Goal: Task Accomplishment & Management: Use online tool/utility

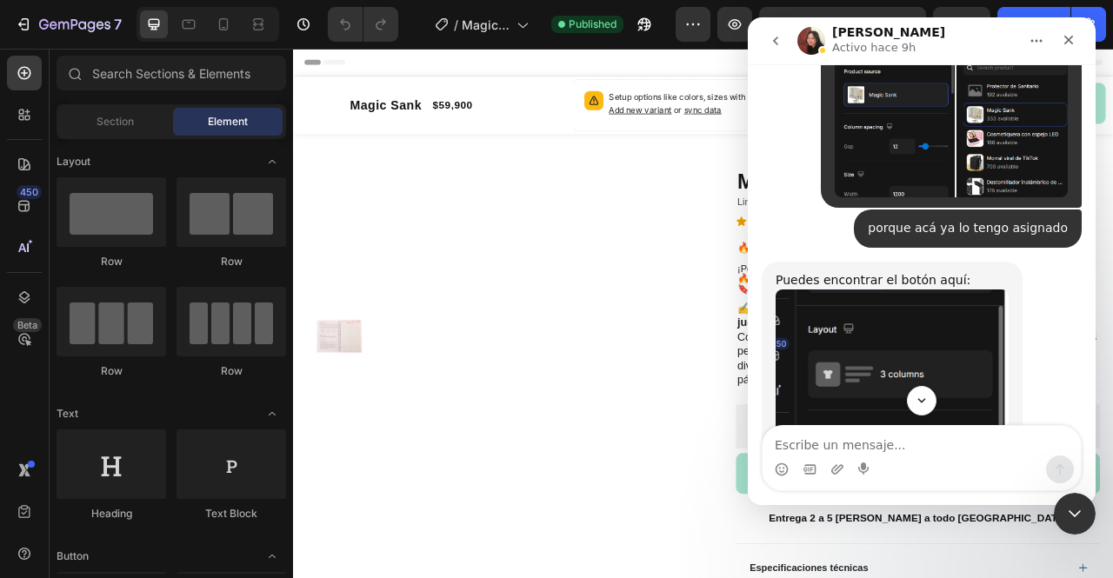
scroll to position [2126, 0]
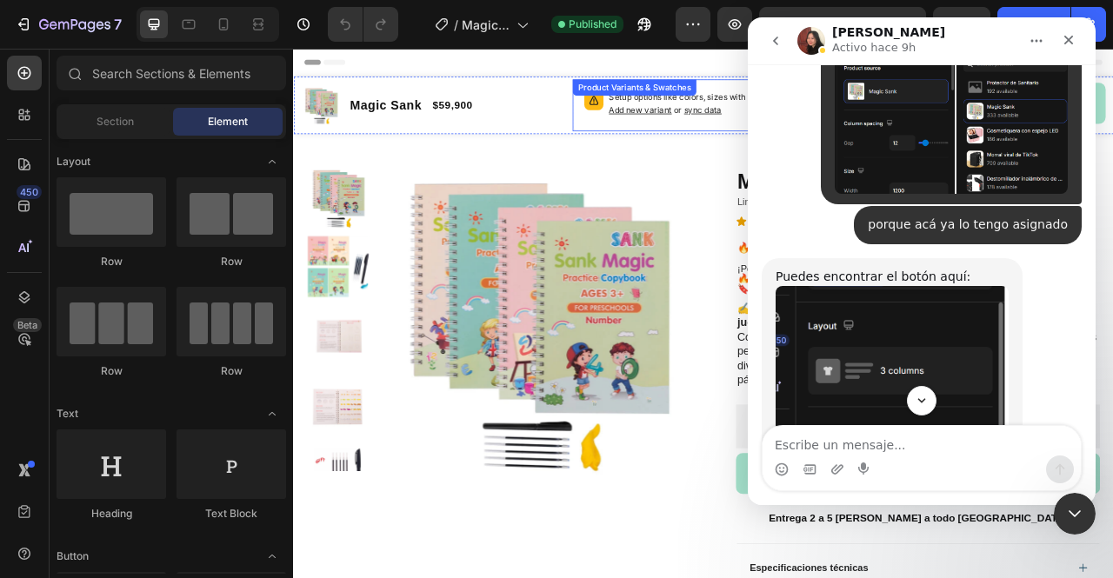
click at [749, 117] on div "Setup options like colors, sizes with product variant. Add new variant or sync …" at bounding box center [815, 121] width 334 height 66
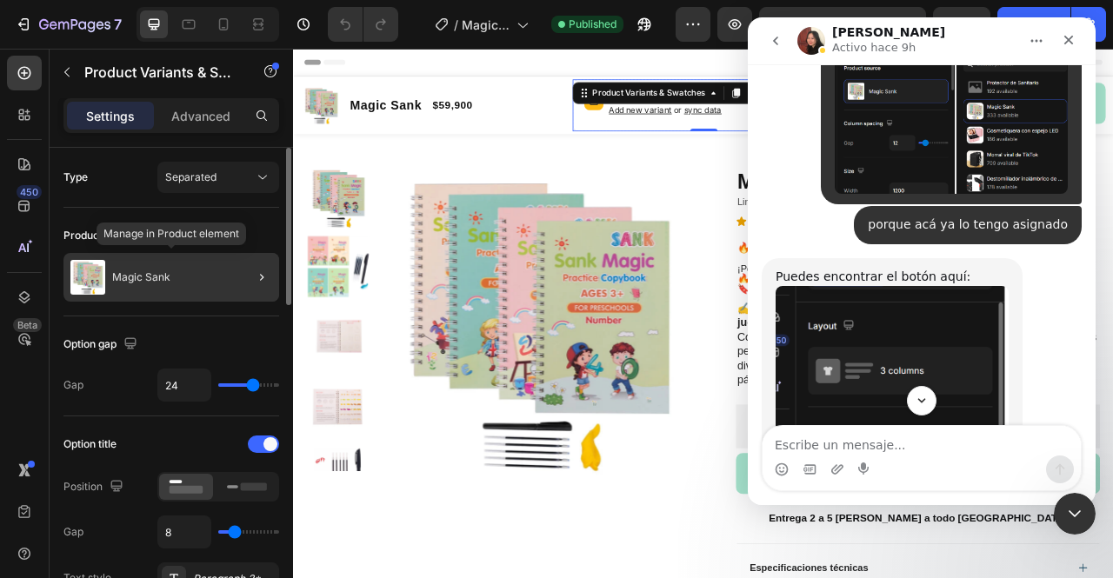
click at [230, 270] on div at bounding box center [254, 277] width 49 height 49
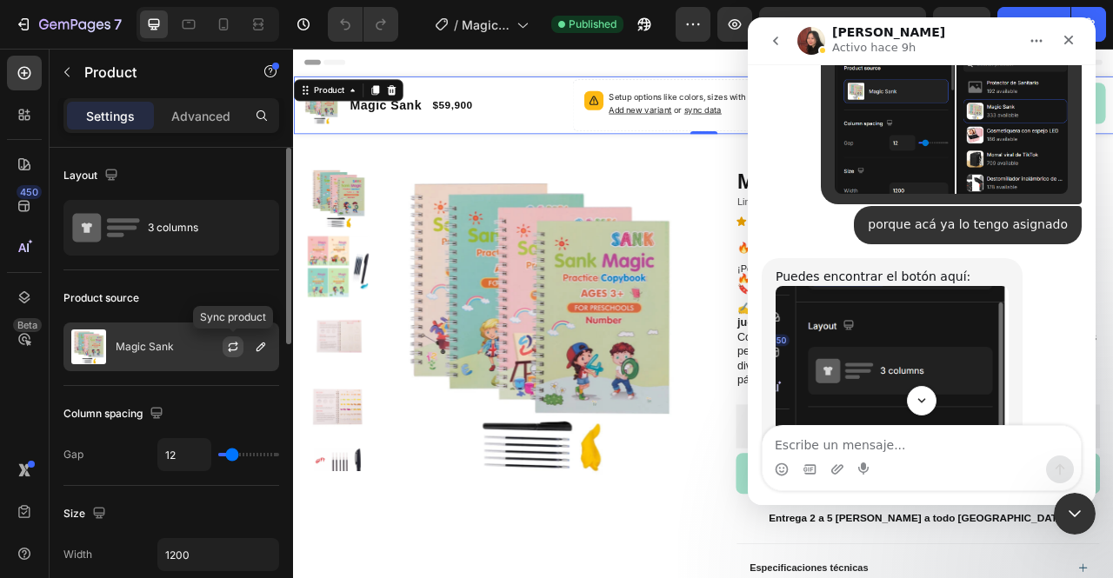
click at [237, 343] on icon "button" at bounding box center [234, 344] width 10 height 5
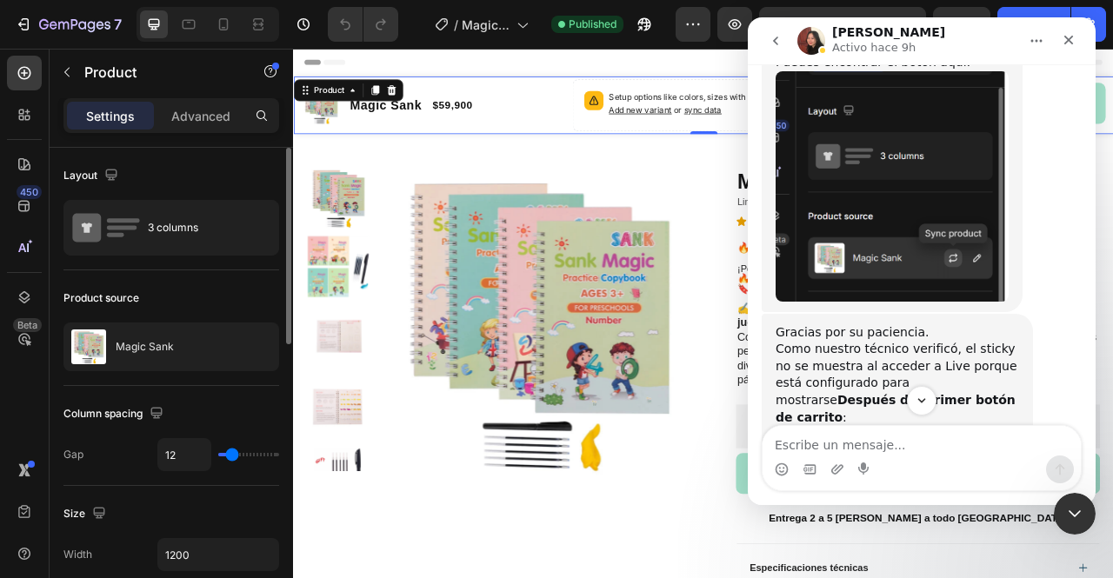
scroll to position [2387, 0]
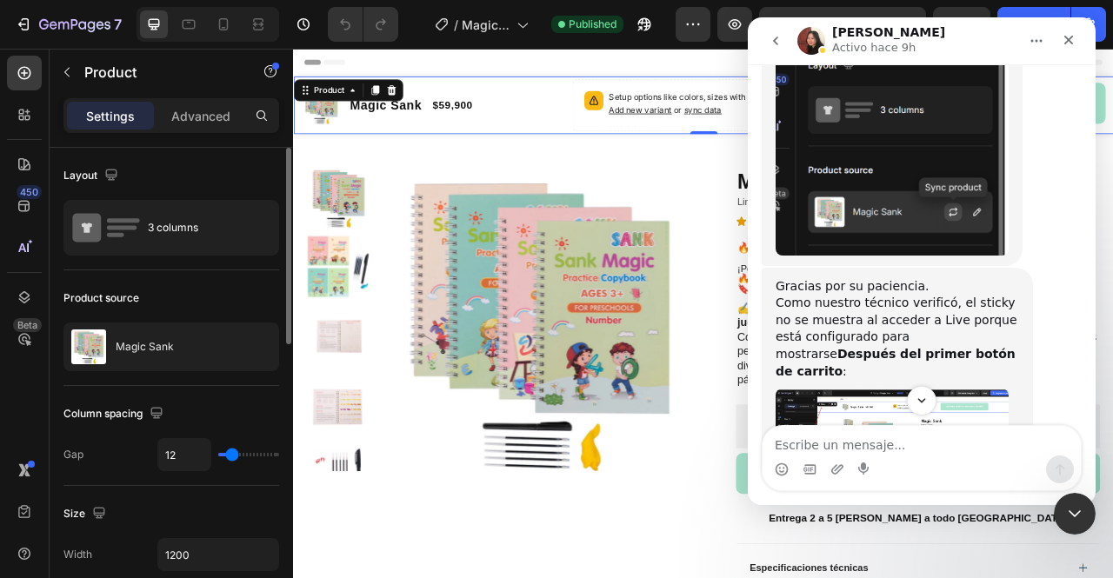
click at [889, 389] on img "Anita dice…" at bounding box center [892, 446] width 233 height 114
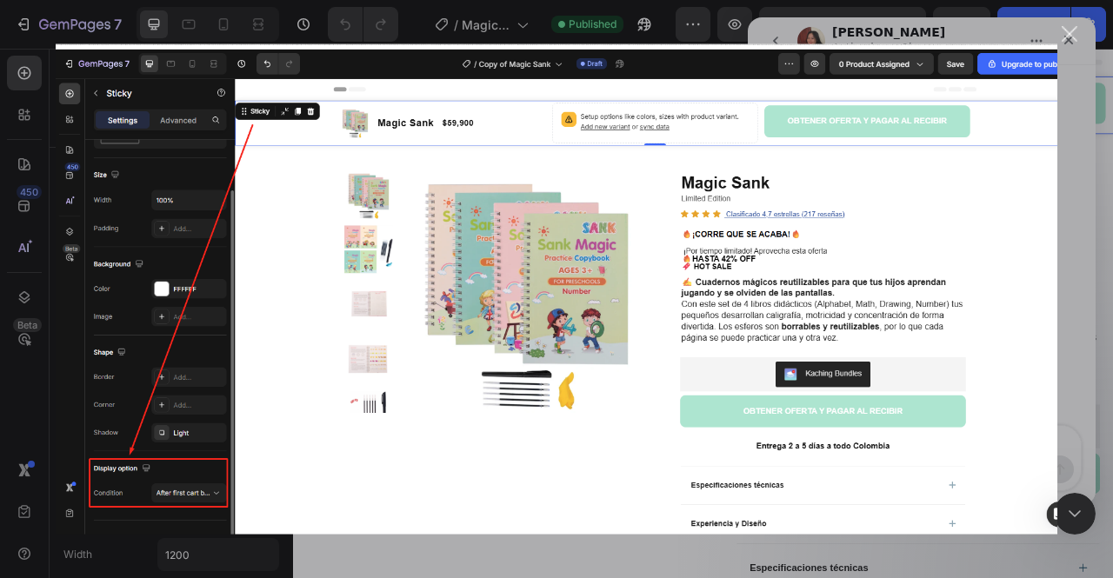
click at [1062, 30] on div "Cerrar" at bounding box center [1070, 34] width 17 height 17
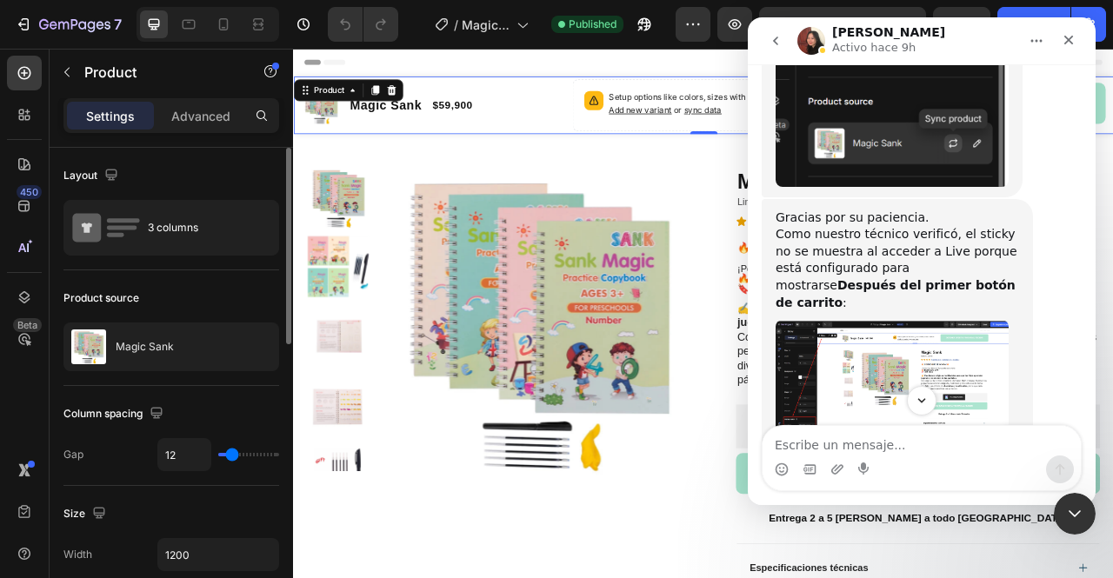
scroll to position [2474, 0]
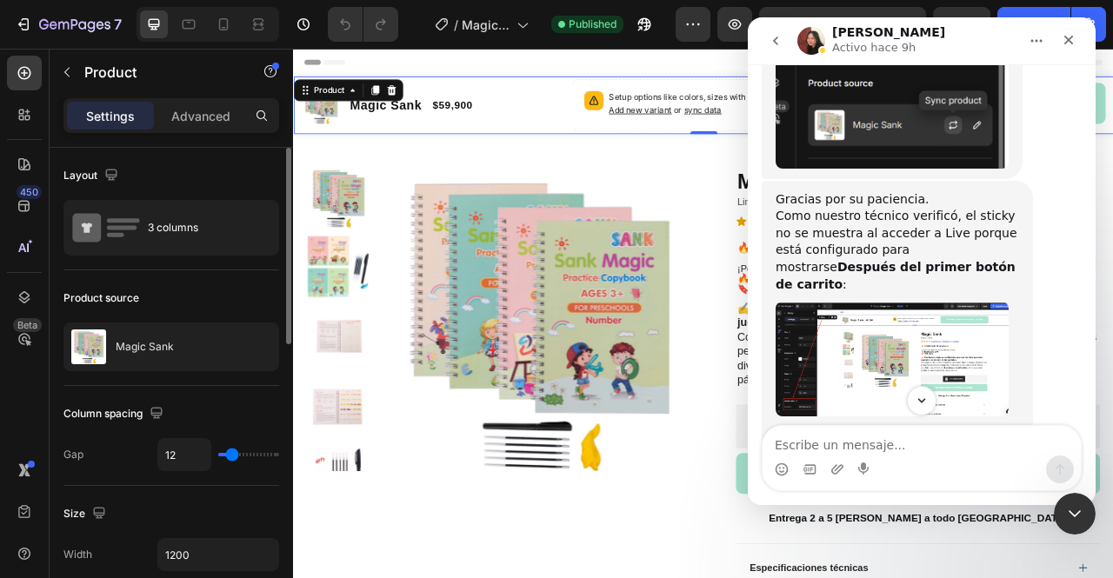
click at [904, 302] on img "Anita dice…" at bounding box center [892, 359] width 233 height 114
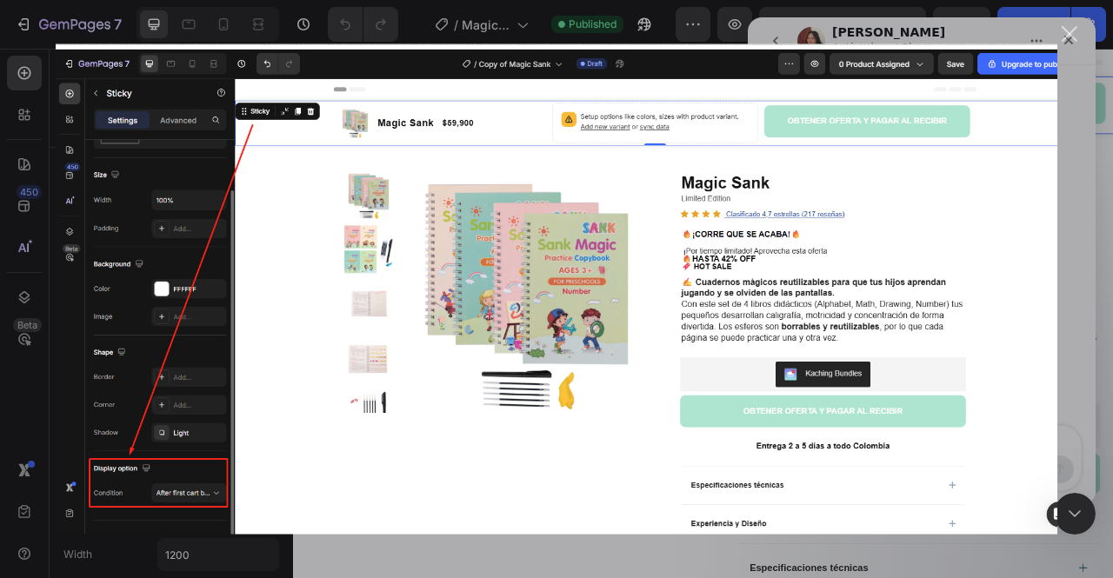
click at [1079, 70] on div "Intercom Messenger" at bounding box center [556, 289] width 1113 height 578
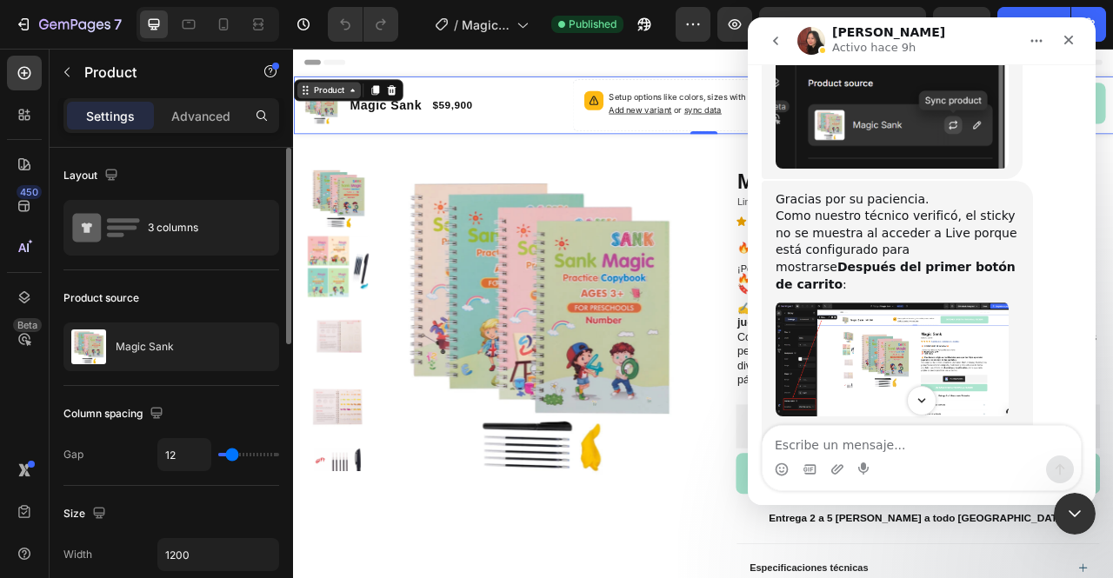
click at [340, 95] on div "Product" at bounding box center [338, 102] width 46 height 16
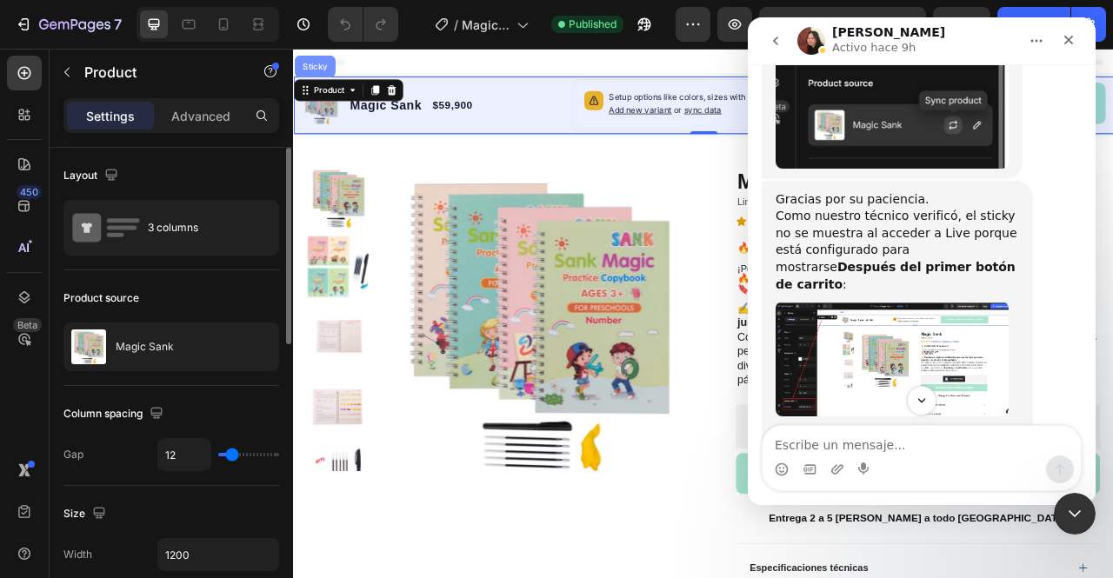
click at [319, 74] on div "Sticky" at bounding box center [320, 71] width 38 height 10
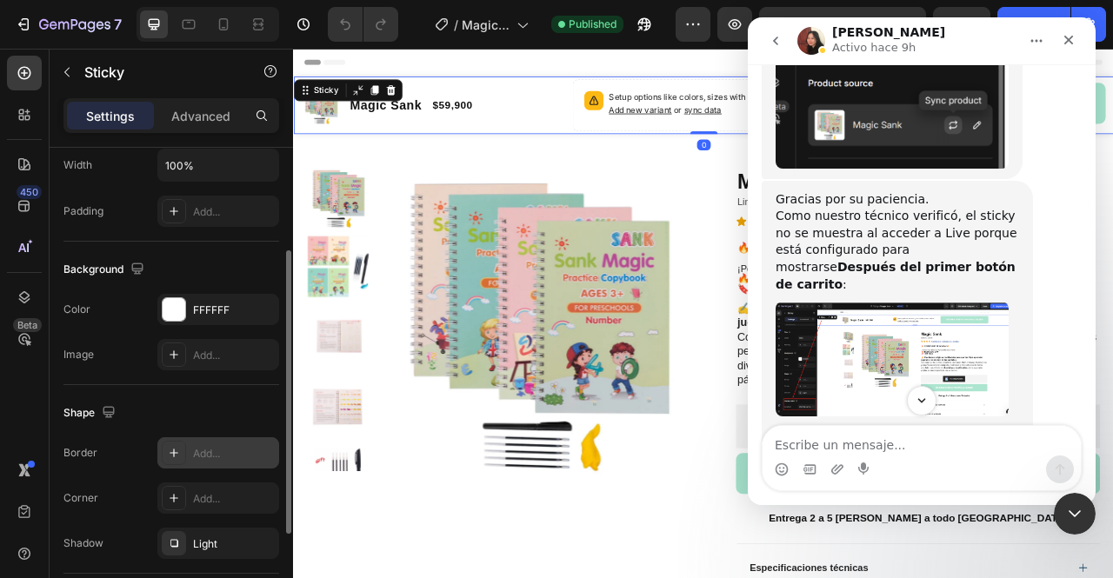
scroll to position [334, 0]
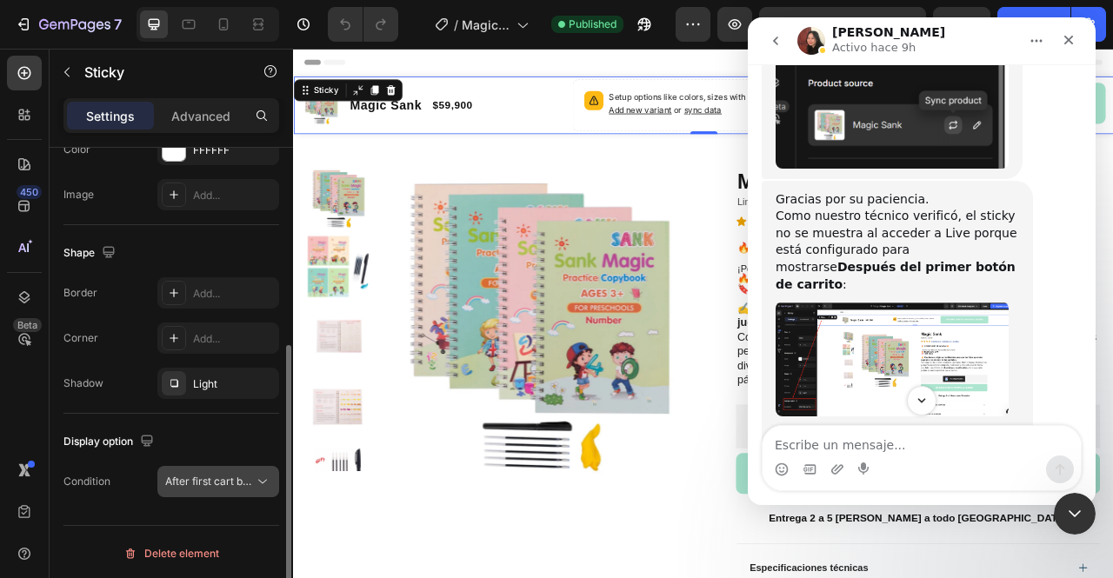
click at [228, 466] on button "After first cart button" at bounding box center [218, 481] width 122 height 31
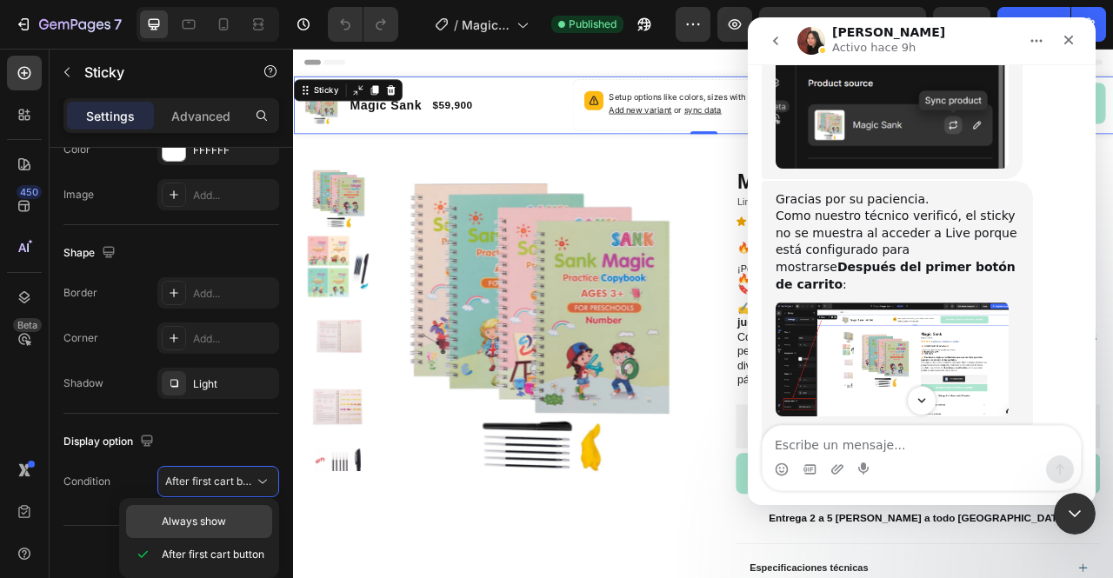
click at [204, 530] on div "Always show" at bounding box center [199, 521] width 146 height 33
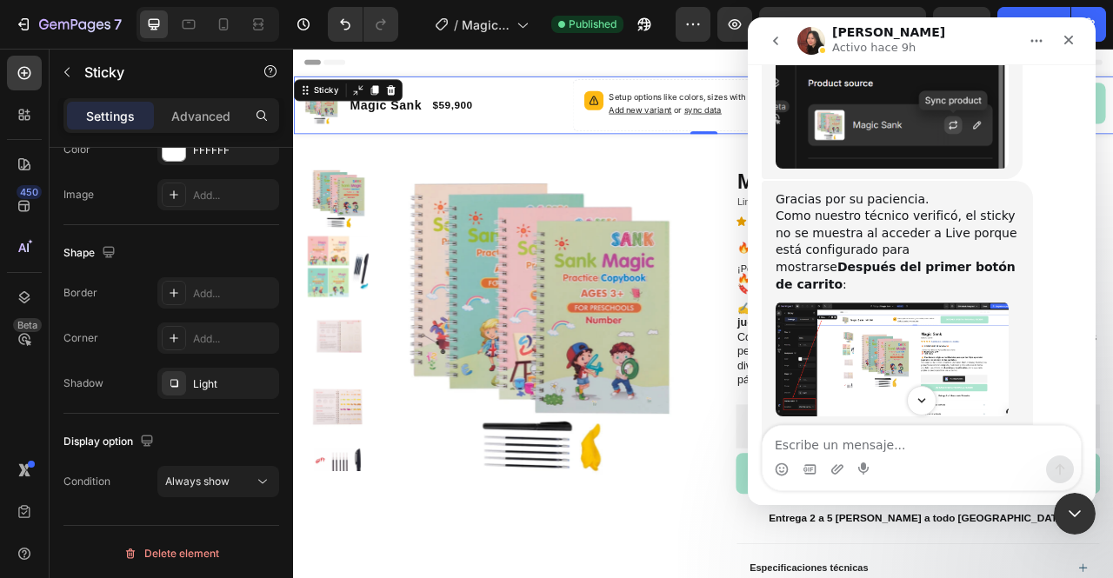
click at [914, 484] on img "Anita dice…" at bounding box center [892, 541] width 233 height 114
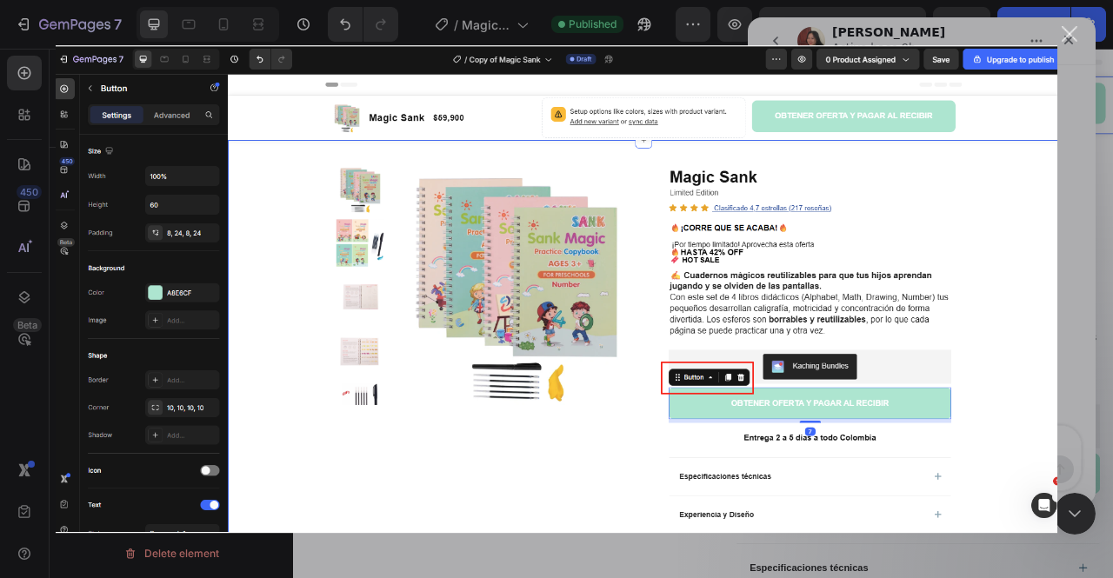
scroll to position [0, 0]
click at [1080, 256] on div "Intercom Messenger" at bounding box center [556, 289] width 1113 height 578
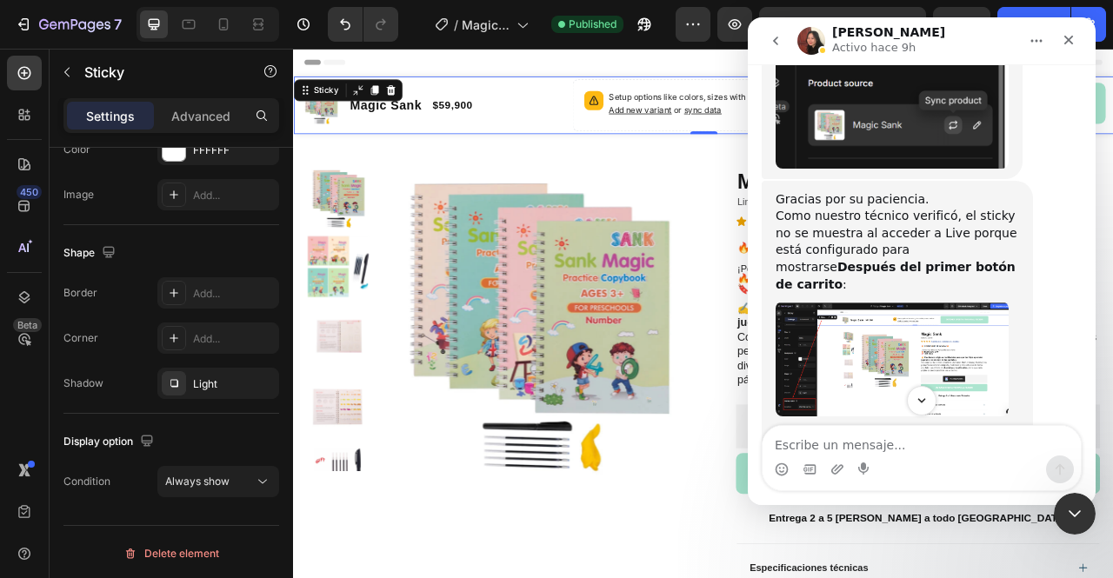
scroll to position [2648, 0]
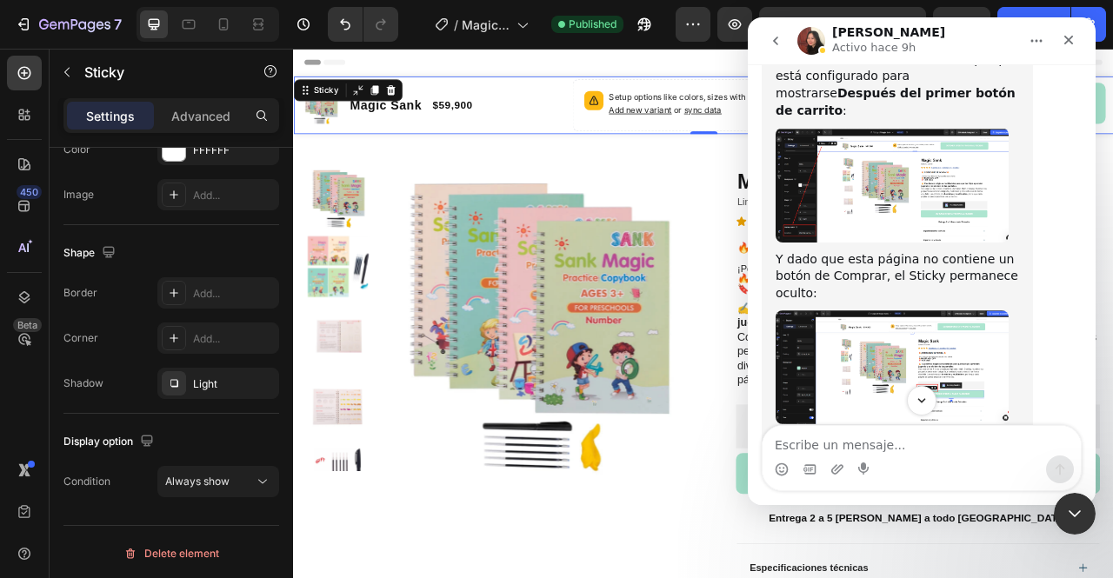
click at [847, 484] on img "Anita dice…" at bounding box center [892, 540] width 233 height 113
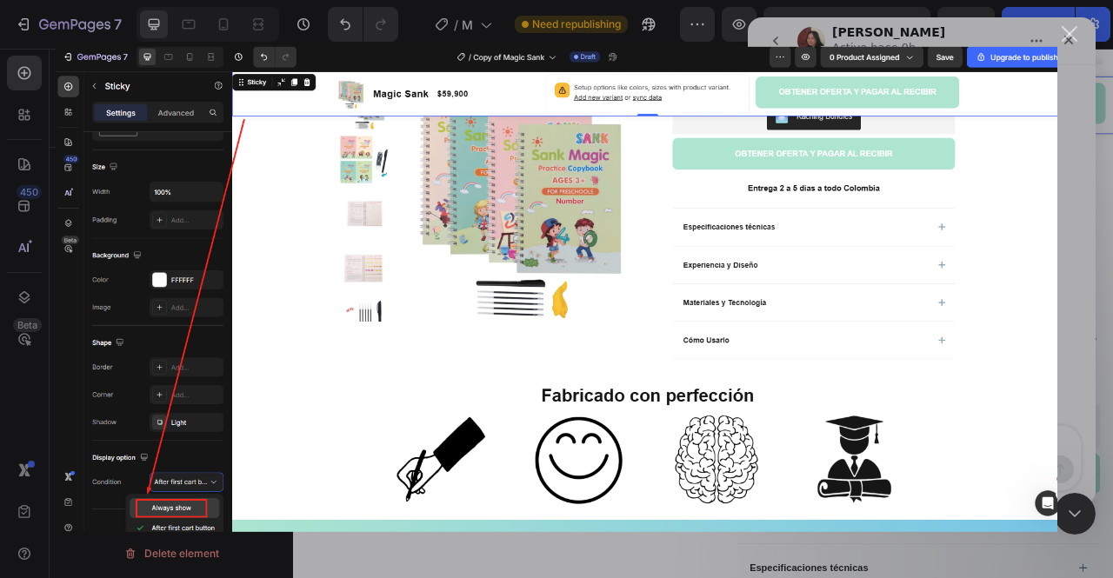
click at [1092, 223] on div "Intercom Messenger" at bounding box center [556, 289] width 1113 height 578
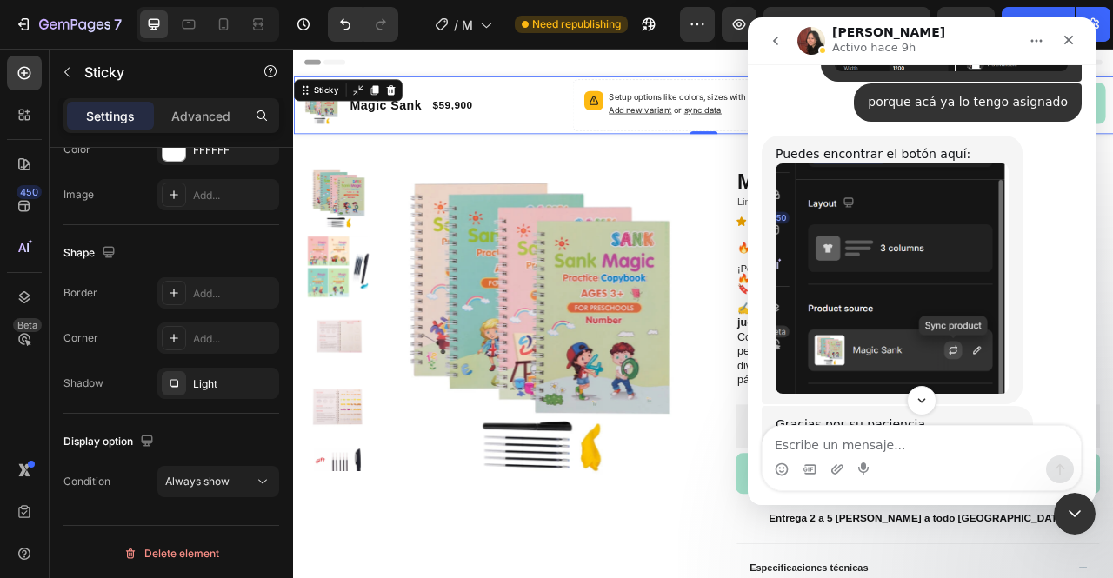
scroll to position [2387, 0]
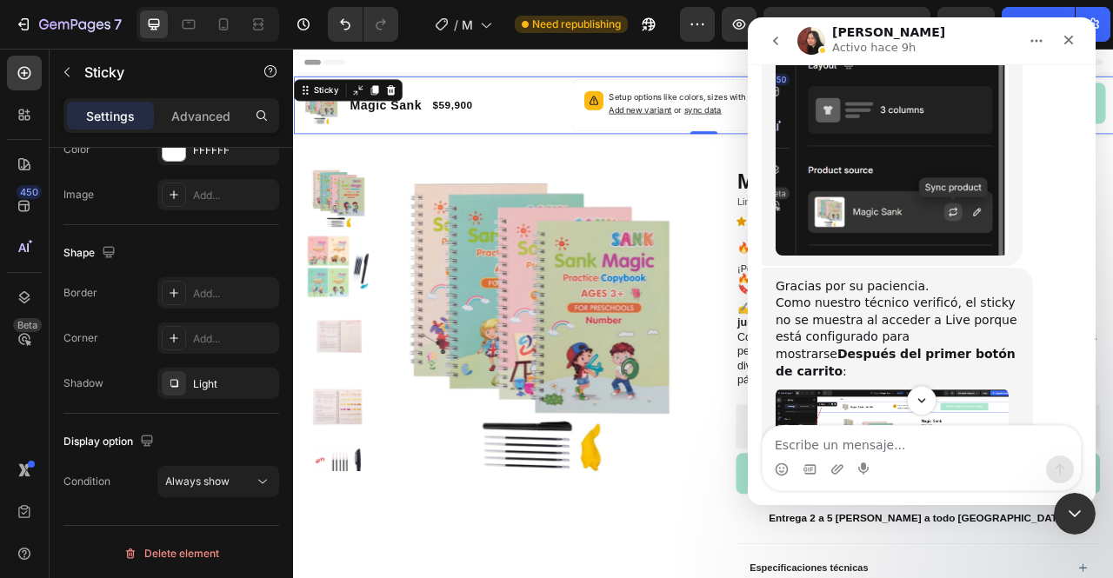
click at [871, 389] on img "Anita dice…" at bounding box center [892, 446] width 233 height 114
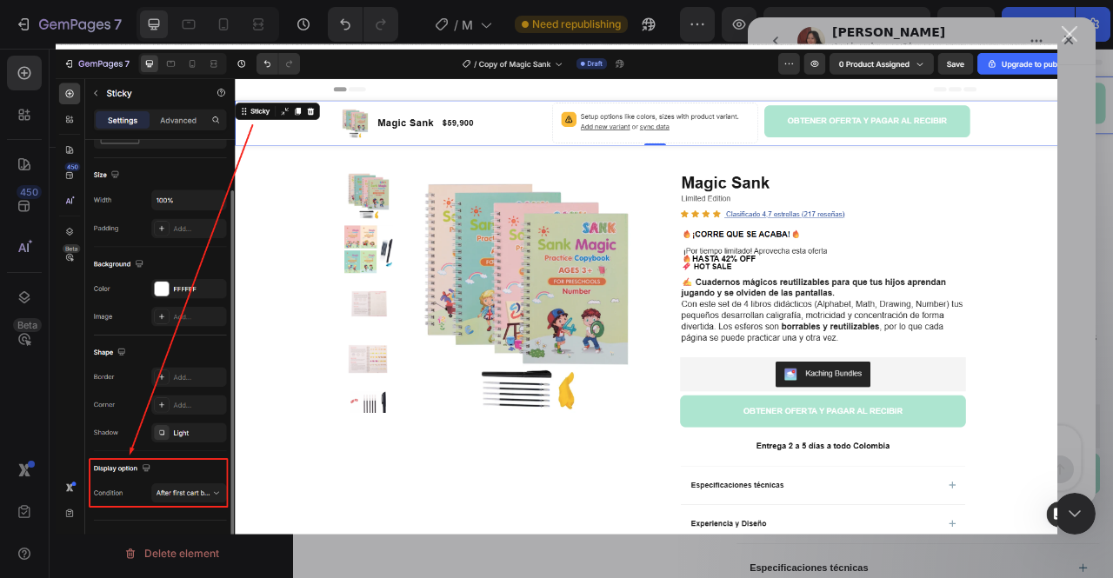
scroll to position [0, 0]
click at [1071, 193] on div "Intercom Messenger" at bounding box center [556, 289] width 1113 height 578
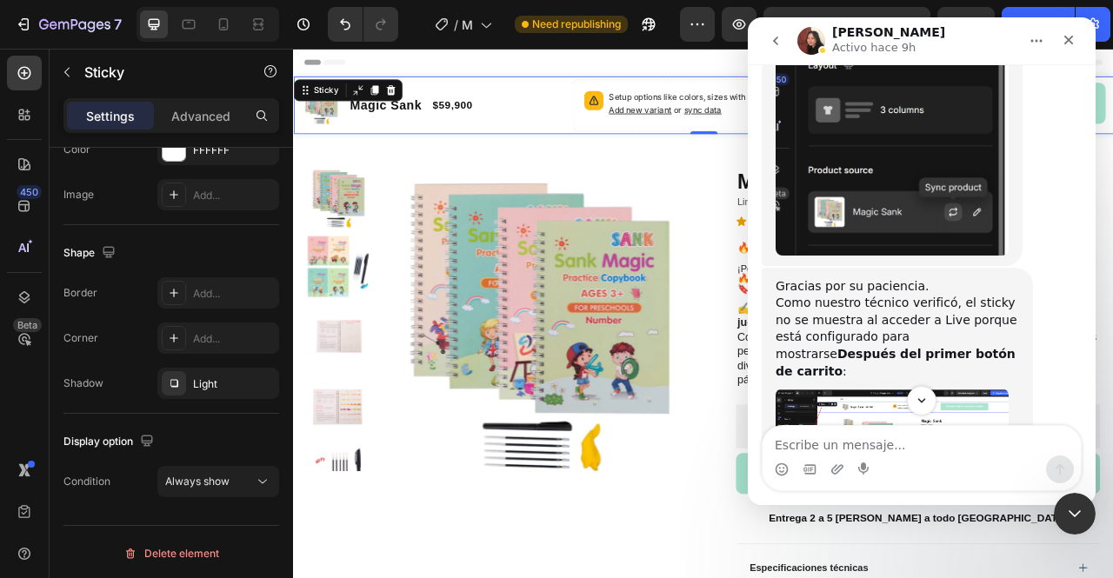
click at [792, 396] on div "Intercom Messenger" at bounding box center [922, 401] width 348 height 30
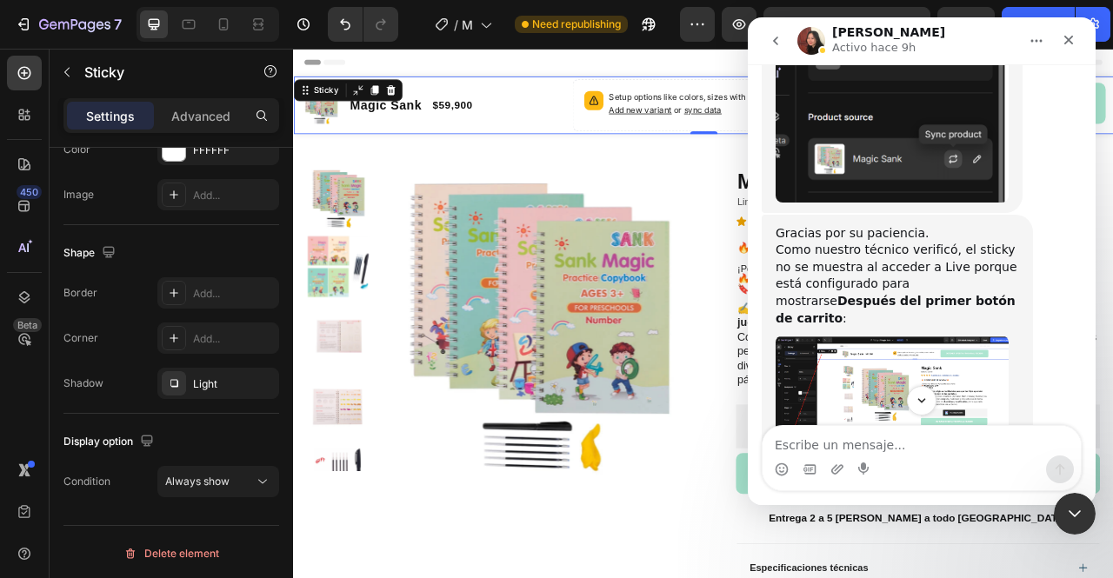
scroll to position [2474, 0]
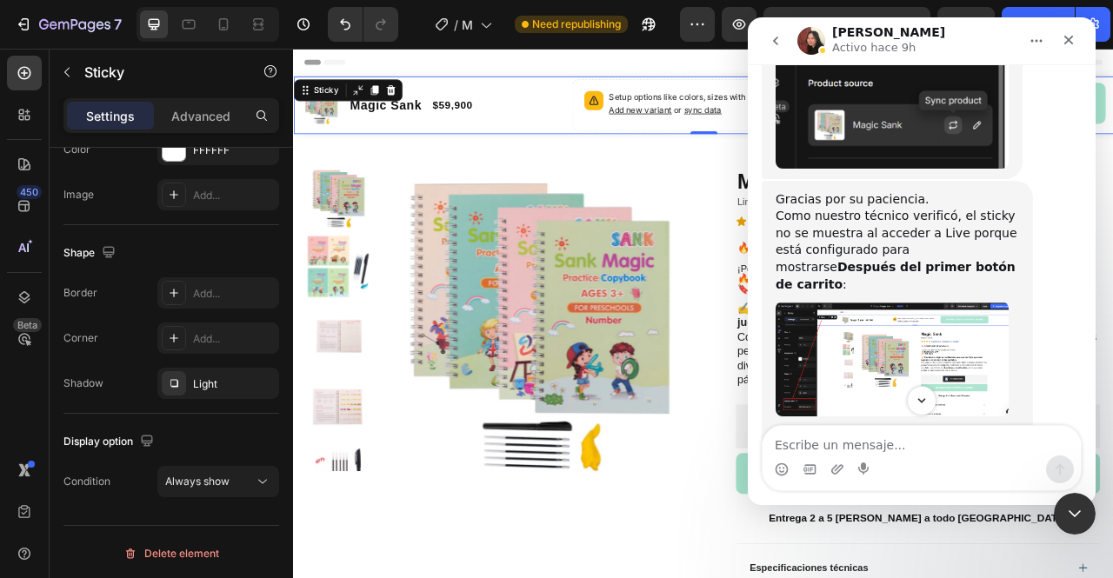
click at [827, 484] on img "Anita dice…" at bounding box center [892, 541] width 233 height 114
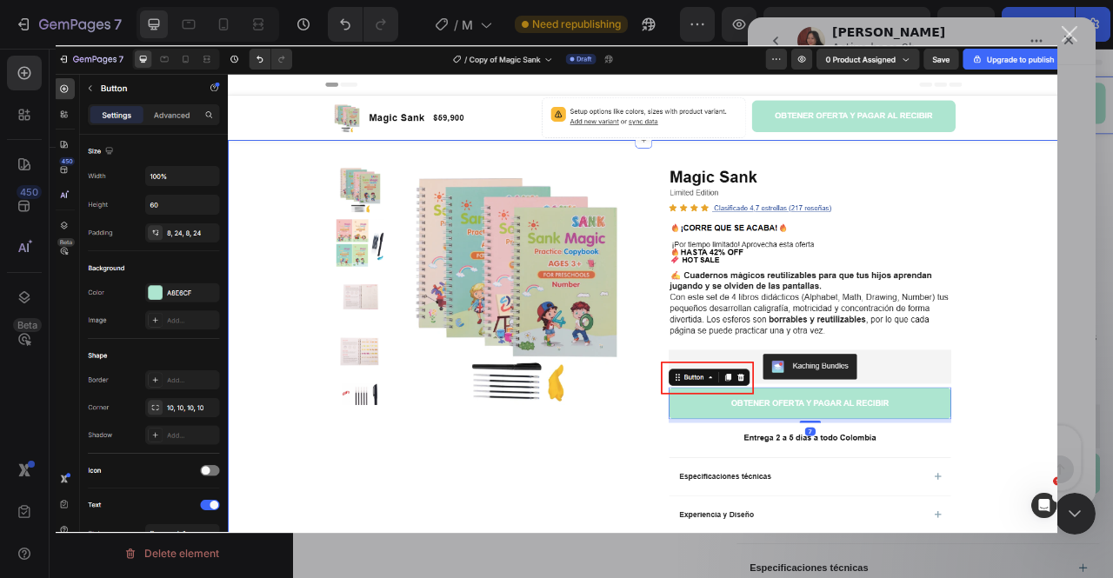
click at [1106, 283] on div "Intercom Messenger" at bounding box center [556, 289] width 1113 height 578
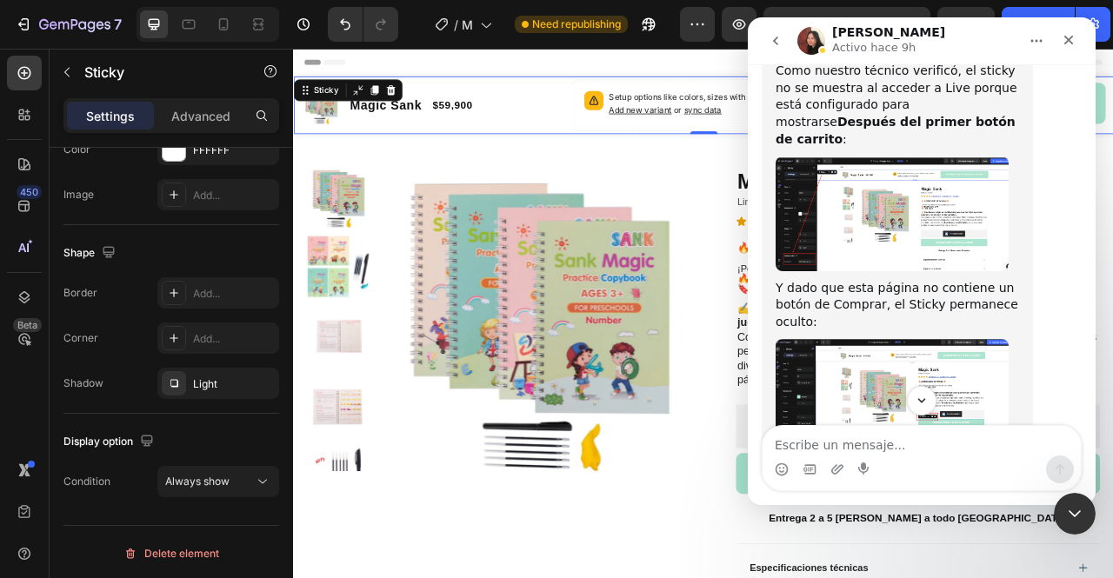
scroll to position [2648, 0]
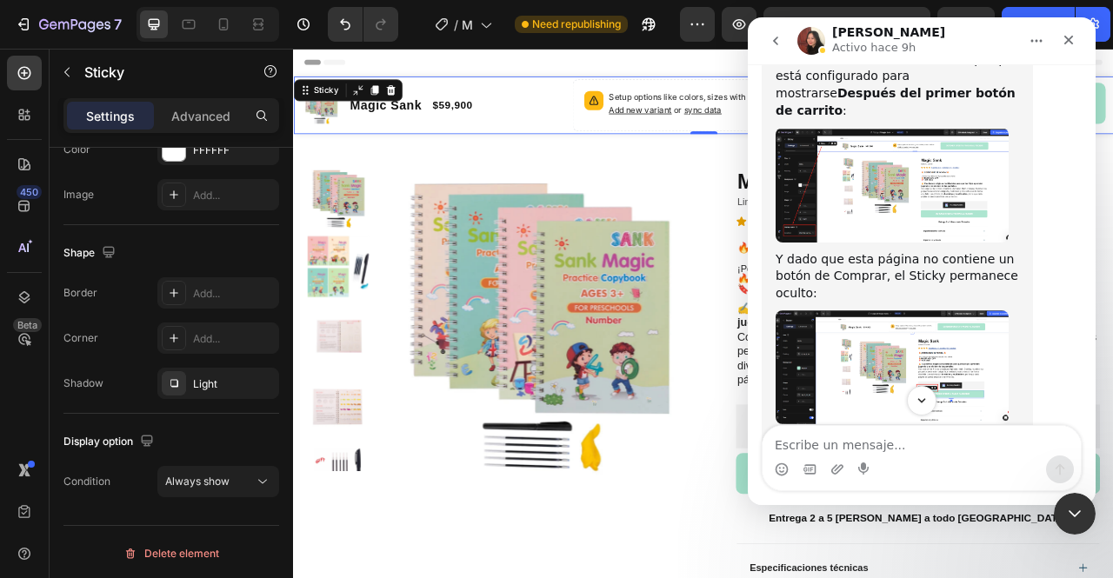
click at [852, 484] on img "Anita dice…" at bounding box center [892, 540] width 233 height 113
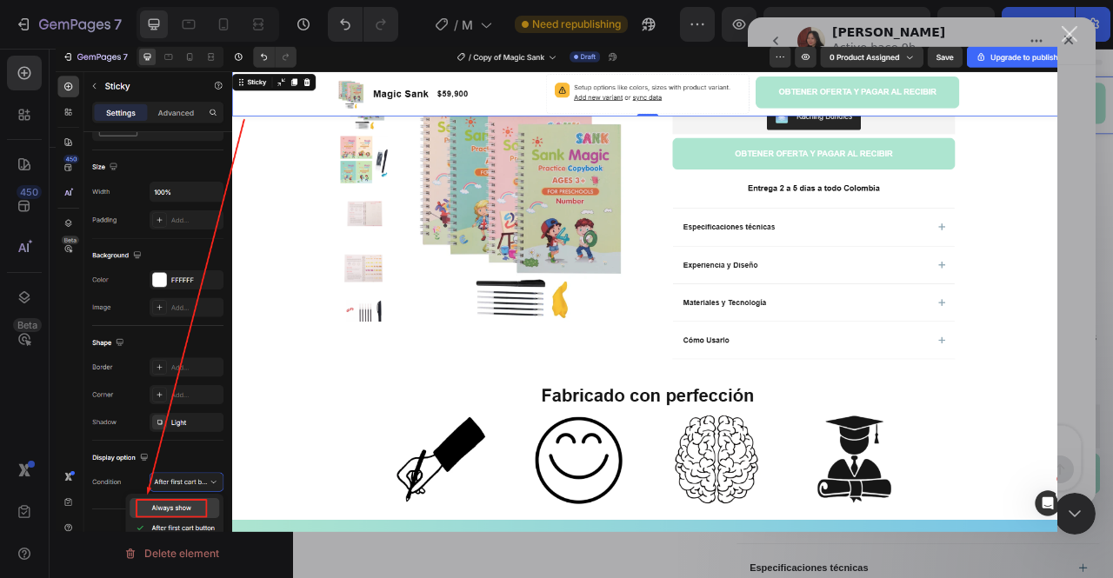
scroll to position [0, 0]
click at [1104, 236] on div "Intercom Messenger" at bounding box center [556, 289] width 1113 height 578
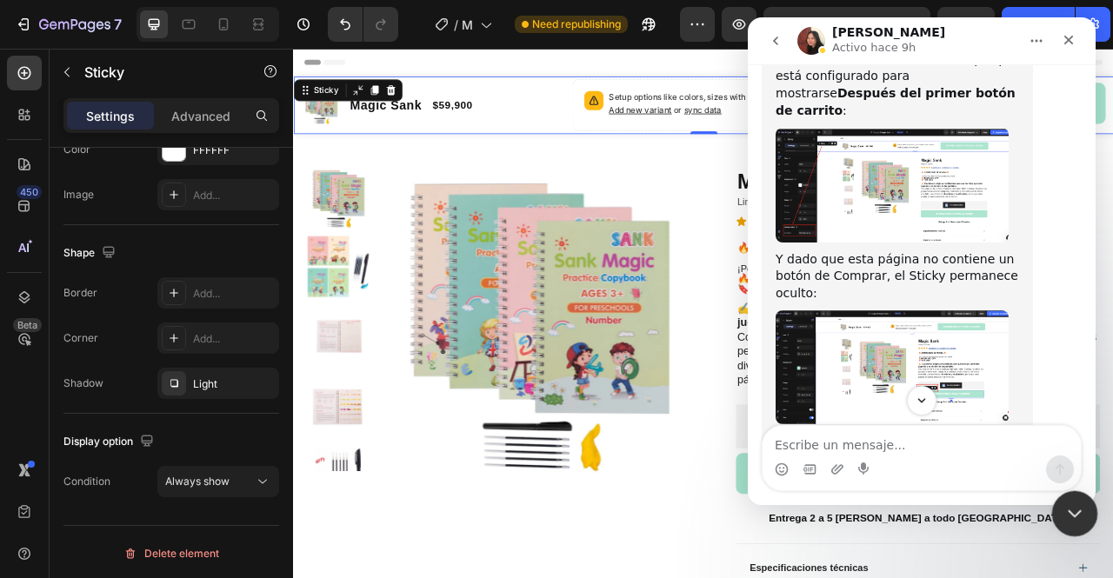
click at [1069, 503] on icon "Cerrar Intercom Messenger" at bounding box center [1072, 511] width 21 height 21
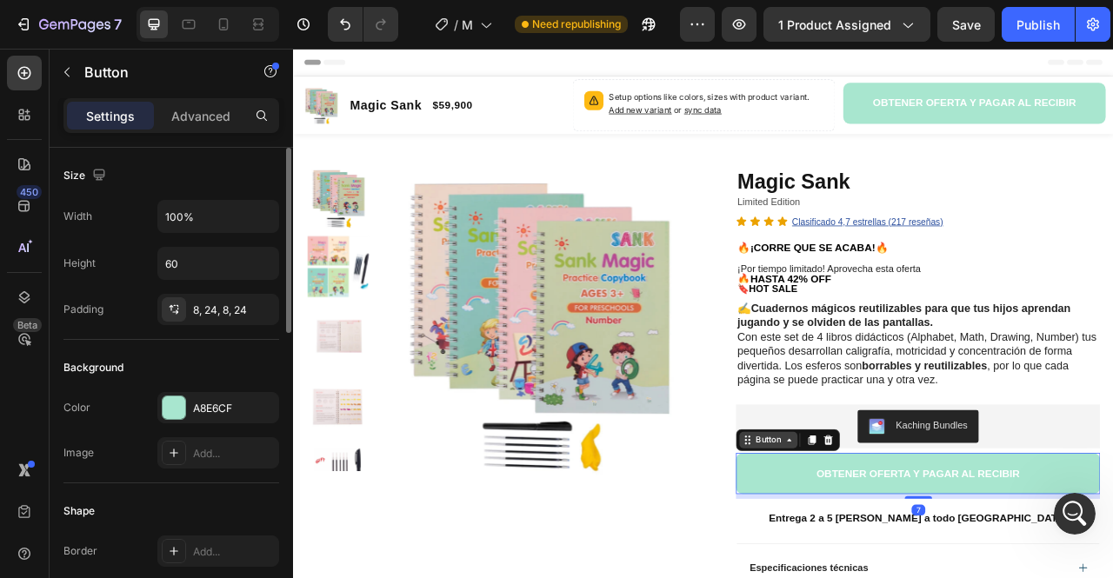
click at [883, 550] on div "Button" at bounding box center [896, 547] width 39 height 16
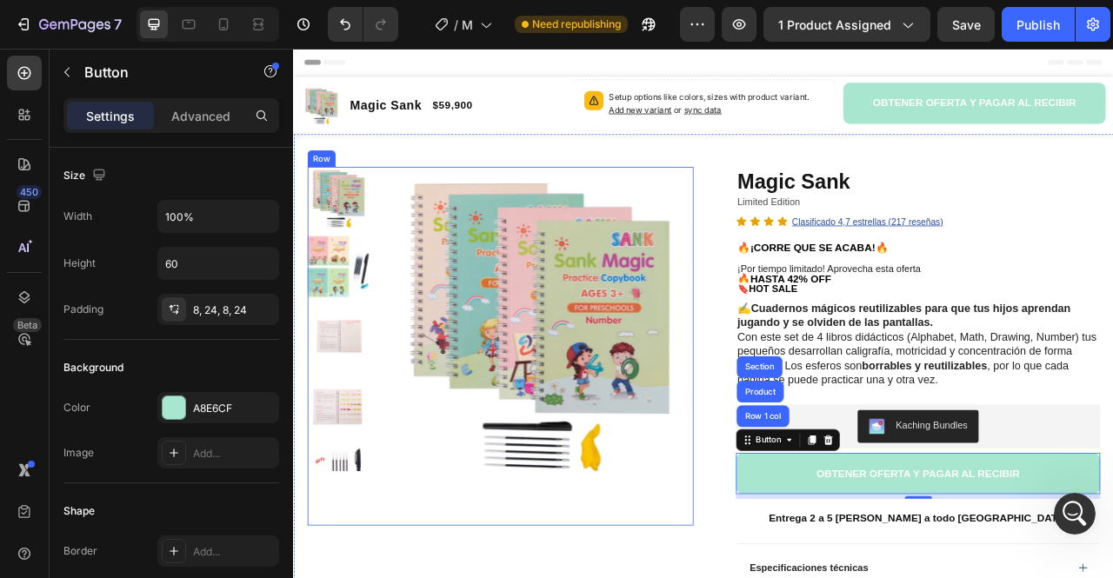
click at [789, 577] on div "Product Images" at bounding box center [555, 427] width 491 height 456
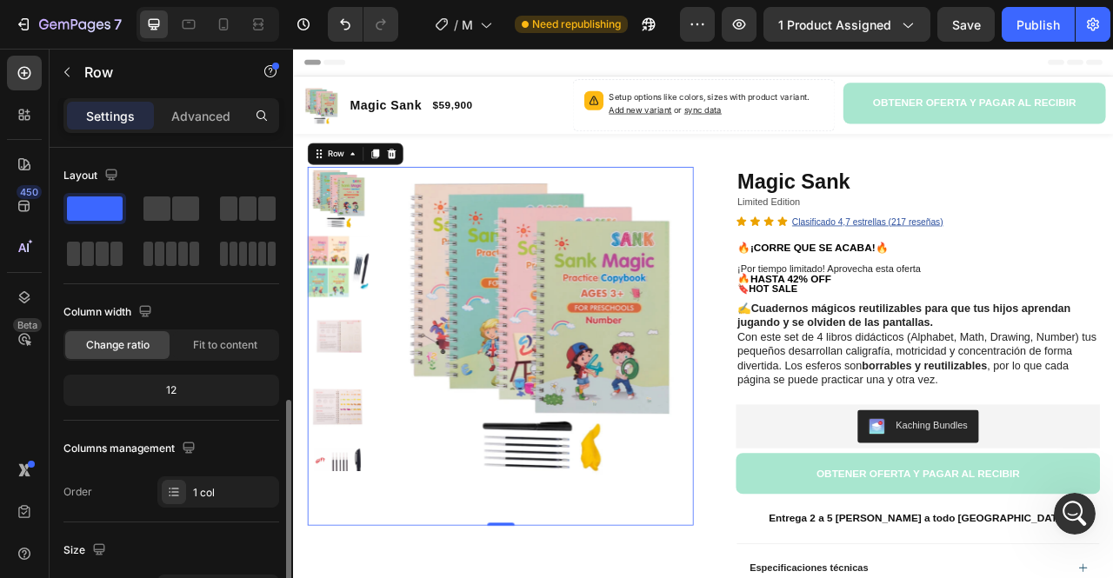
scroll to position [261, 0]
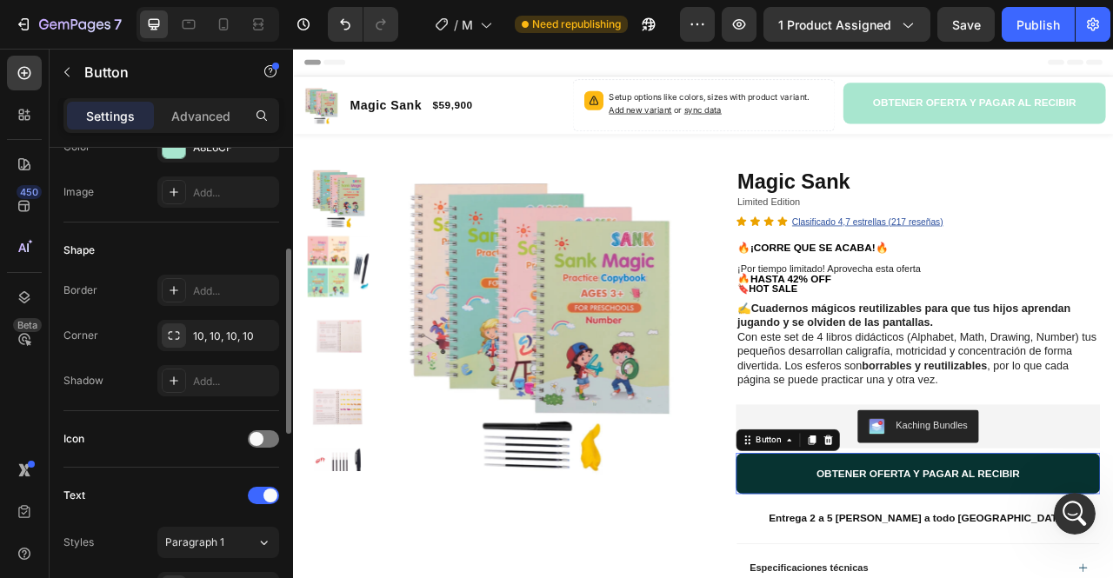
scroll to position [0, 0]
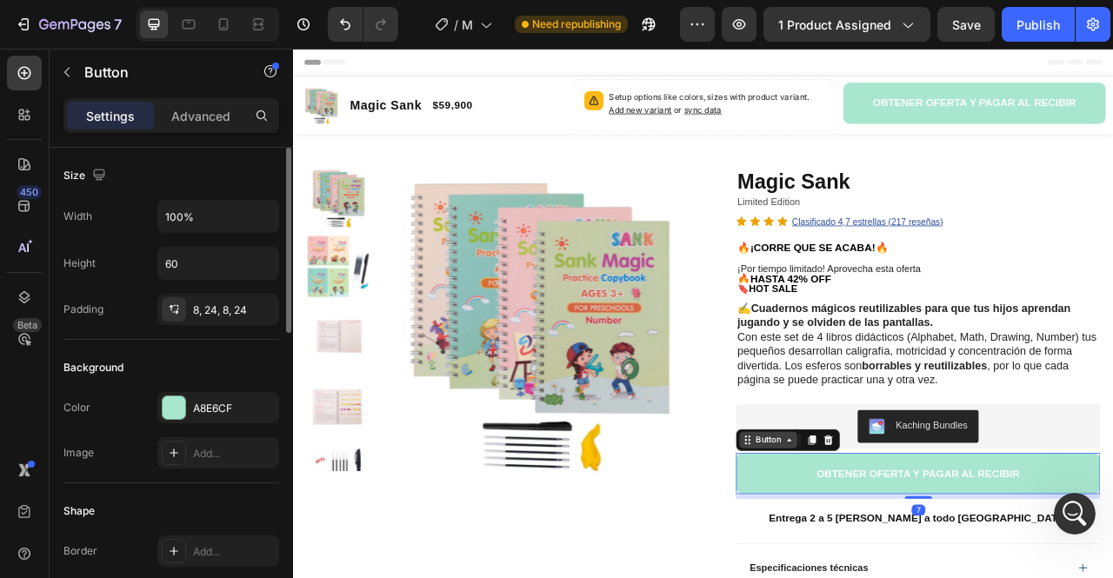
click at [883, 550] on div "Button" at bounding box center [896, 547] width 39 height 16
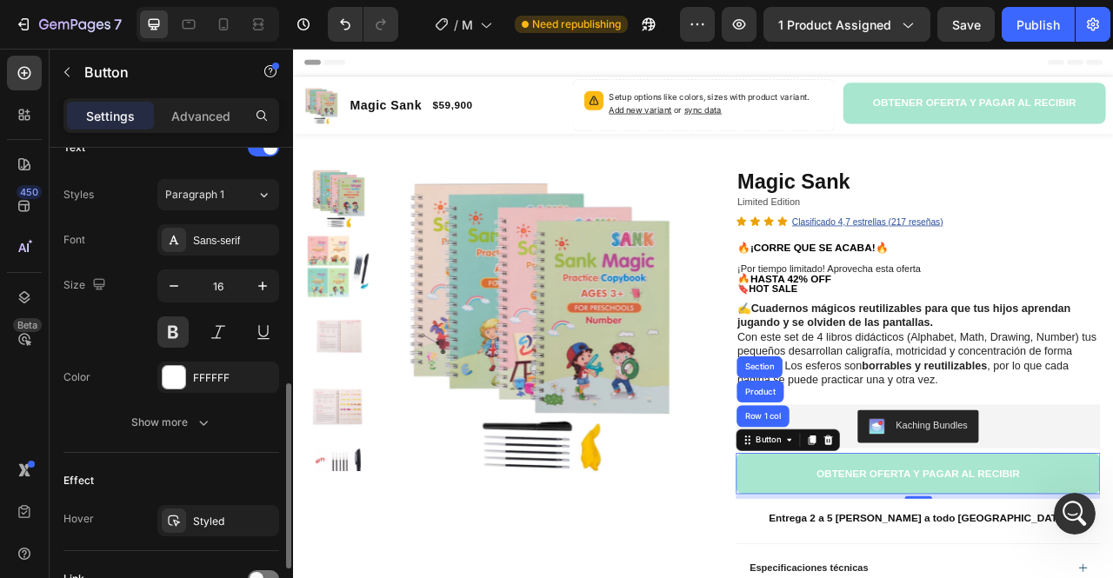
scroll to position [763, 0]
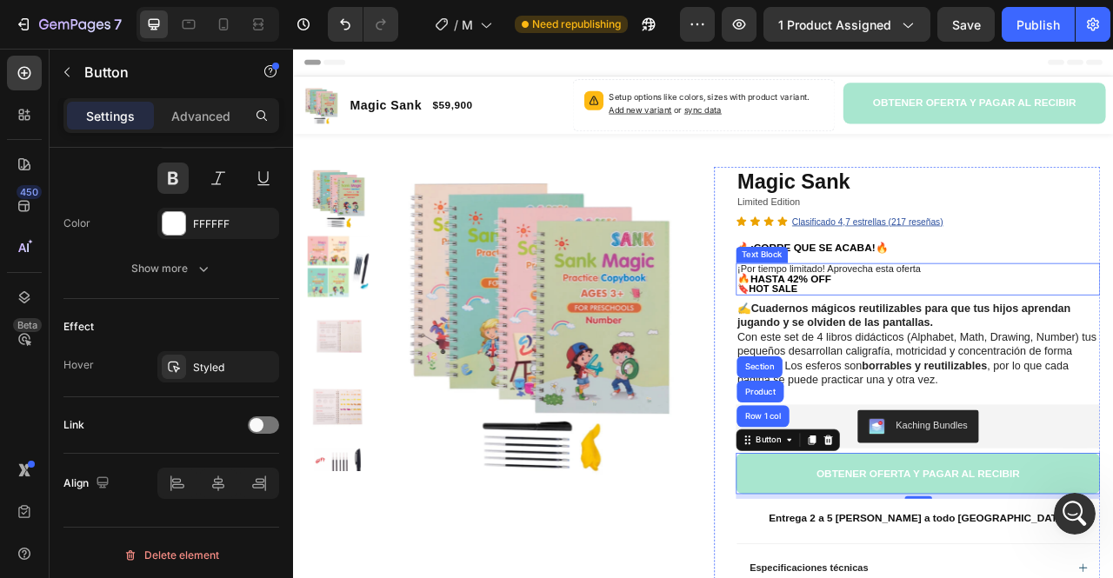
click at [1112, 313] on div "🔥¡CORRE QUE SE ACABA!🔥" at bounding box center [1087, 301] width 463 height 27
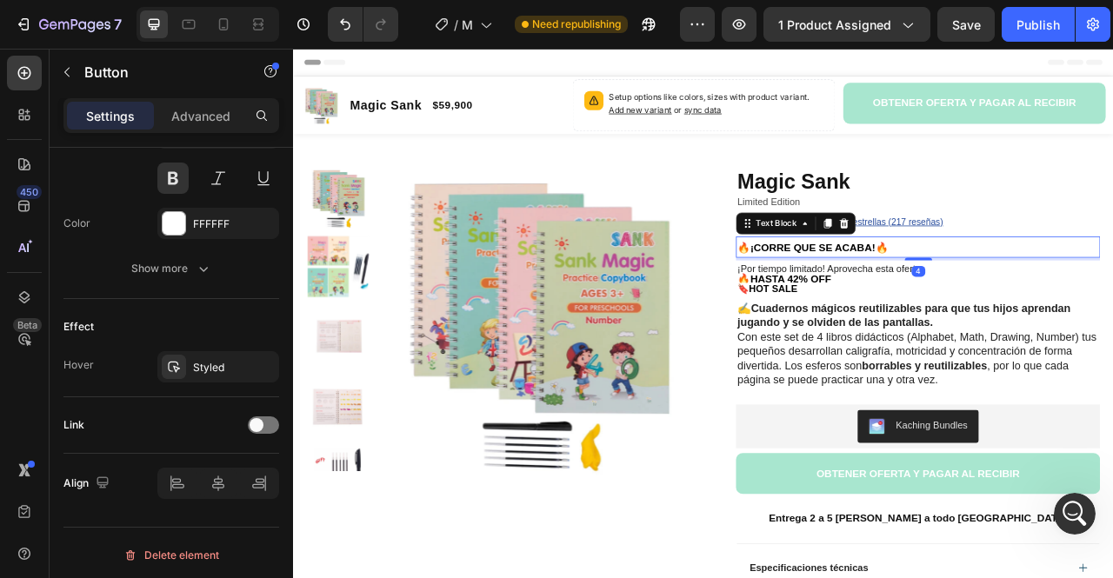
scroll to position [0, 0]
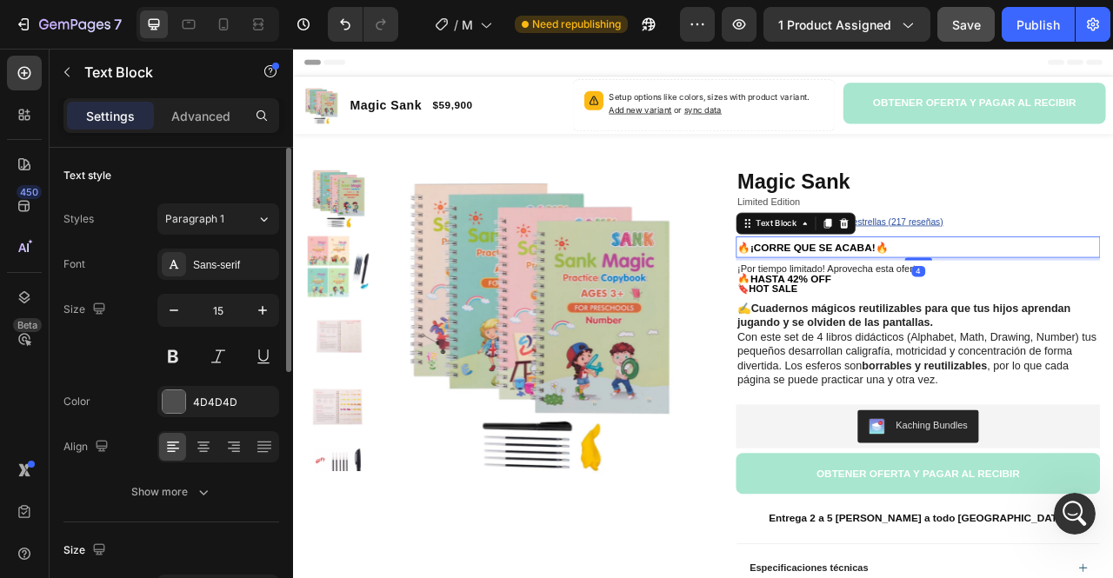
click at [952, 23] on span "Save" at bounding box center [966, 24] width 29 height 15
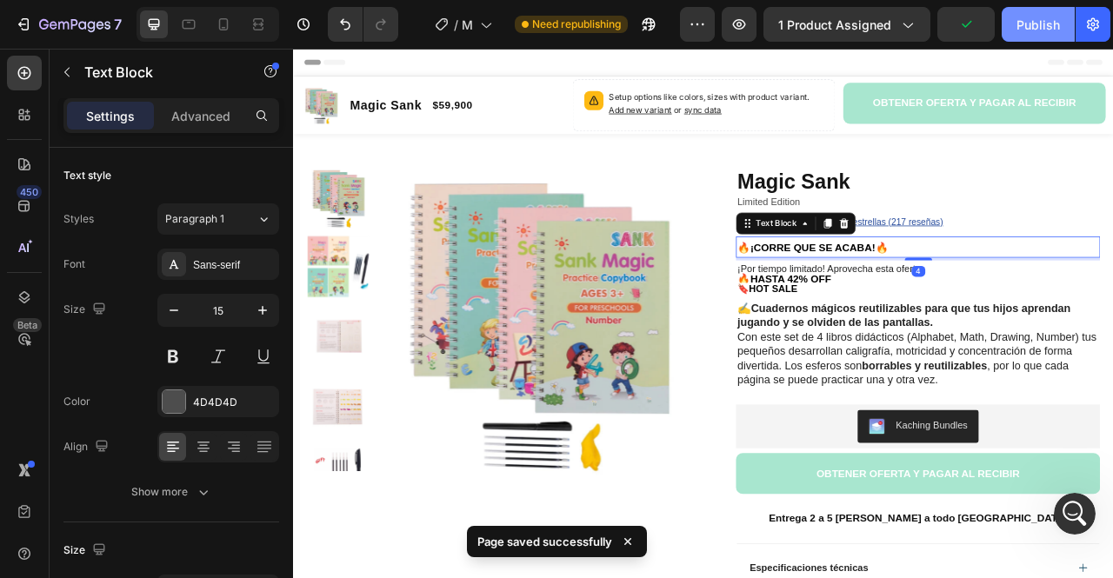
click at [1025, 28] on div "Publish" at bounding box center [1037, 25] width 43 height 18
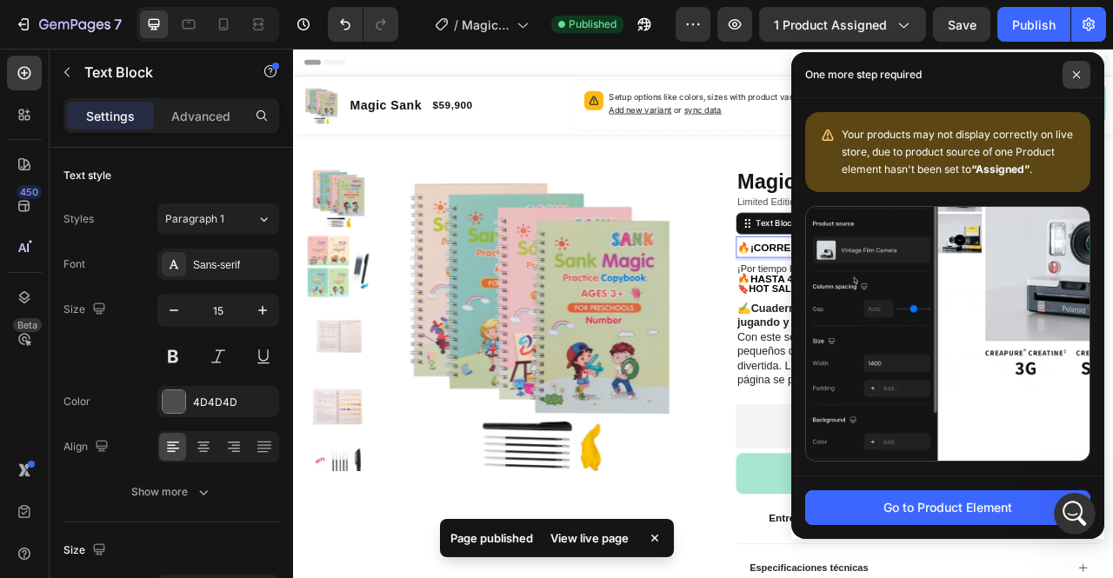
click at [1076, 79] on span at bounding box center [1076, 75] width 28 height 28
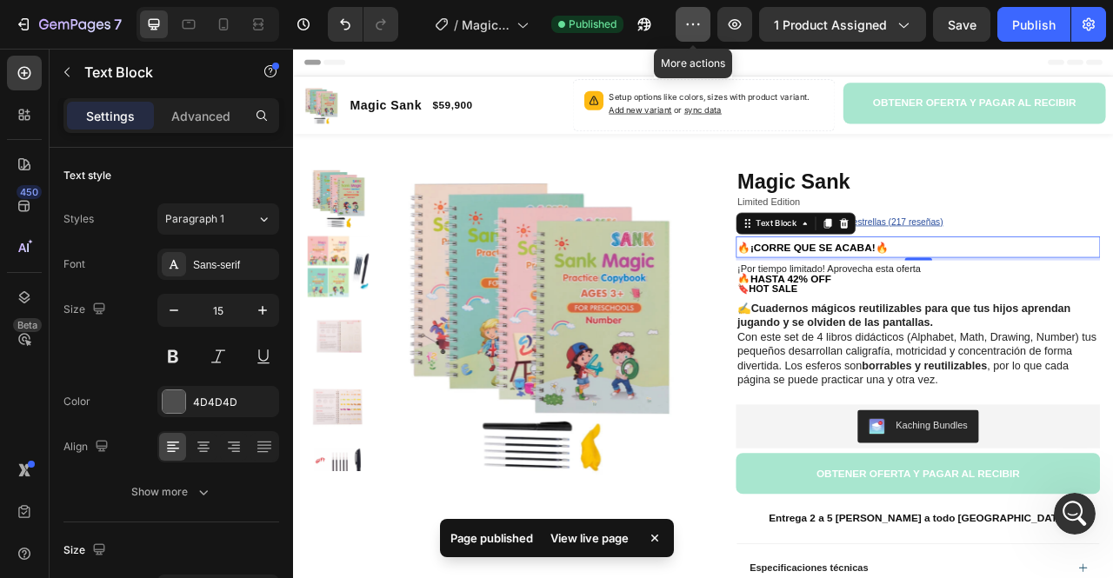
click at [689, 36] on button "button" at bounding box center [693, 24] width 35 height 35
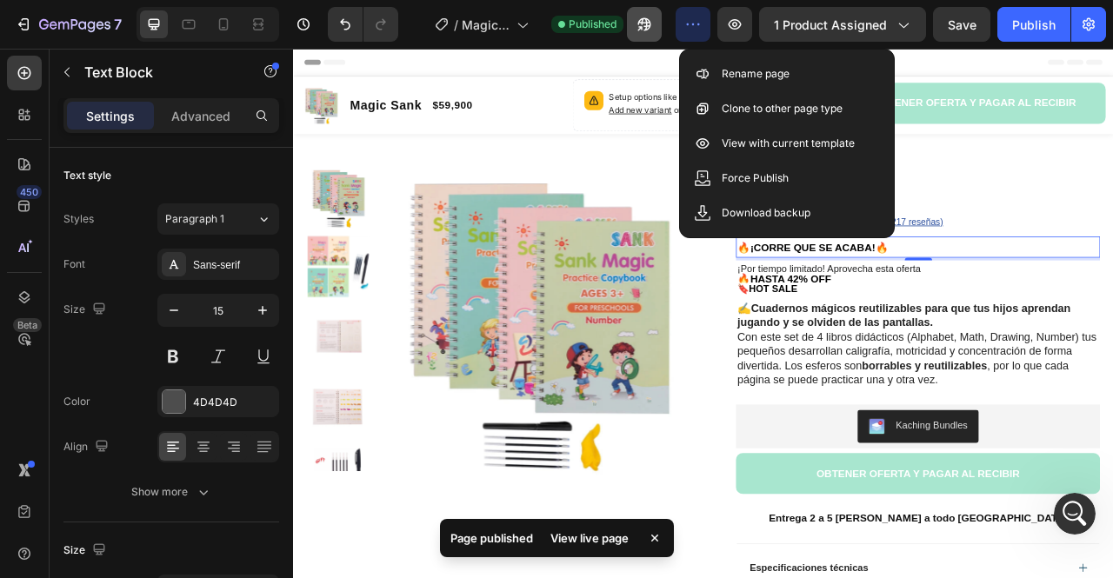
click at [643, 29] on icon "button" at bounding box center [640, 28] width 4 height 4
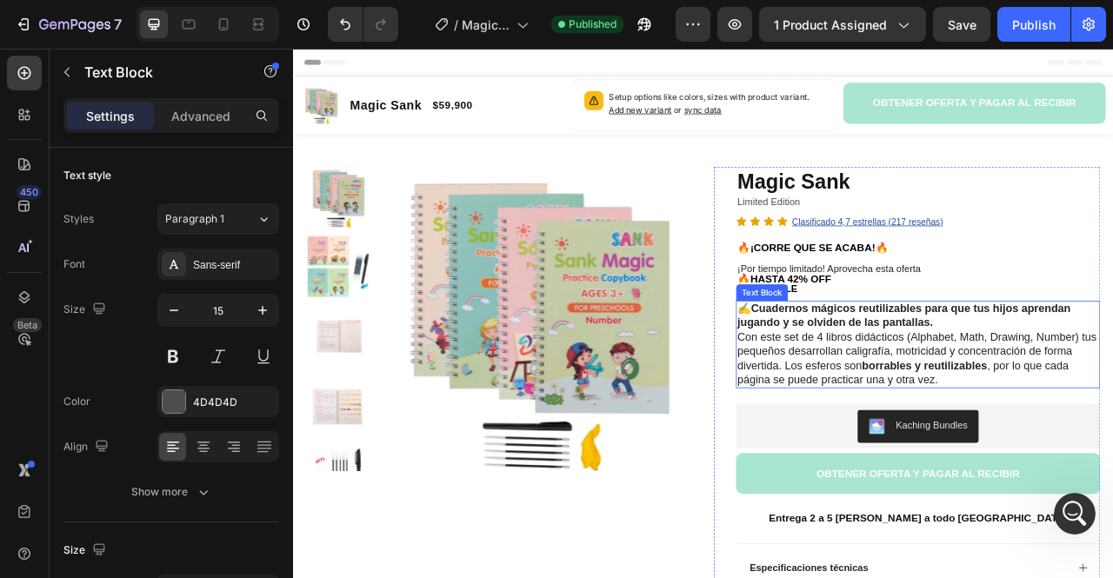
click at [1005, 430] on p "✍️ Cuadernos mágicos reutilizables para que tus hijos aprendan jugando y se olv…" at bounding box center [1087, 425] width 460 height 109
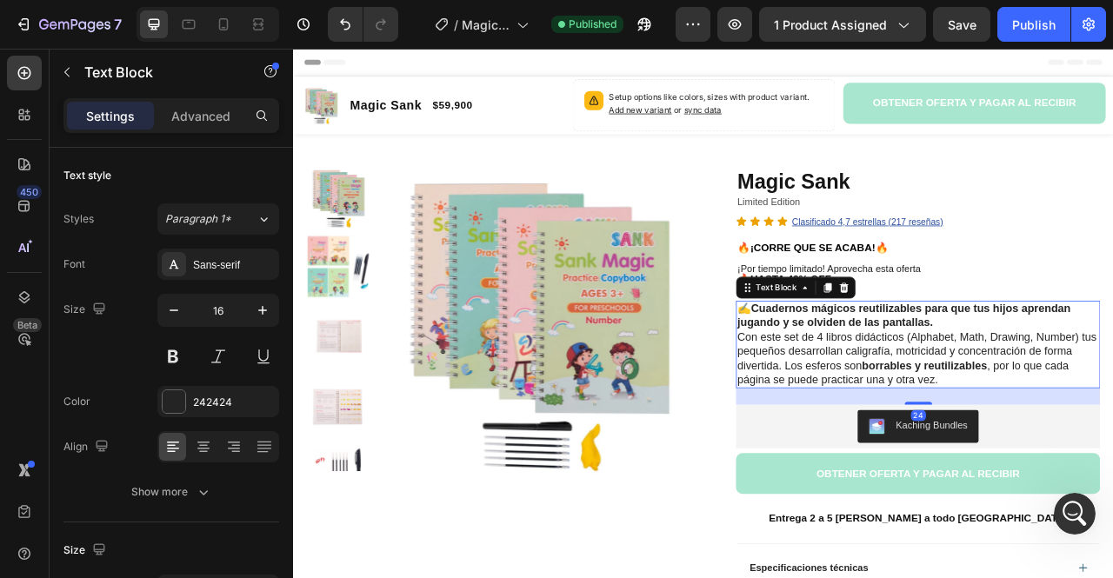
click at [882, 431] on p "✍️ Cuadernos mágicos reutilizables para que tus hijos aprendan jugando y se olv…" at bounding box center [1087, 425] width 460 height 109
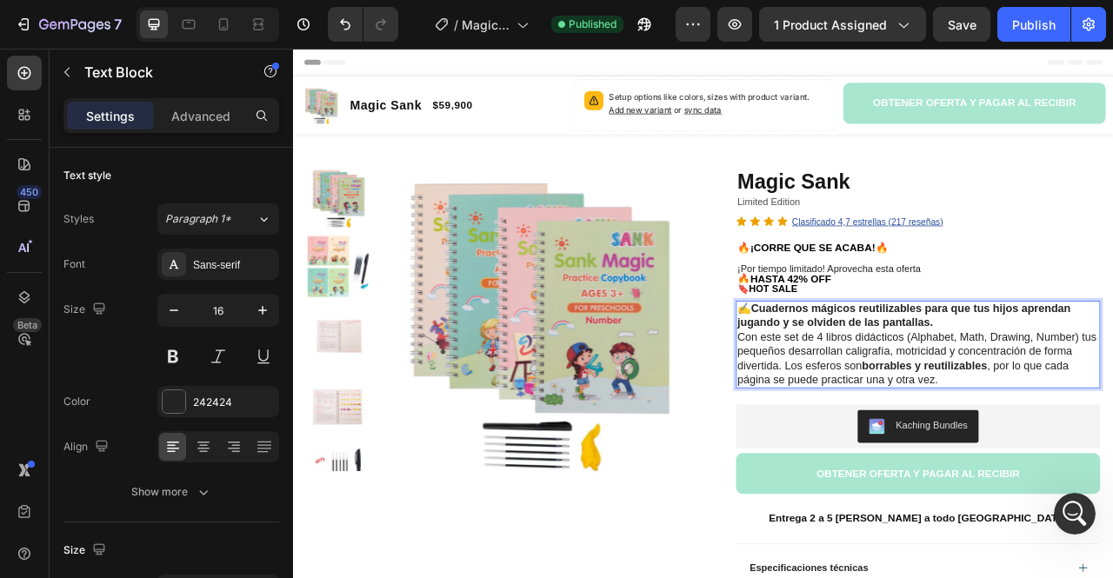
click at [920, 423] on p "✍️ Cuadernos mágicos reutilizables para que tus hijos aprendan jugando y se olv…" at bounding box center [1087, 425] width 460 height 109
click at [964, 418] on p "✍️ Cuadernos mágicos reutilizables para que tus hijos aprendan jugando y se olv…" at bounding box center [1087, 425] width 460 height 109
click at [909, 220] on h1 "Magic Sank" at bounding box center [1087, 217] width 463 height 37
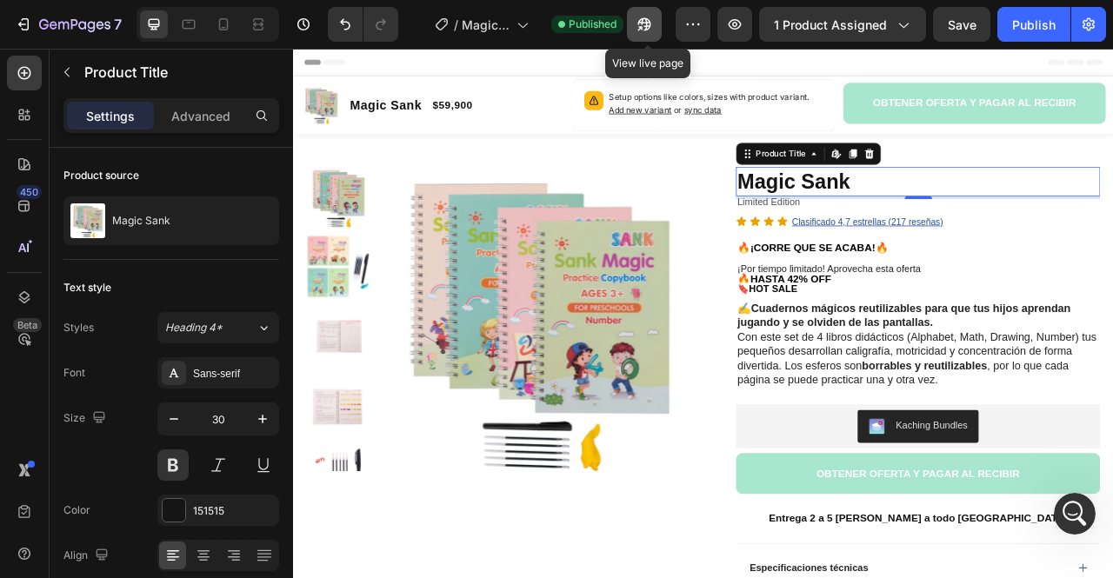
click at [650, 24] on icon "button" at bounding box center [644, 24] width 17 height 17
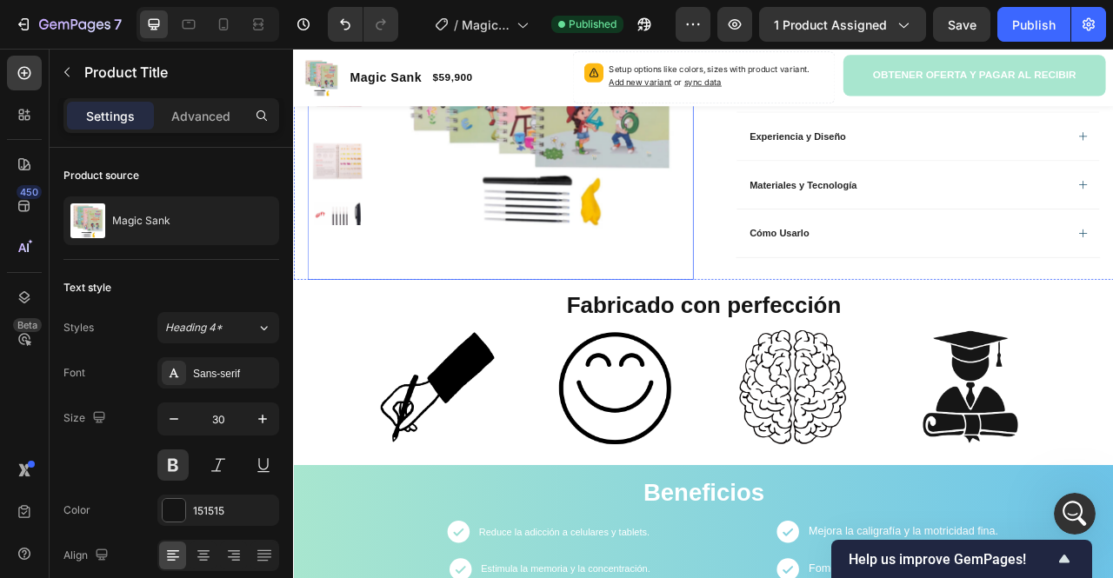
scroll to position [609, 0]
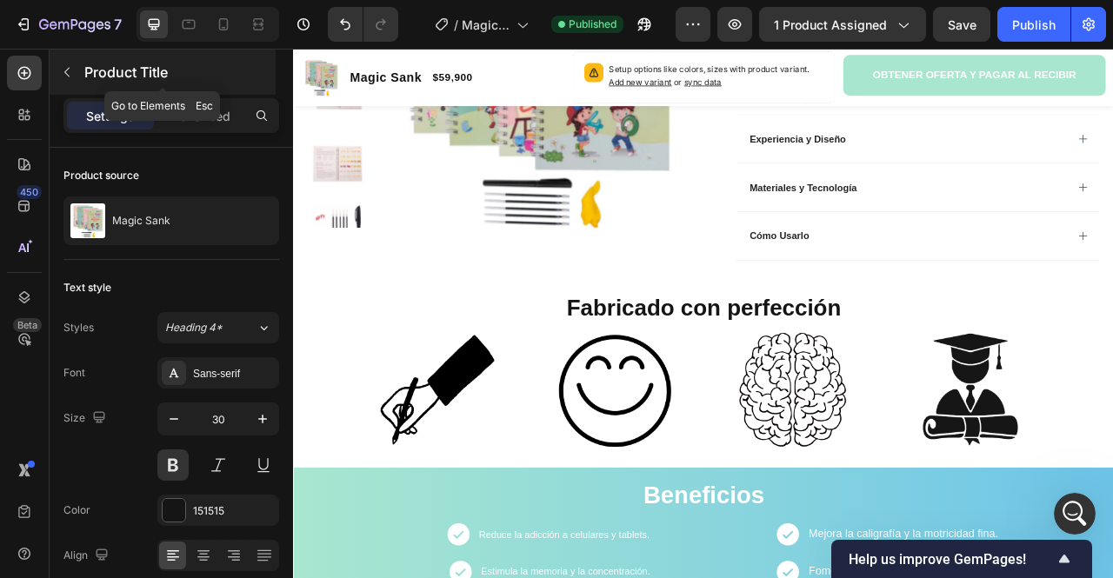
click at [77, 70] on button "button" at bounding box center [67, 72] width 28 height 28
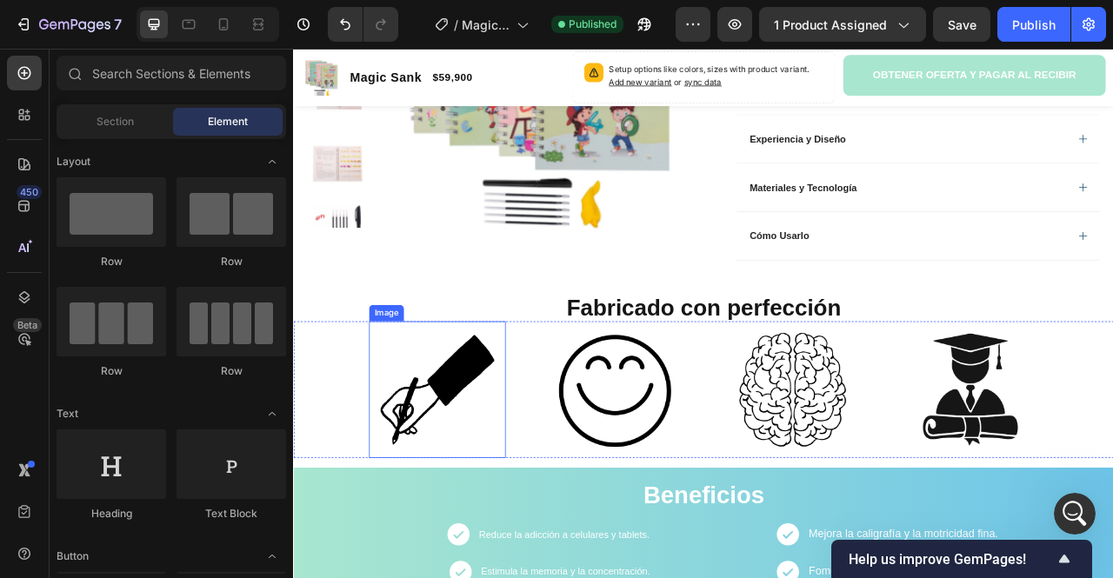
click at [441, 472] on img at bounding box center [476, 483] width 174 height 174
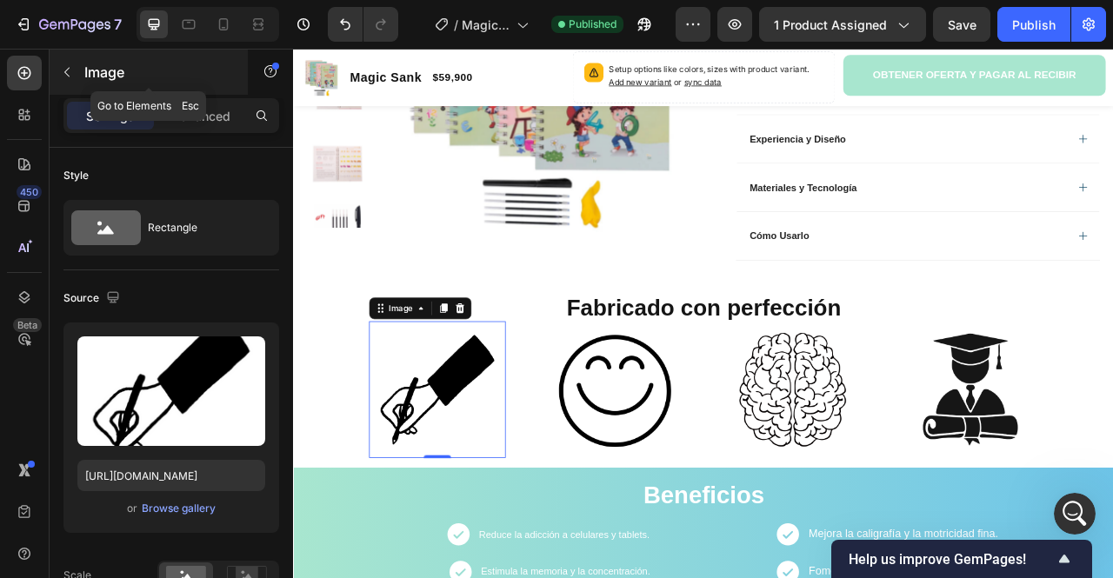
click at [75, 77] on button "button" at bounding box center [67, 72] width 28 height 28
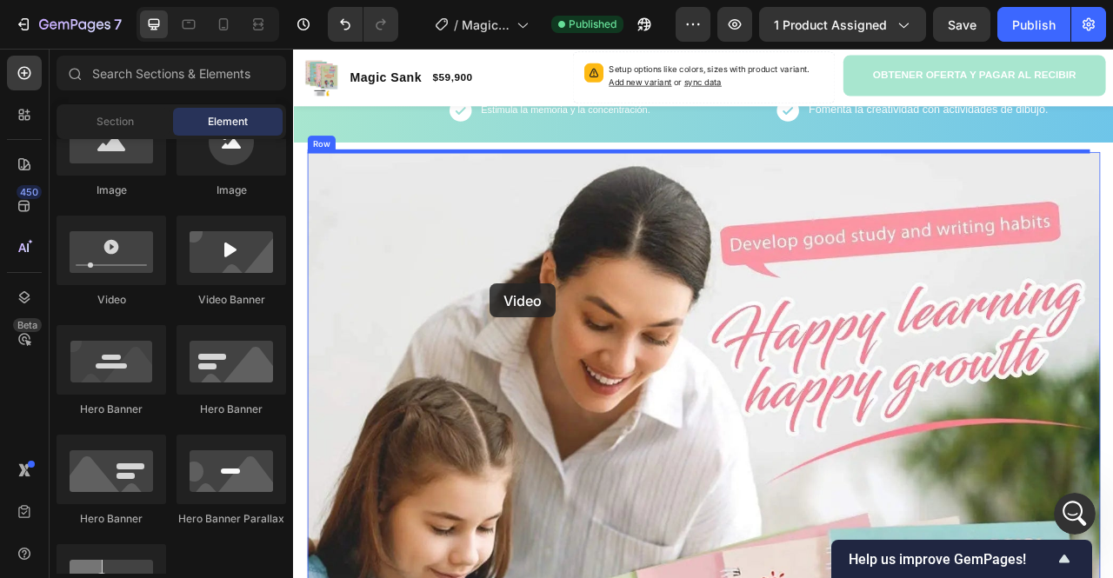
scroll to position [849, 0]
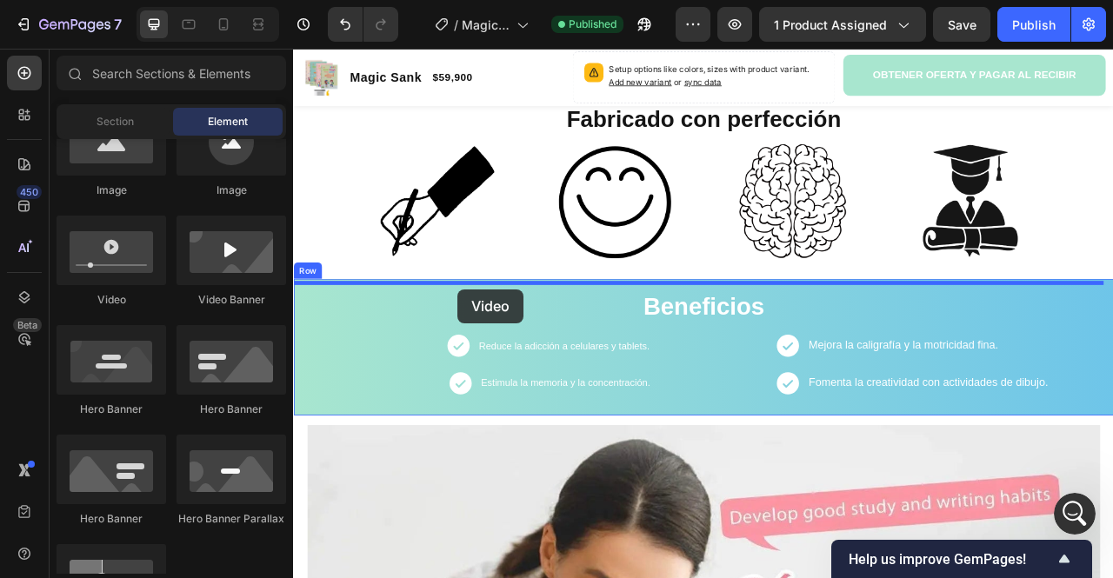
drag, startPoint x: 400, startPoint y: 316, endPoint x: 502, endPoint y: 355, distance: 108.7
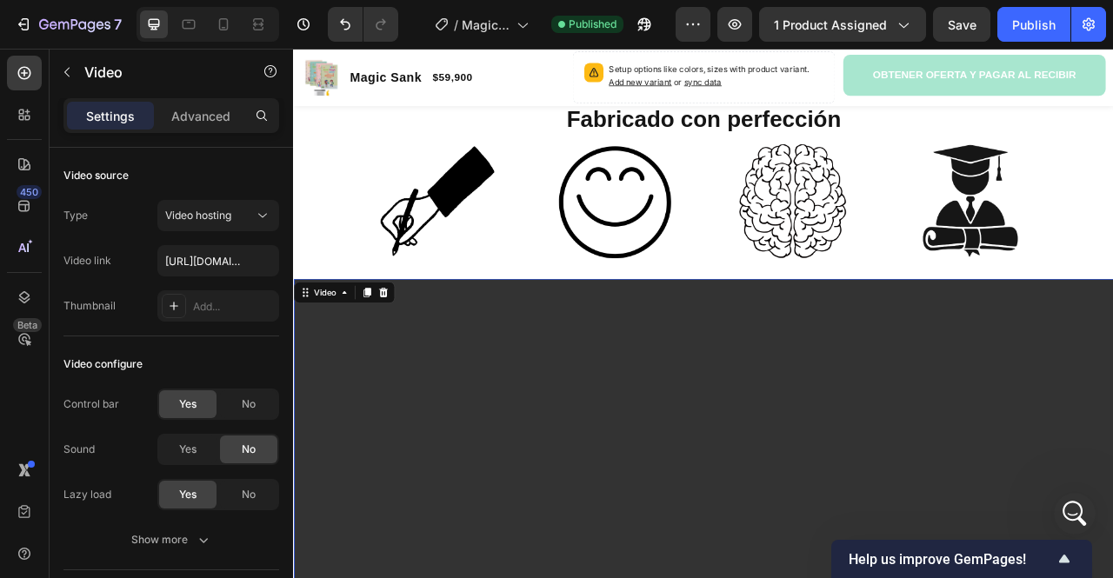
click at [343, 362] on div "Video" at bounding box center [333, 359] width 36 height 16
click at [340, 361] on div "Video" at bounding box center [333, 359] width 36 height 16
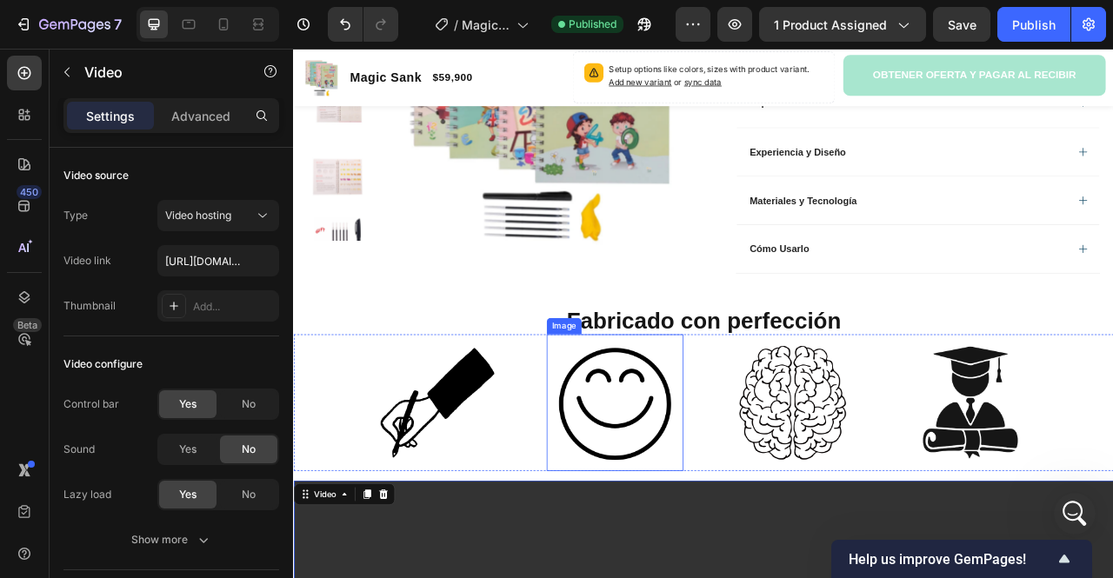
scroll to position [588, 0]
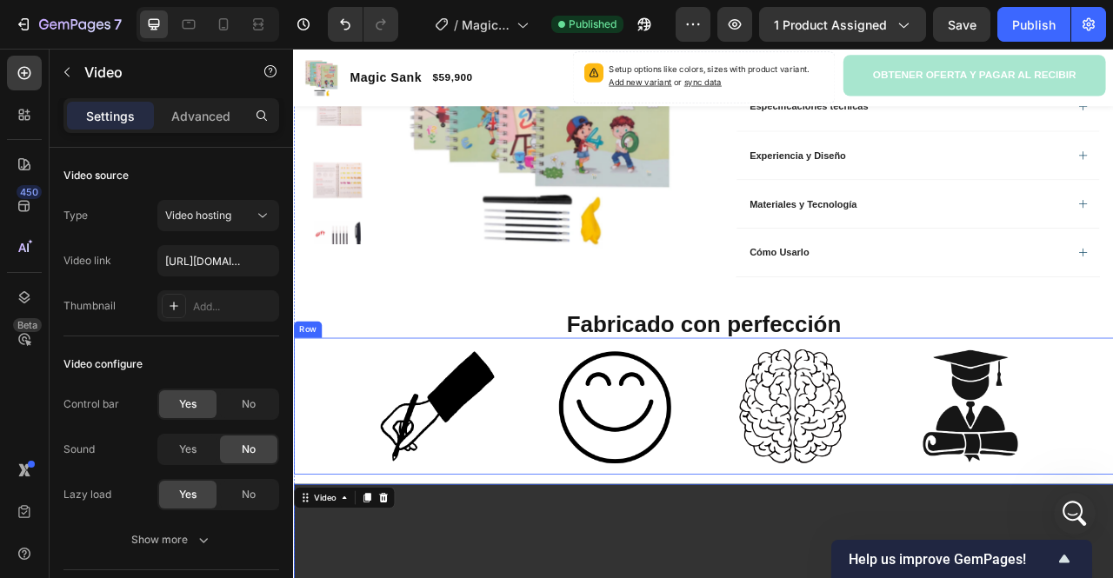
click at [496, 522] on img at bounding box center [476, 503] width 174 height 174
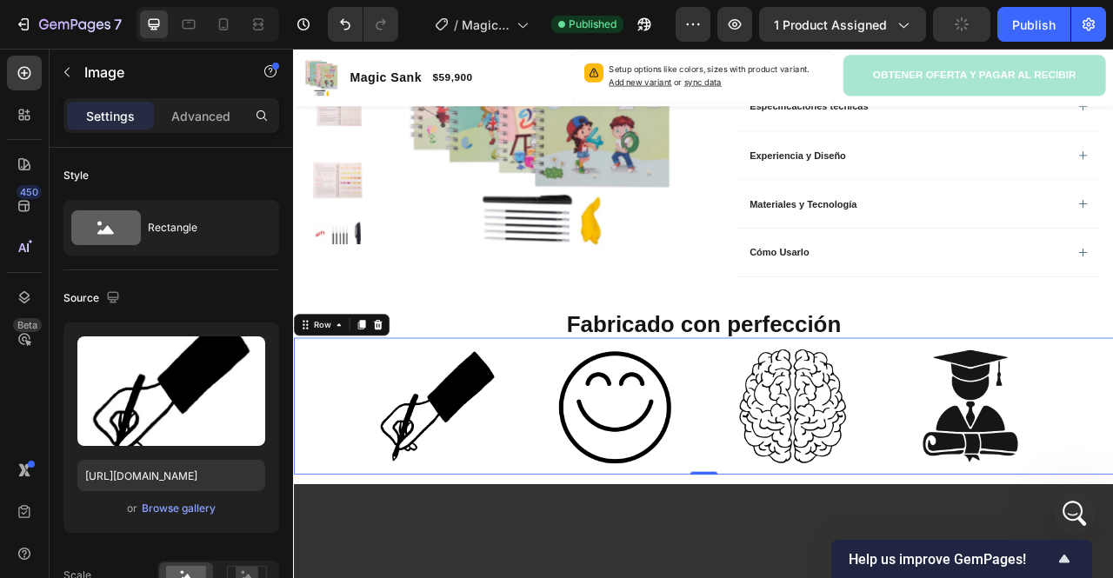
click at [338, 455] on div "Image Image Image Image Row 0" at bounding box center [814, 503] width 1043 height 174
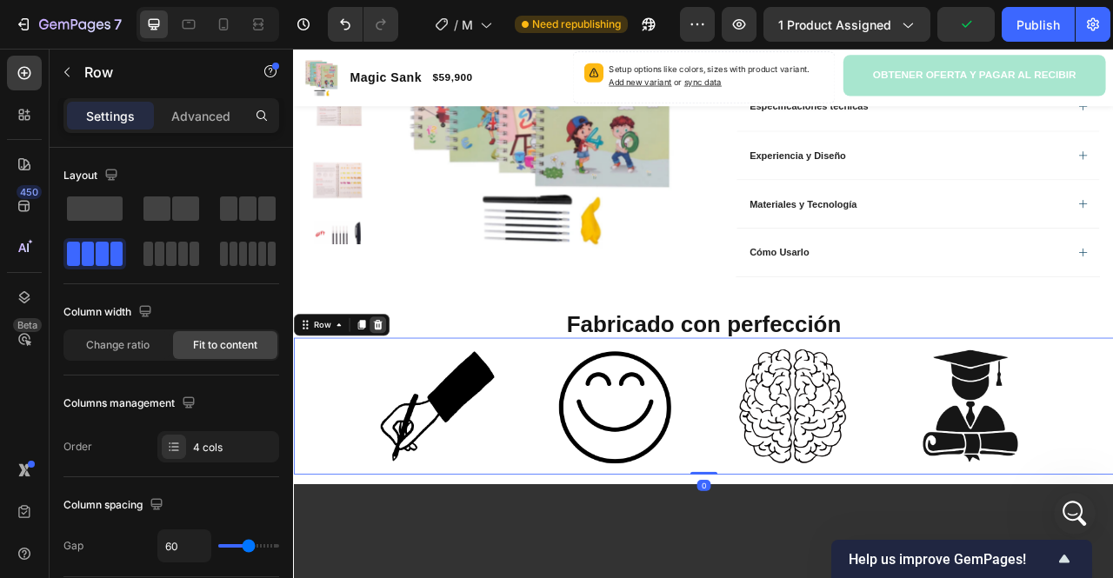
click at [403, 395] on icon at bounding box center [400, 400] width 11 height 12
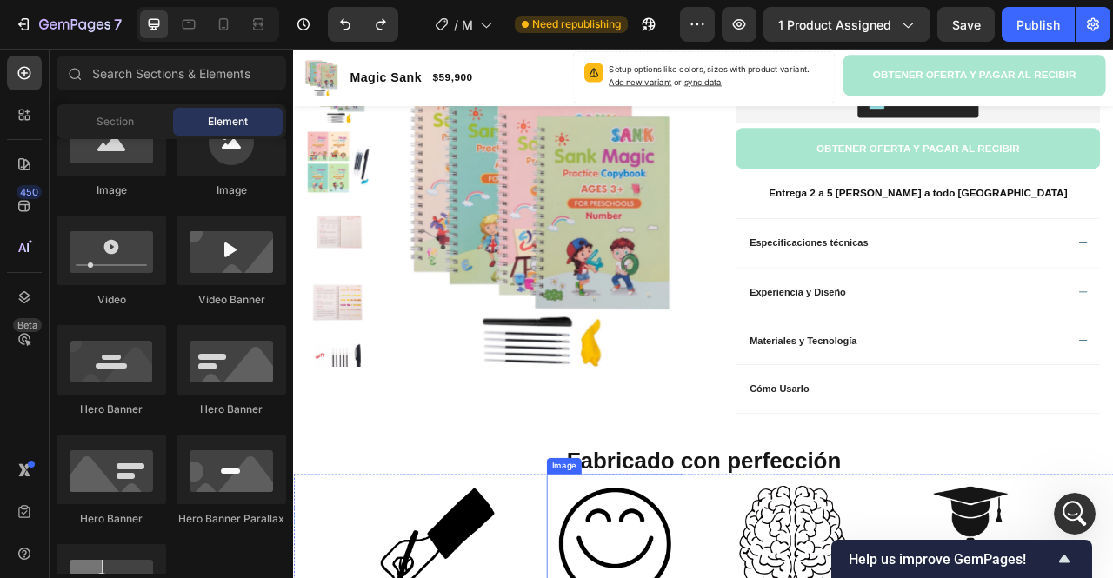
scroll to position [675, 0]
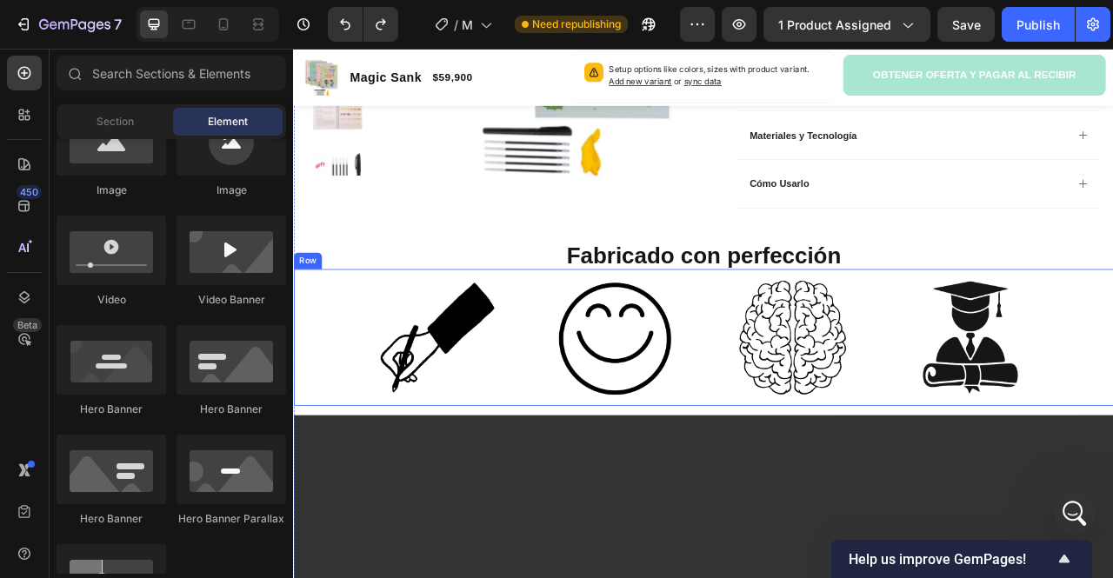
click at [343, 357] on div "Image Image Image Image Row" at bounding box center [814, 417] width 1043 height 174
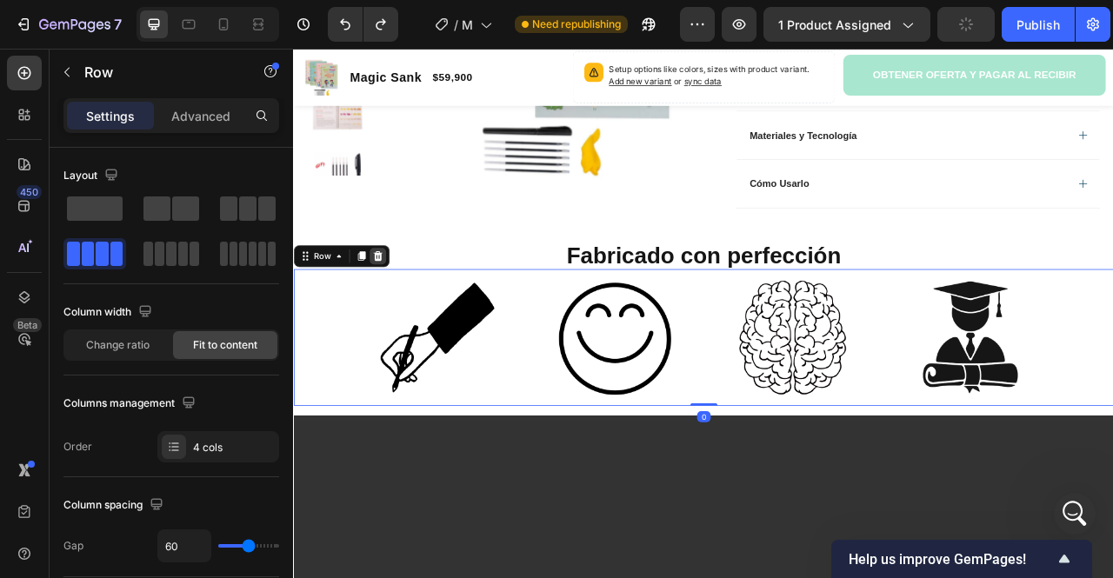
click at [407, 310] on div at bounding box center [400, 313] width 21 height 21
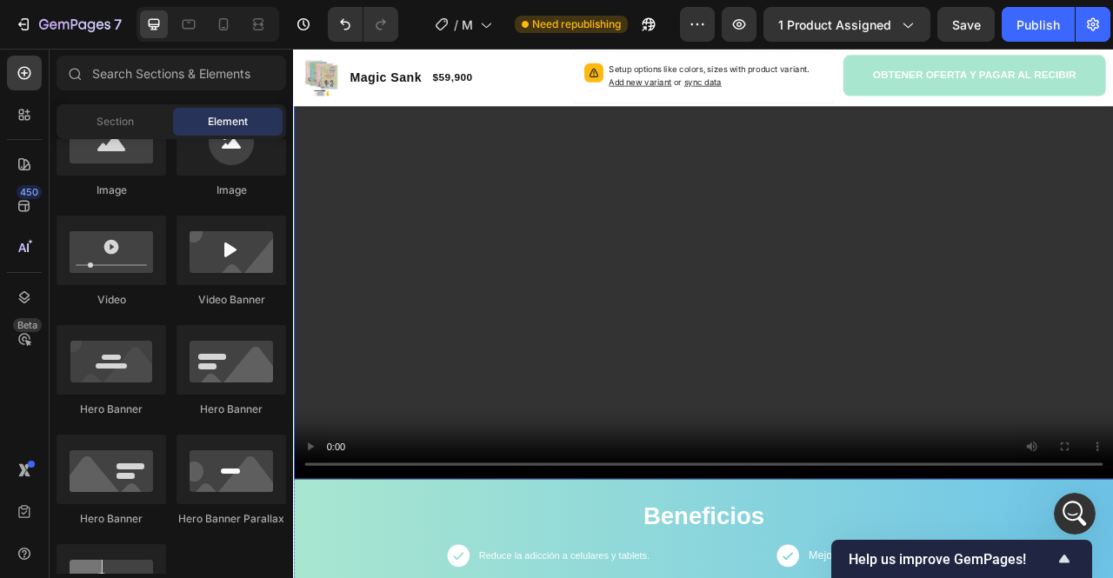
scroll to position [1196, 0]
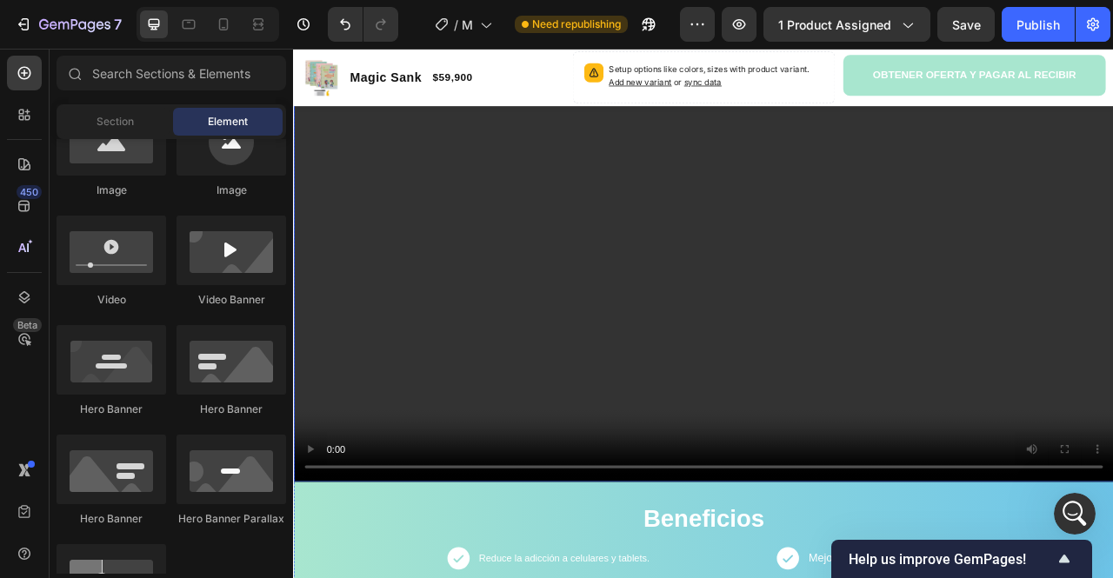
click at [836, 311] on video at bounding box center [814, 306] width 1043 height 587
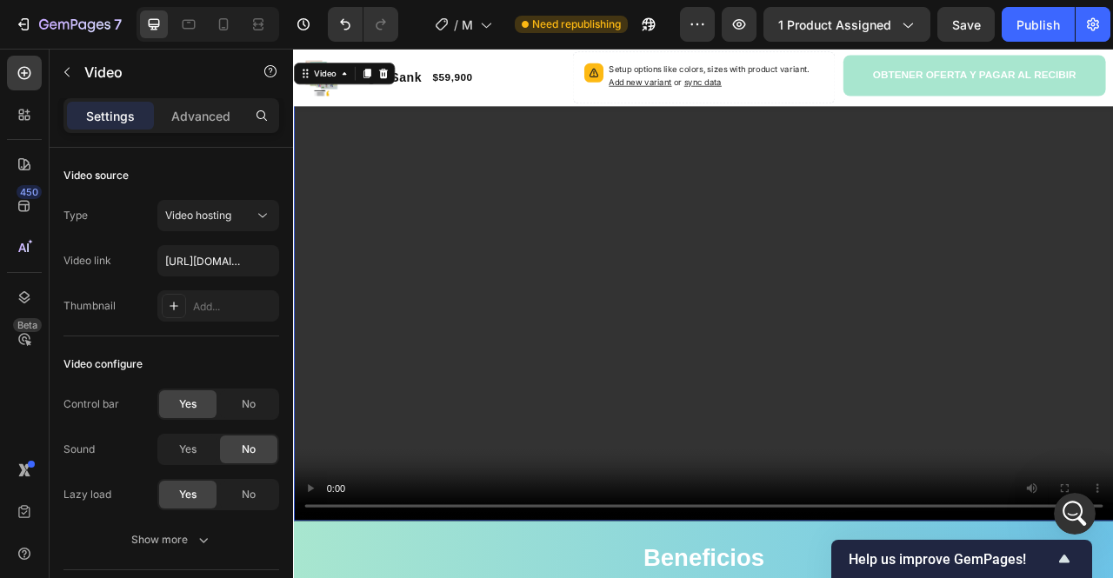
scroll to position [936, 0]
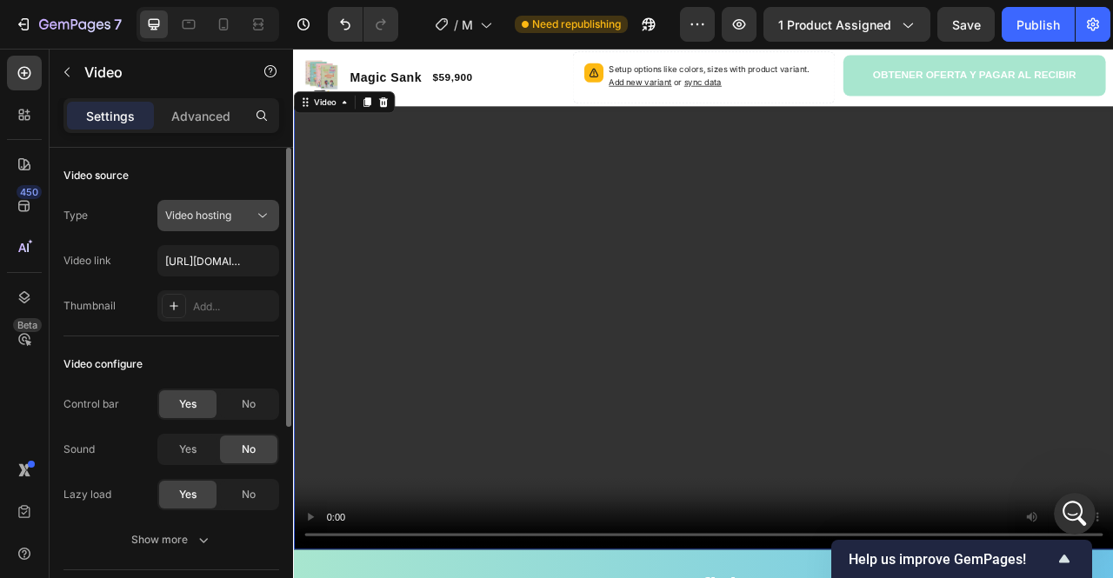
click at [215, 215] on span "Video hosting" at bounding box center [198, 215] width 66 height 13
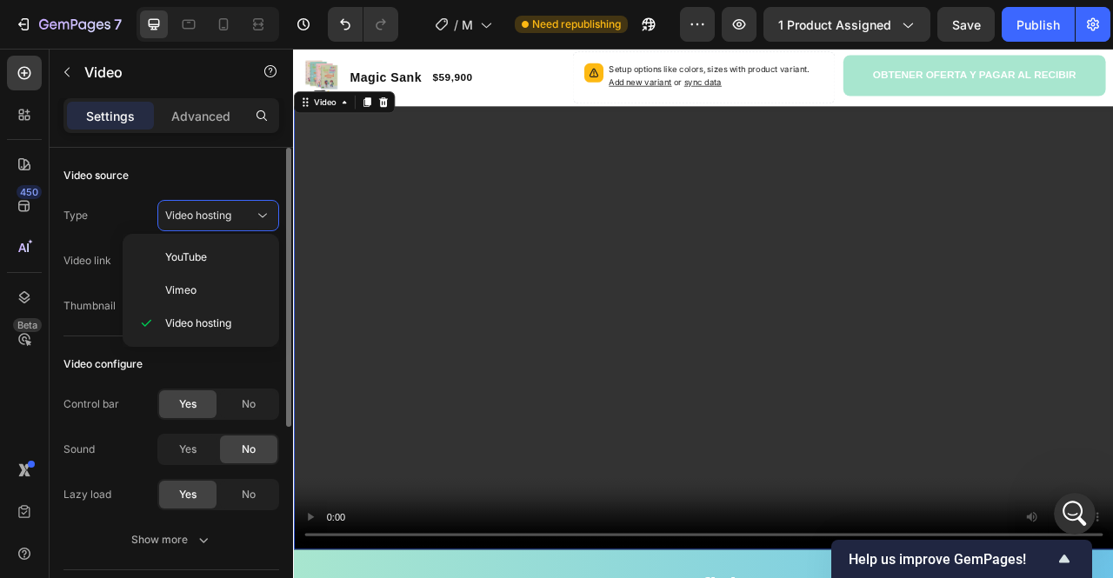
click at [117, 201] on div "Type Video hosting" at bounding box center [171, 215] width 216 height 31
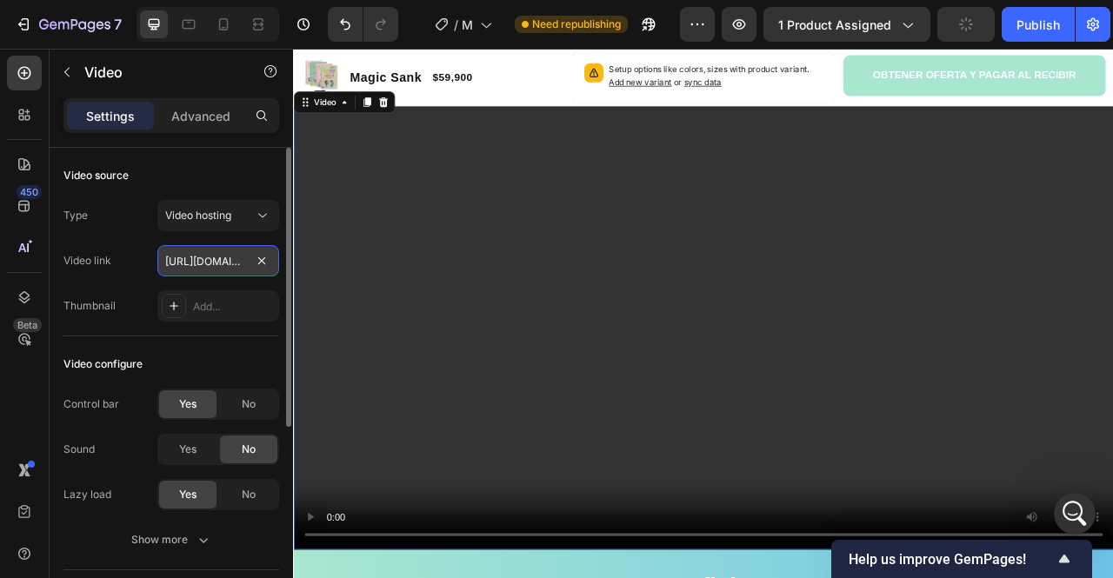
click at [212, 267] on input "[URL][DOMAIN_NAME]" at bounding box center [218, 260] width 122 height 31
click at [204, 177] on div "Video source" at bounding box center [171, 176] width 216 height 28
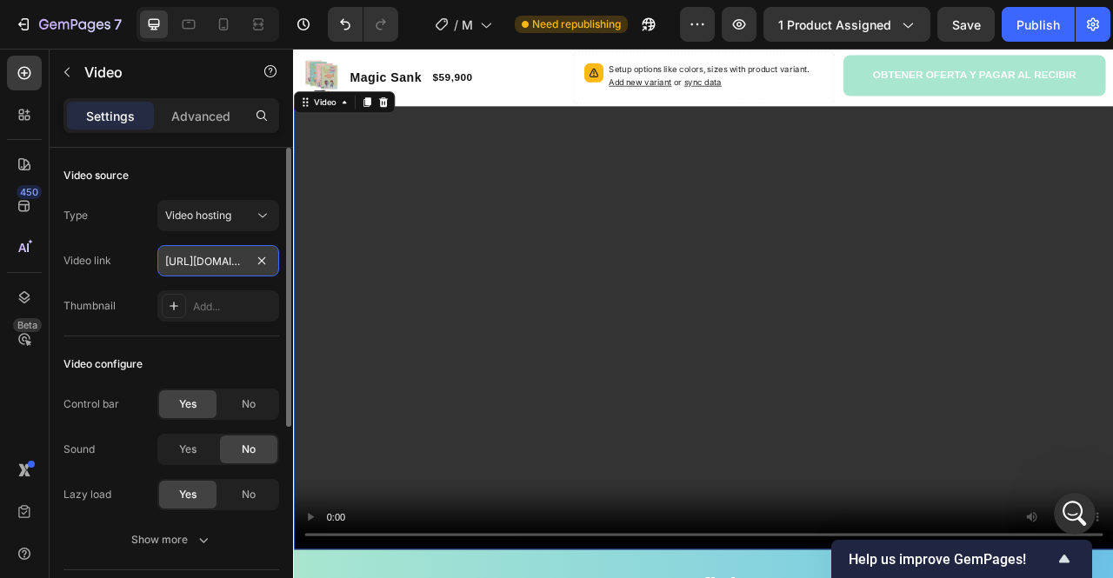
click at [226, 263] on input "[URL][DOMAIN_NAME]" at bounding box center [218, 260] width 122 height 31
paste input "d560ae5af8eb4d5886af6e5e86bf9194"
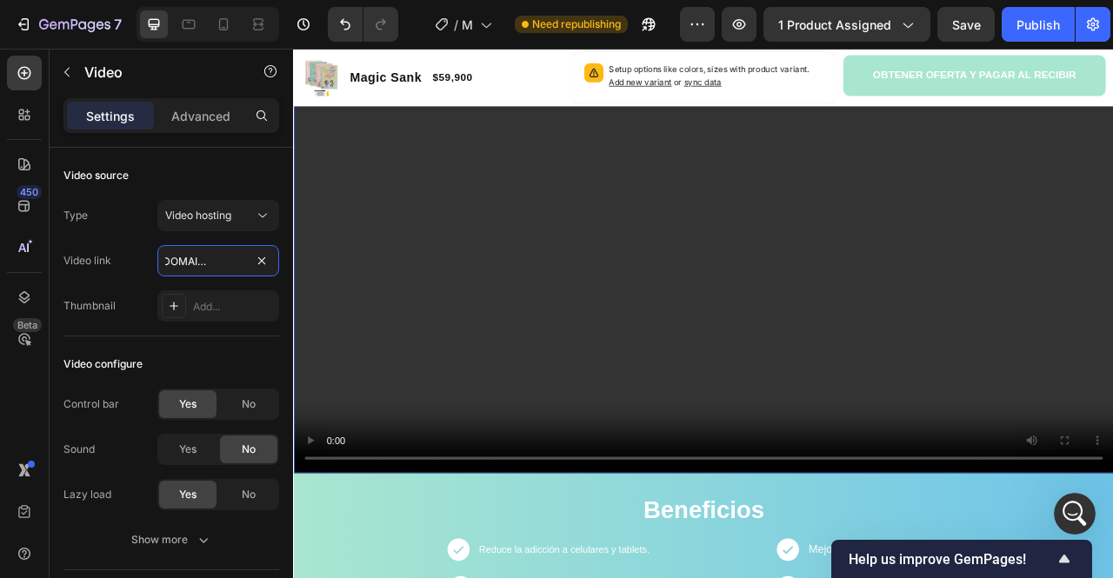
scroll to position [1109, 0]
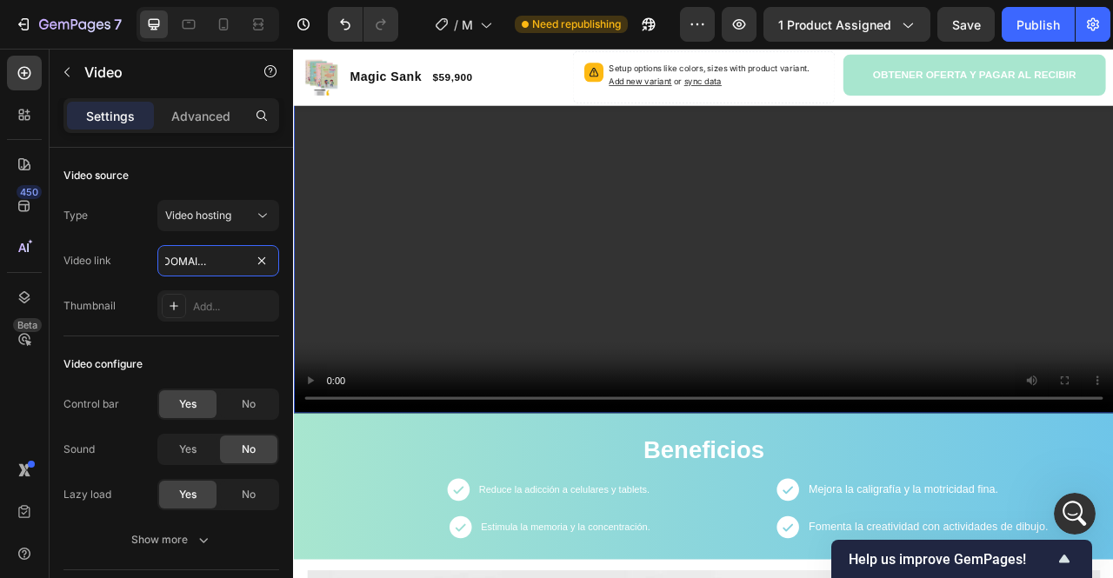
type input "[URL][DOMAIN_NAME]"
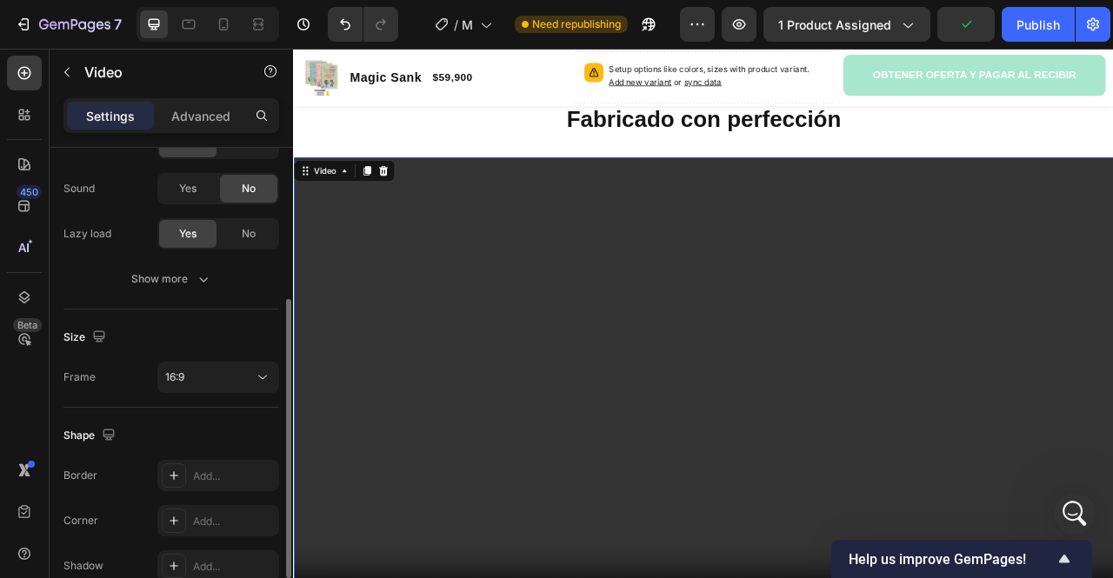
scroll to position [0, 0]
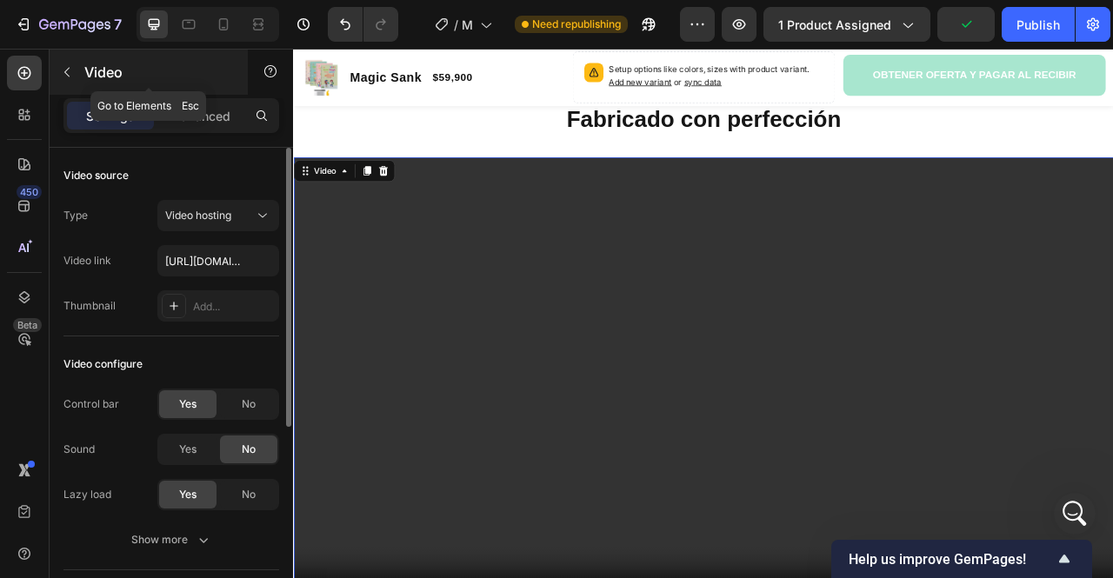
click at [68, 65] on icon "button" at bounding box center [67, 72] width 14 height 14
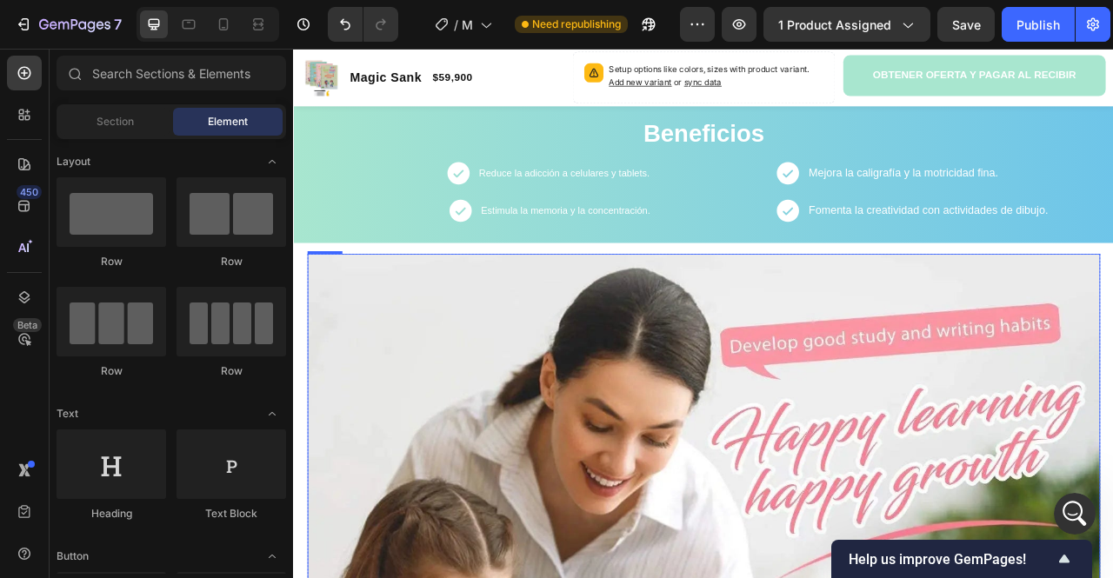
scroll to position [1457, 0]
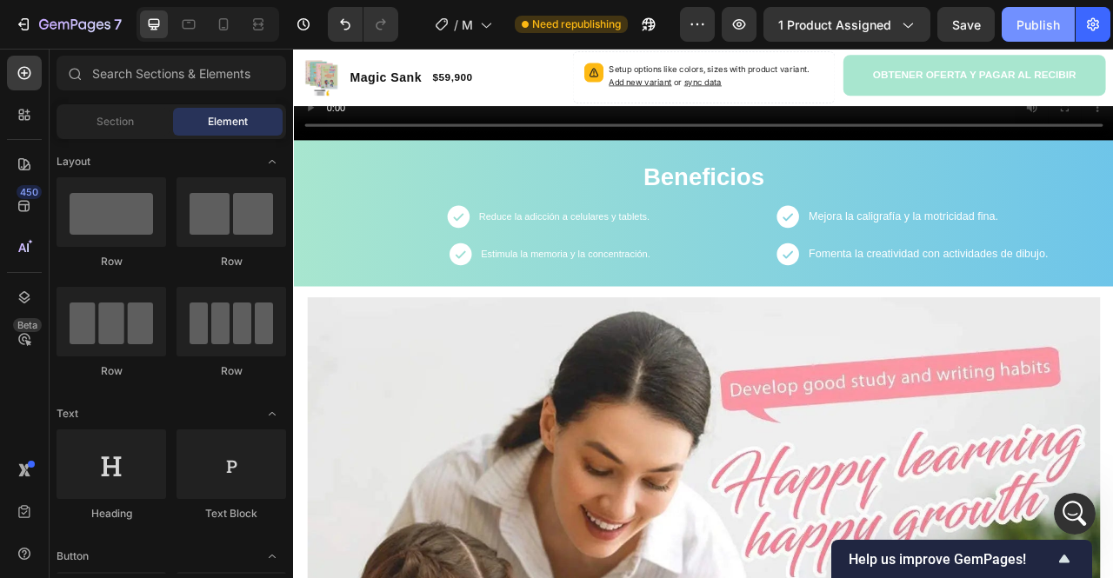
click at [1036, 34] on button "Publish" at bounding box center [1038, 24] width 73 height 35
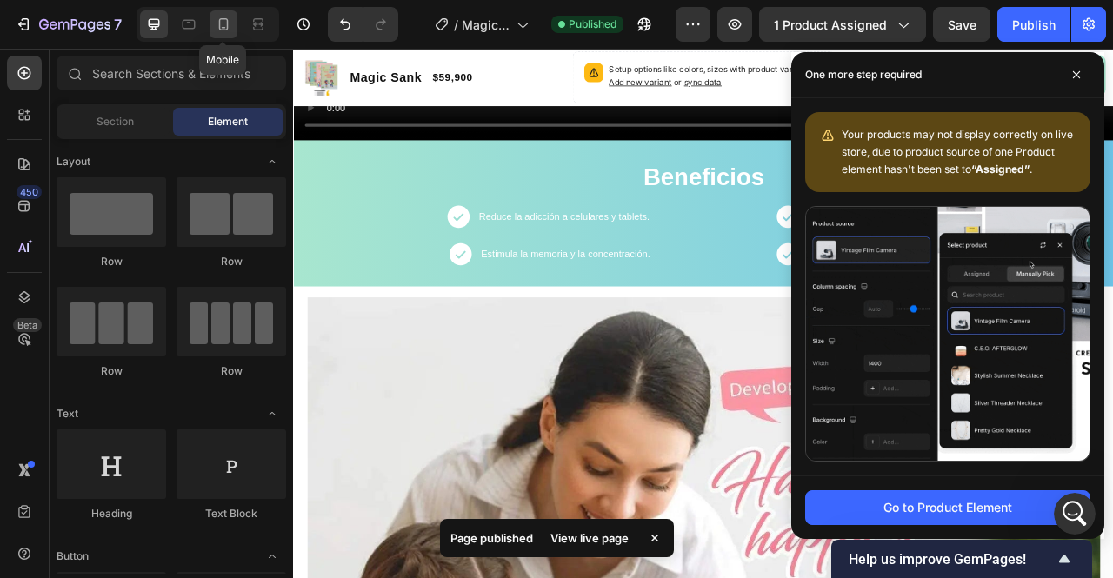
click at [217, 30] on icon at bounding box center [223, 24] width 17 height 17
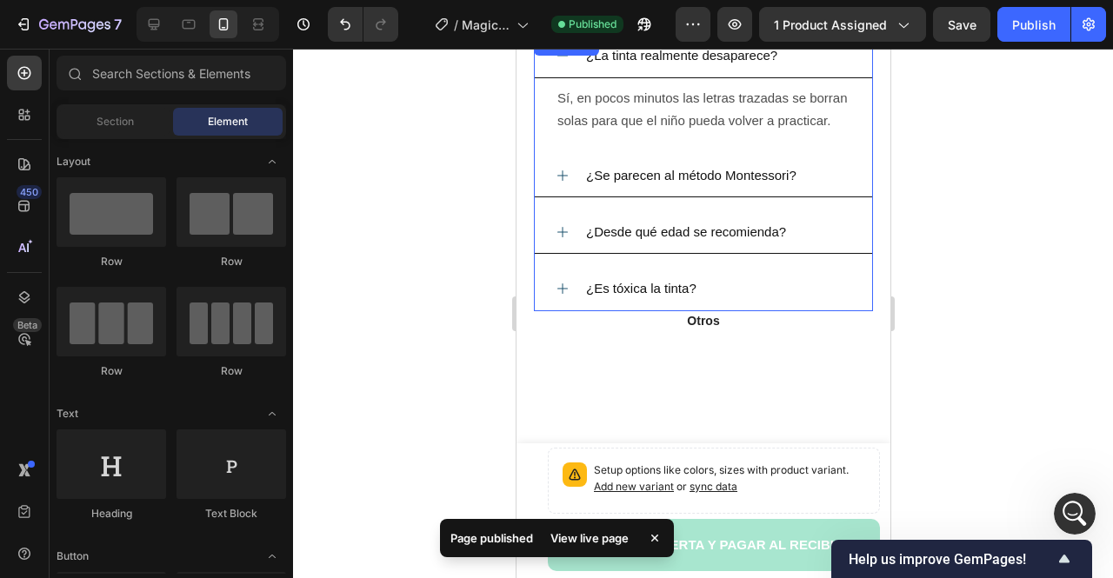
scroll to position [2184, 0]
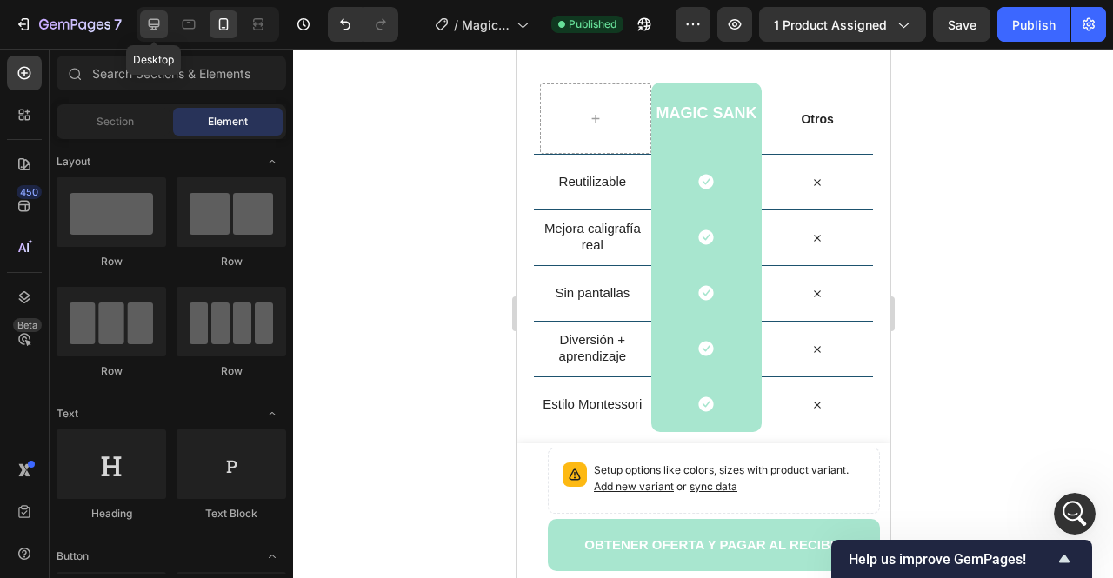
click at [149, 22] on icon at bounding box center [154, 24] width 11 height 11
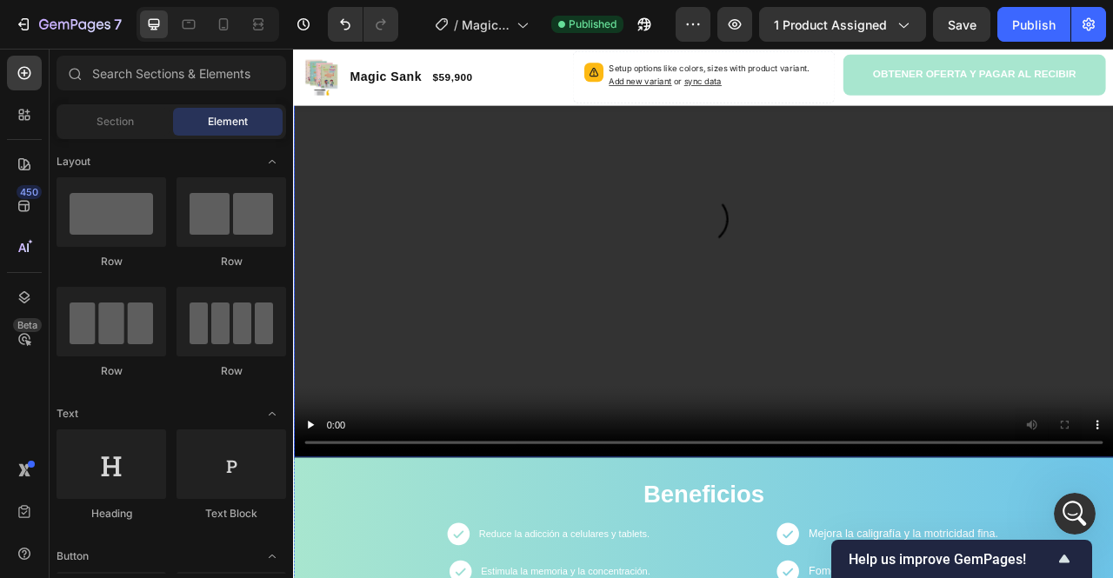
scroll to position [1054, 0]
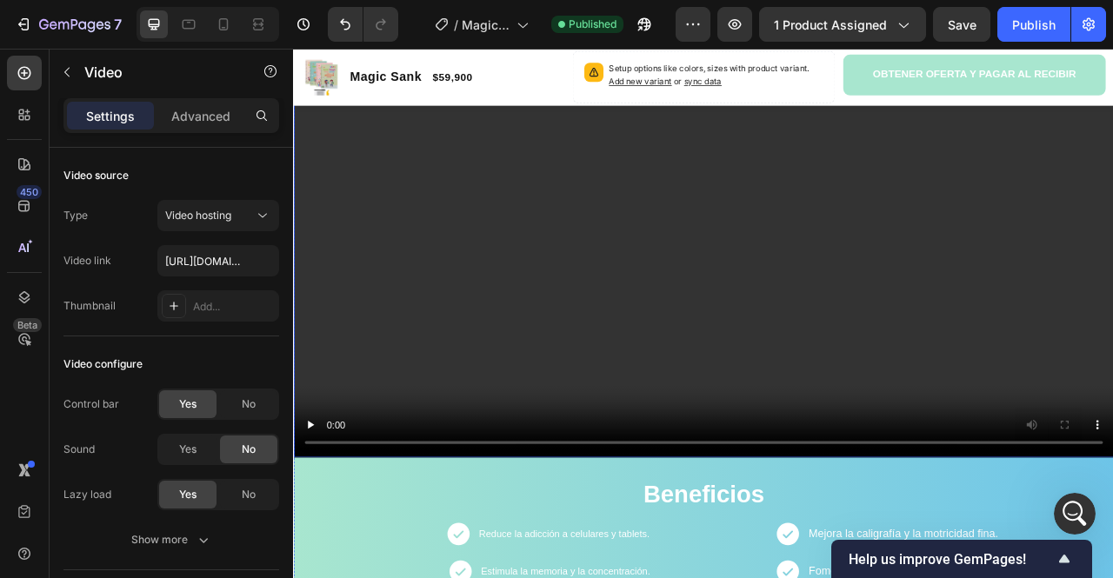
click at [479, 303] on video at bounding box center [814, 275] width 1043 height 587
click at [224, 21] on icon at bounding box center [223, 24] width 17 height 17
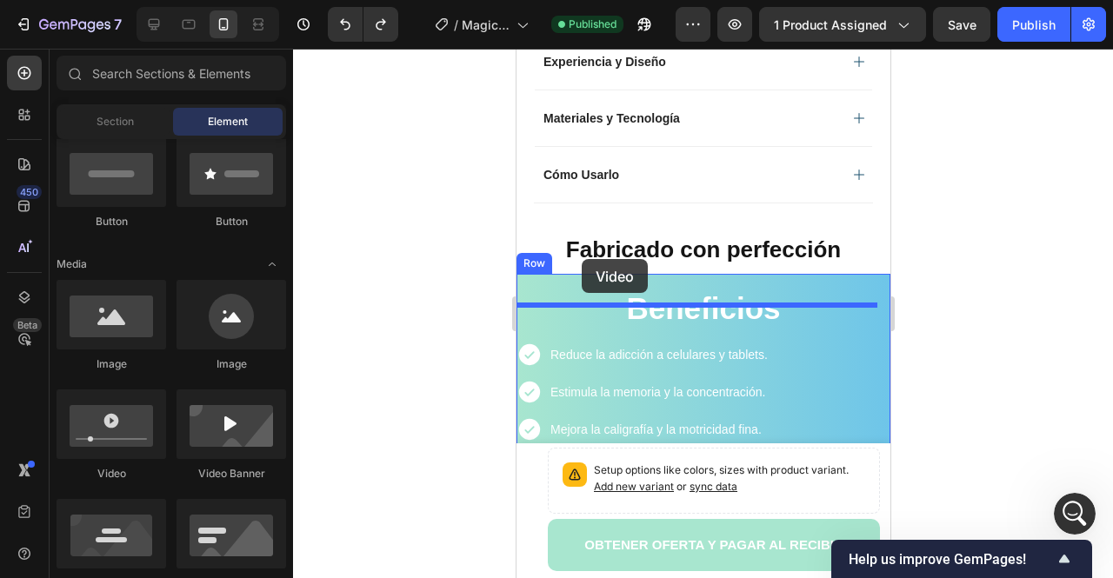
scroll to position [1130, 0]
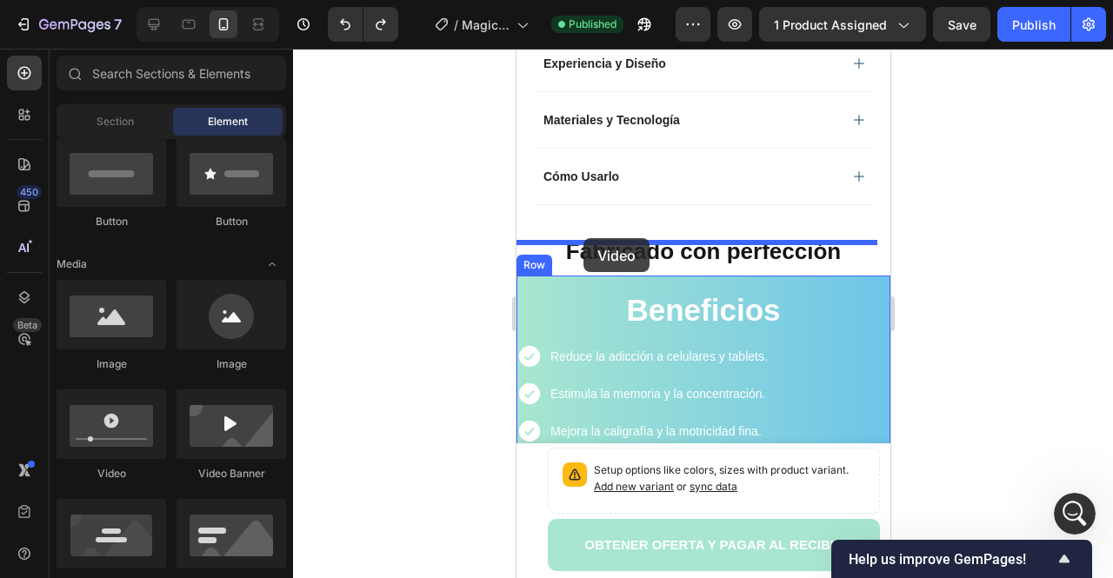
drag, startPoint x: 704, startPoint y: 432, endPoint x: 583, endPoint y: 238, distance: 228.9
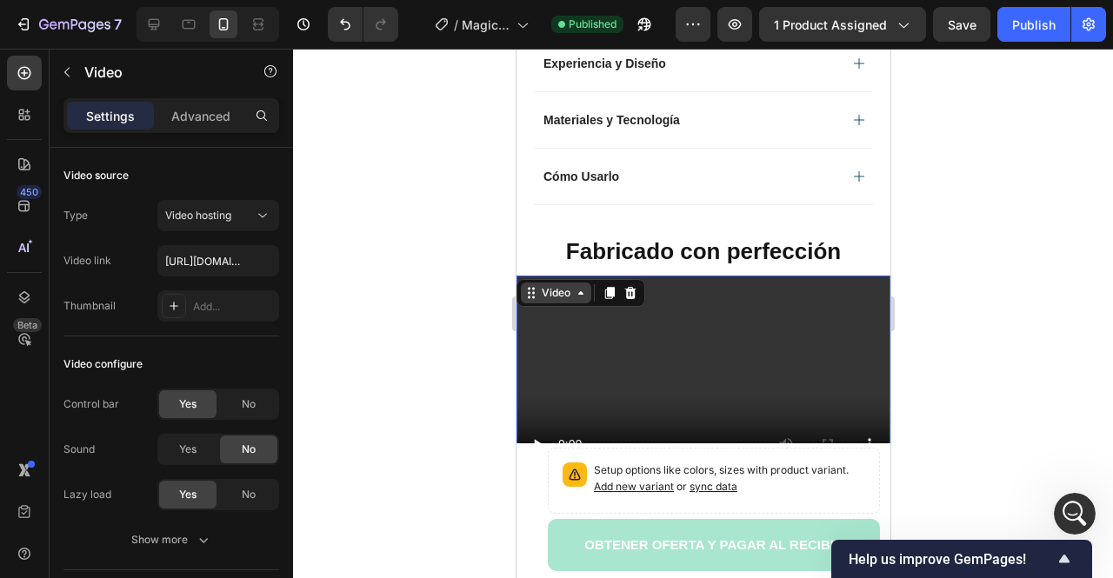
click at [560, 285] on div "Video" at bounding box center [555, 293] width 36 height 16
click at [601, 330] on video at bounding box center [703, 381] width 374 height 210
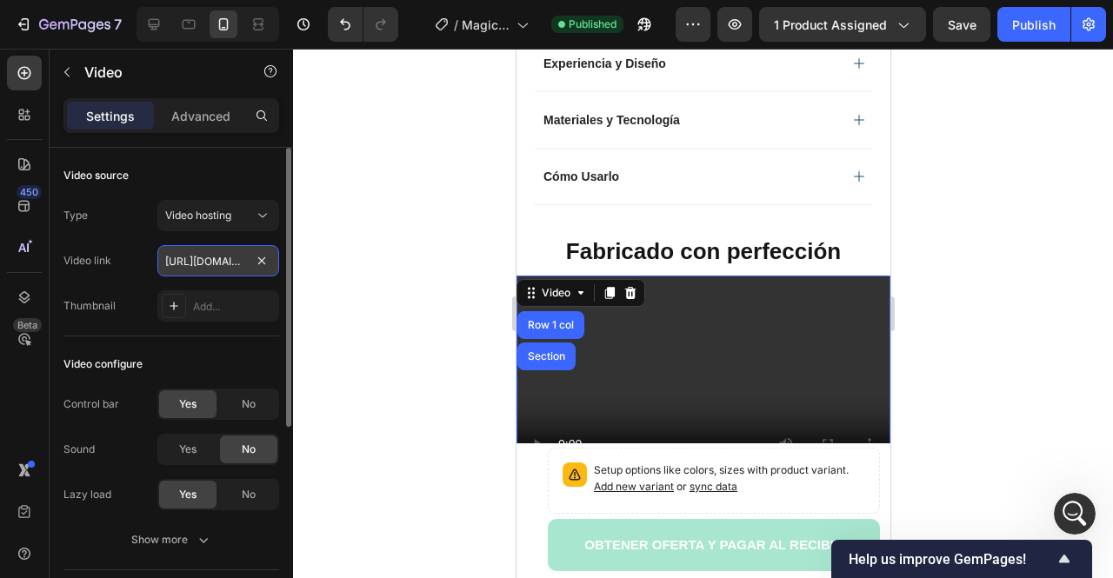
click at [226, 273] on input "[URL][DOMAIN_NAME]" at bounding box center [218, 260] width 122 height 31
paste input "Copy element from Gempages!"
type input "Copy element from Gempages!"
click at [228, 257] on input "text" at bounding box center [218, 260] width 122 height 31
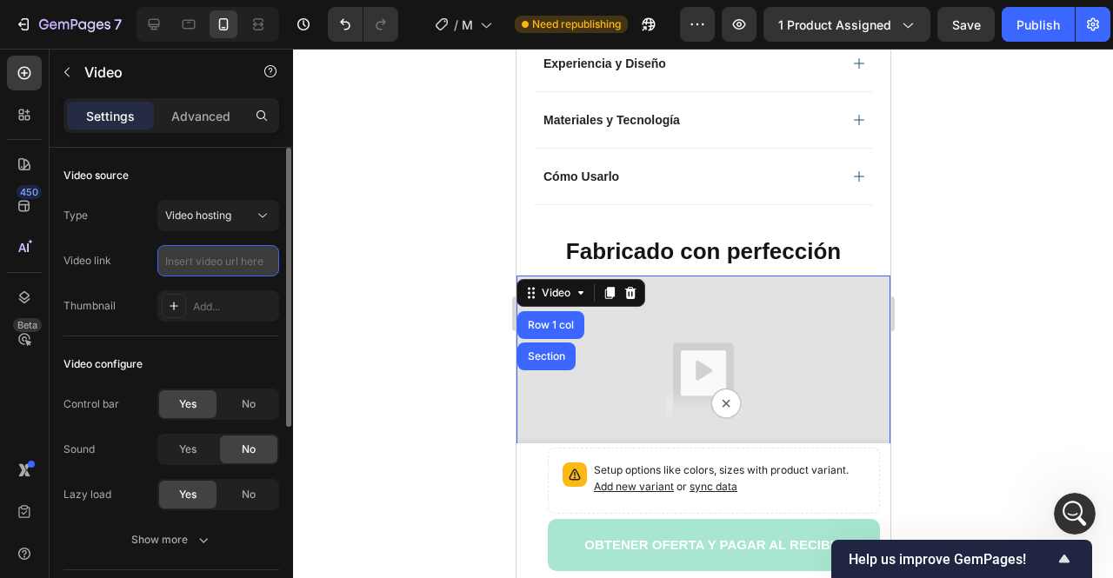
click at [217, 258] on input "text" at bounding box center [218, 260] width 122 height 31
paste input "[URL][DOMAIN_NAME]"
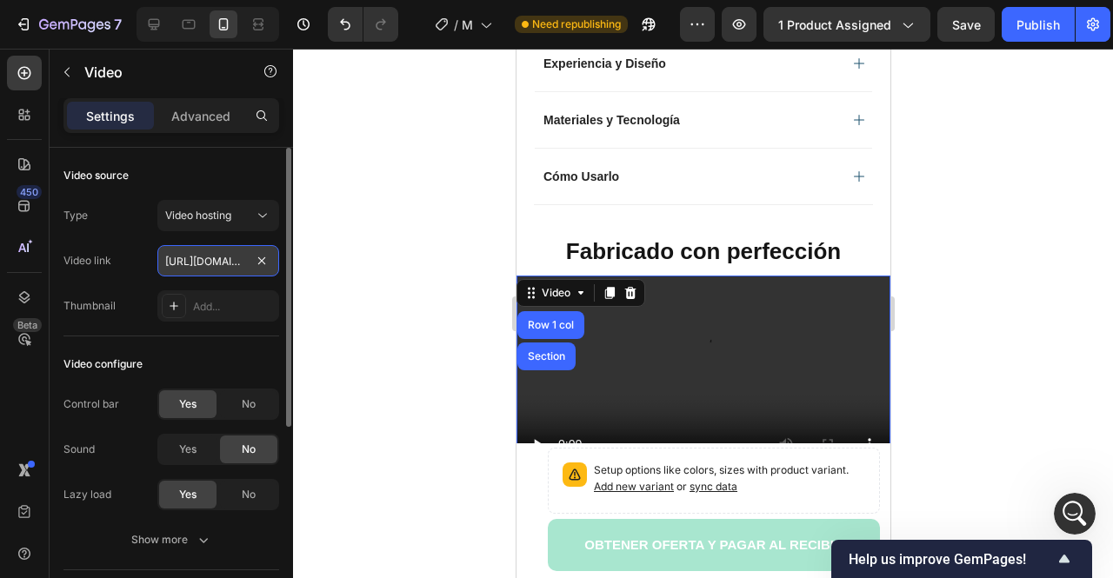
scroll to position [0, 325]
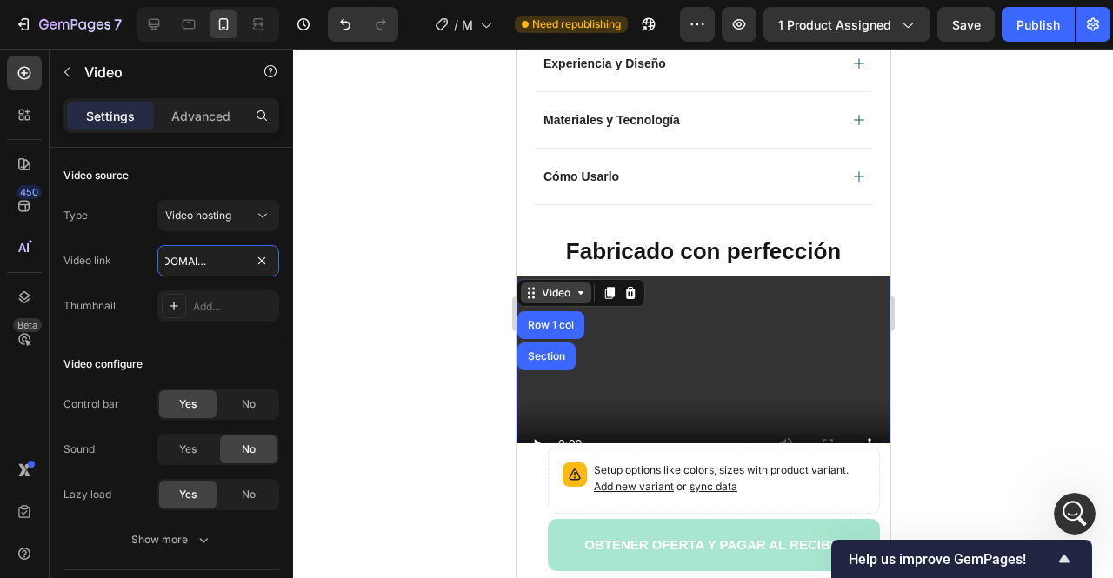
type input "[URL][DOMAIN_NAME]"
click at [565, 285] on div "Video" at bounding box center [555, 293] width 36 height 16
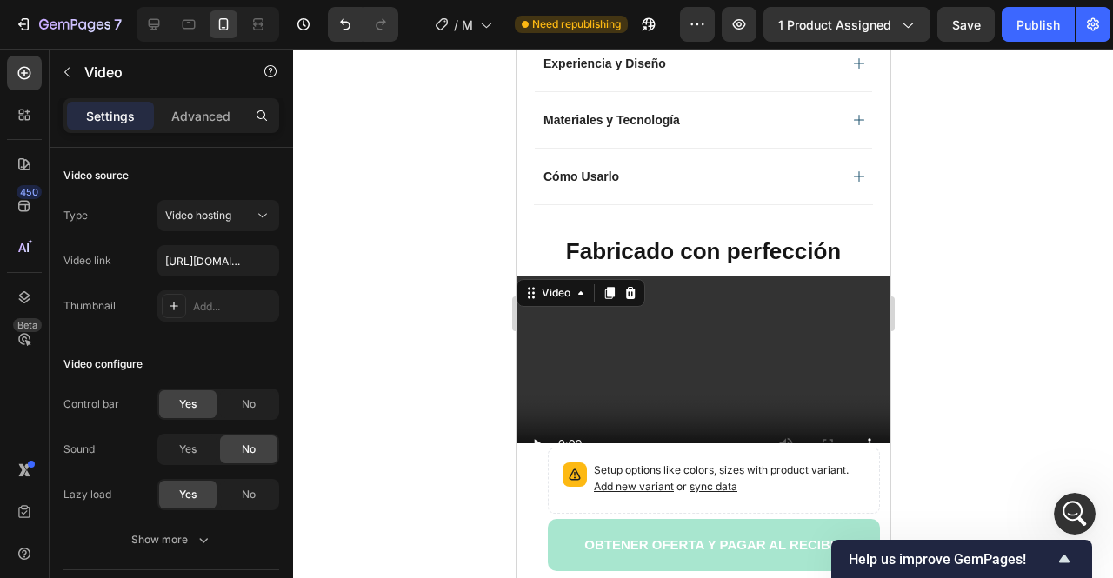
click at [553, 279] on div "Video" at bounding box center [580, 293] width 129 height 28
click at [553, 285] on div "Video" at bounding box center [555, 293] width 36 height 16
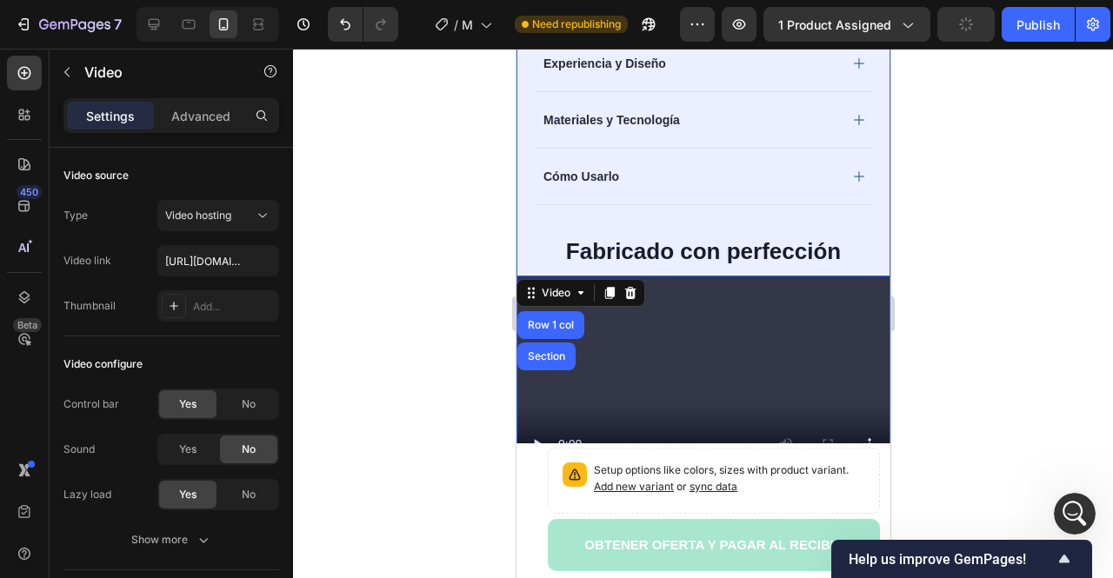
click at [557, 351] on div "Section" at bounding box center [545, 356] width 44 height 10
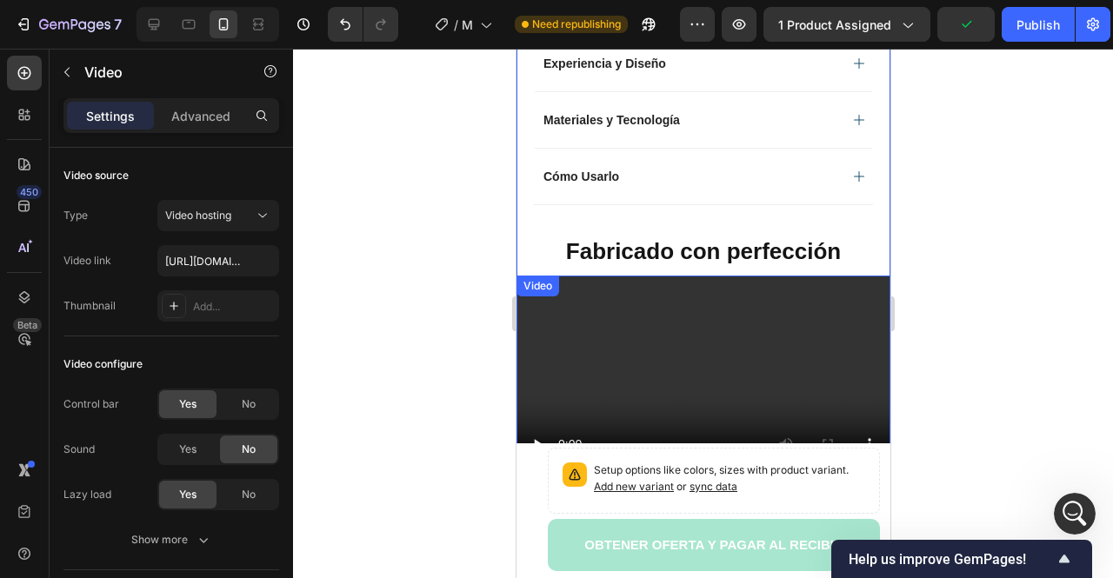
click at [542, 278] on div "Video" at bounding box center [537, 286] width 36 height 16
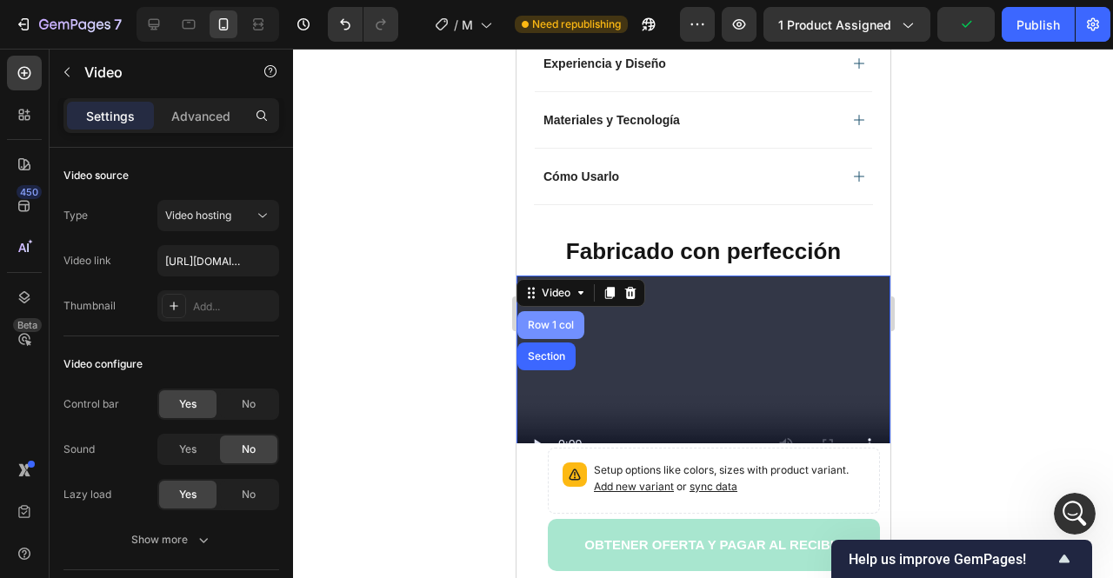
click at [563, 320] on div "Row 1 col" at bounding box center [549, 325] width 53 height 10
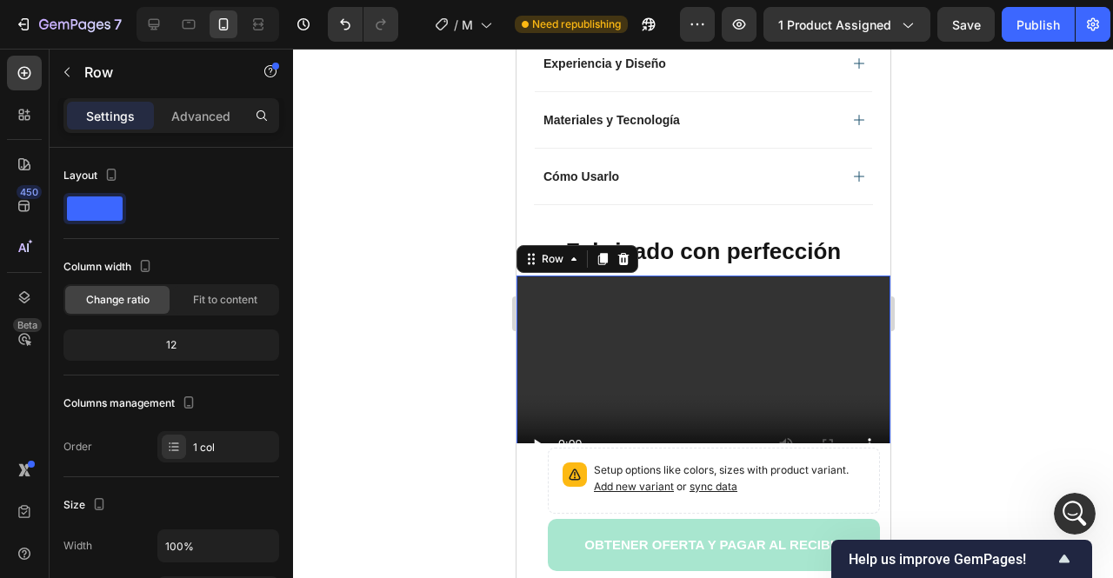
click at [558, 245] on div "Row" at bounding box center [577, 259] width 122 height 28
click at [556, 251] on div "Row" at bounding box center [551, 259] width 29 height 16
click at [516, 287] on video at bounding box center [703, 381] width 374 height 210
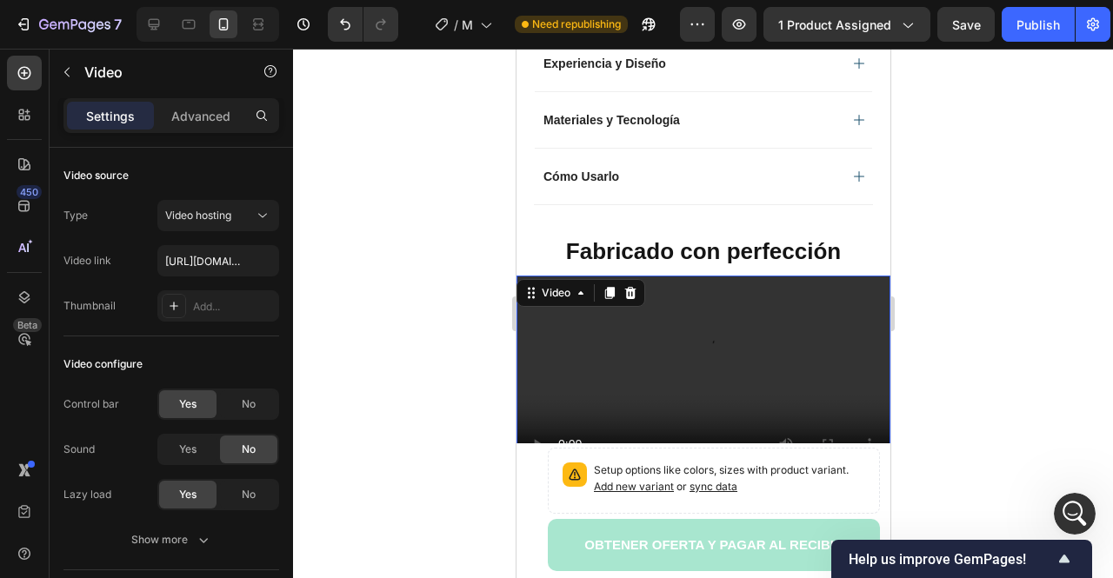
scroll to position [1304, 0]
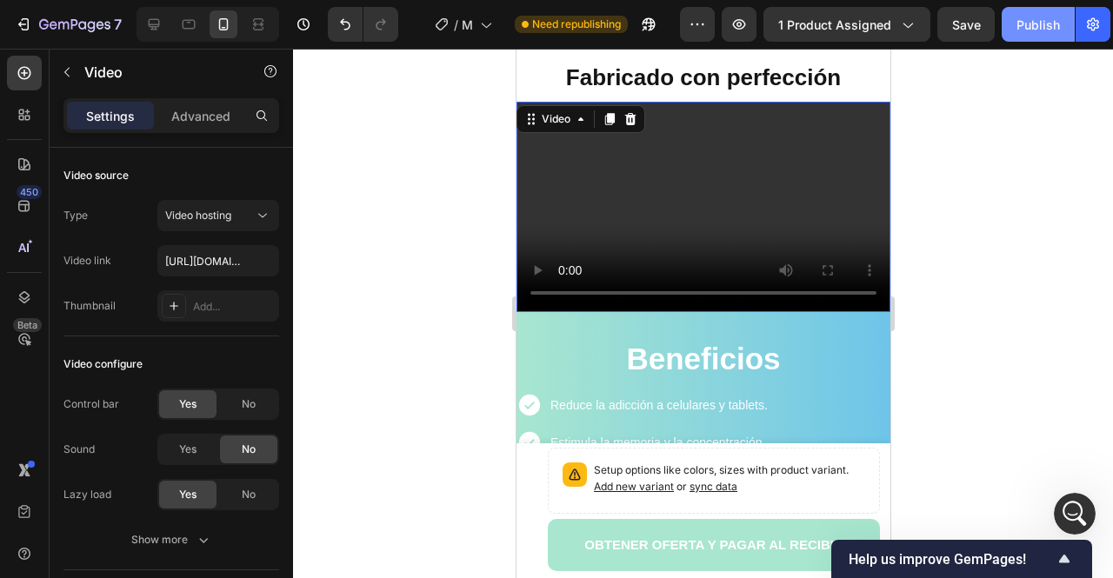
click at [1042, 37] on button "Publish" at bounding box center [1038, 24] width 73 height 35
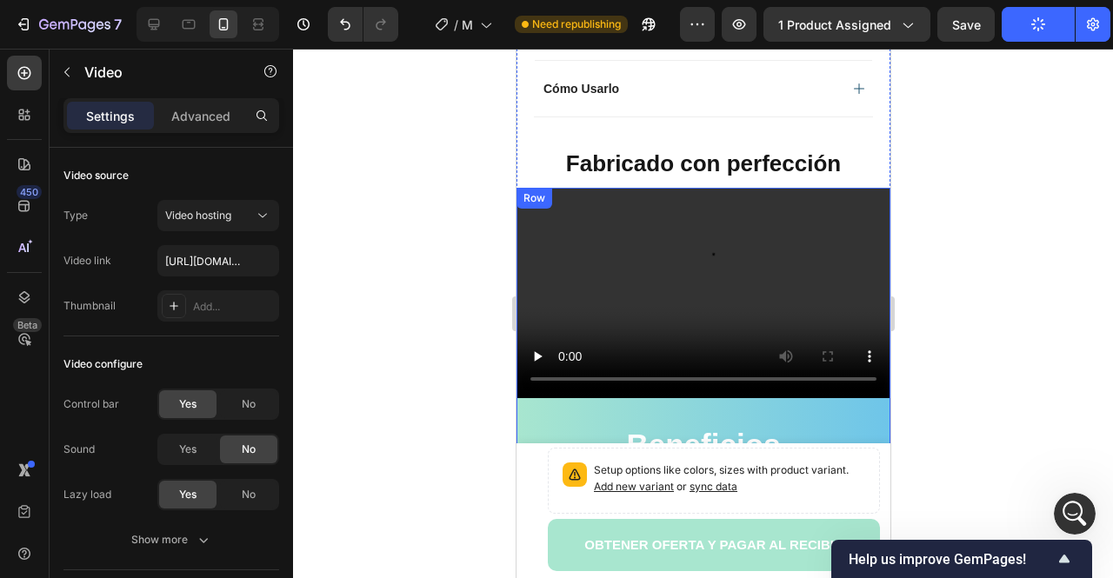
scroll to position [1217, 0]
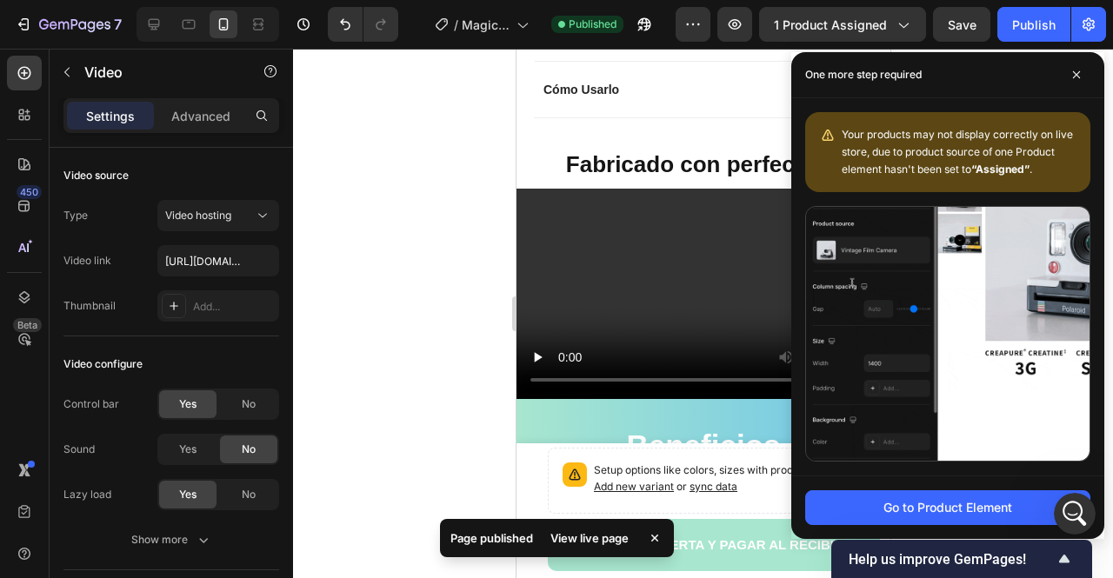
click at [438, 224] on div at bounding box center [703, 314] width 820 height 530
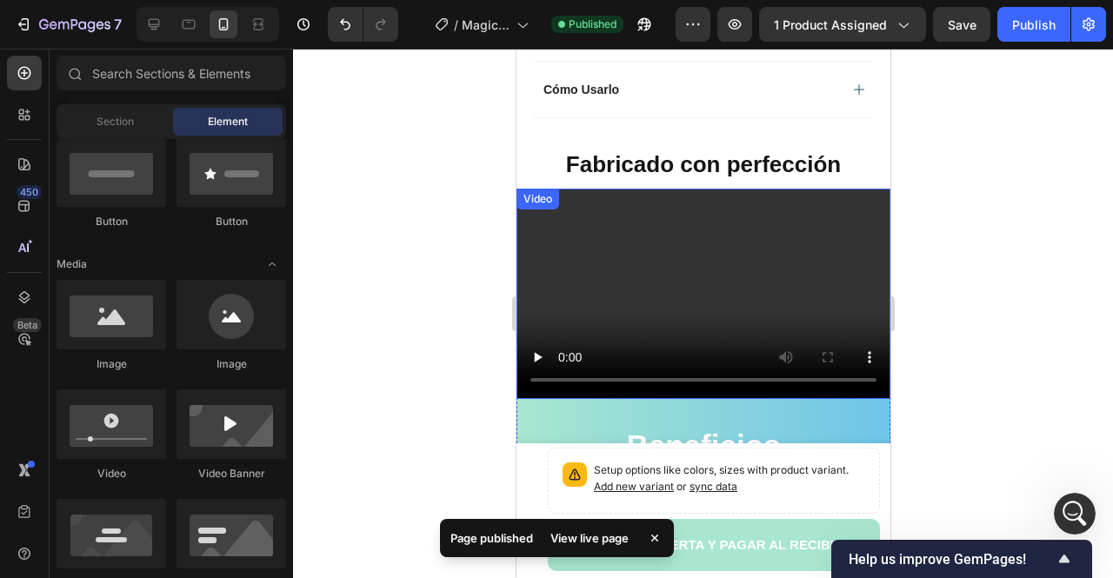
click at [598, 190] on video at bounding box center [703, 294] width 374 height 210
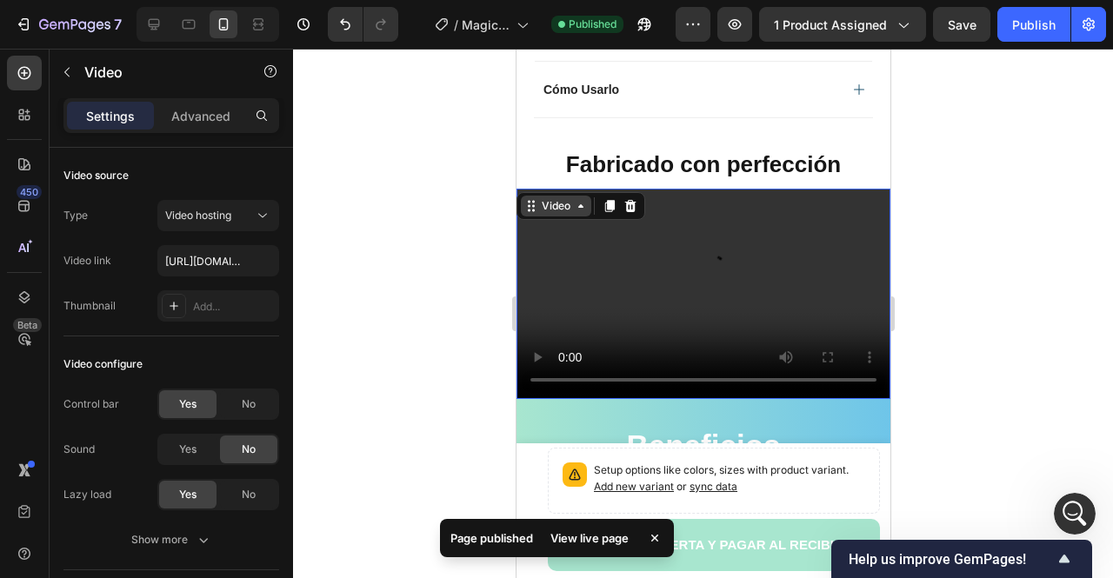
click at [583, 196] on div "Video" at bounding box center [555, 206] width 70 height 21
click at [471, 182] on div at bounding box center [703, 314] width 820 height 530
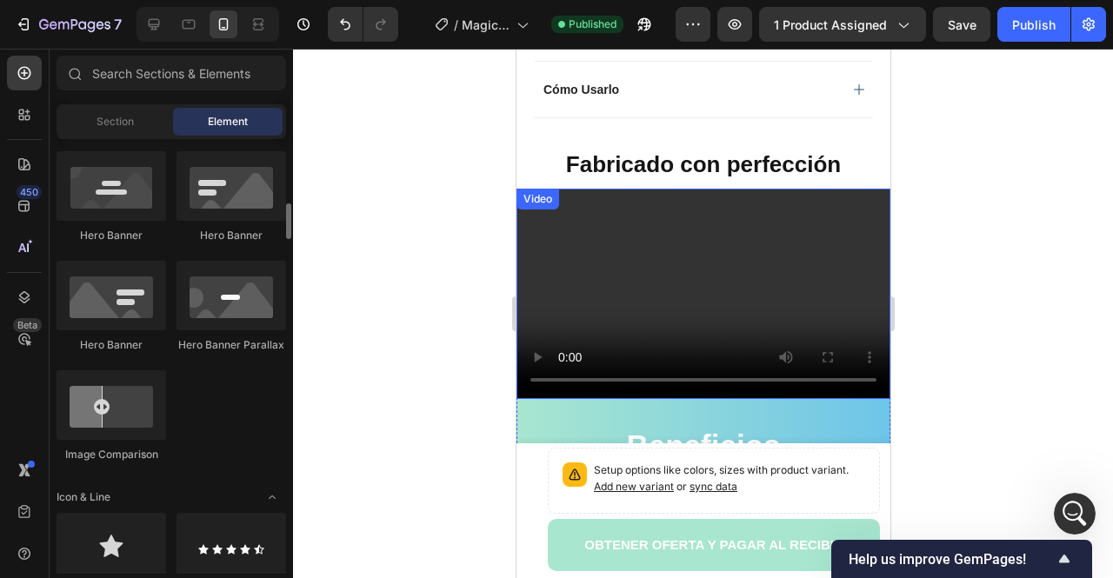
scroll to position [609, 0]
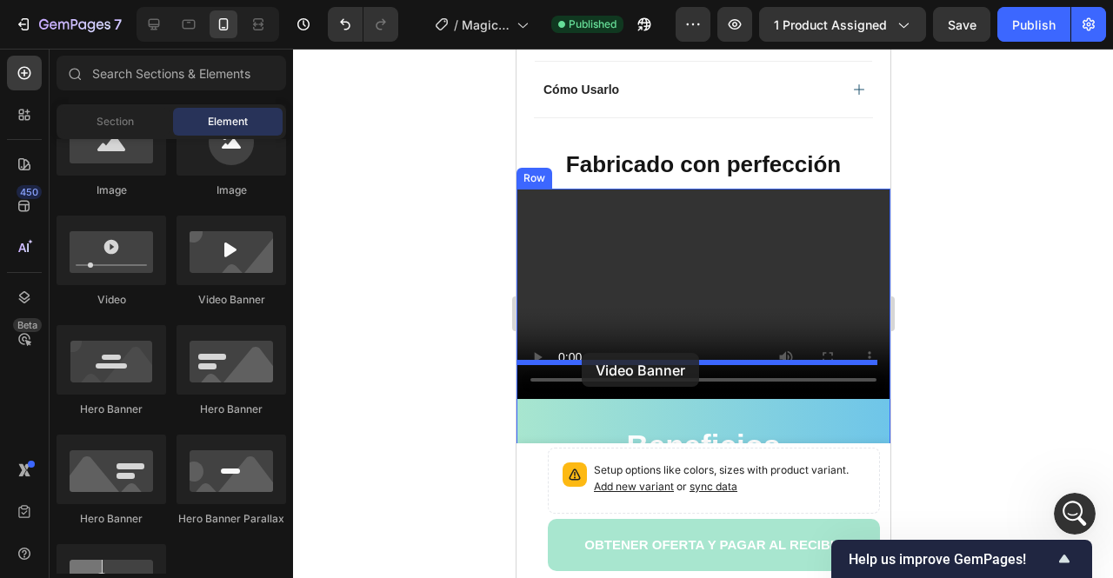
drag, startPoint x: 707, startPoint y: 312, endPoint x: 581, endPoint y: 353, distance: 132.5
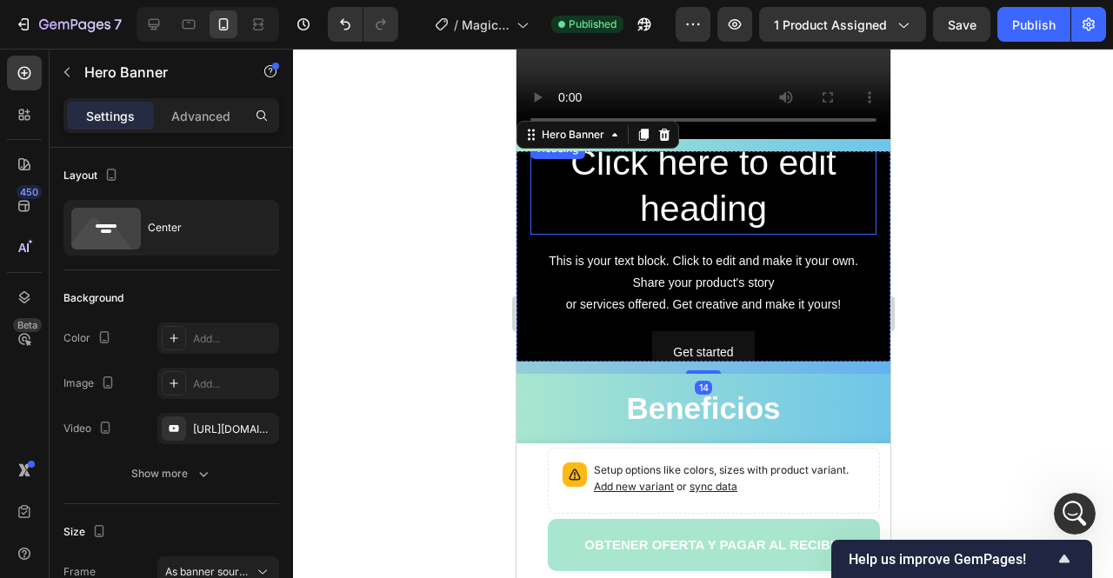
scroll to position [1478, 0]
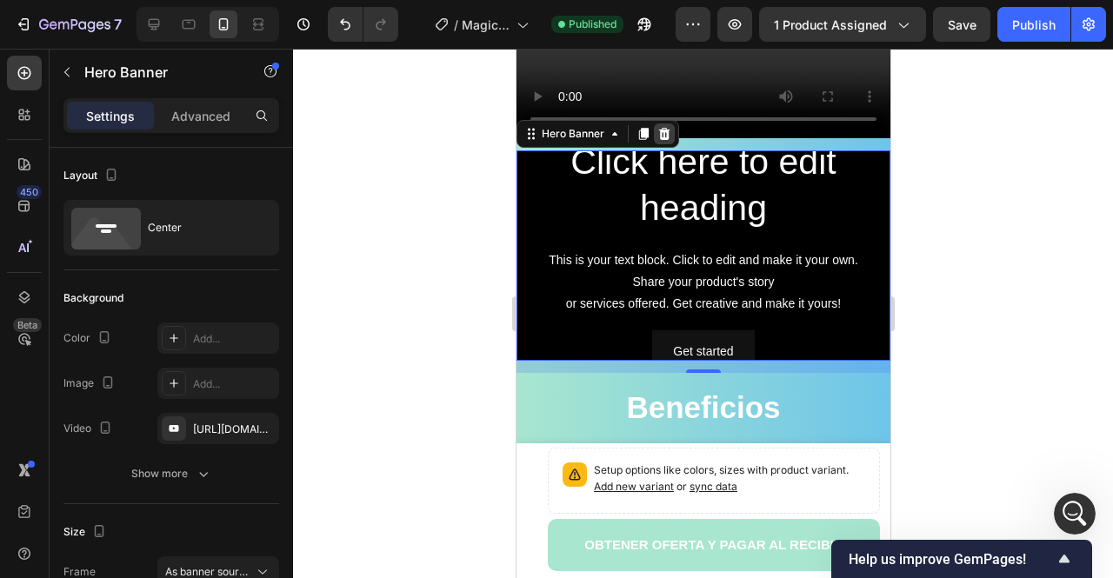
click at [662, 127] on icon at bounding box center [663, 134] width 14 height 14
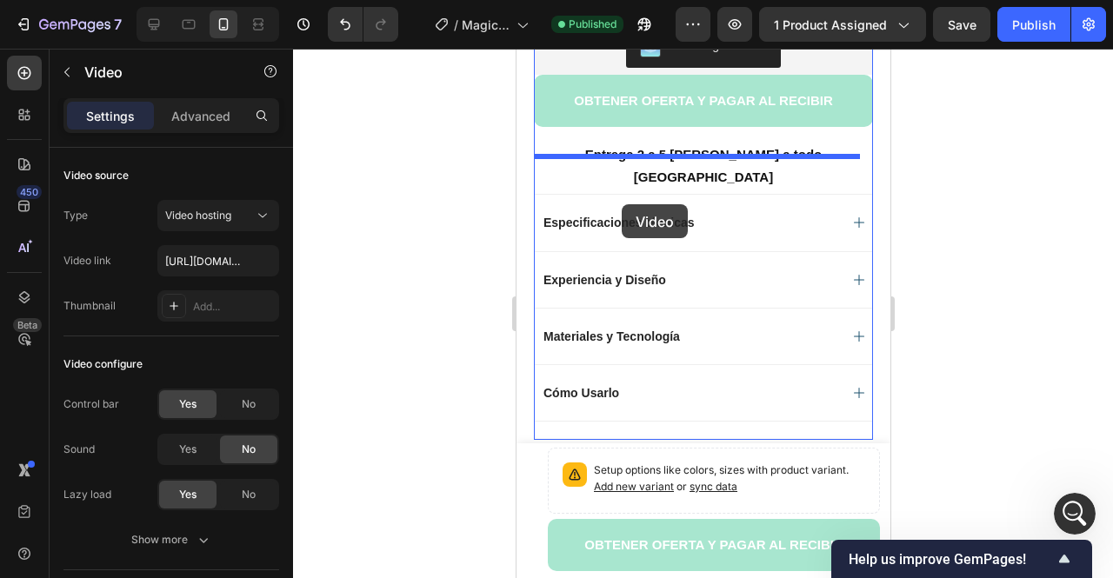
scroll to position [872, 0]
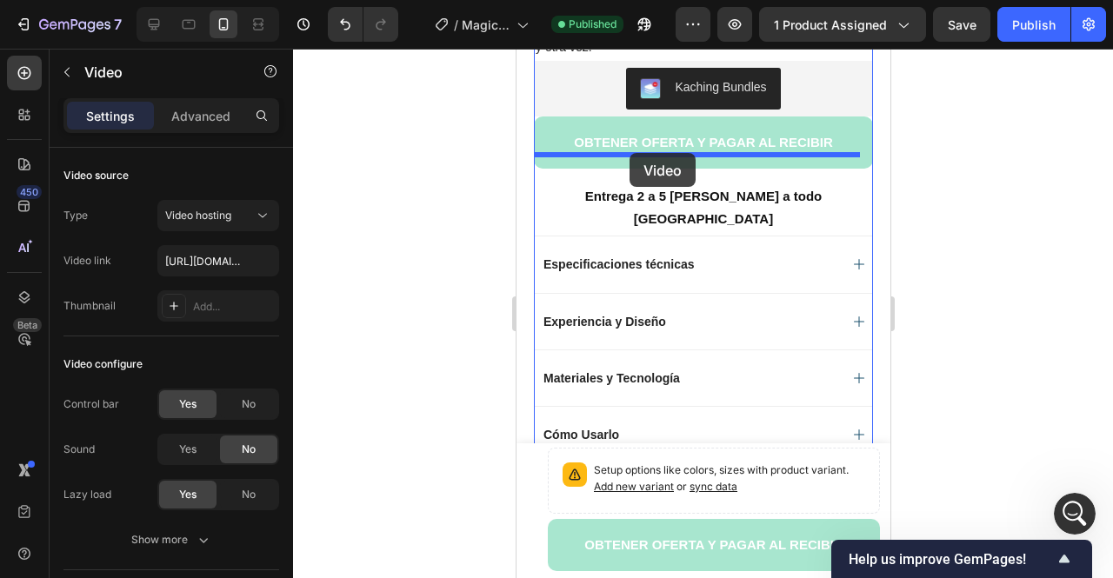
drag, startPoint x: 675, startPoint y: 206, endPoint x: 631, endPoint y: 154, distance: 67.9
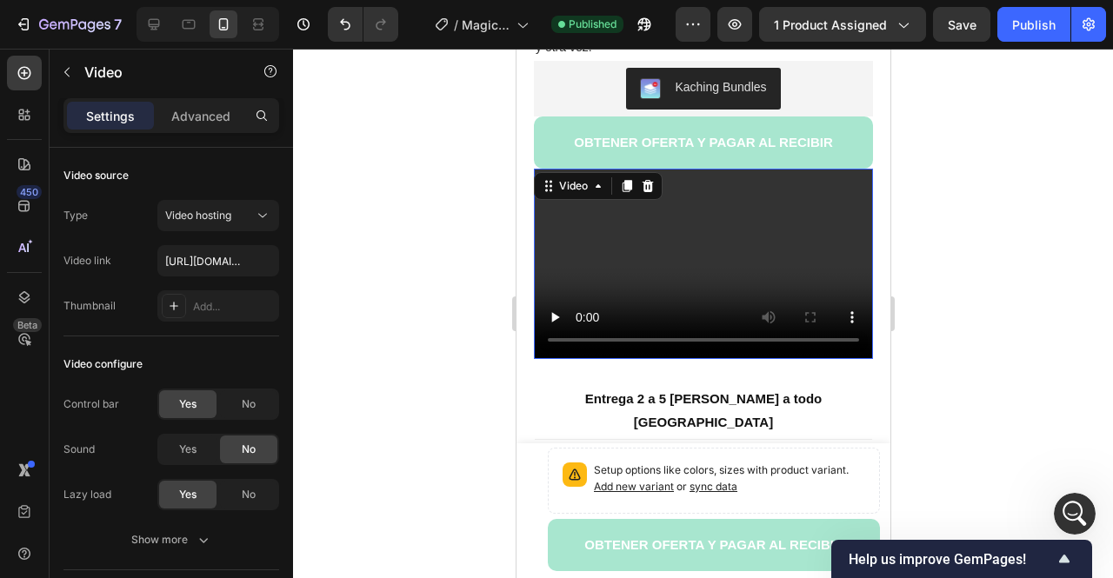
click at [1067, 142] on div at bounding box center [703, 314] width 820 height 530
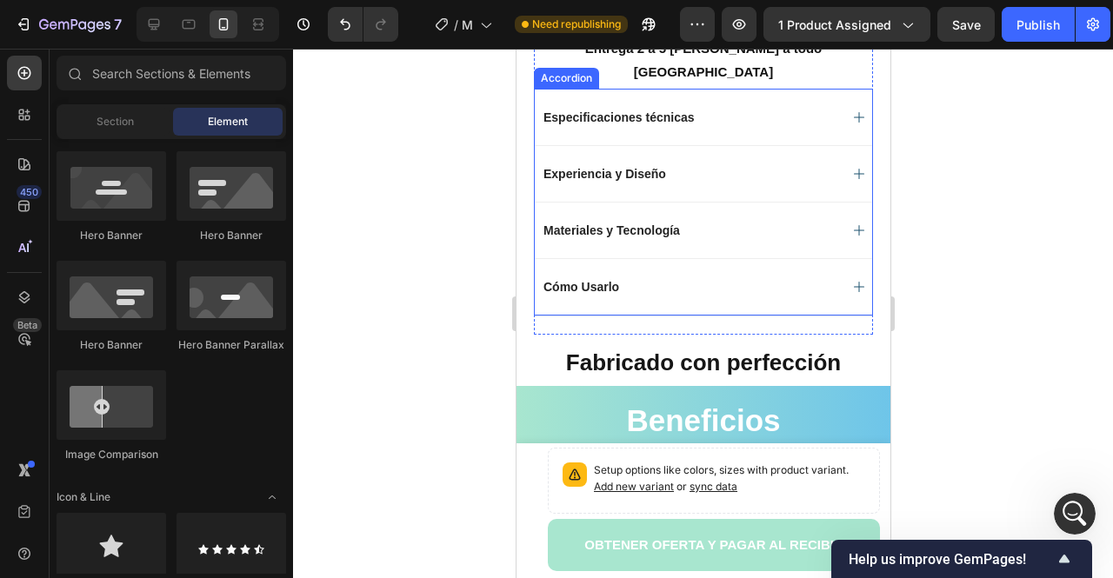
scroll to position [1394, 0]
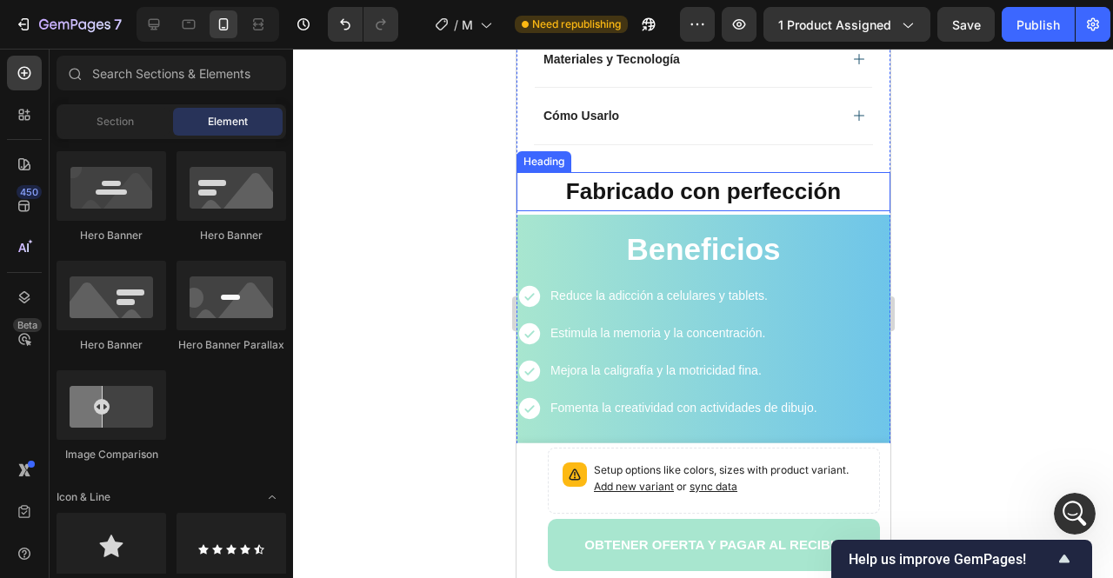
click at [544, 176] on h2 "Fabricado con perfección" at bounding box center [703, 192] width 374 height 33
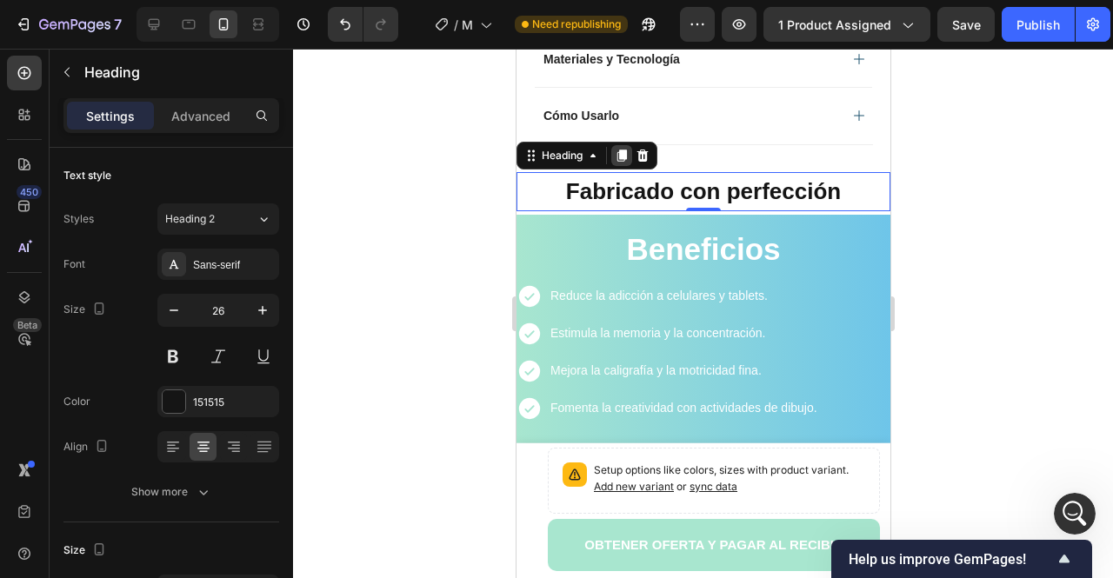
click at [618, 149] on icon at bounding box center [621, 156] width 14 height 14
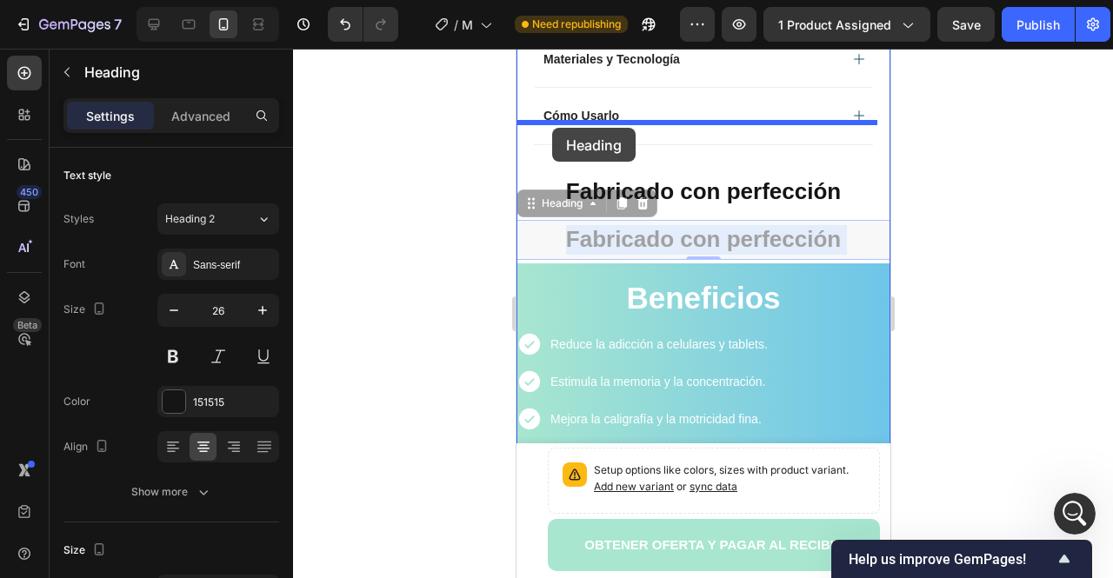
drag, startPoint x: 554, startPoint y: 186, endPoint x: 537, endPoint y: 164, distance: 27.3
click at [560, 135] on div "iPhone 15 Pro Max ( 430 px) iPhone 13 Mini iPhone 13 Pro iPhone 11 Pro Max iPho…" at bounding box center [703, 488] width 374 height 3667
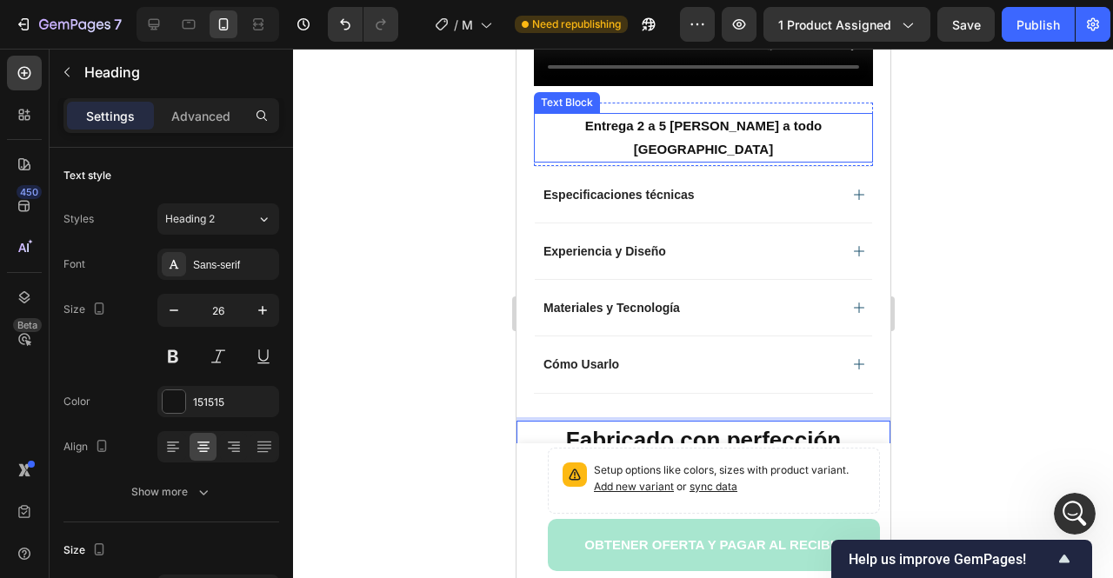
scroll to position [1133, 0]
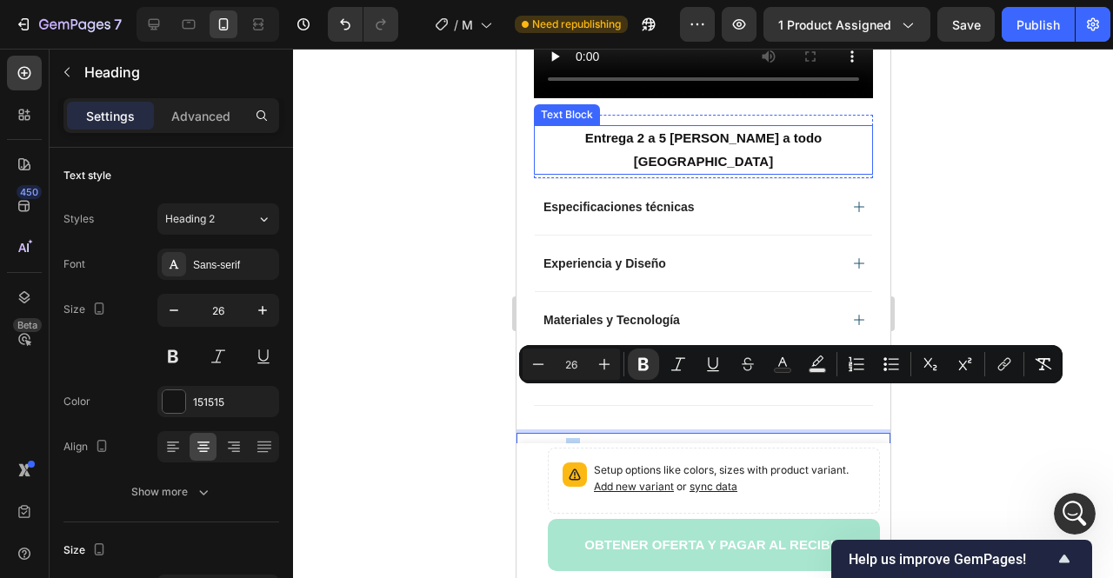
drag, startPoint x: 543, startPoint y: 144, endPoint x: 575, endPoint y: 142, distance: 32.3
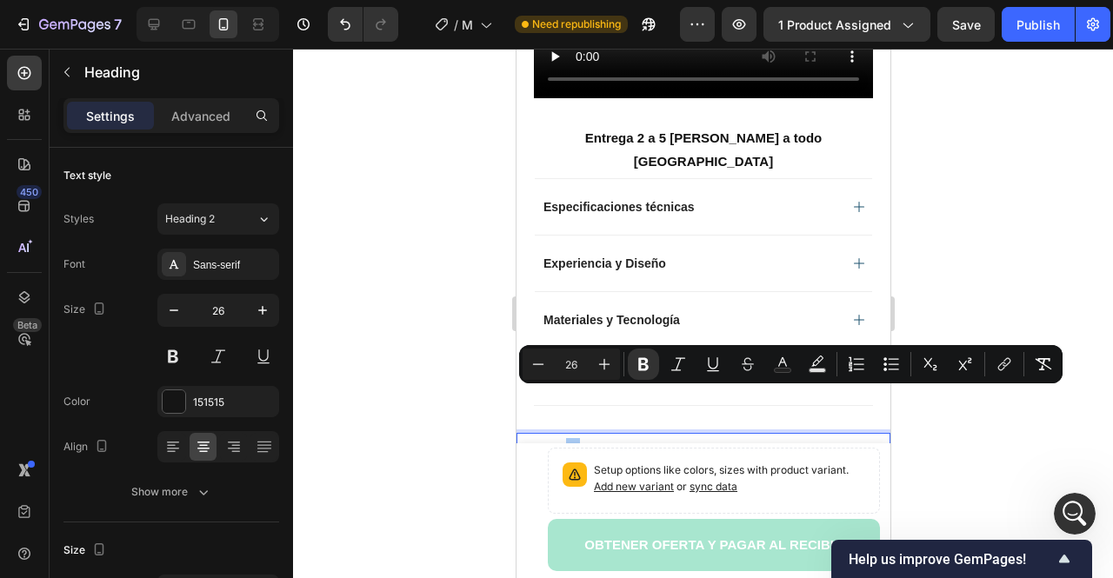
click at [456, 342] on div at bounding box center [703, 314] width 820 height 530
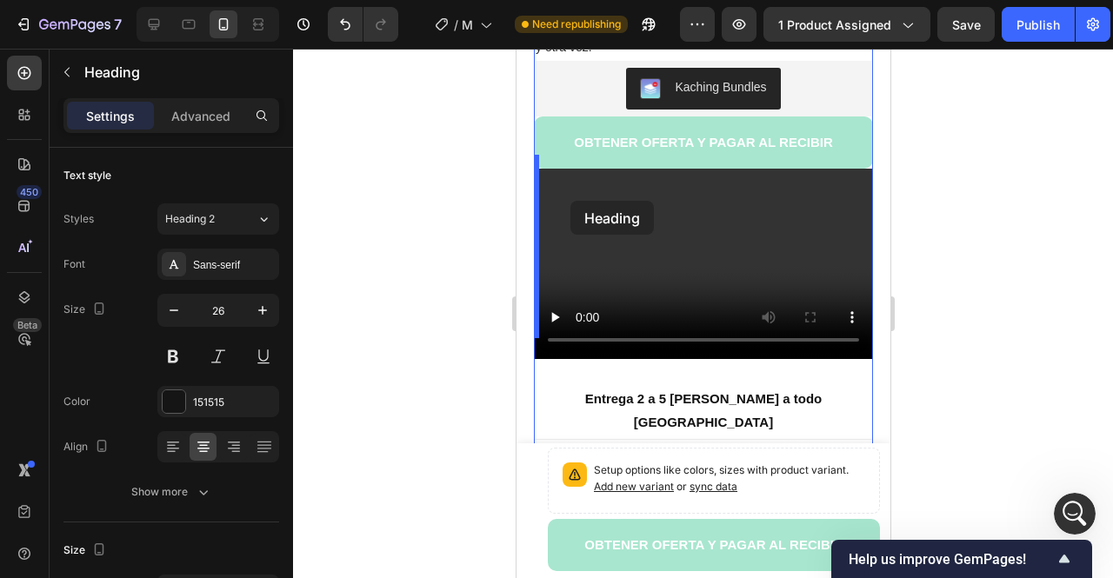
scroll to position [785, 0]
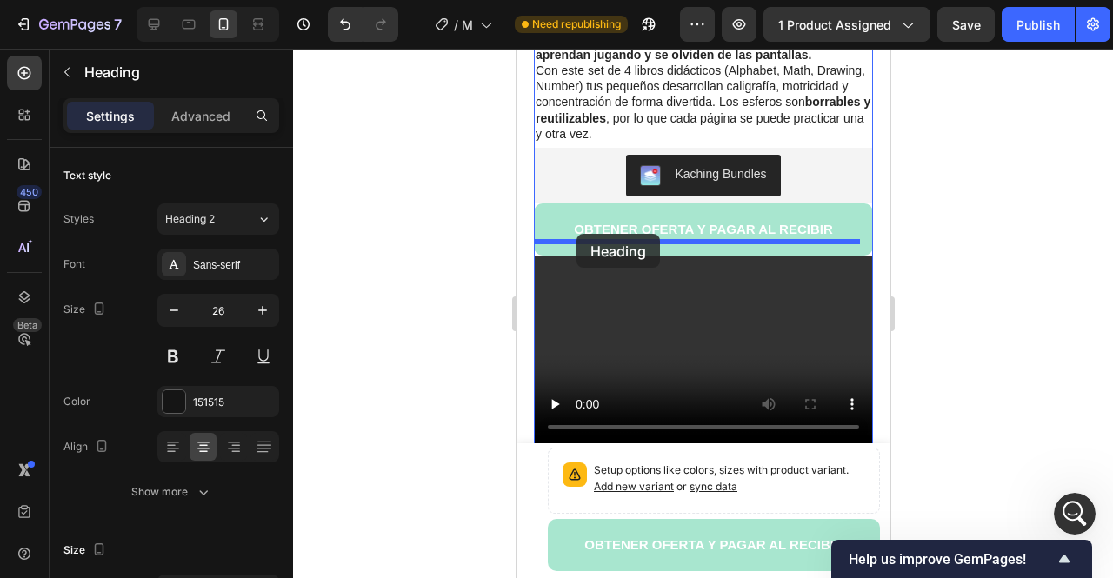
drag, startPoint x: 537, startPoint y: 390, endPoint x: 576, endPoint y: 234, distance: 160.3
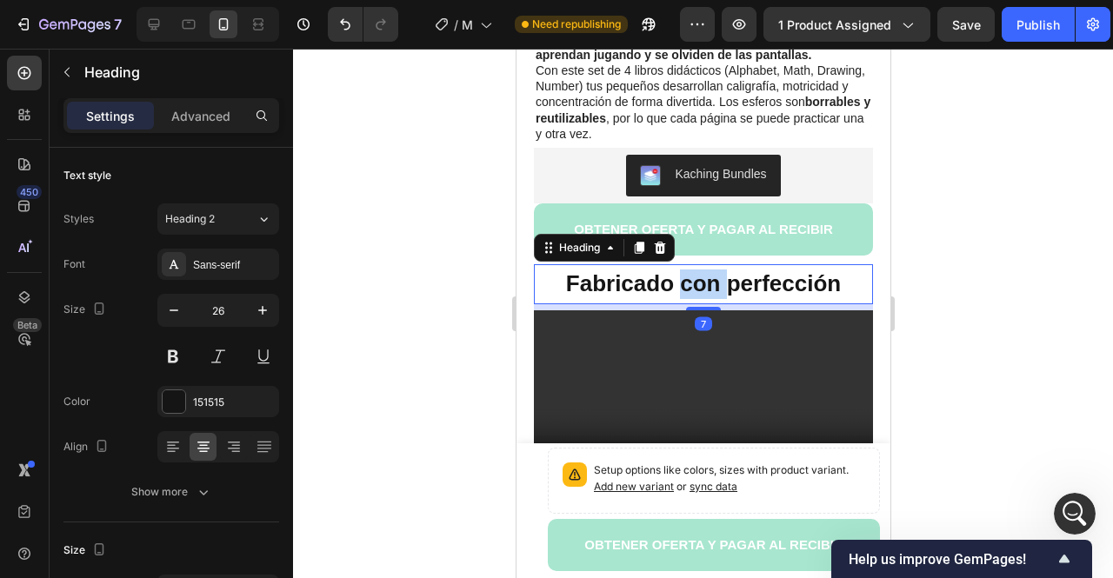
click at [697, 270] on strong "Fabricado con perfección" at bounding box center [702, 283] width 275 height 26
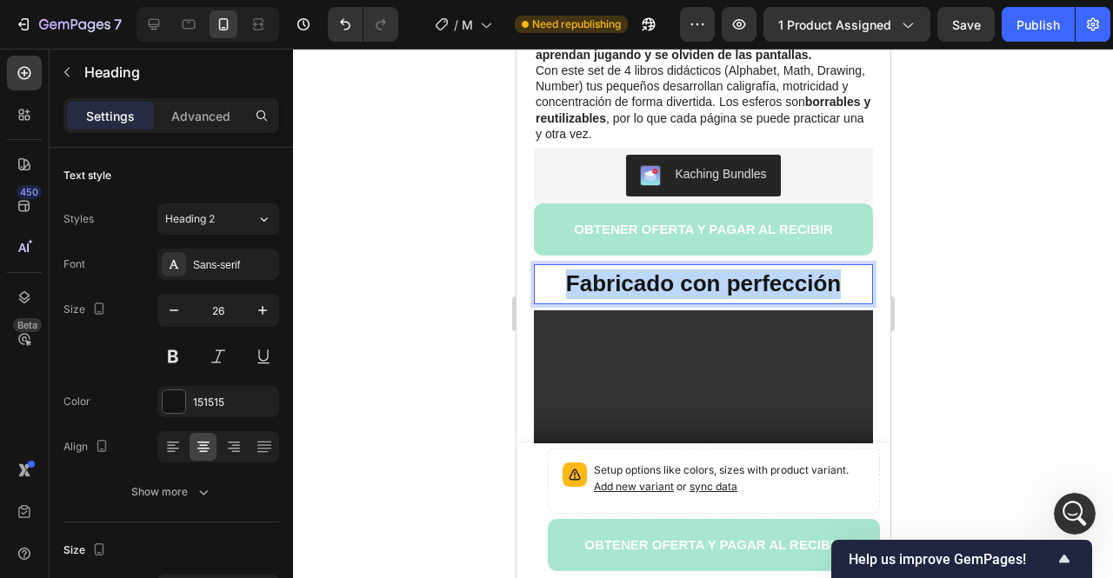
click at [697, 270] on strong "Fabricado con perfección" at bounding box center [702, 283] width 275 height 26
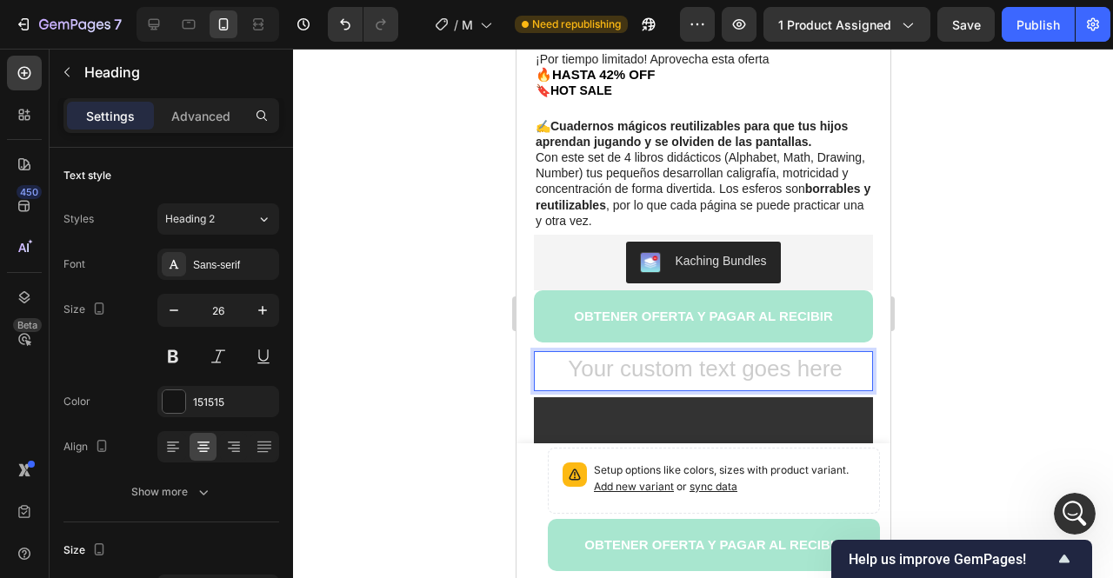
click at [410, 324] on div at bounding box center [703, 314] width 820 height 530
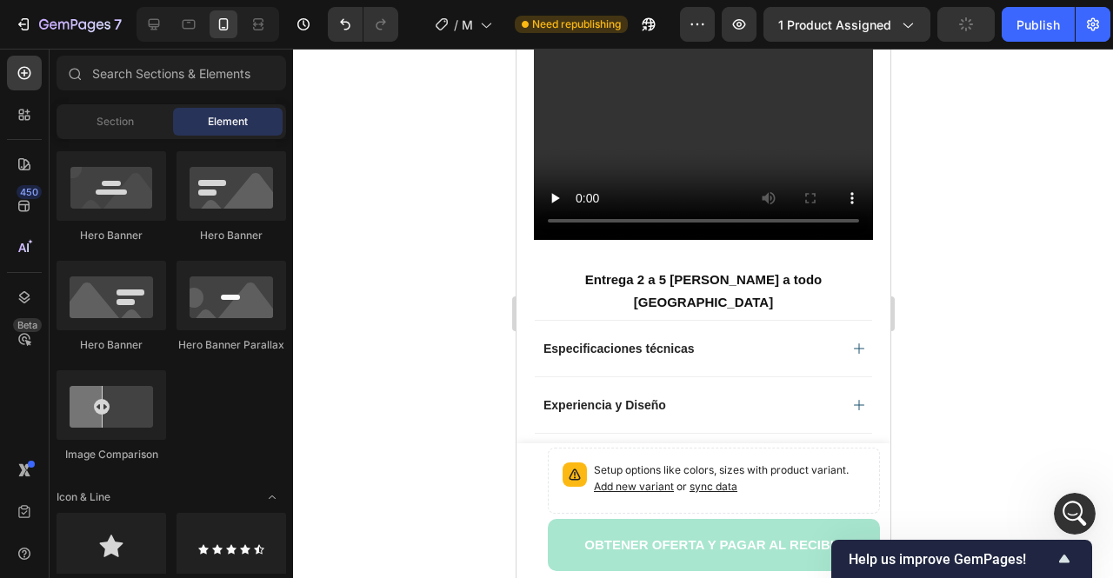
scroll to position [435, 0]
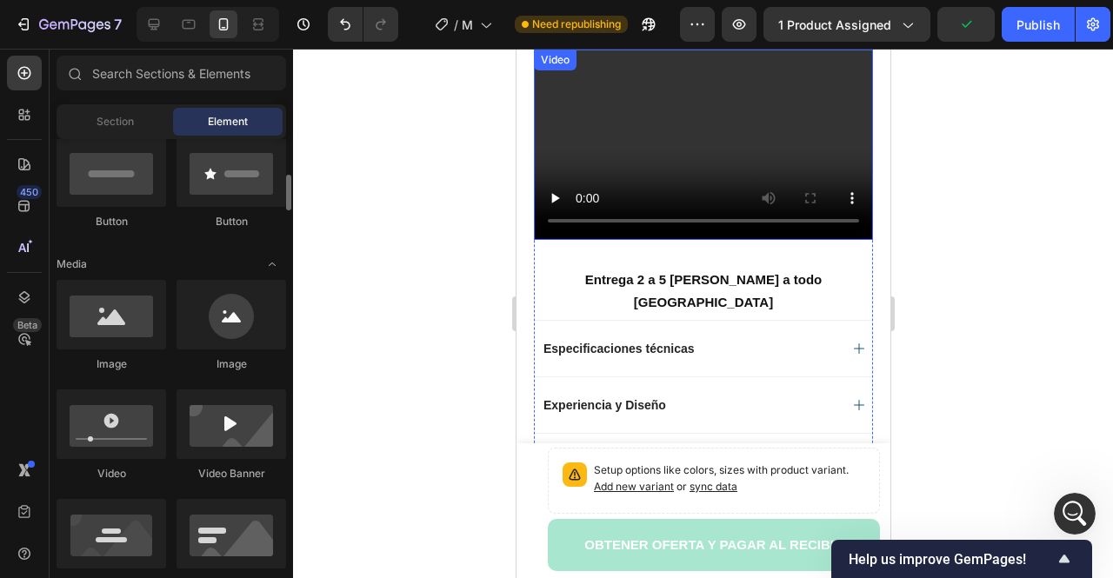
click at [589, 123] on video at bounding box center [702, 145] width 339 height 190
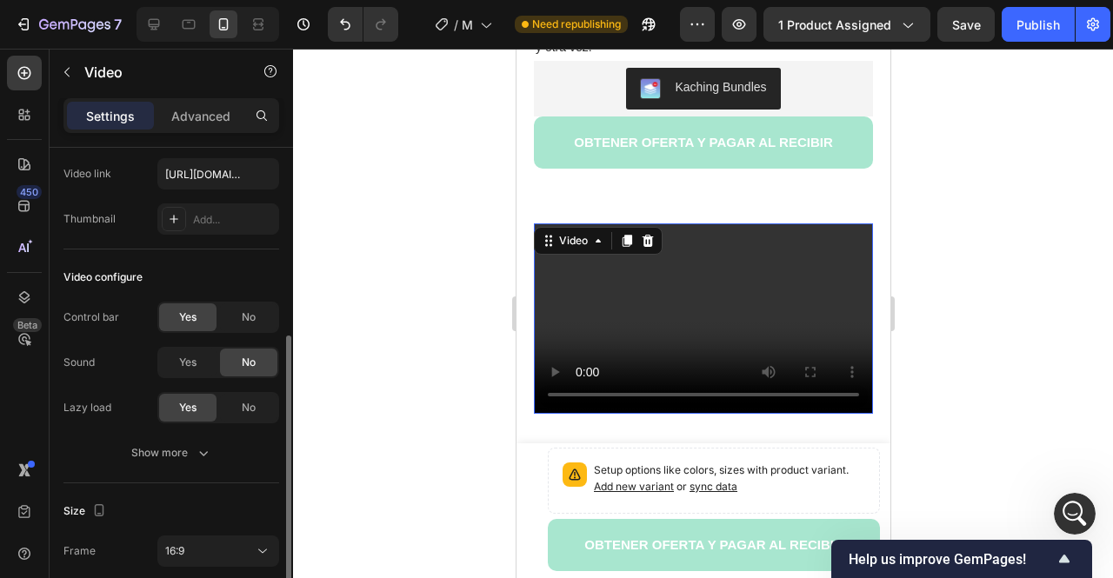
scroll to position [174, 0]
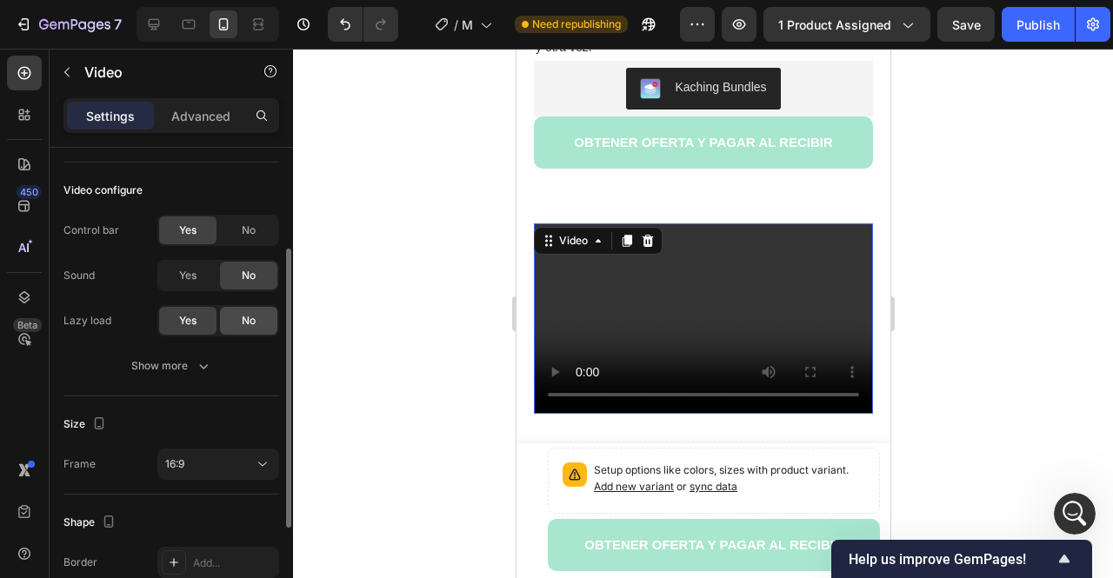
click at [240, 321] on div "No" at bounding box center [248, 321] width 57 height 28
click at [188, 323] on span "Yes" at bounding box center [187, 321] width 17 height 16
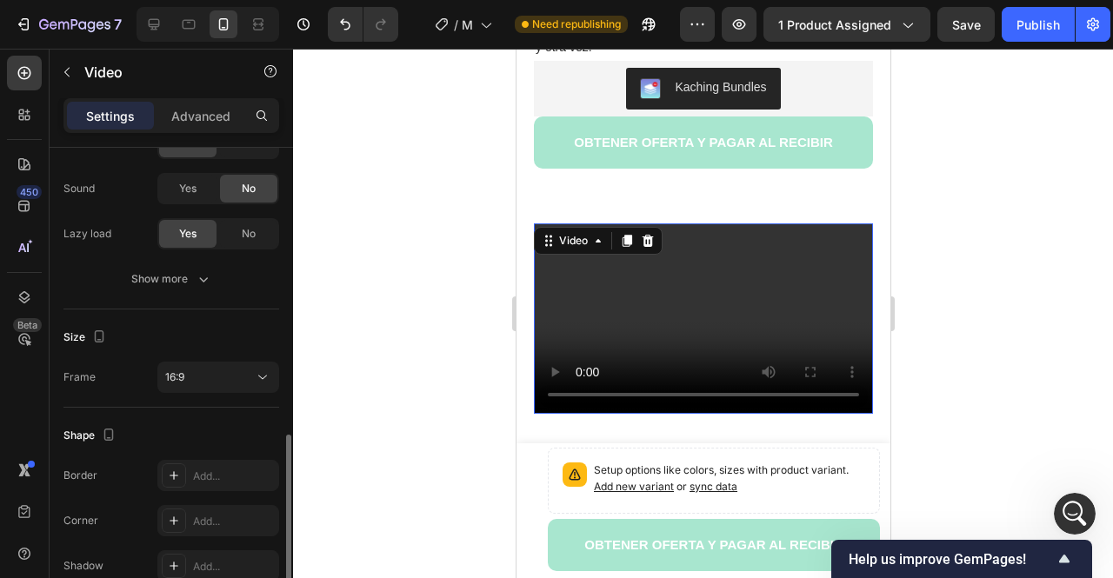
scroll to position [346, 0]
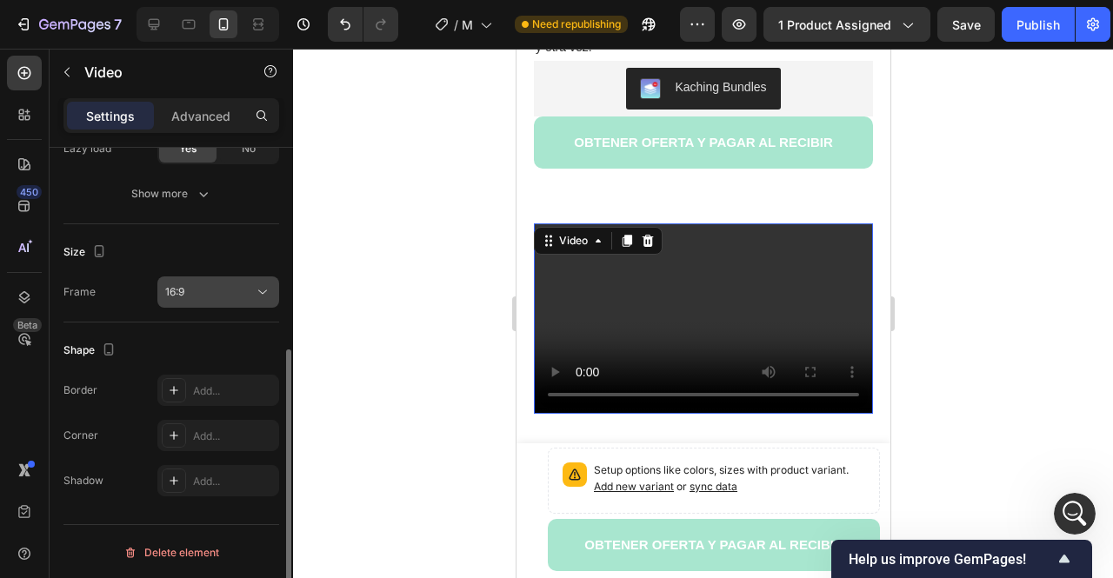
click at [204, 296] on div "16:9" at bounding box center [209, 292] width 89 height 16
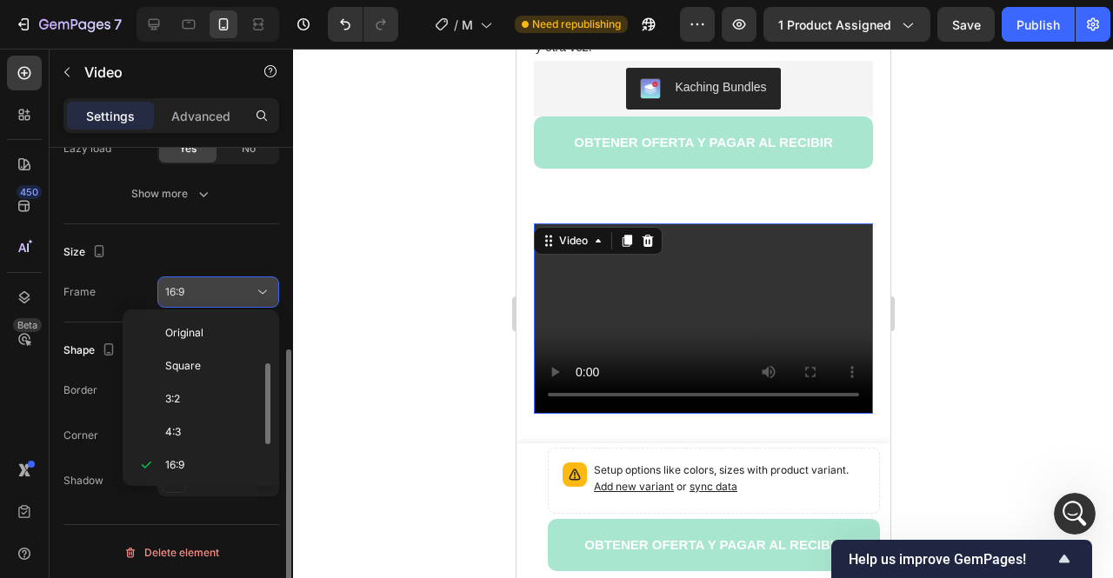
scroll to position [31, 0]
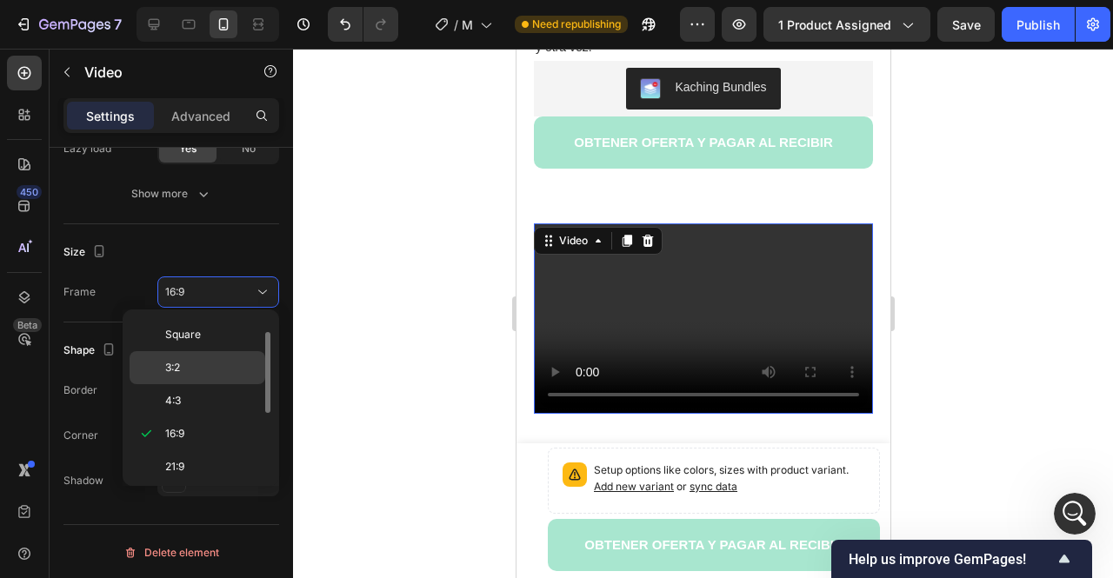
click at [188, 366] on p "3:2" at bounding box center [211, 368] width 92 height 16
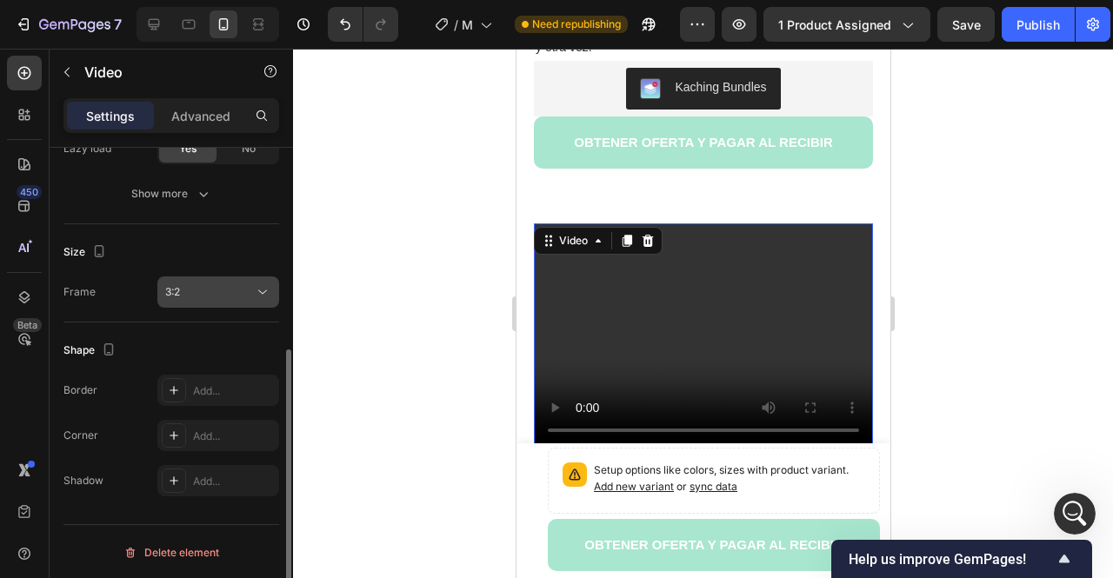
click at [221, 294] on div "3:2" at bounding box center [209, 292] width 89 height 16
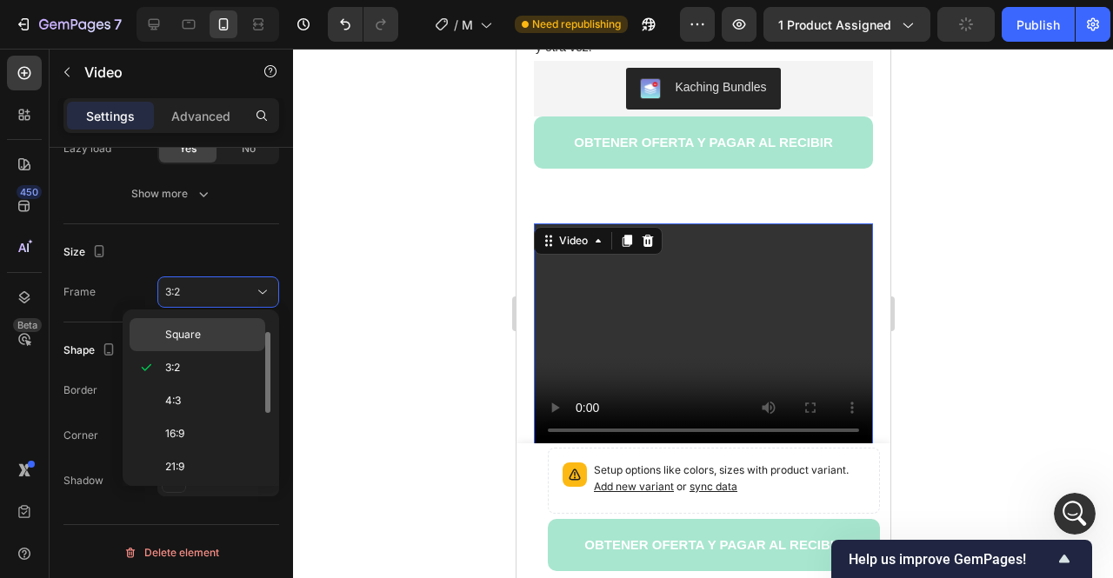
click at [214, 328] on p "Square" at bounding box center [211, 335] width 92 height 16
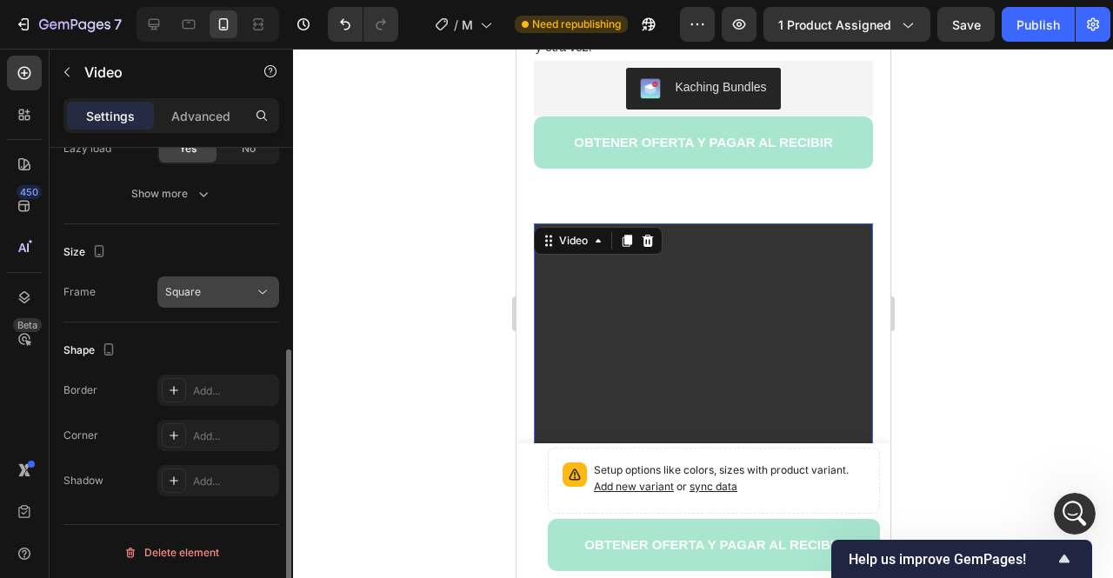
click at [203, 279] on button "Square" at bounding box center [218, 291] width 122 height 31
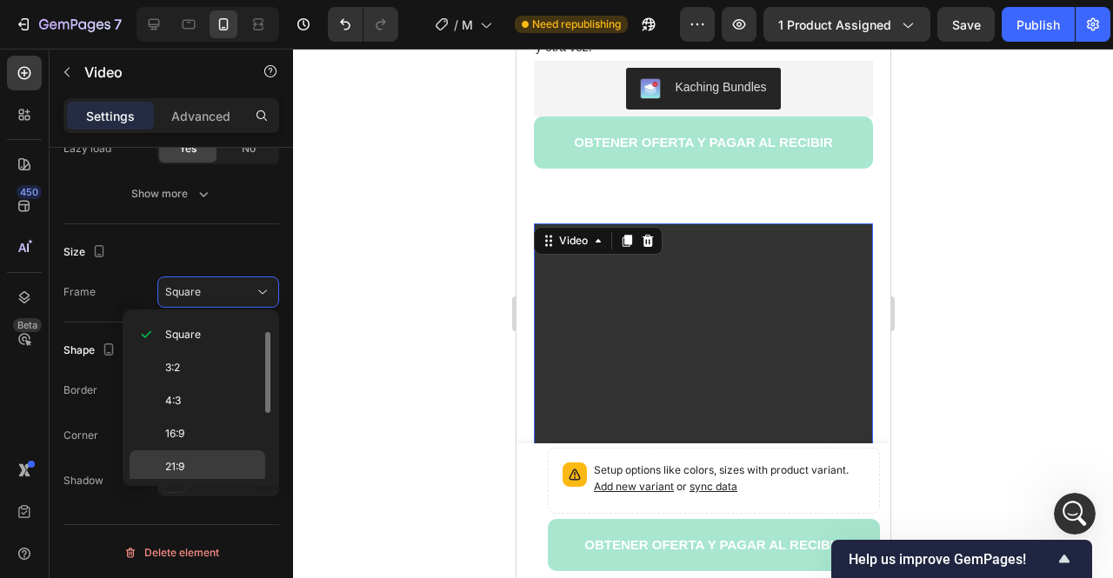
click at [210, 463] on p "21:9" at bounding box center [211, 467] width 92 height 16
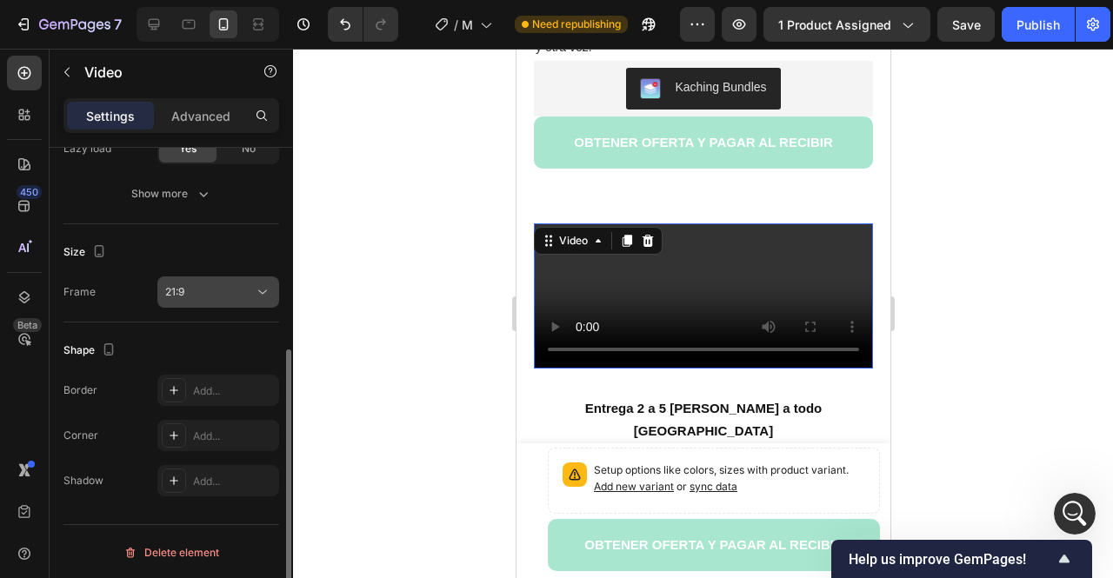
click at [203, 295] on div "21:9" at bounding box center [209, 292] width 89 height 16
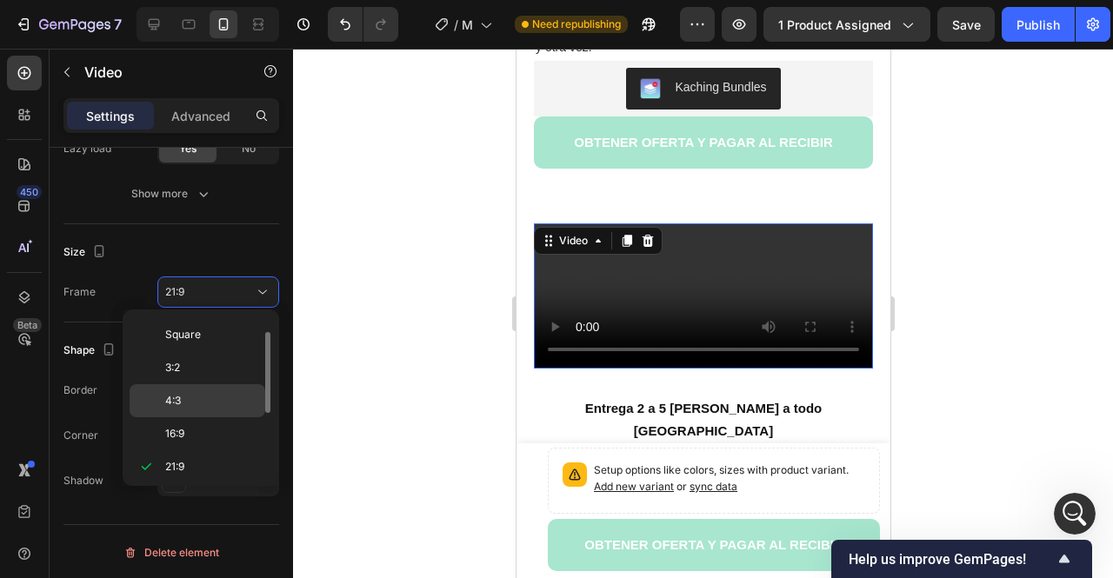
click at [205, 404] on p "4:3" at bounding box center [211, 401] width 92 height 16
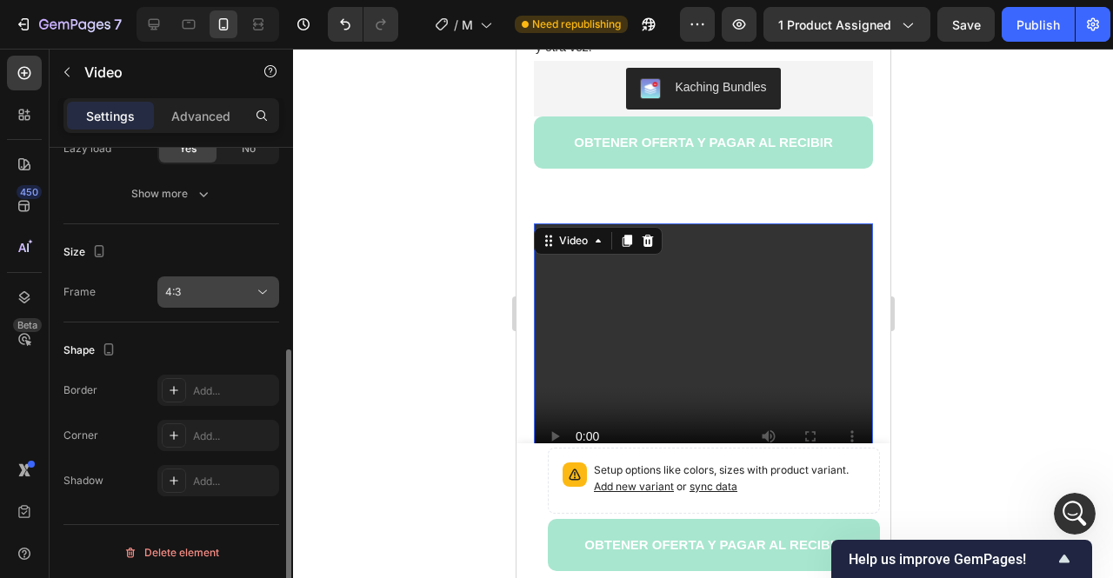
click at [236, 284] on div "4:3" at bounding box center [209, 292] width 89 height 16
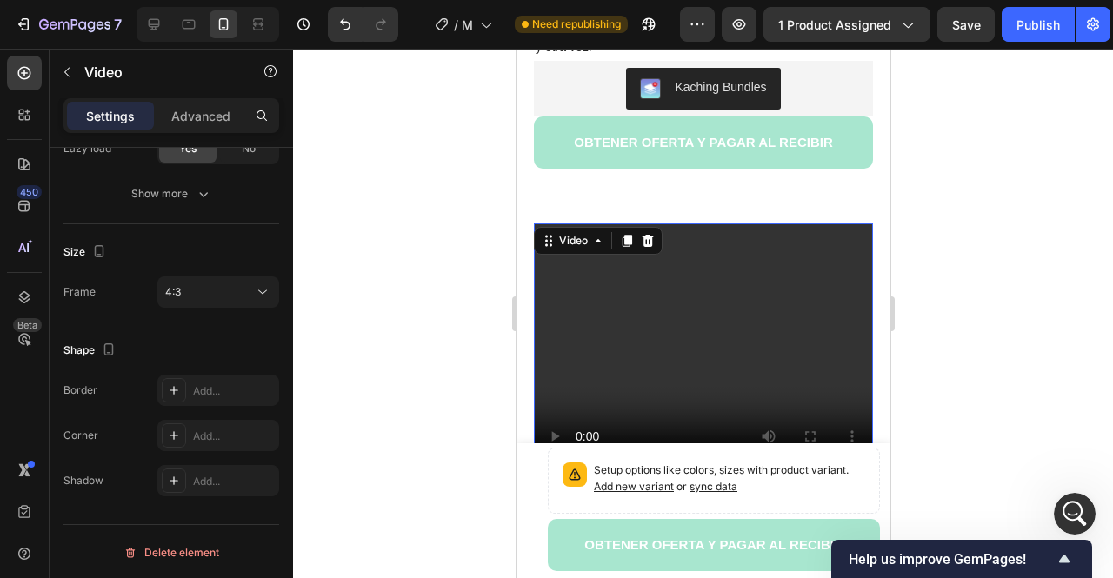
click at [412, 362] on div at bounding box center [703, 314] width 820 height 530
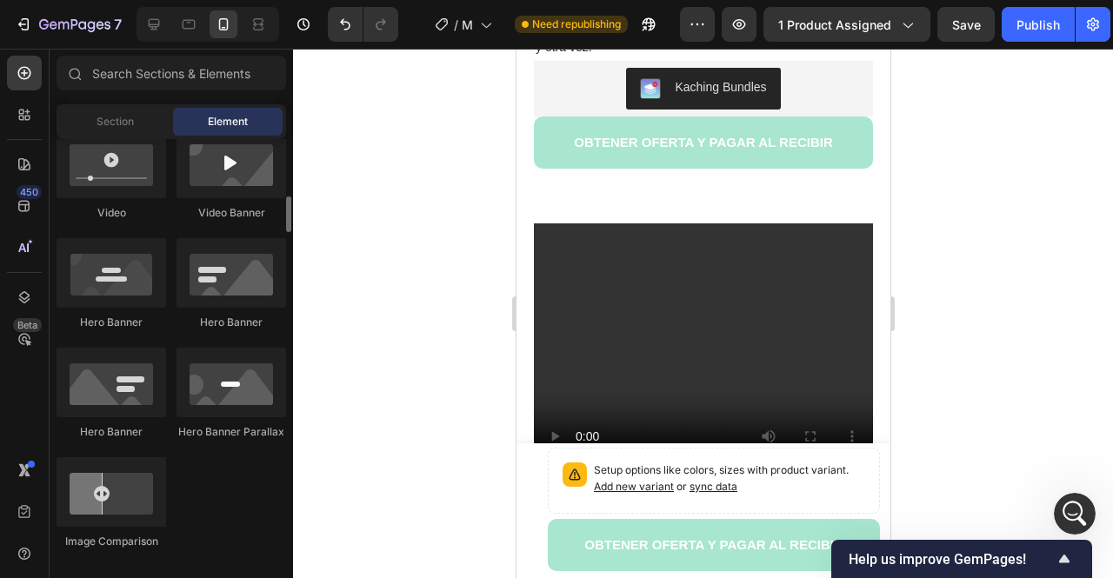
scroll to position [522, 0]
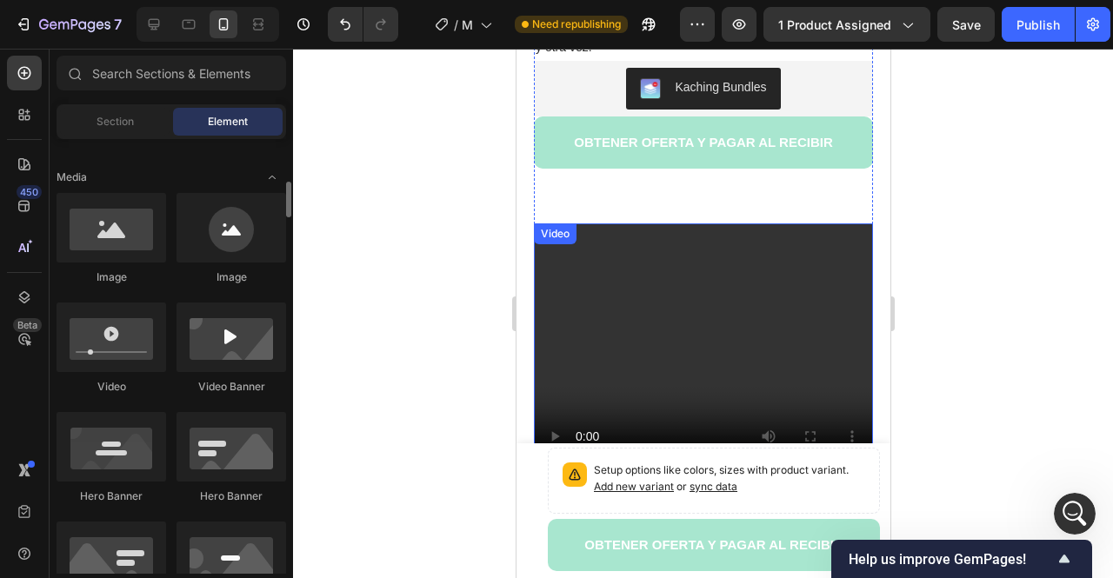
click at [586, 340] on video at bounding box center [702, 350] width 339 height 255
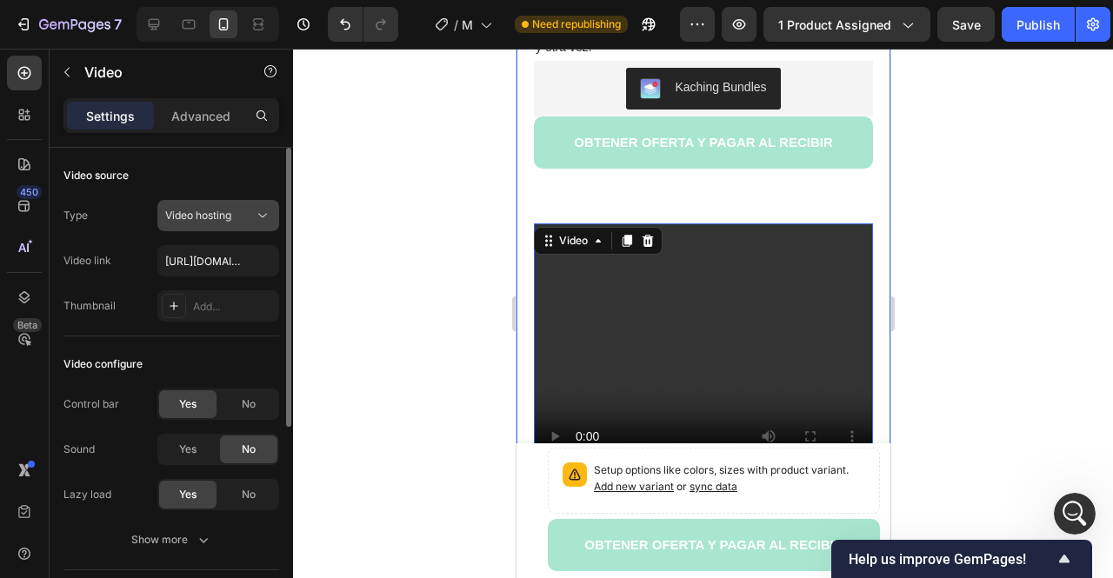
click at [224, 225] on button "Video hosting" at bounding box center [218, 215] width 122 height 31
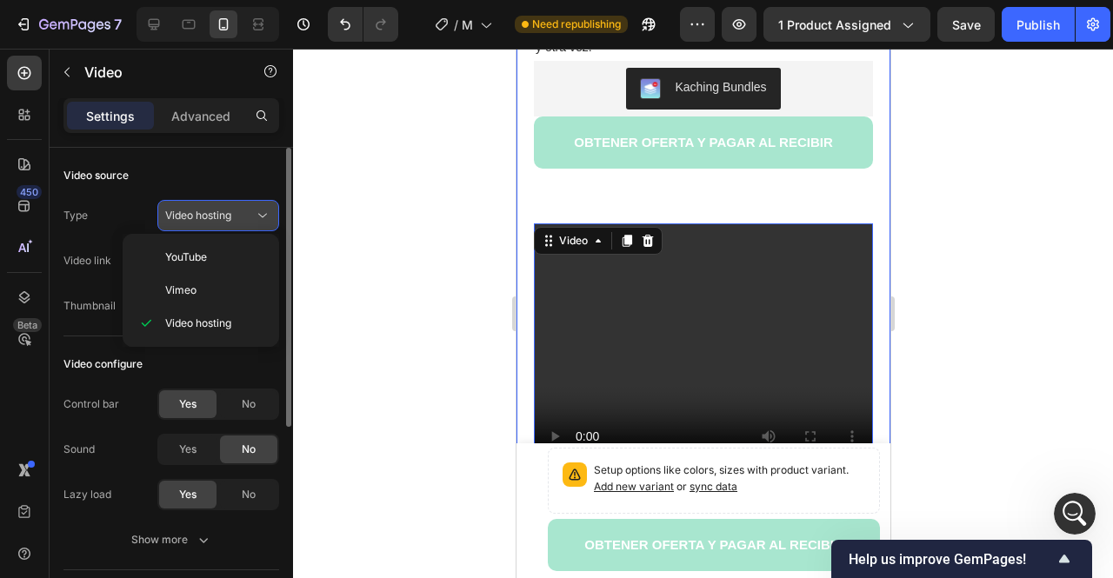
click at [224, 220] on span "Video hosting" at bounding box center [198, 215] width 66 height 13
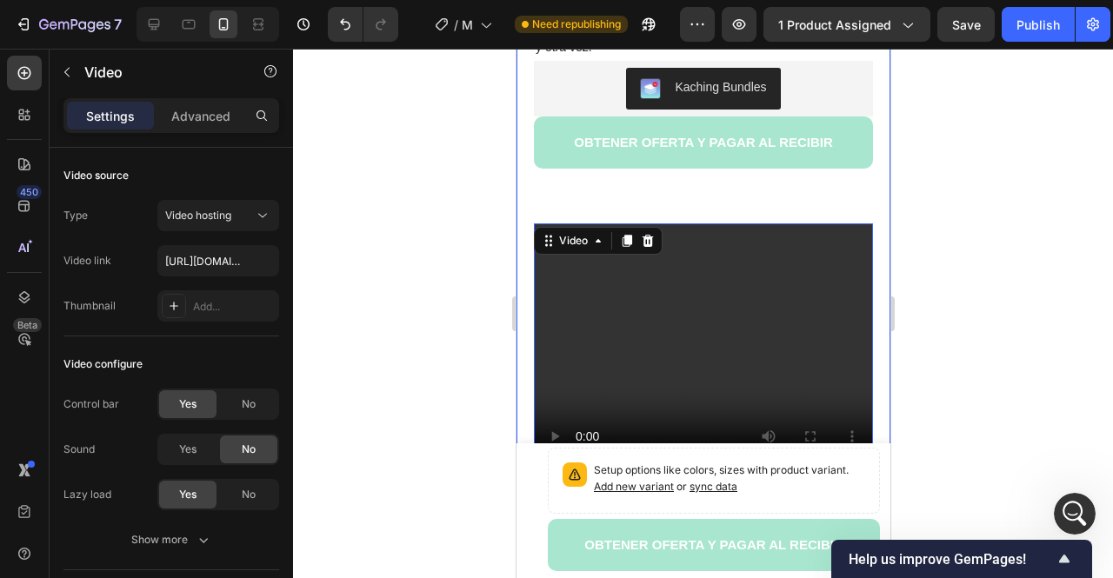
click at [201, 130] on div "Settings Advanced" at bounding box center [171, 115] width 216 height 35
click at [195, 124] on div "Advanced" at bounding box center [200, 116] width 87 height 28
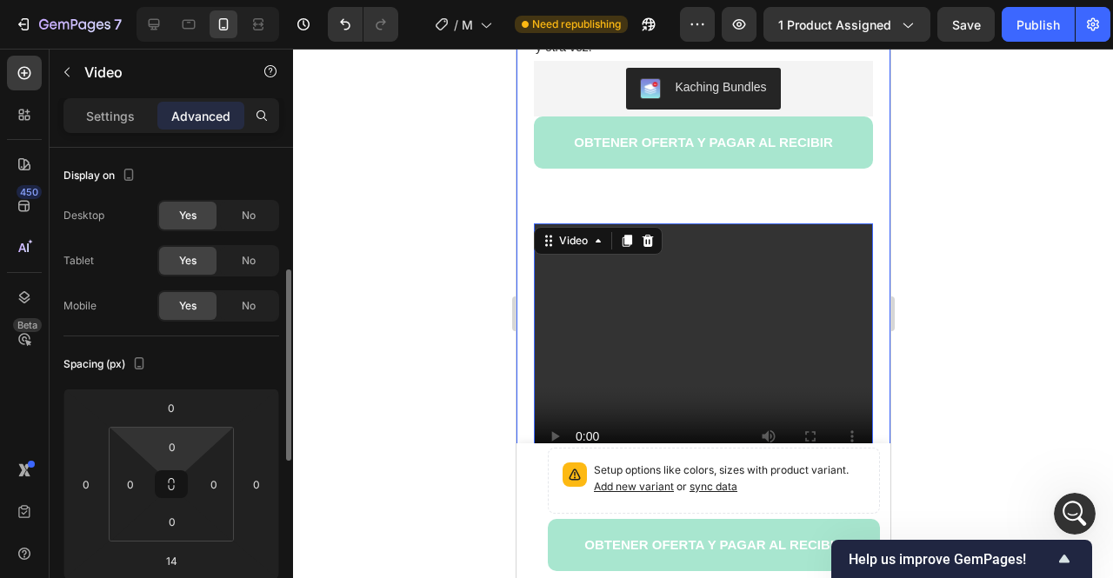
scroll to position [87, 0]
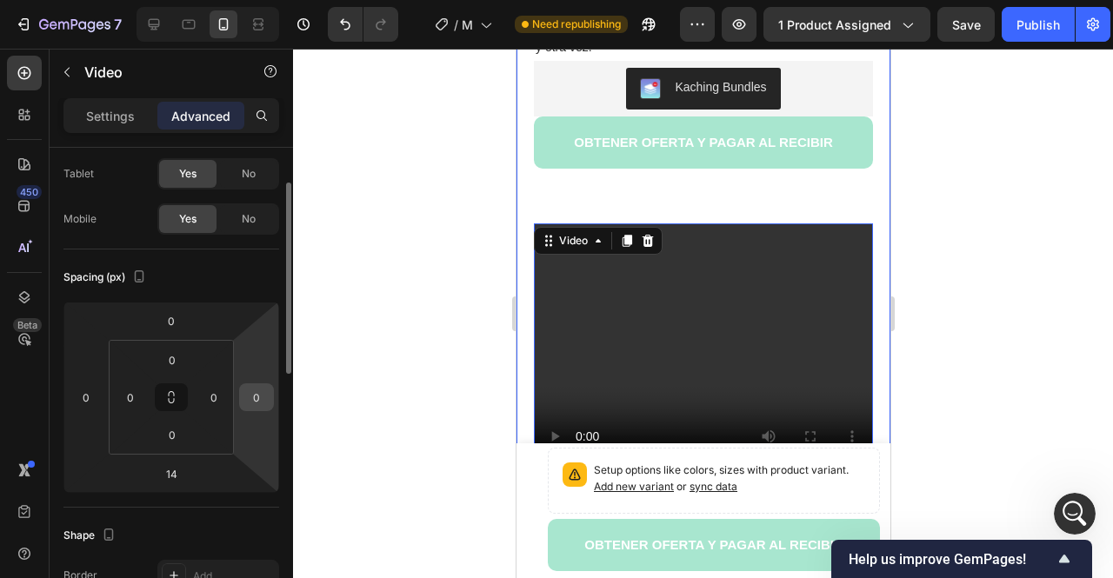
click at [257, 399] on input "0" at bounding box center [256, 397] width 26 height 26
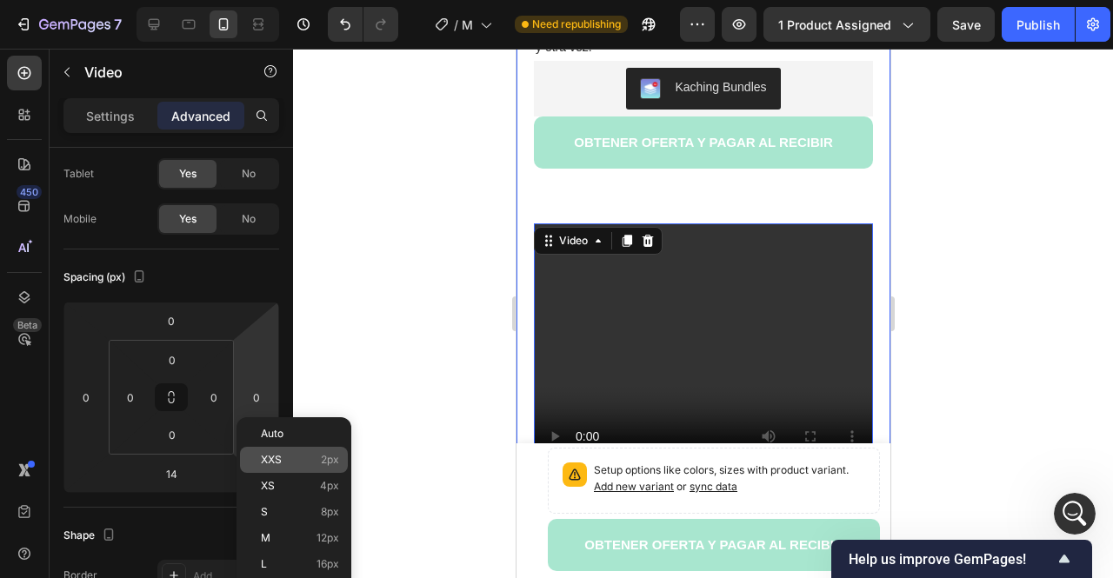
click at [286, 463] on p "XXS 2px" at bounding box center [300, 460] width 78 height 12
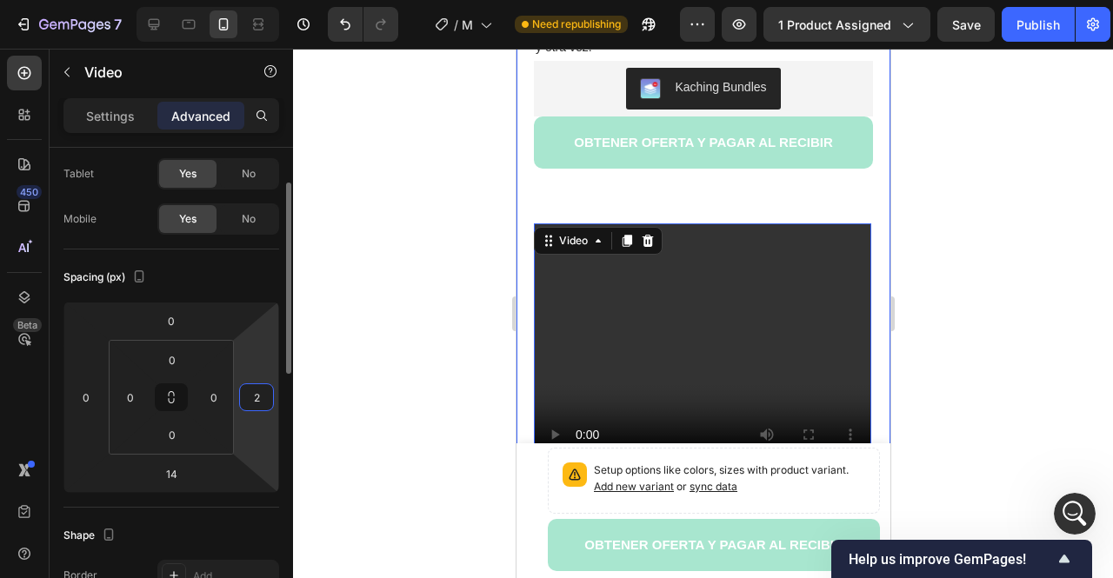
click at [253, 396] on input "2" at bounding box center [256, 397] width 26 height 26
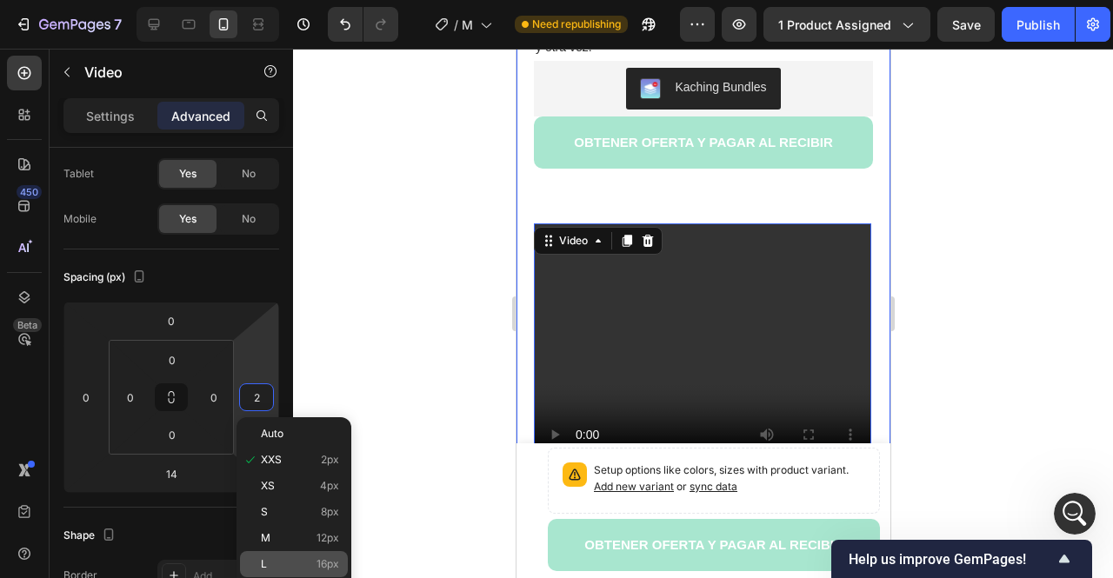
click at [287, 554] on div "L 16px" at bounding box center [294, 564] width 108 height 26
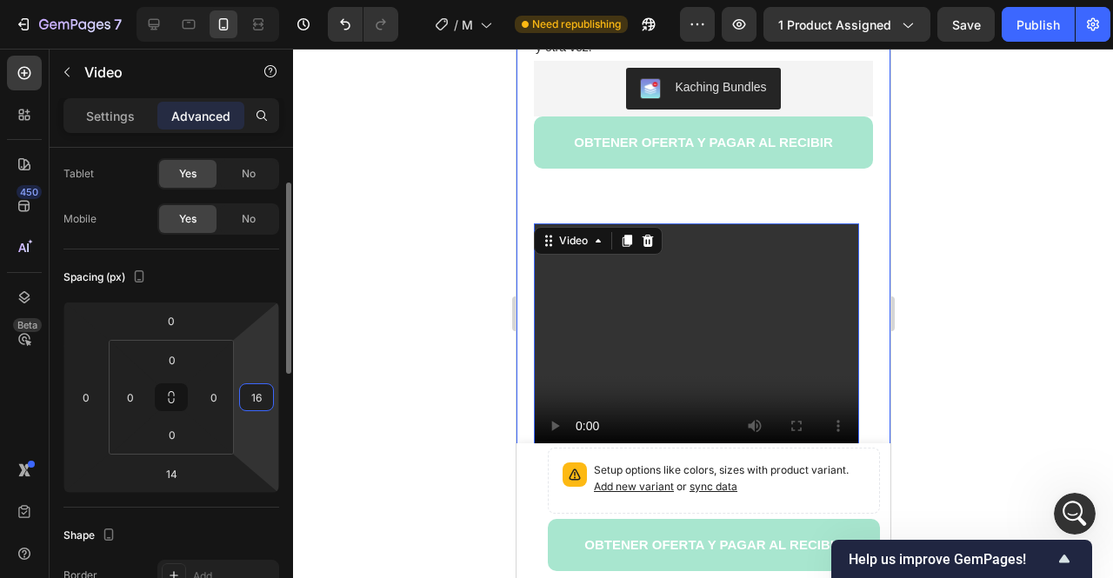
click at [252, 406] on input "16" at bounding box center [256, 397] width 26 height 26
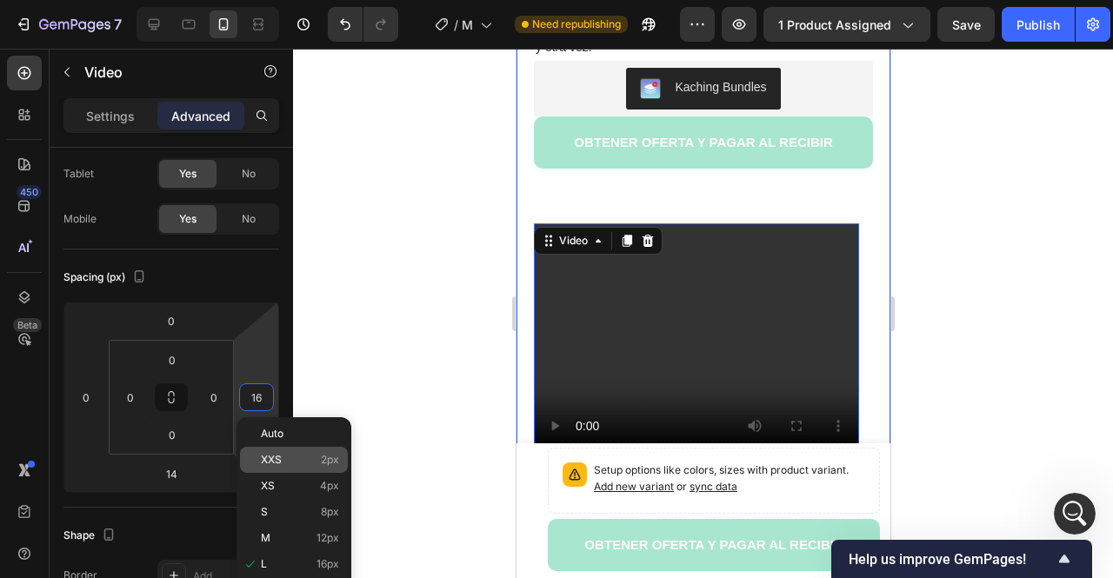
click at [269, 448] on div "XXS 2px" at bounding box center [294, 460] width 108 height 26
type input "2"
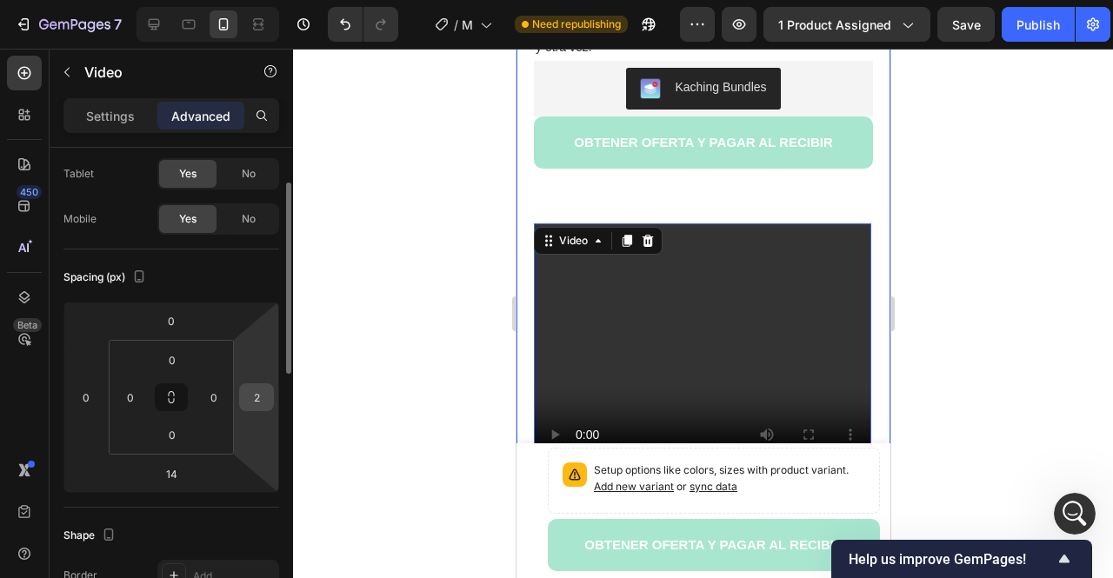
click at [250, 406] on input "2" at bounding box center [256, 397] width 26 height 26
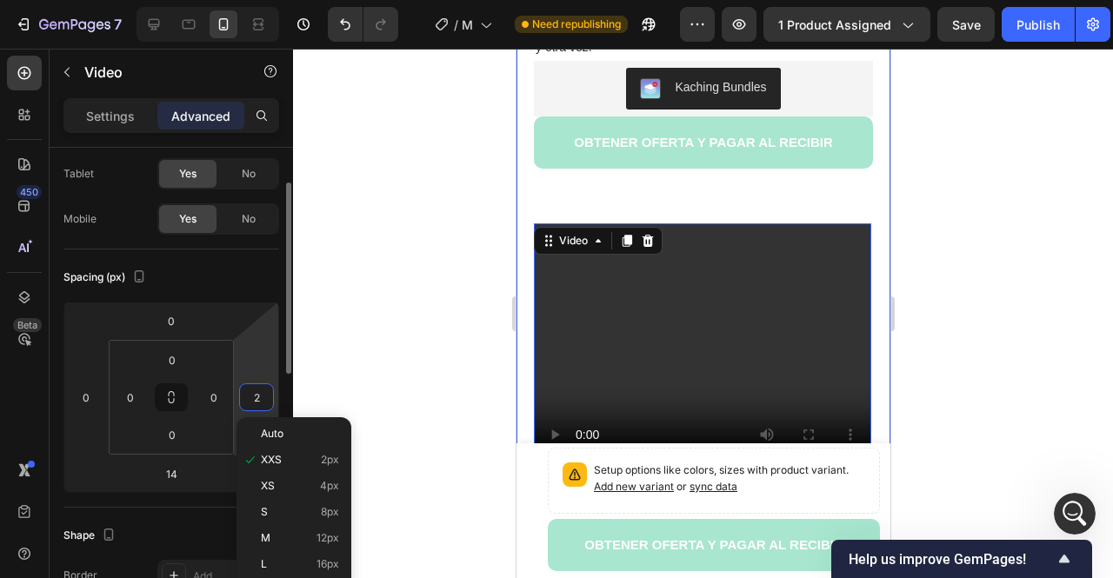
click at [264, 399] on input "2" at bounding box center [256, 397] width 26 height 26
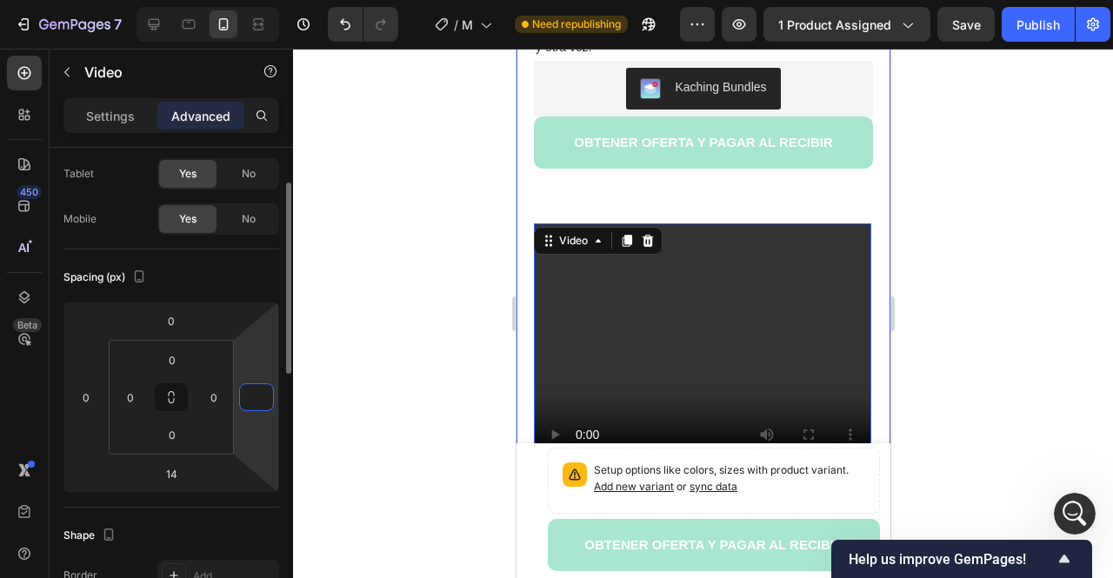
type input "0"
click at [384, 380] on div at bounding box center [703, 314] width 820 height 530
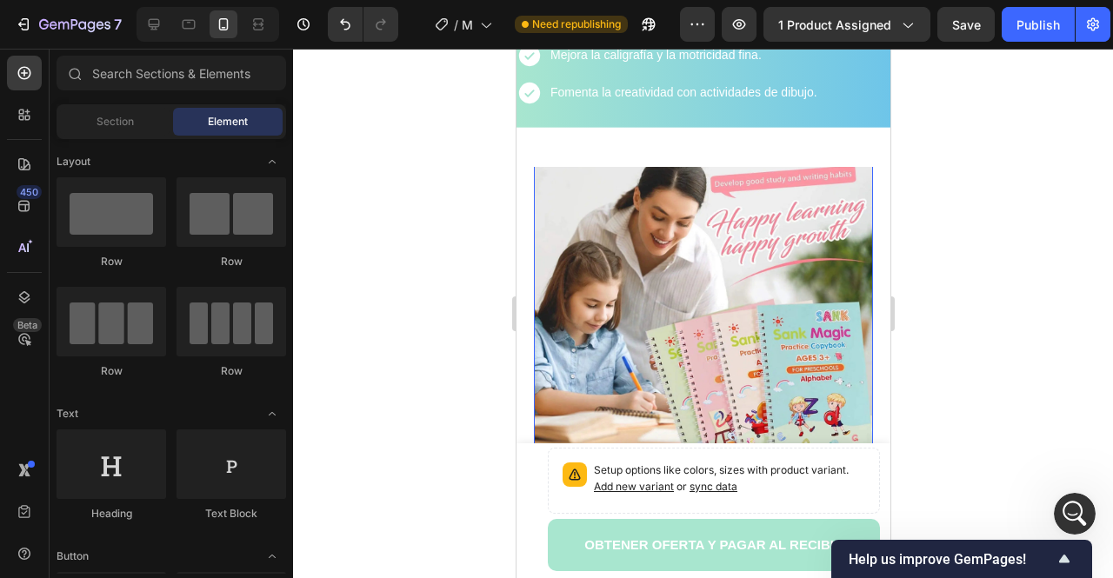
scroll to position [1829, 0]
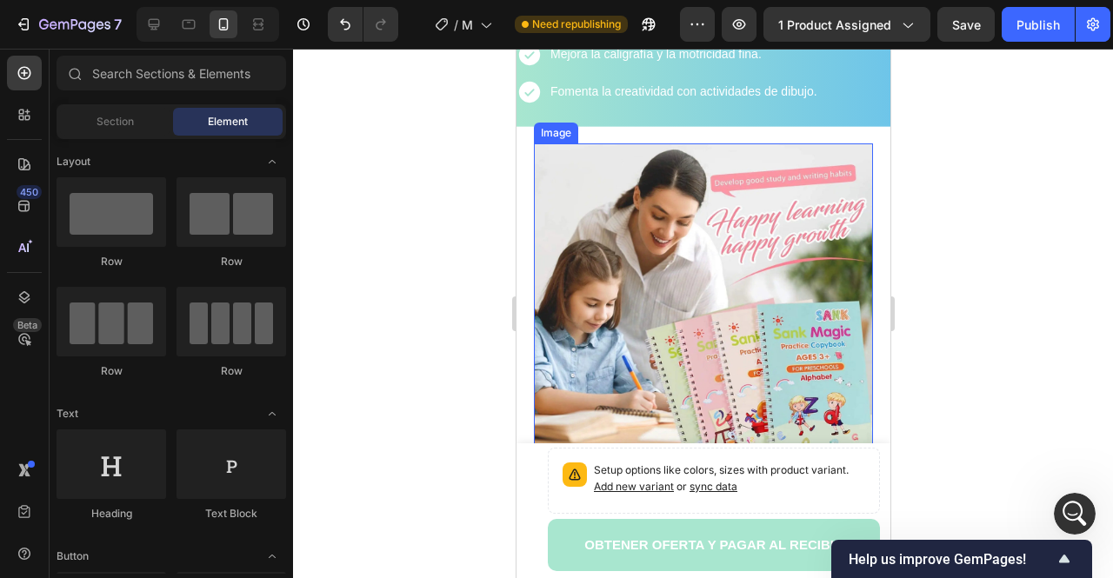
click at [650, 262] on img at bounding box center [702, 312] width 339 height 339
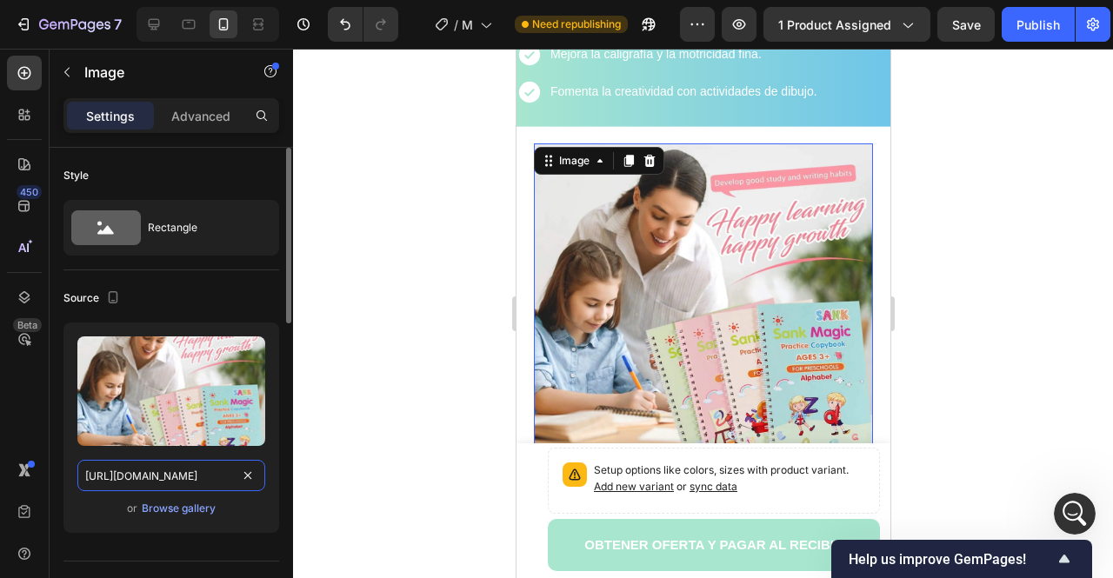
click at [191, 485] on input "[URL][DOMAIN_NAME]" at bounding box center [171, 475] width 188 height 31
paste input "videos/c/o/v/d560ae5af8eb4d5886af6e5e86bf9194.mp4"
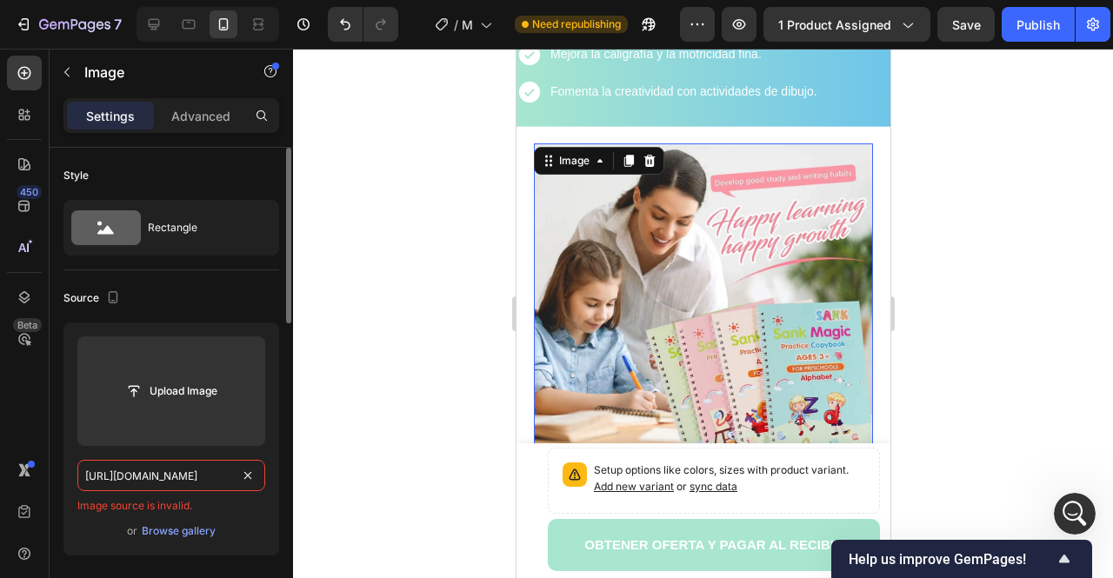
type input "[URL][DOMAIN_NAME]"
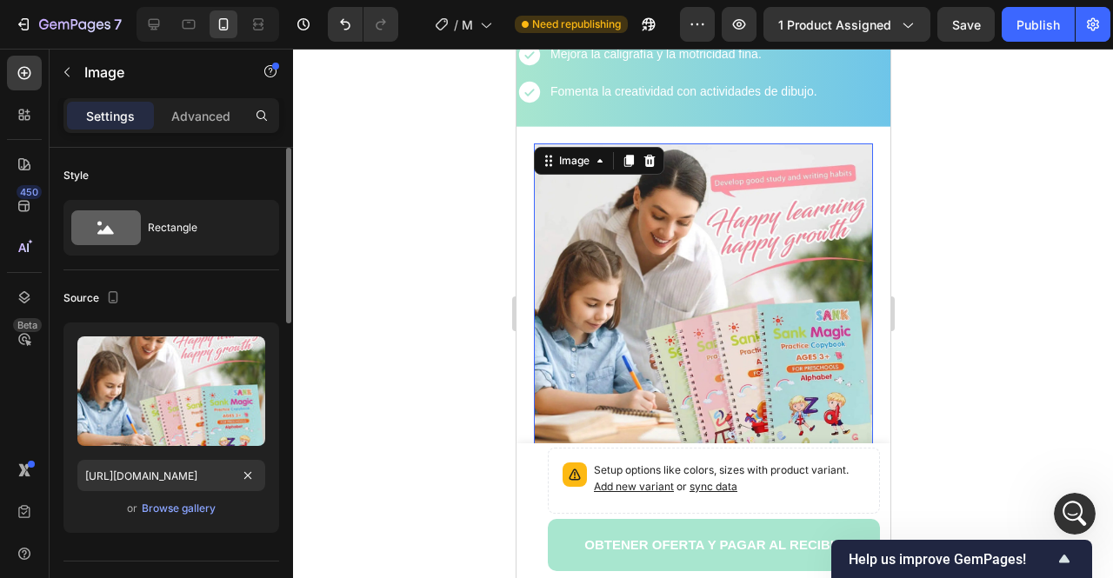
scroll to position [0, 0]
click at [212, 173] on div "Style" at bounding box center [171, 176] width 216 height 28
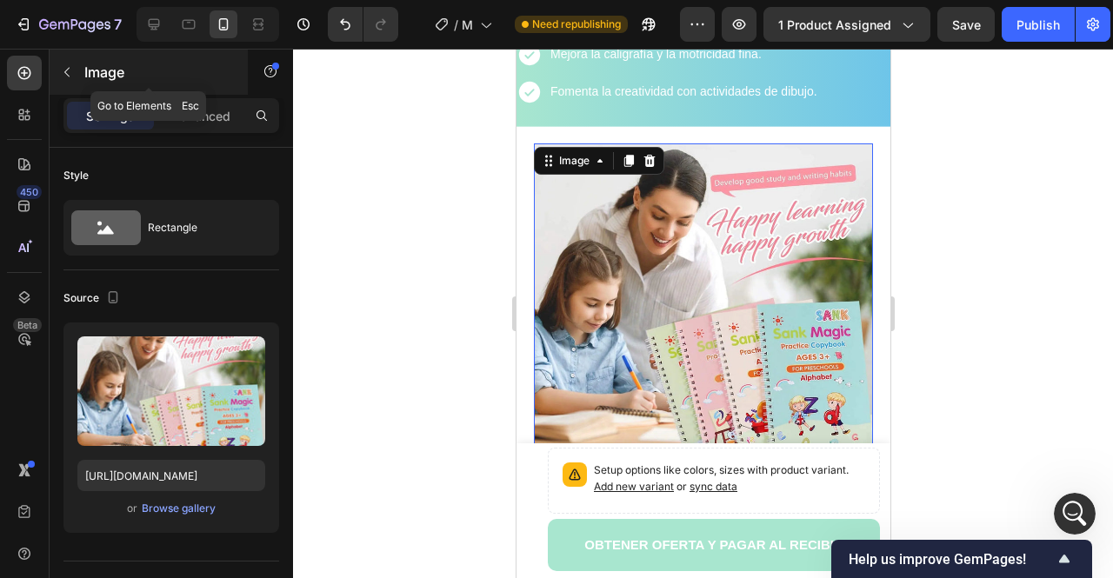
click at [65, 86] on div "Image" at bounding box center [149, 72] width 198 height 45
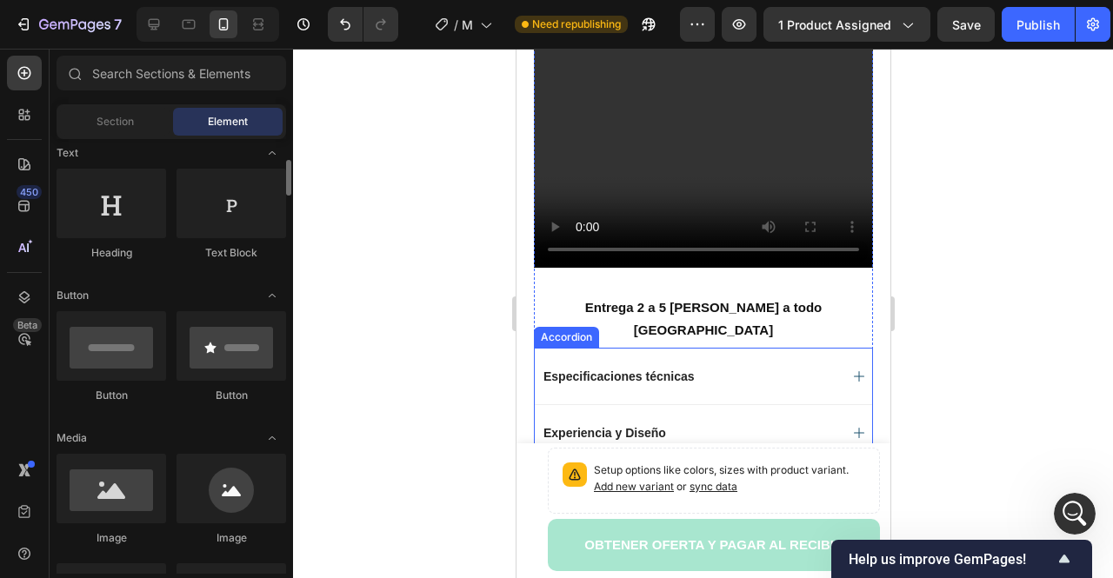
scroll to position [872, 0]
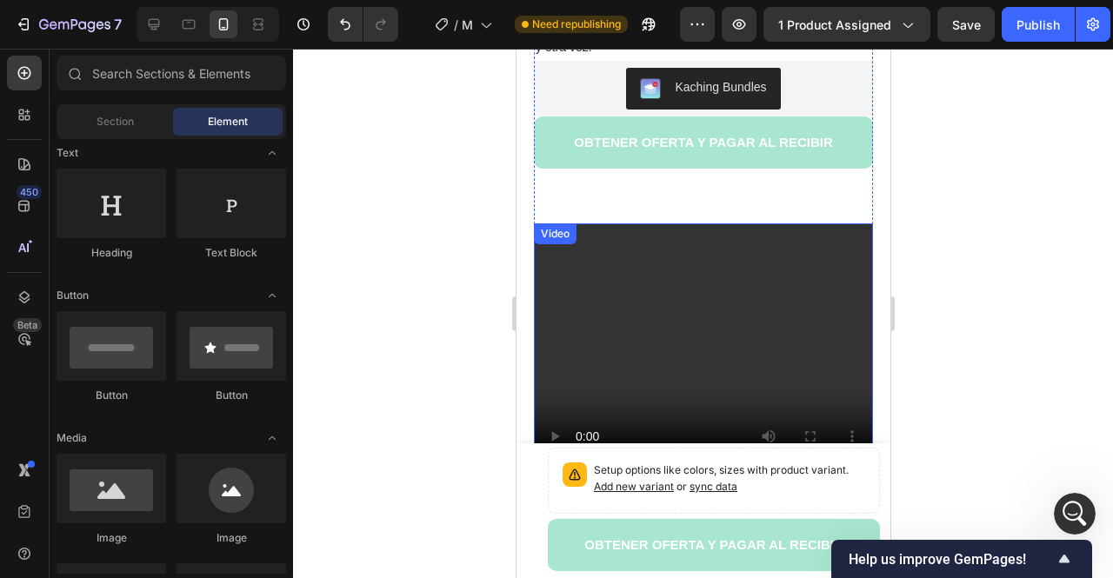
click at [700, 258] on video at bounding box center [702, 350] width 339 height 255
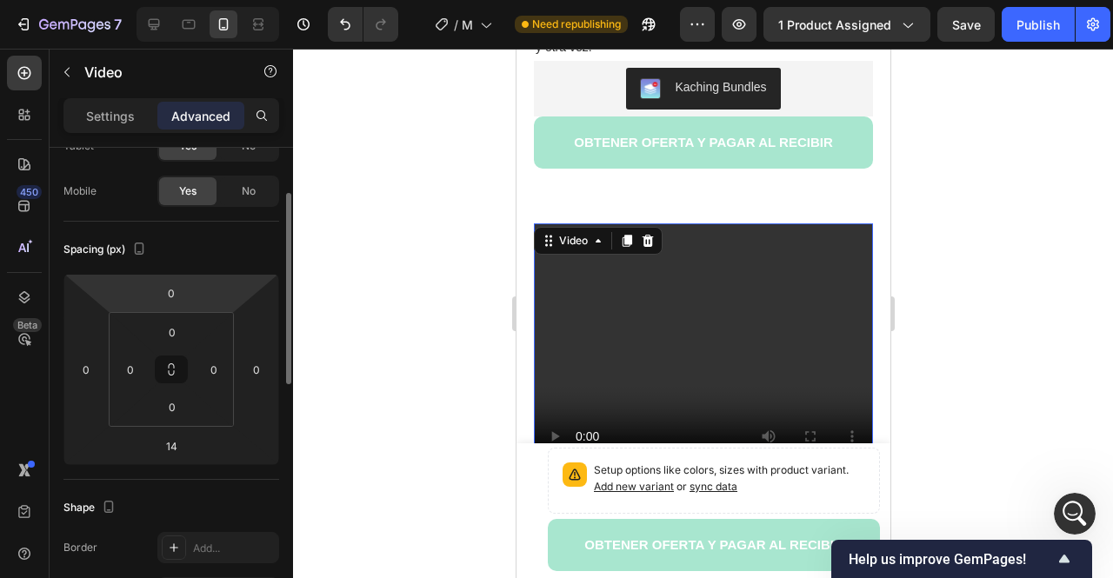
scroll to position [0, 0]
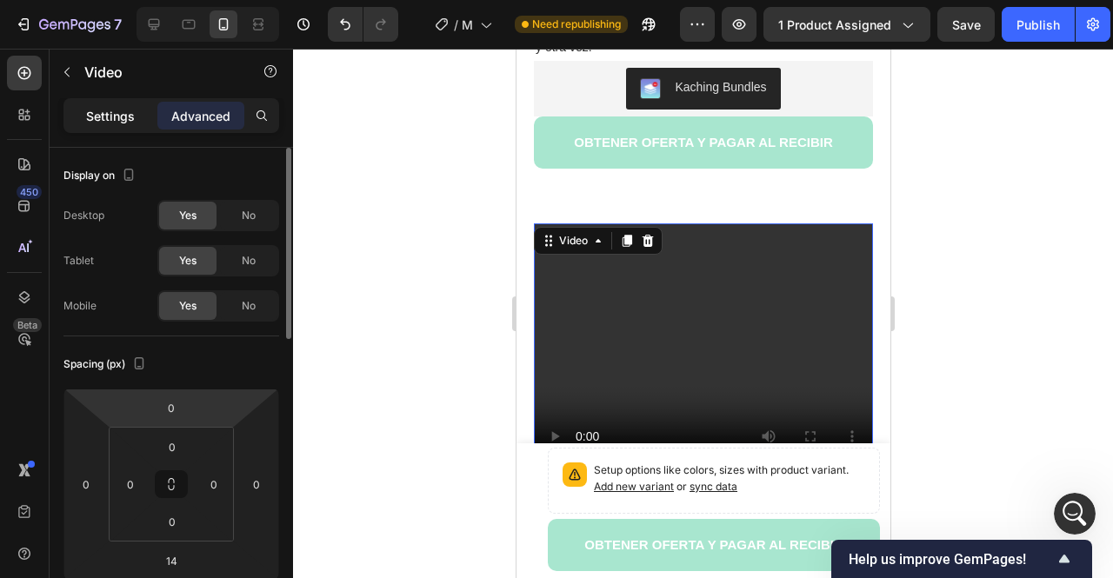
click at [111, 107] on p "Settings" at bounding box center [110, 116] width 49 height 18
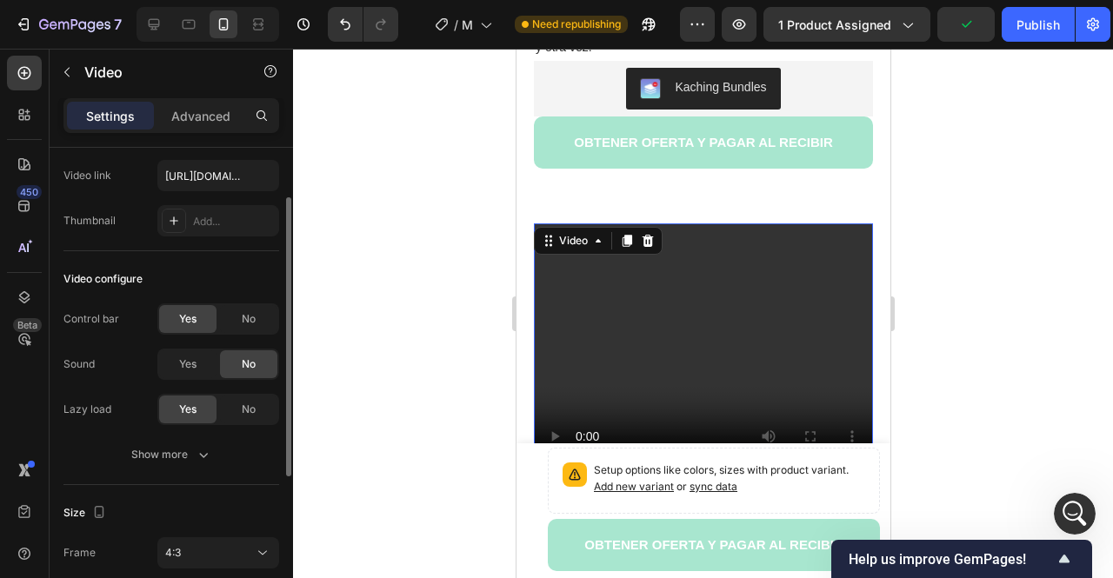
scroll to position [346, 0]
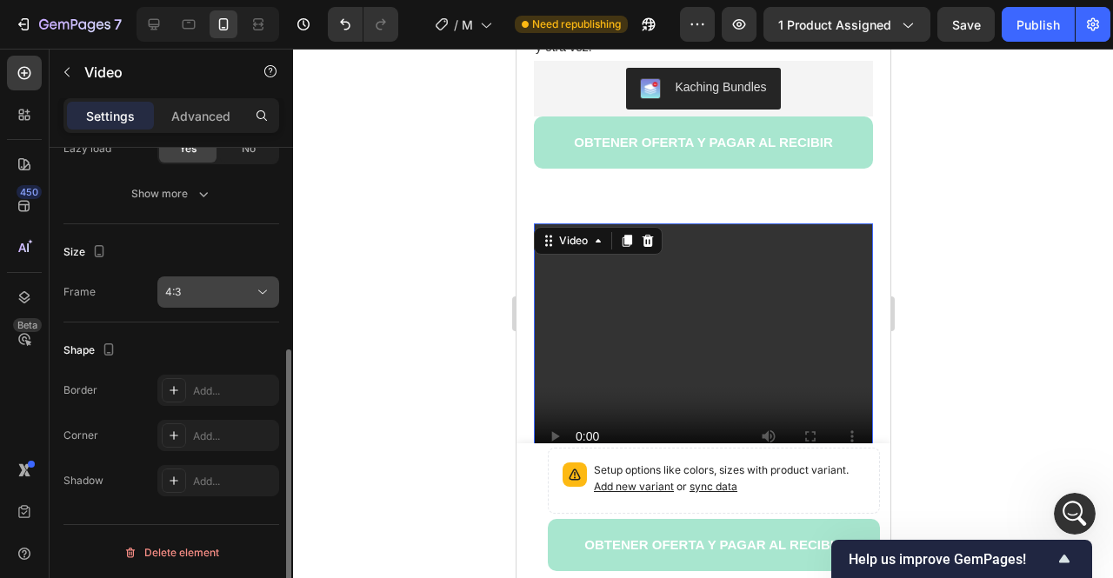
click at [210, 289] on div "4:3" at bounding box center [209, 292] width 89 height 16
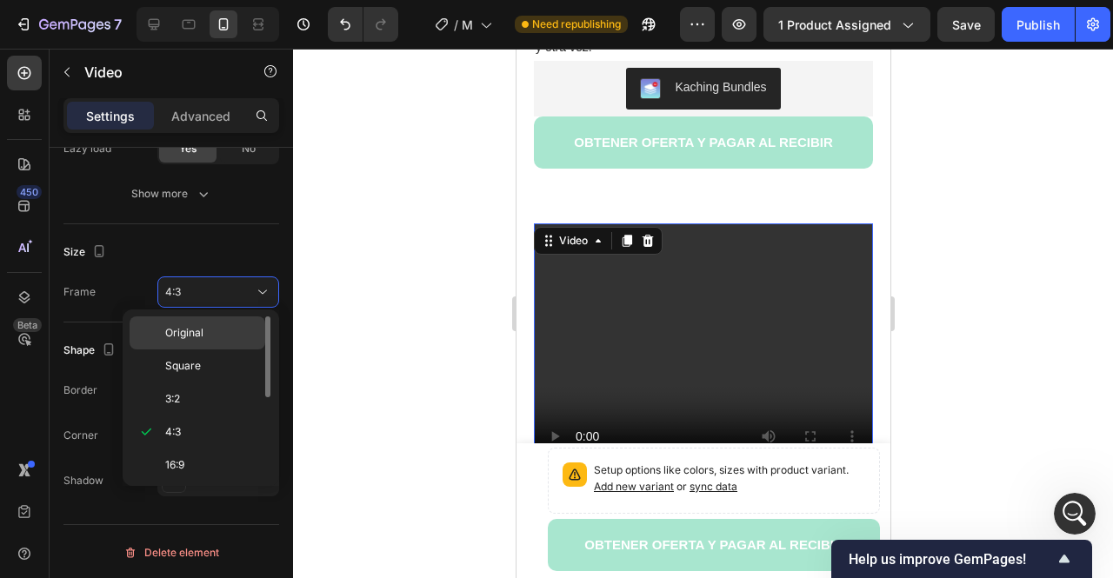
click at [223, 331] on p "Original" at bounding box center [211, 333] width 92 height 16
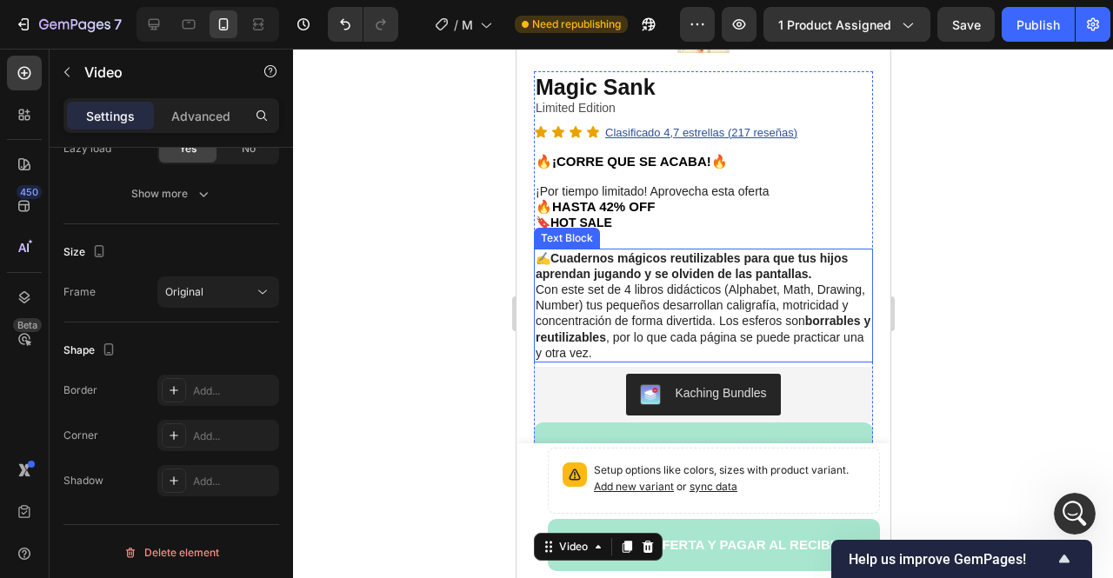
scroll to position [524, 0]
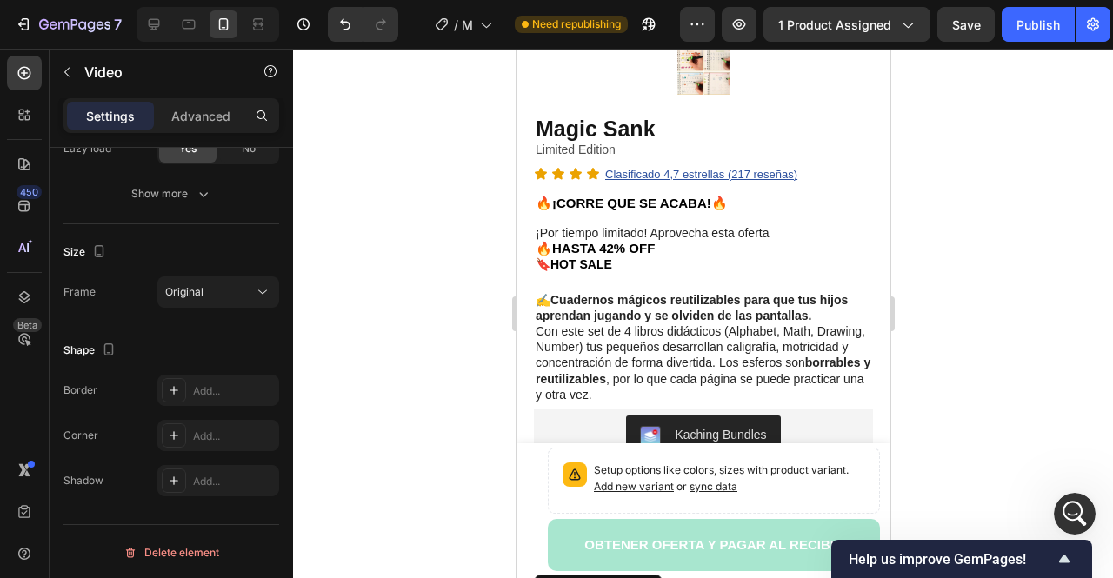
click at [1028, 29] on div "Publish" at bounding box center [1037, 25] width 43 height 18
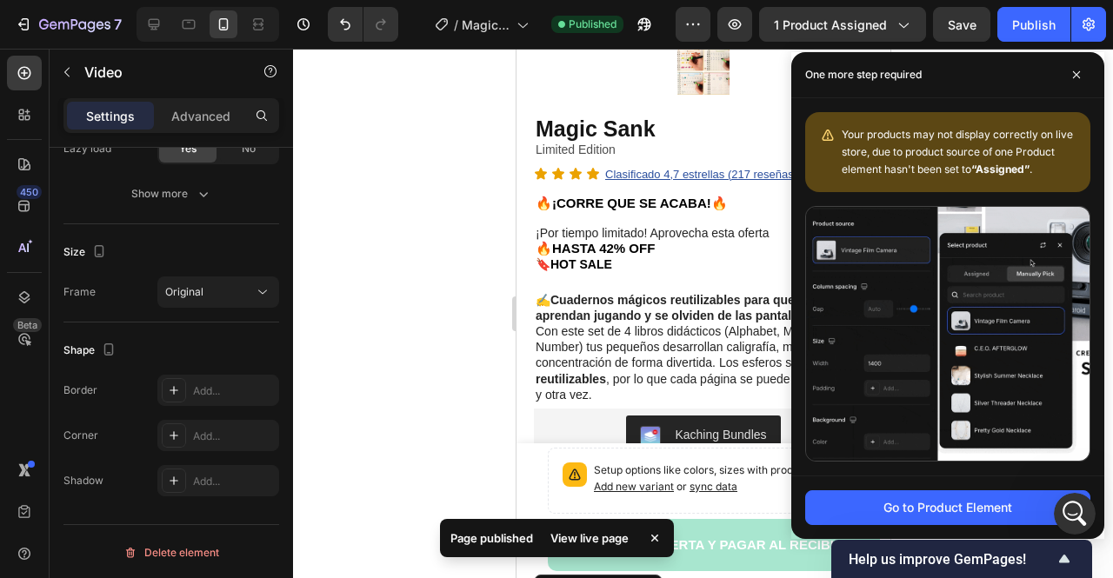
click at [447, 242] on div at bounding box center [703, 314] width 820 height 530
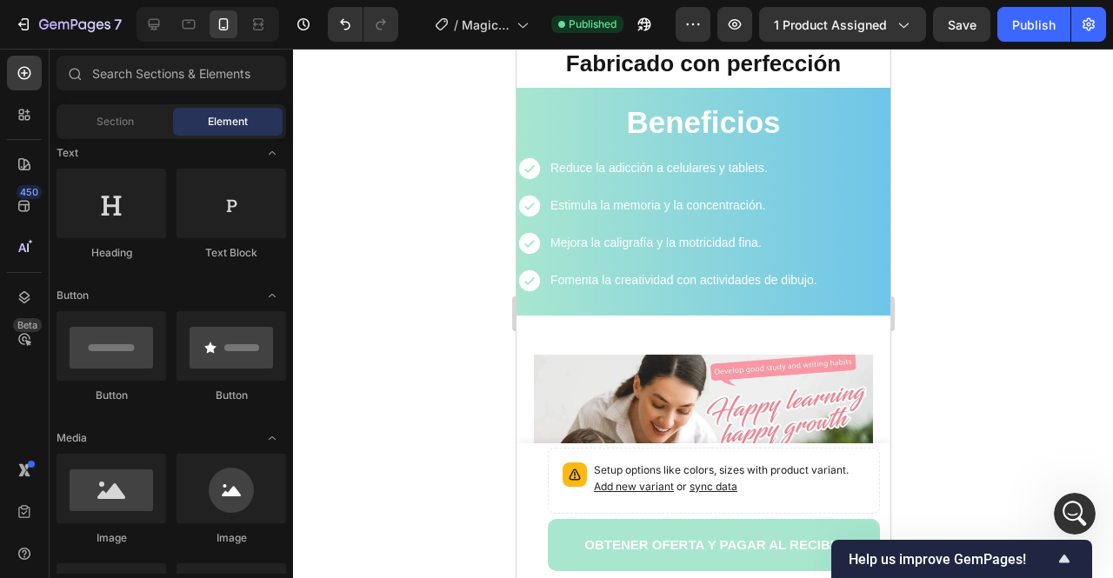
scroll to position [1739, 0]
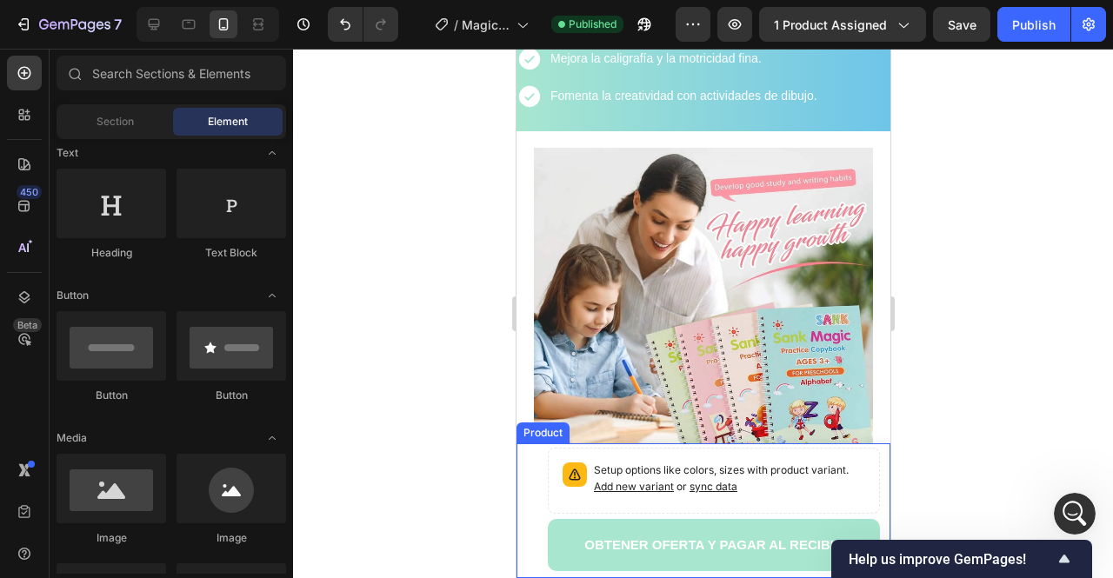
click at [534, 512] on div "Product Images Magic Sank Product Title $59,900 Product Price Product Price Row" at bounding box center [526, 509] width 21 height 123
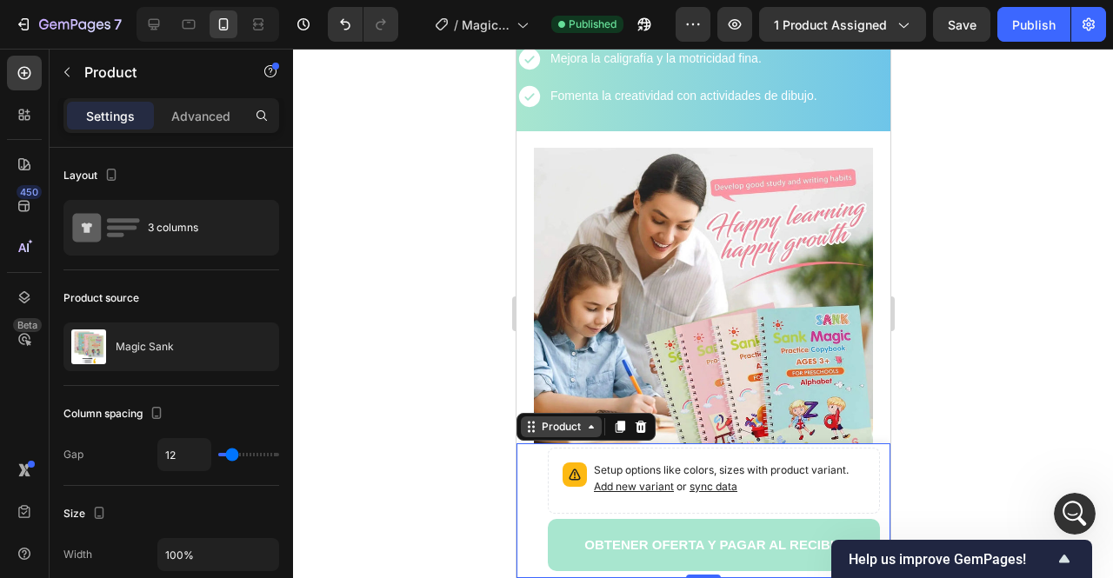
click at [562, 430] on div "Product" at bounding box center [560, 427] width 46 height 16
click at [534, 465] on div "Product Images Magic Sank Product Title $59,900 Product Price Product Price Row" at bounding box center [526, 509] width 21 height 123
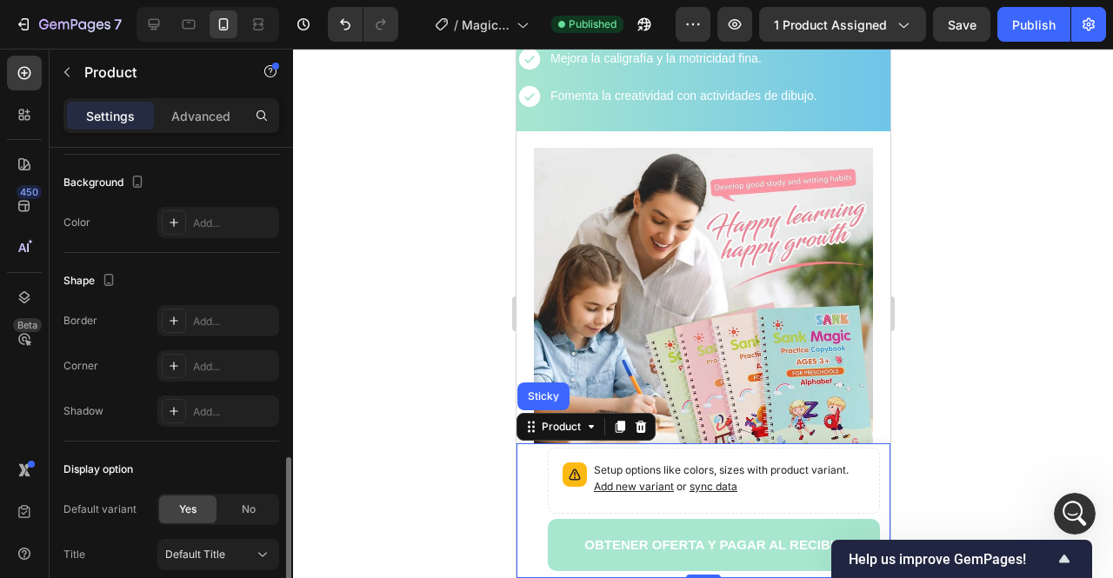
scroll to position [650, 0]
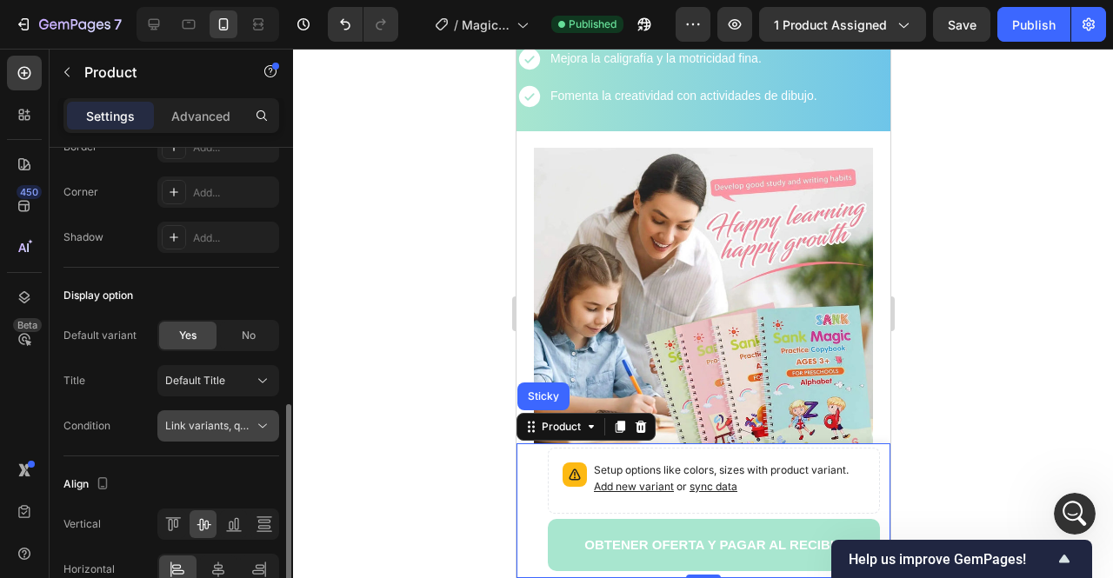
click at [208, 422] on span "Link variants, quantity <br> between same products" at bounding box center [293, 425] width 256 height 13
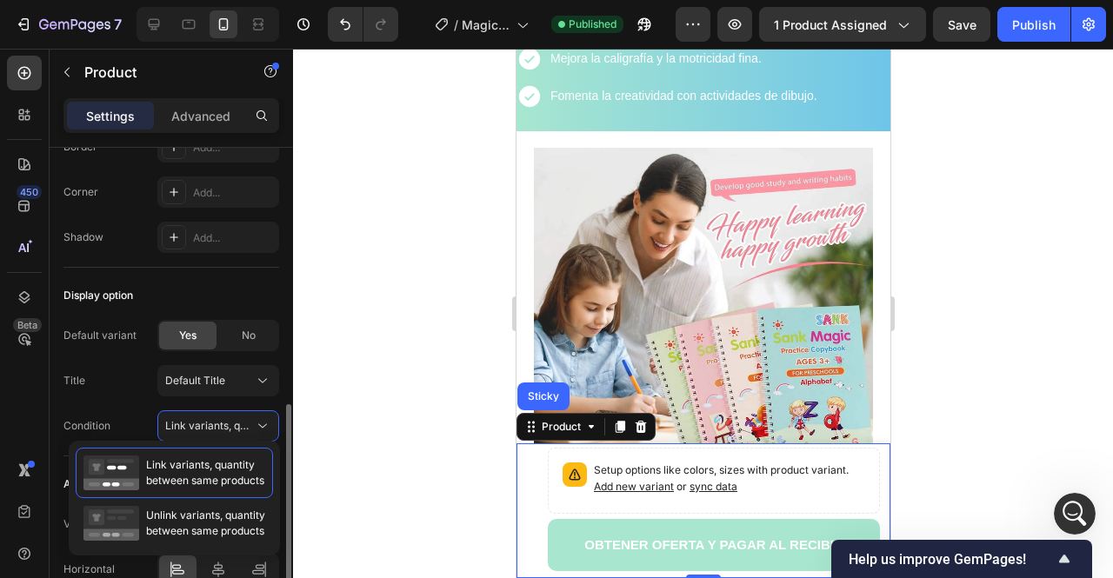
click at [143, 387] on div "Title Default Title" at bounding box center [171, 380] width 216 height 31
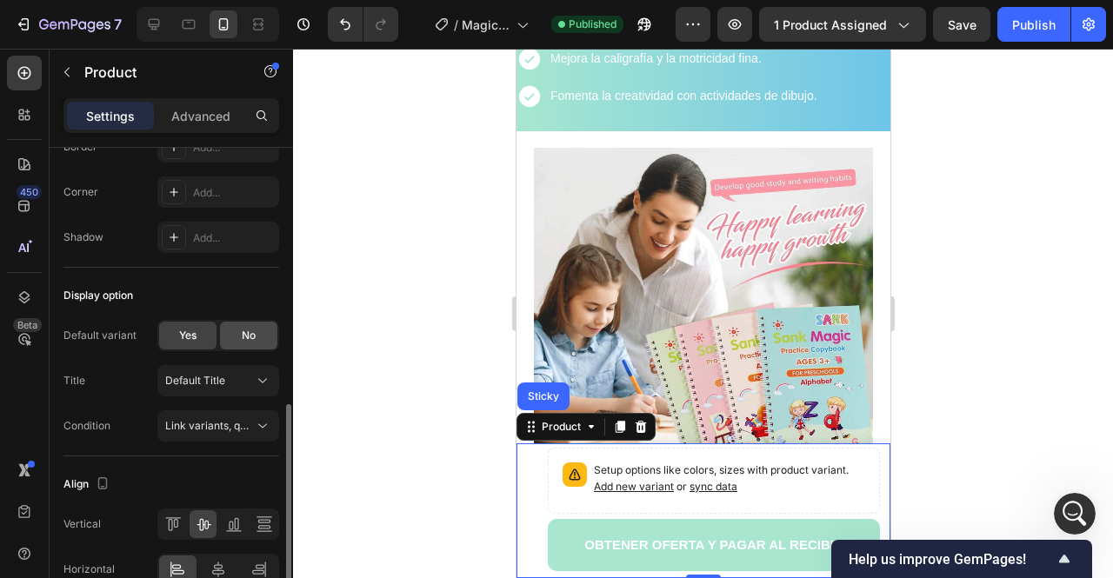
click at [233, 333] on div "No" at bounding box center [248, 336] width 57 height 28
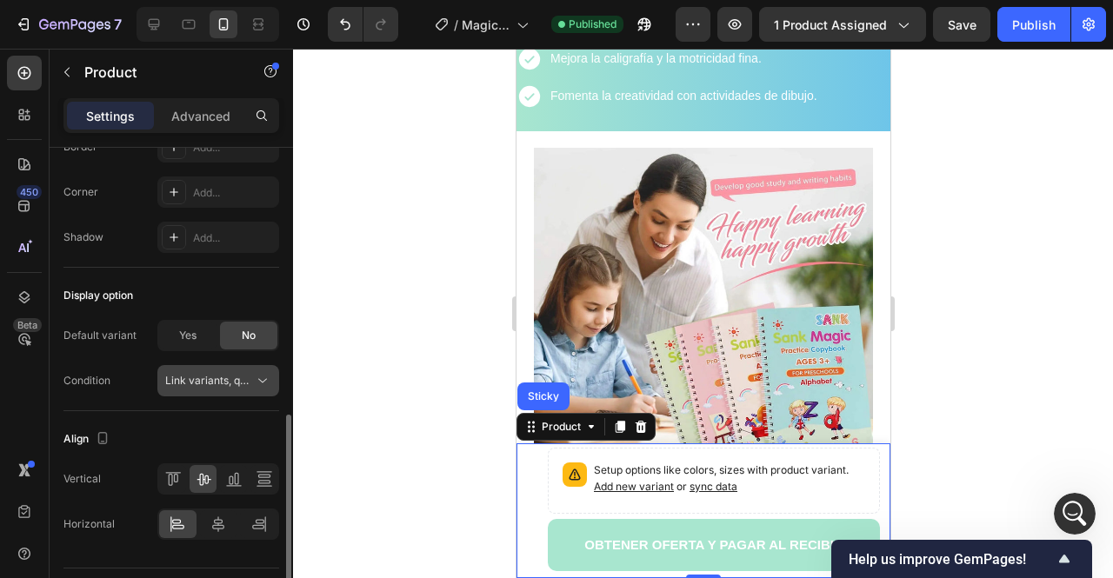
click at [225, 380] on span "Link variants, quantity <br> between same products" at bounding box center [293, 380] width 256 height 13
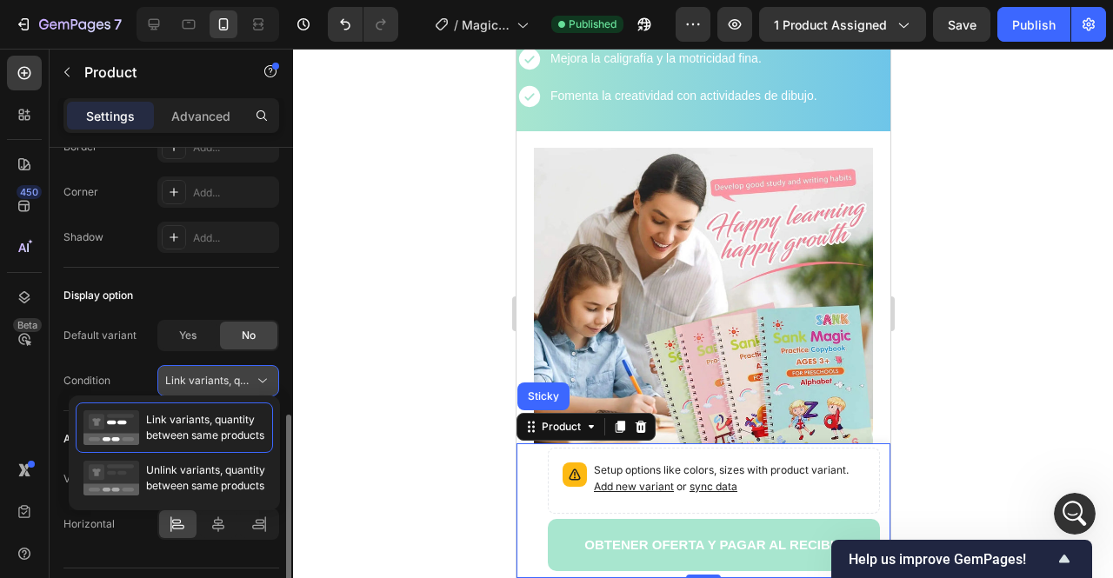
click at [223, 375] on span "Link variants, quantity <br> between same products" at bounding box center [293, 380] width 256 height 13
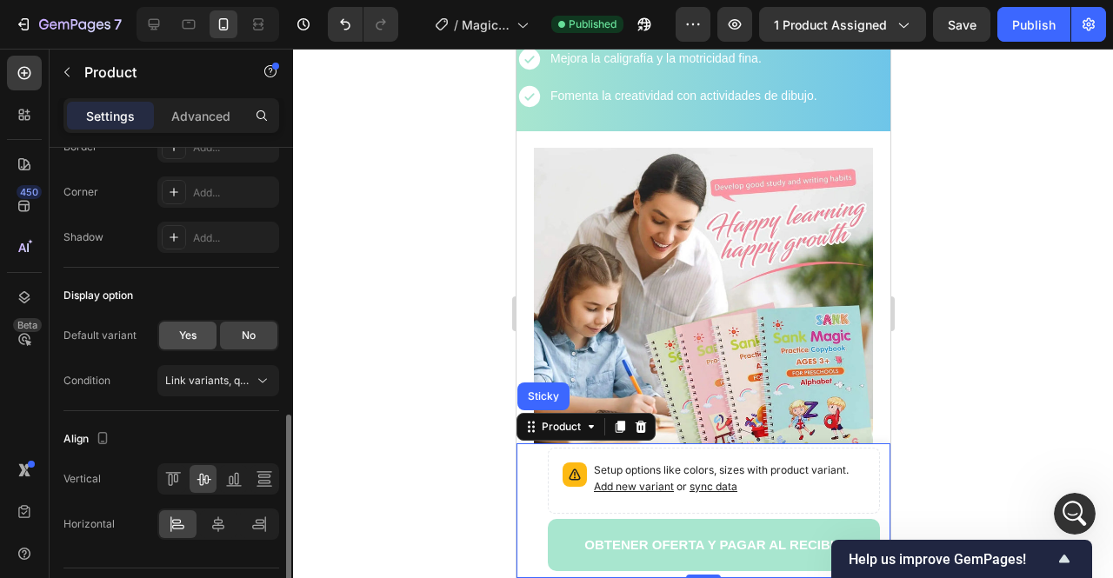
click at [198, 328] on div "Yes" at bounding box center [187, 336] width 57 height 28
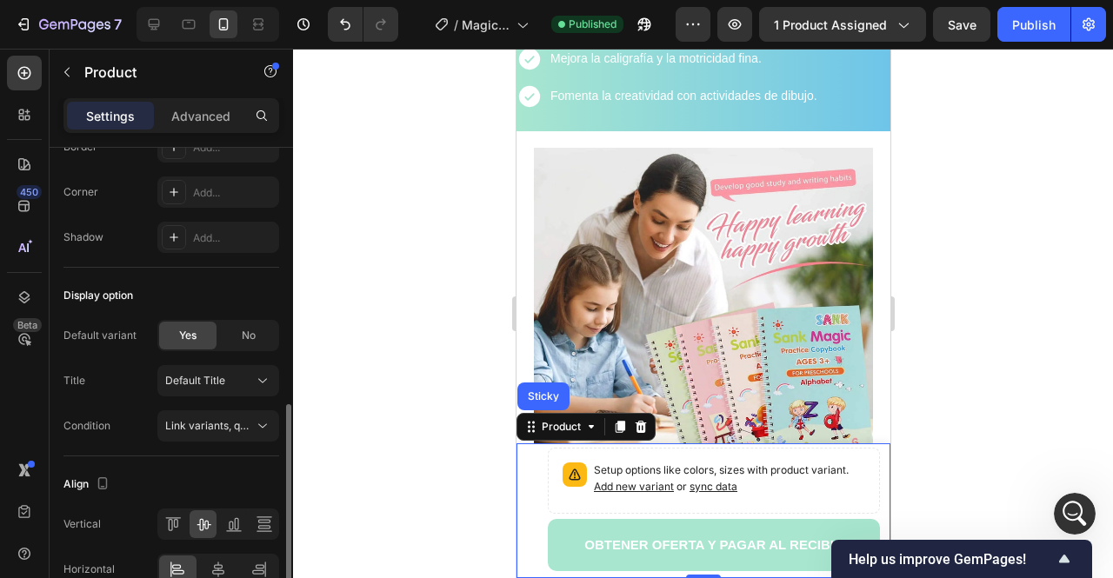
click at [130, 328] on div "Default variant" at bounding box center [99, 336] width 73 height 16
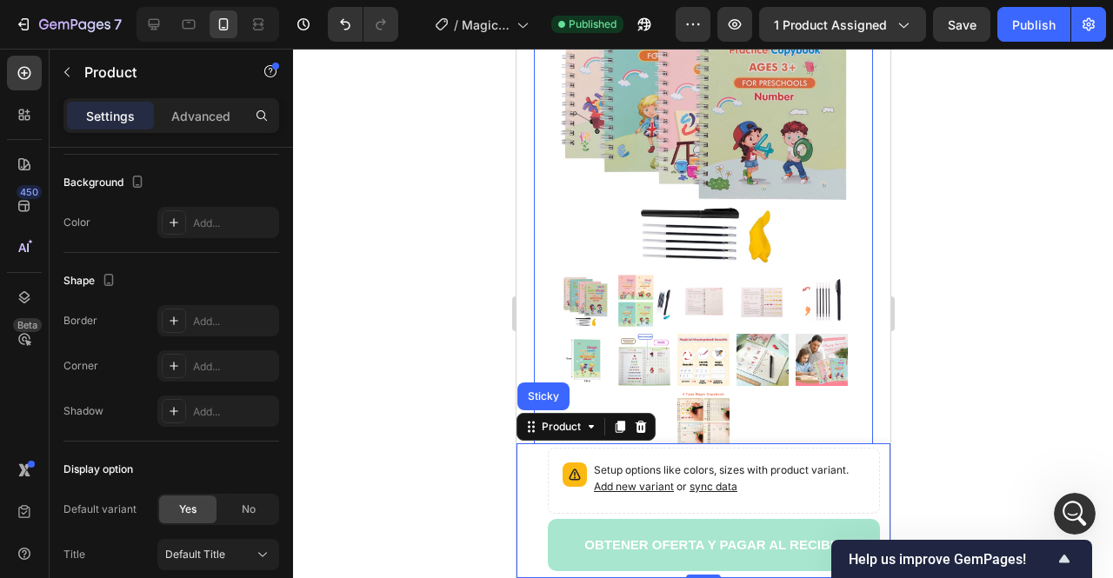
scroll to position [522, 0]
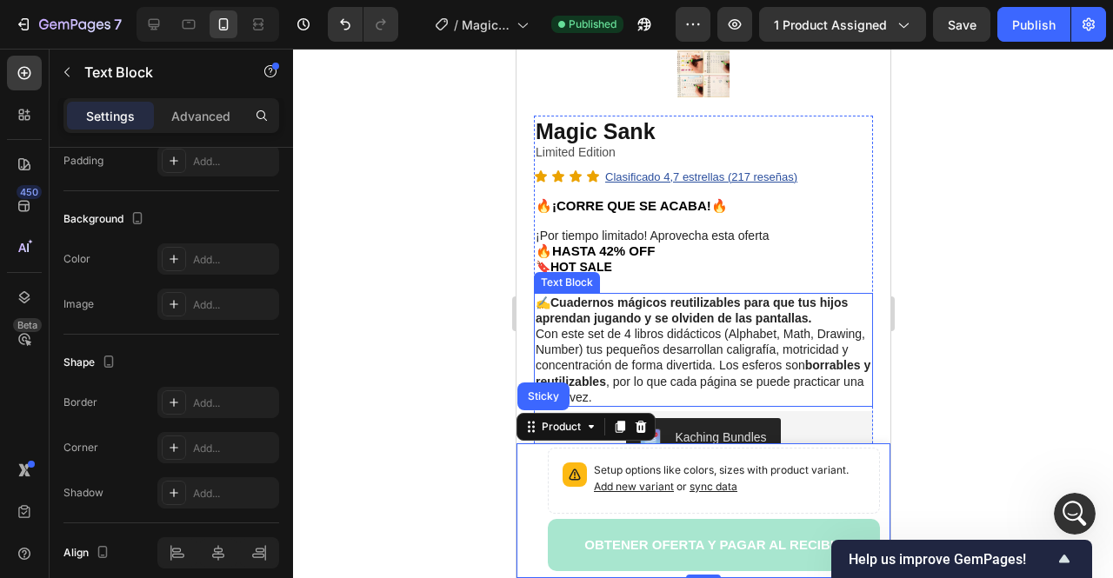
click at [621, 336] on p "✍️ Cuadernos mágicos reutilizables para que tus hijos aprendan jugando y se olv…" at bounding box center [703, 350] width 336 height 110
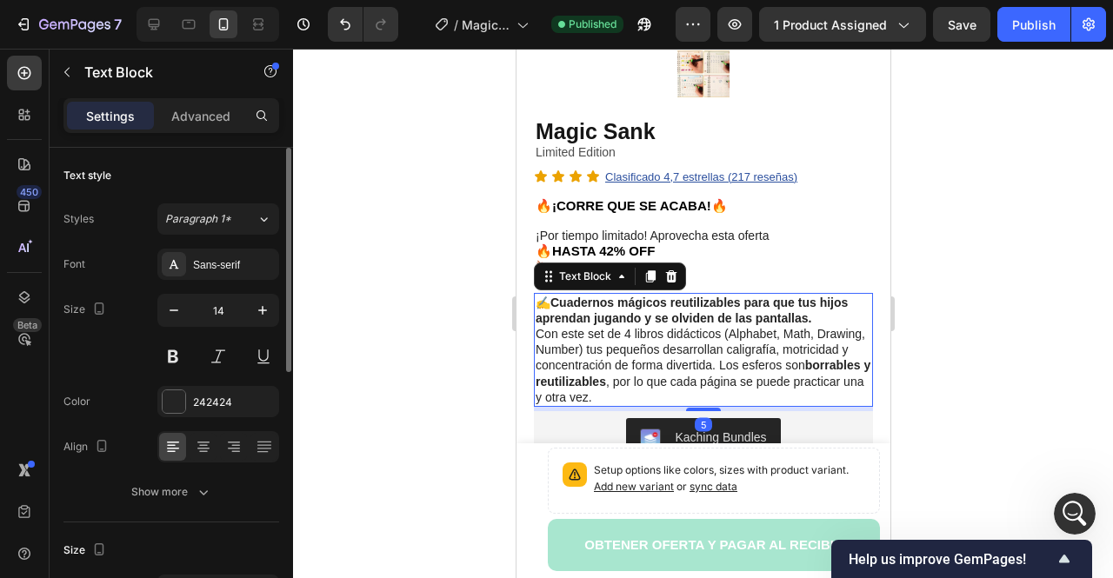
click at [621, 336] on p "✍️ Cuadernos mágicos reutilizables para que tus hijos aprendan jugando y se olv…" at bounding box center [703, 350] width 336 height 110
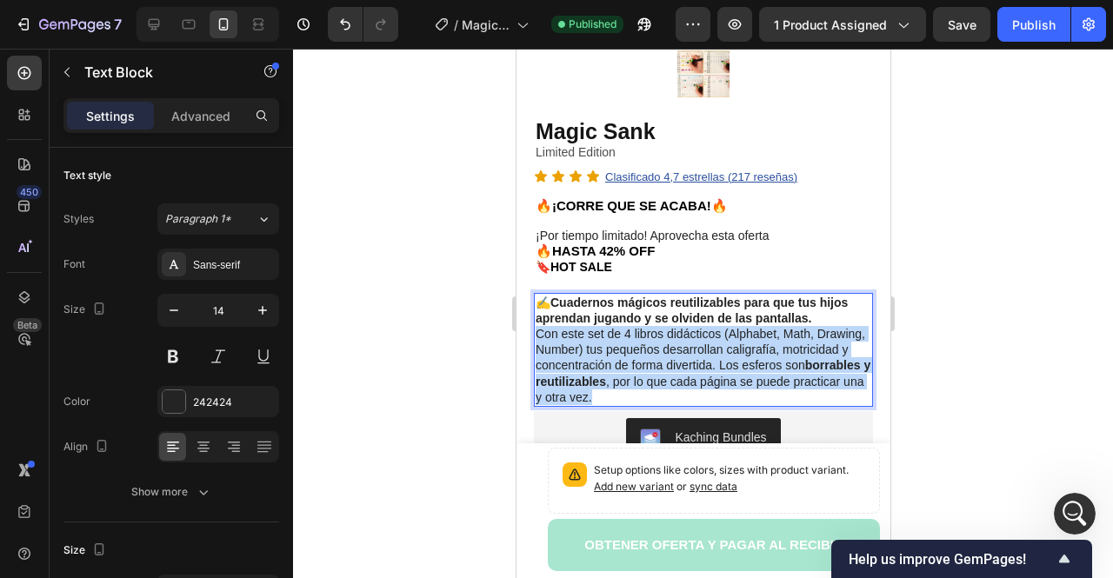
click at [621, 336] on p "✍️ Cuadernos mágicos reutilizables para que tus hijos aprendan jugando y se olv…" at bounding box center [703, 350] width 336 height 110
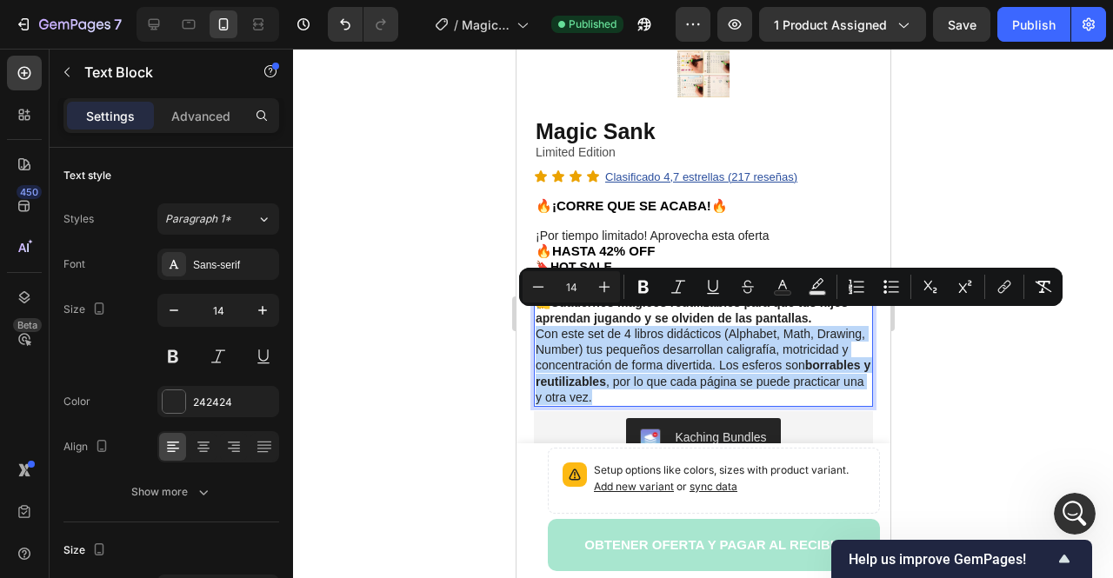
click at [720, 366] on p "✍️ Cuadernos mágicos reutilizables para que tus hijos aprendan jugando y se olv…" at bounding box center [703, 350] width 336 height 110
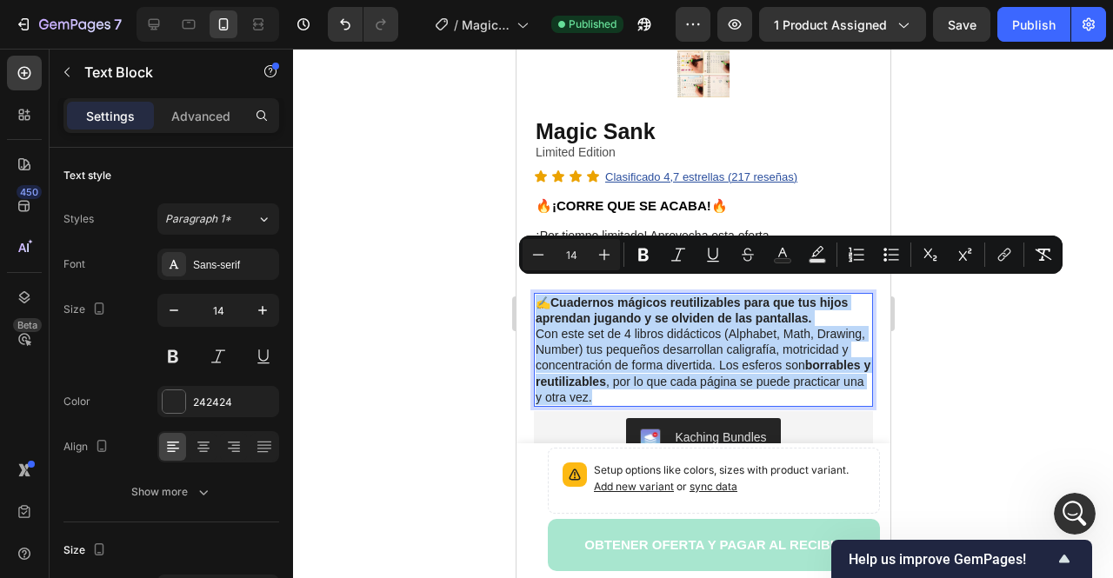
drag, startPoint x: 709, startPoint y: 376, endPoint x: 536, endPoint y: 293, distance: 192.1
click at [536, 295] on p "✍️ Cuadernos mágicos reutilizables para que tus hijos aprendan jugando y se olv…" at bounding box center [703, 350] width 336 height 110
click at [690, 363] on strong "borrables y reutilizables" at bounding box center [702, 373] width 335 height 30
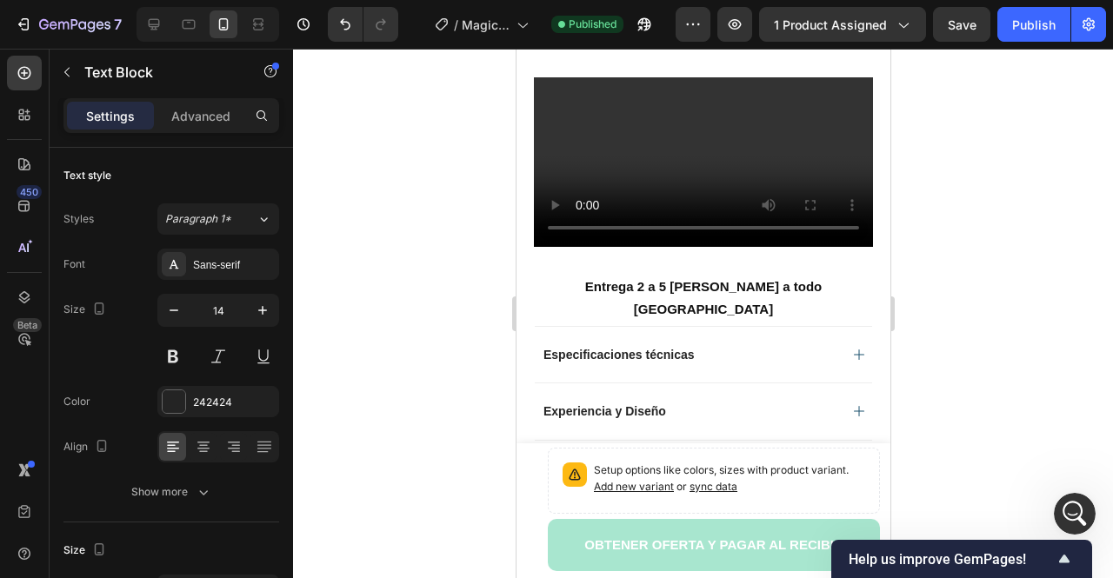
scroll to position [1217, 0]
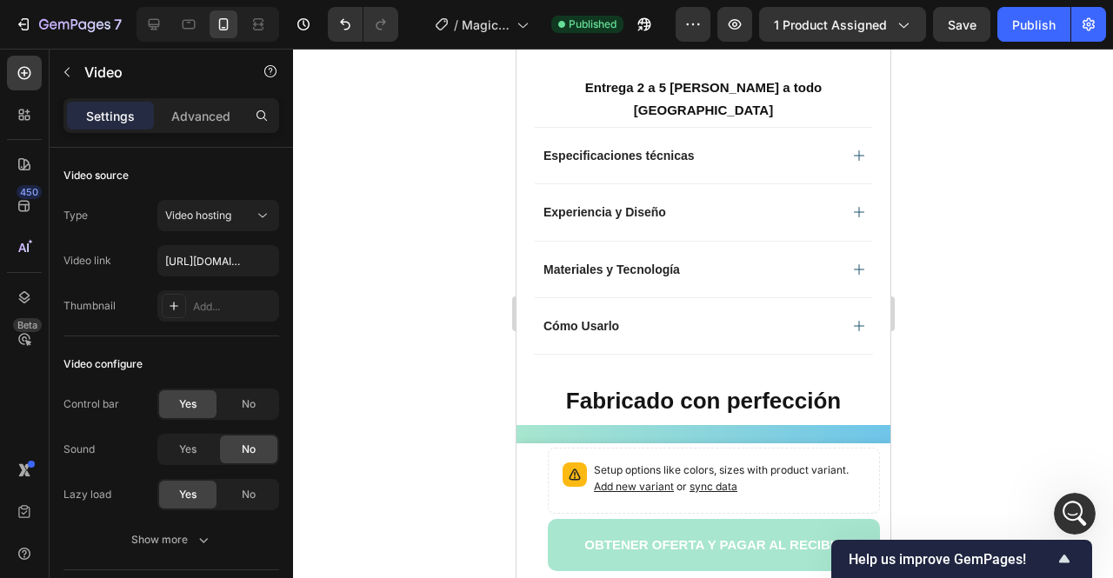
click at [934, 262] on div at bounding box center [703, 314] width 820 height 530
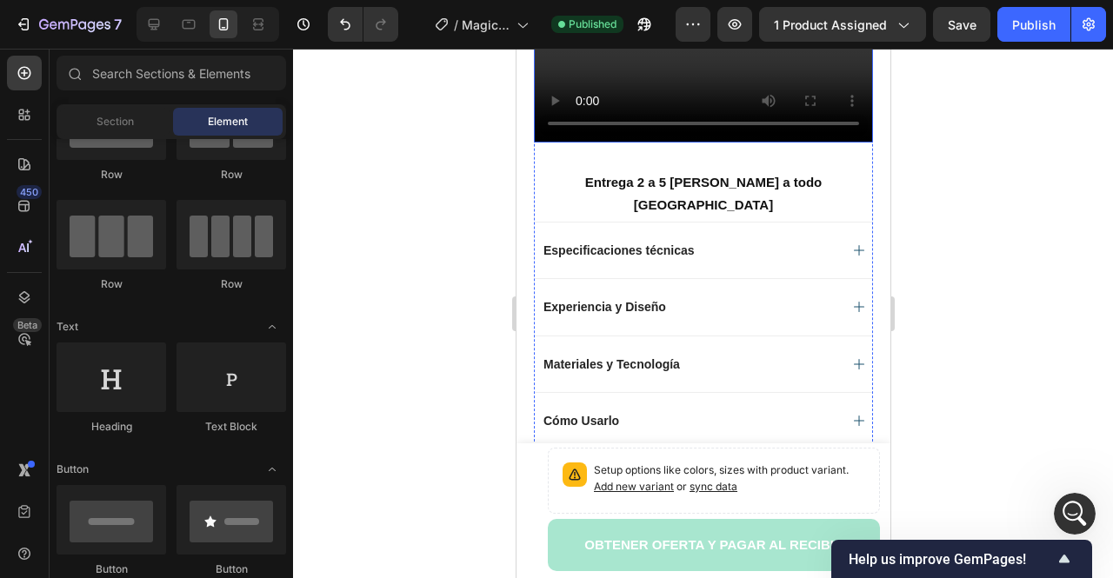
scroll to position [1130, 0]
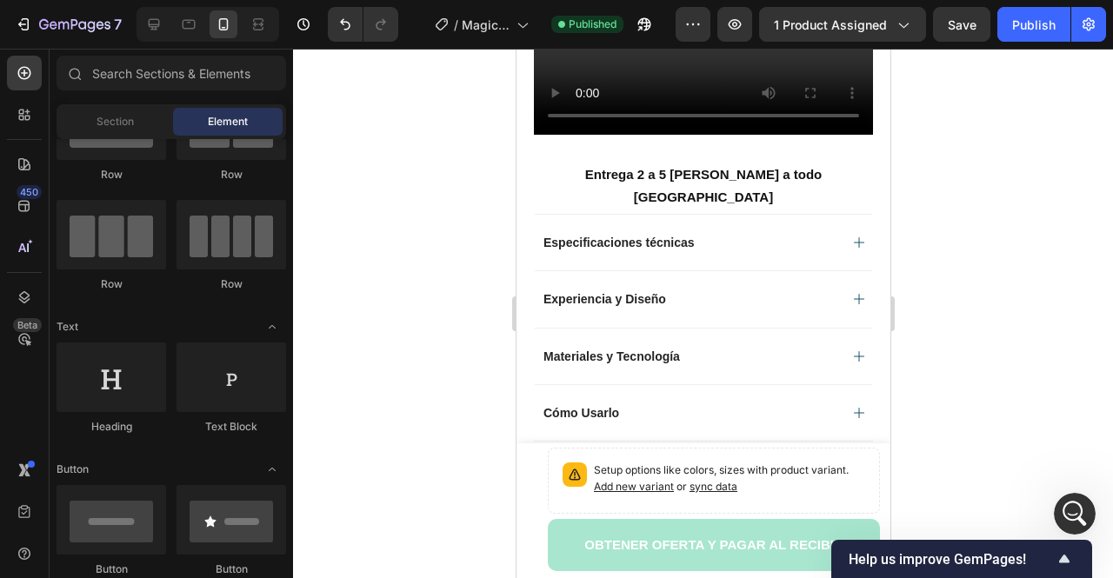
click at [955, 306] on div at bounding box center [703, 314] width 820 height 530
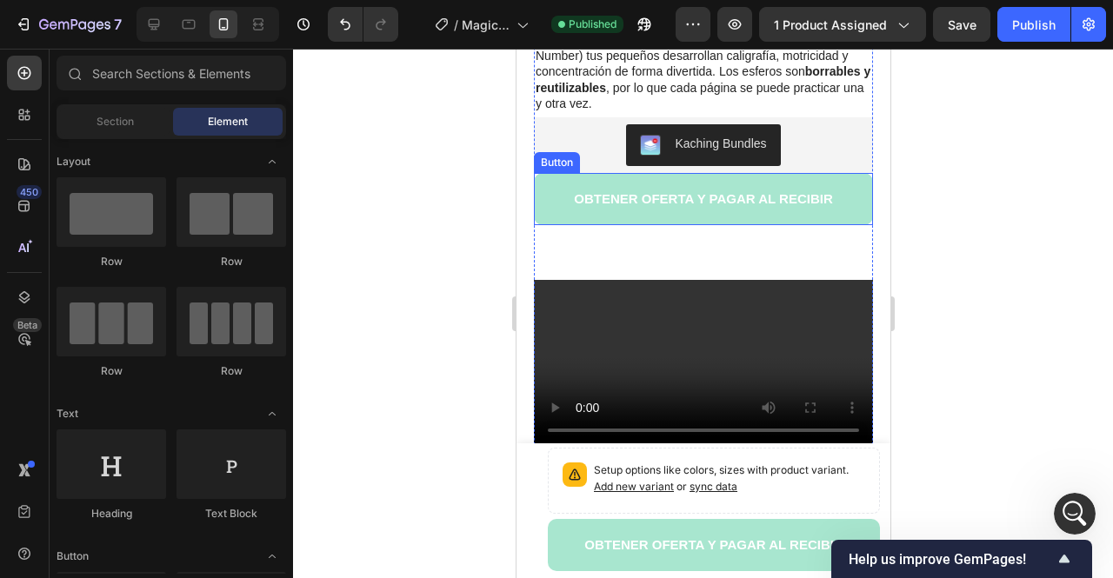
scroll to position [869, 0]
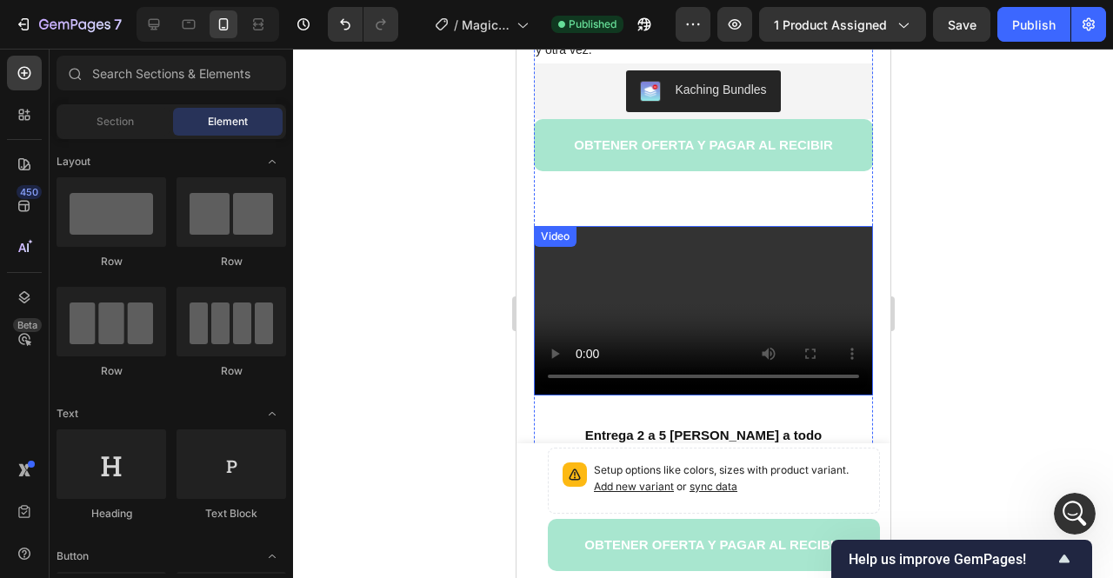
click at [616, 243] on video at bounding box center [702, 311] width 339 height 170
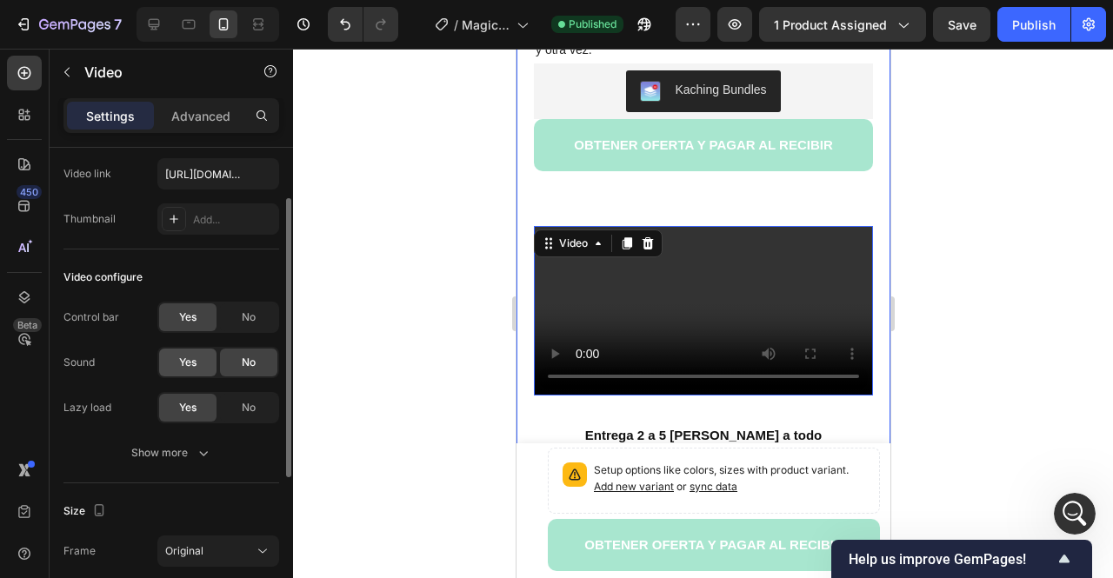
scroll to position [174, 0]
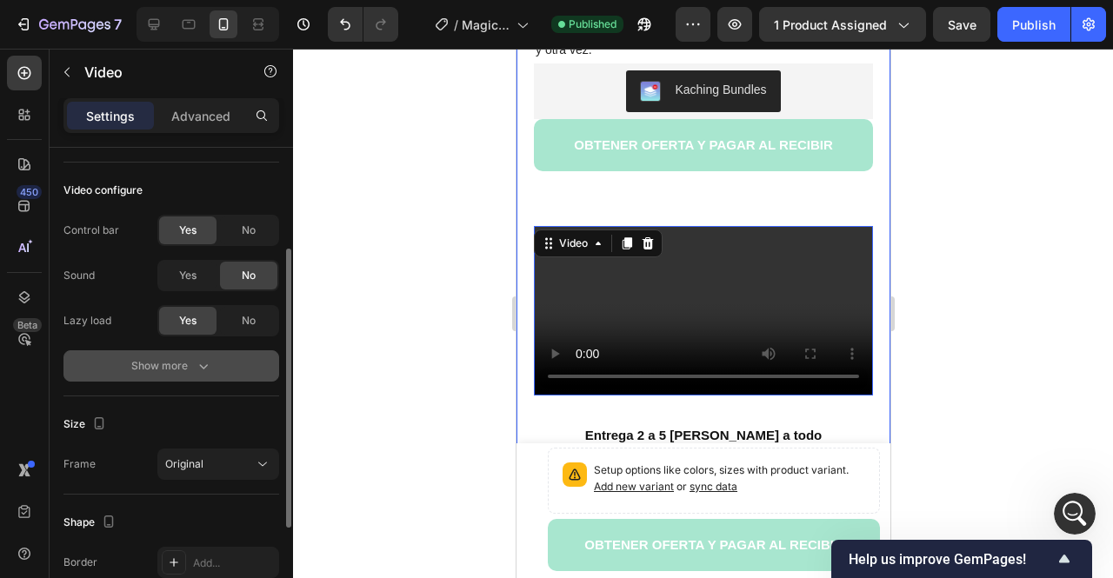
click at [170, 363] on div "Show more" at bounding box center [171, 365] width 81 height 17
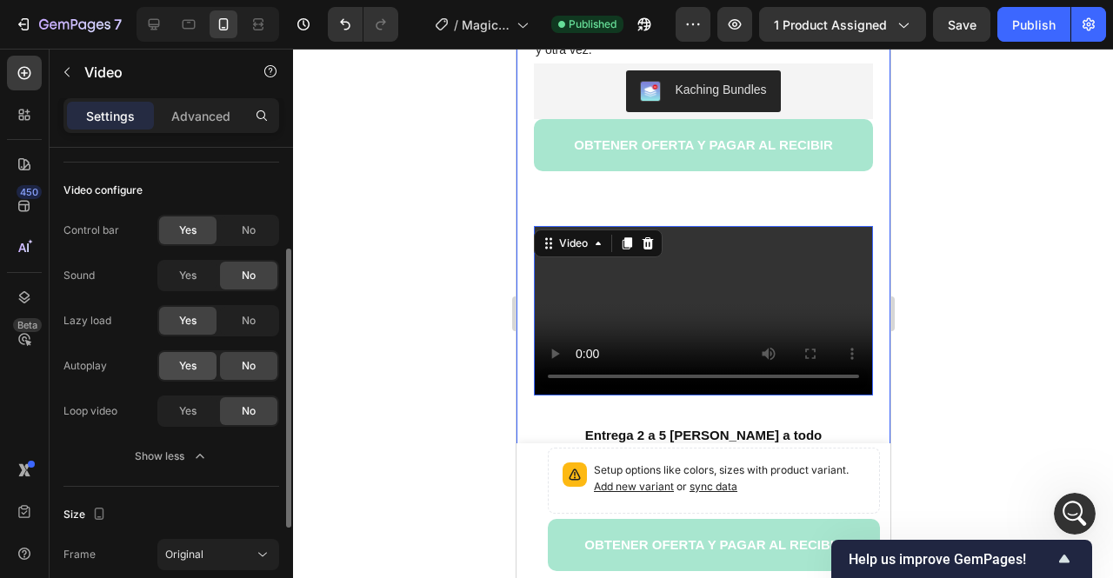
drag, startPoint x: 191, startPoint y: 372, endPoint x: 208, endPoint y: 373, distance: 16.5
click at [197, 372] on div "Yes" at bounding box center [187, 366] width 57 height 28
click at [388, 284] on div at bounding box center [703, 314] width 820 height 530
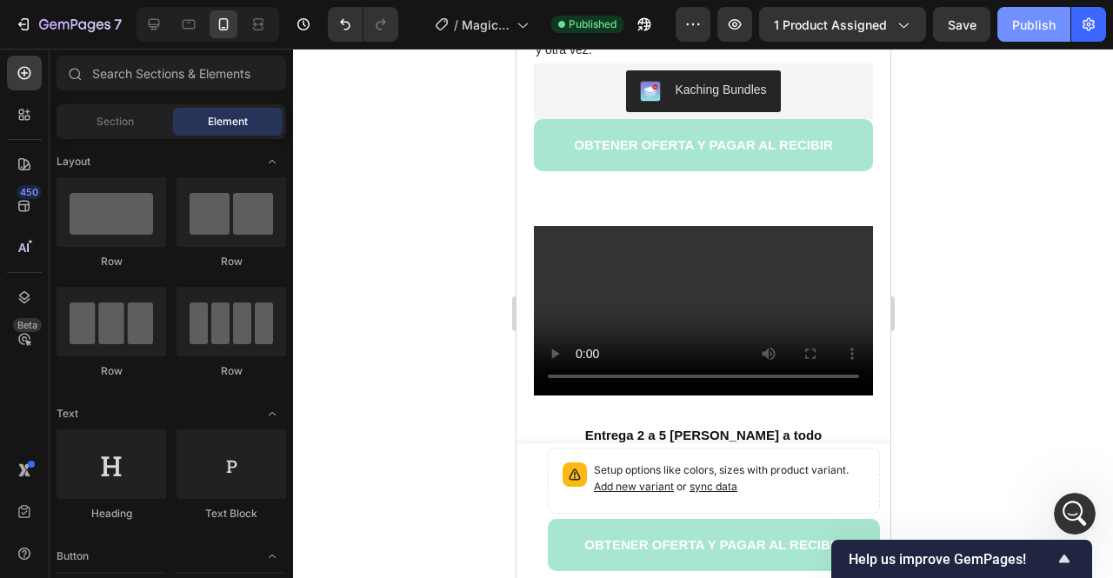
click at [1025, 30] on div "Publish" at bounding box center [1033, 25] width 43 height 18
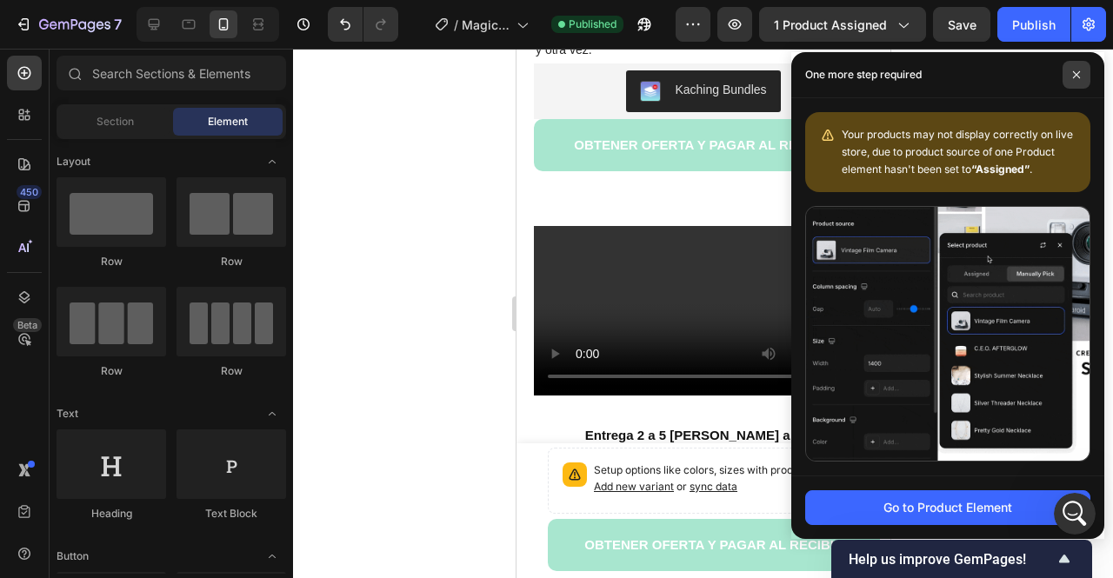
click at [1069, 80] on span at bounding box center [1076, 75] width 28 height 28
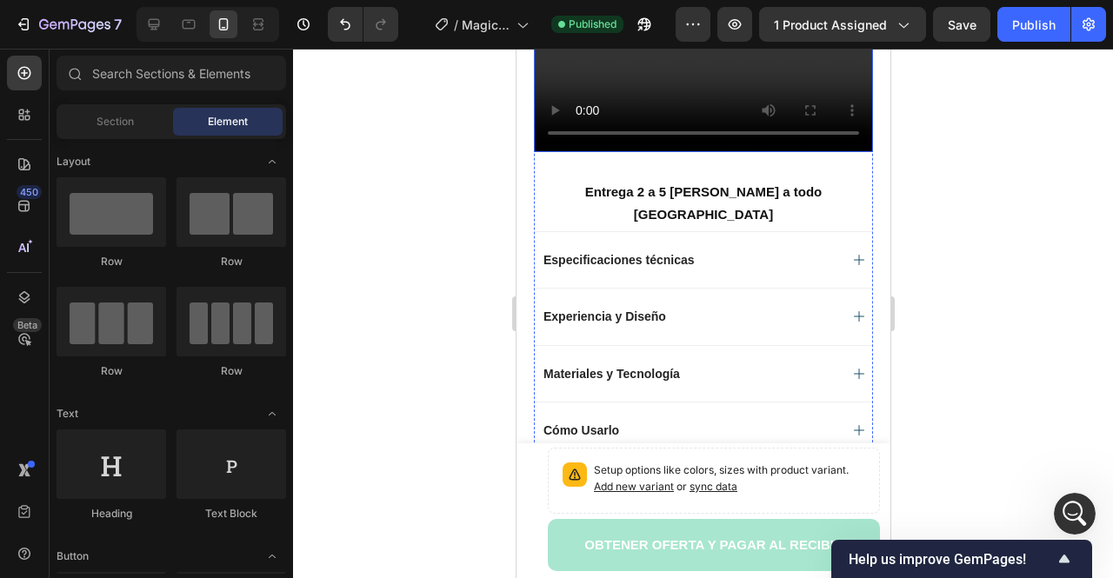
scroll to position [1130, 0]
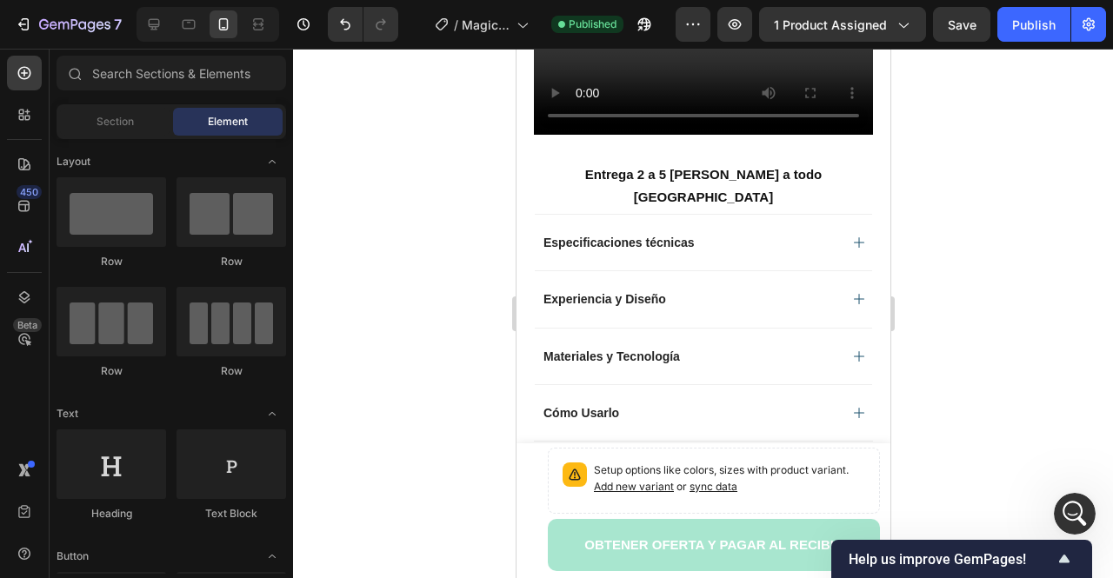
click at [919, 277] on div at bounding box center [703, 314] width 820 height 530
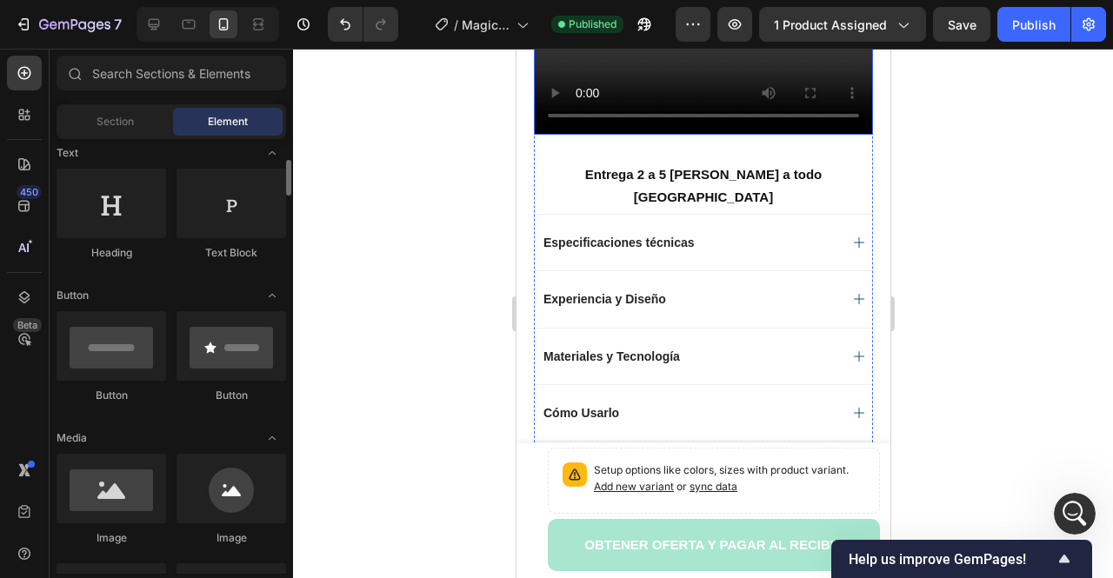
click at [655, 135] on video at bounding box center [702, 50] width 339 height 170
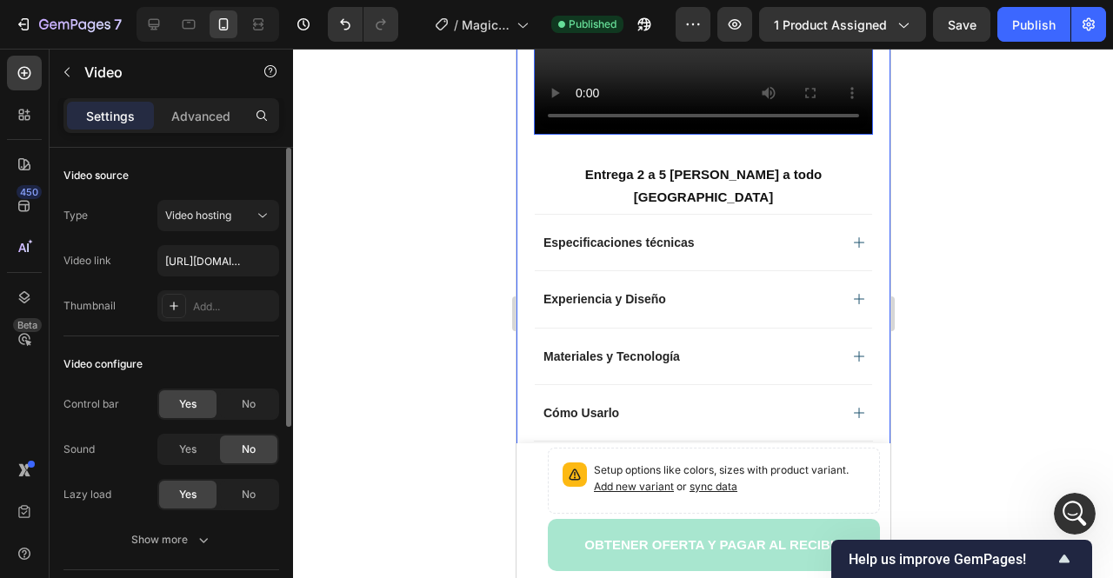
scroll to position [87, 0]
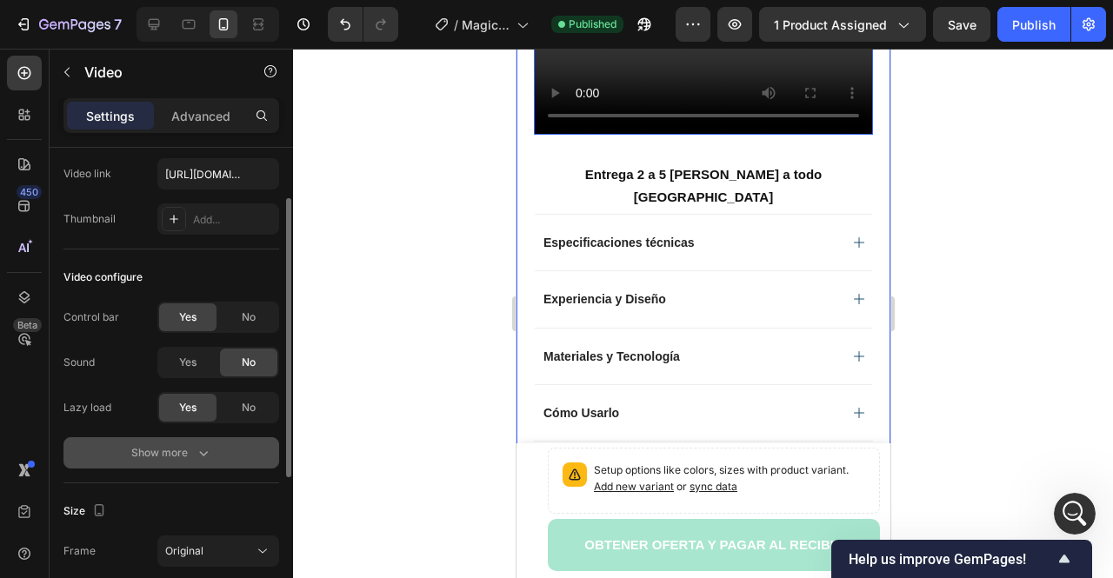
click at [171, 456] on div "Show more" at bounding box center [171, 452] width 81 height 17
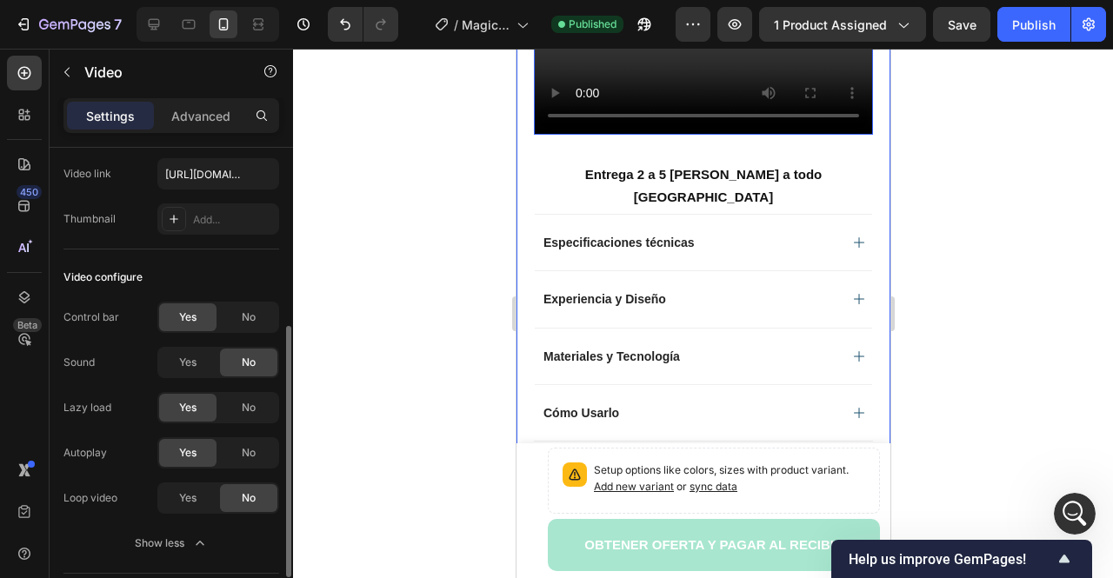
scroll to position [174, 0]
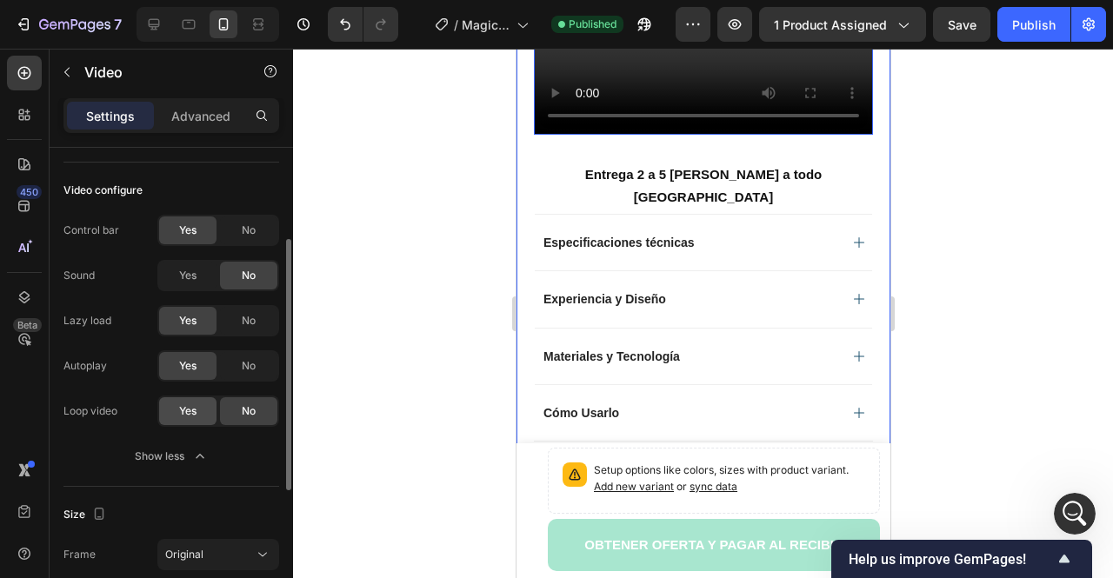
click at [202, 408] on div "Yes" at bounding box center [187, 411] width 57 height 28
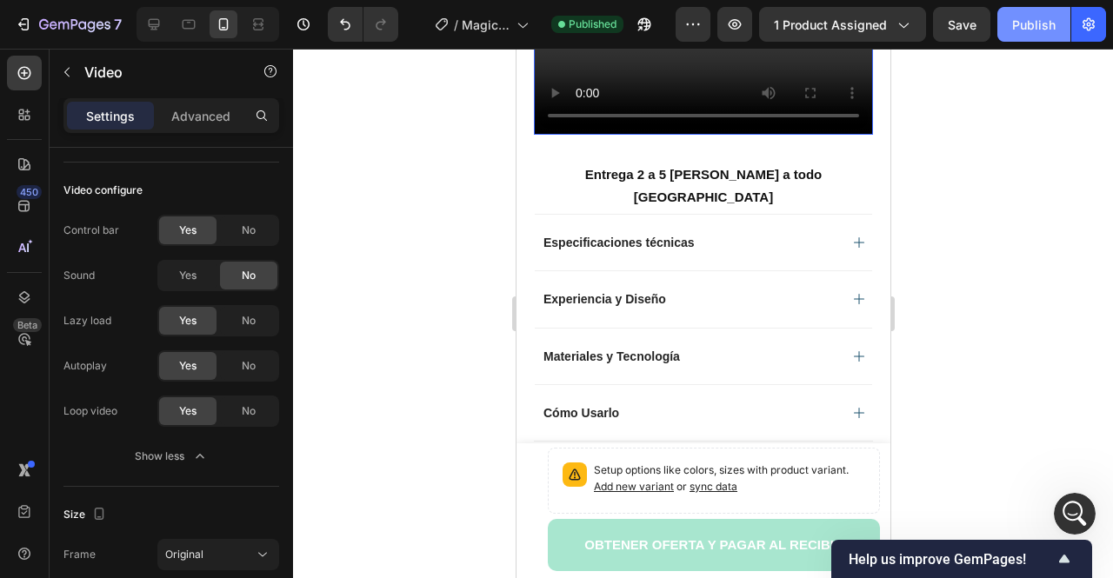
click at [1019, 34] on button "Publish" at bounding box center [1033, 24] width 73 height 35
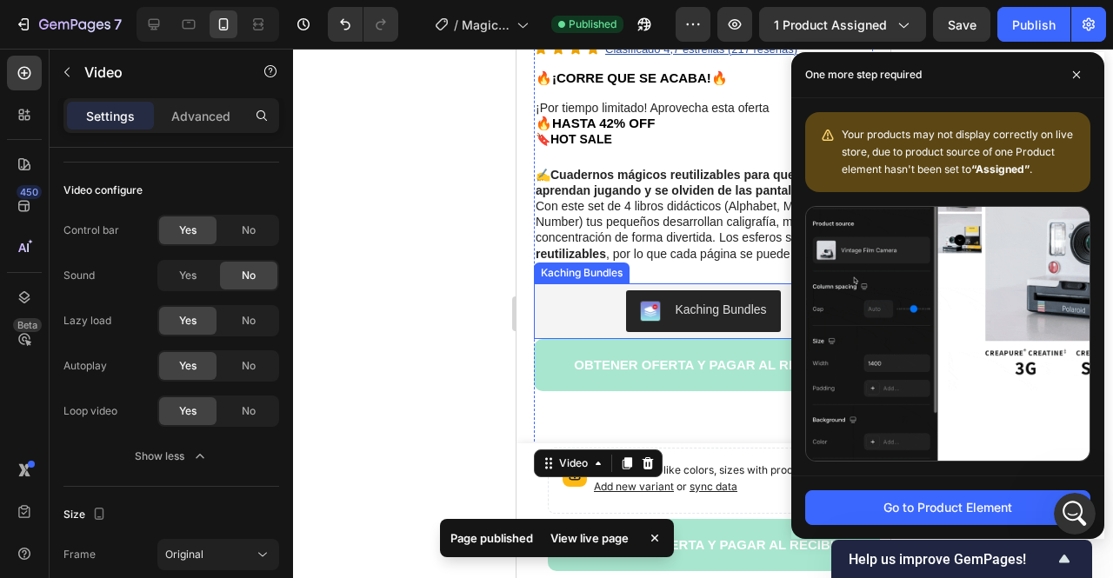
scroll to position [609, 0]
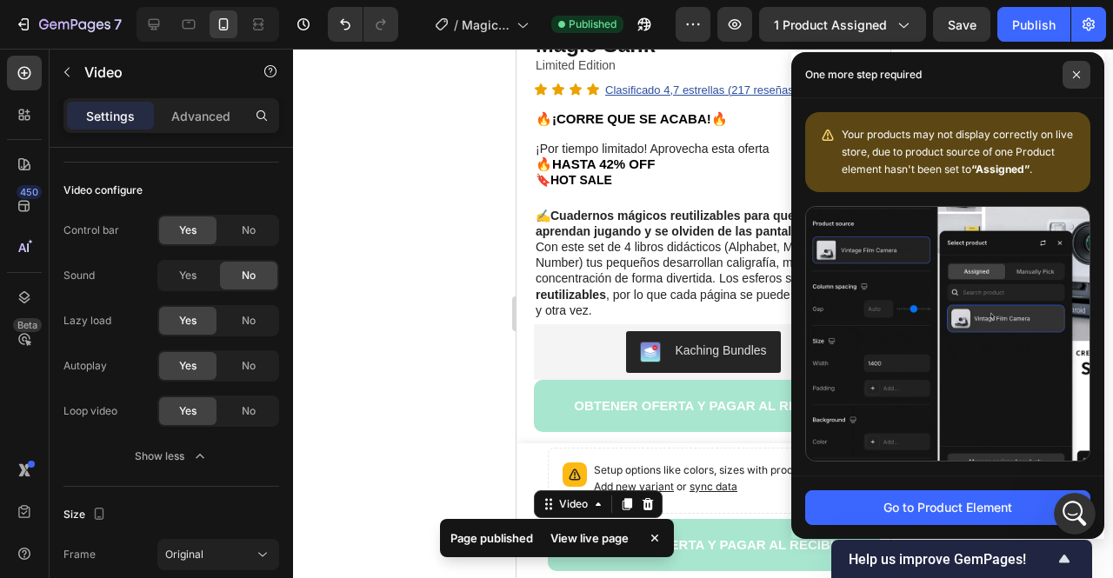
click at [1083, 82] on span at bounding box center [1076, 75] width 28 height 28
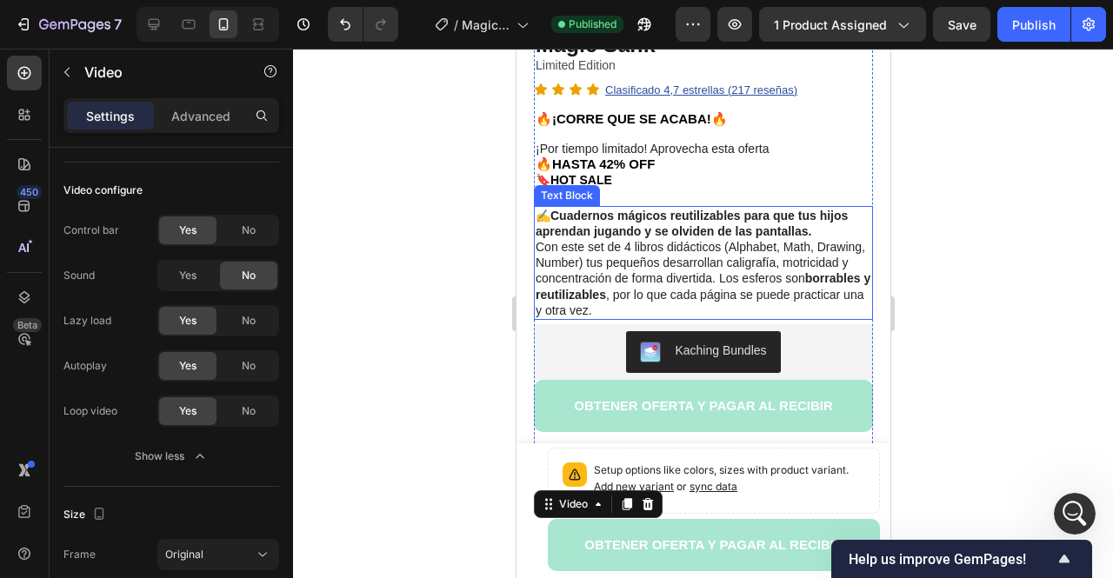
click at [678, 277] on strong "borrables y reutilizables" at bounding box center [702, 286] width 335 height 30
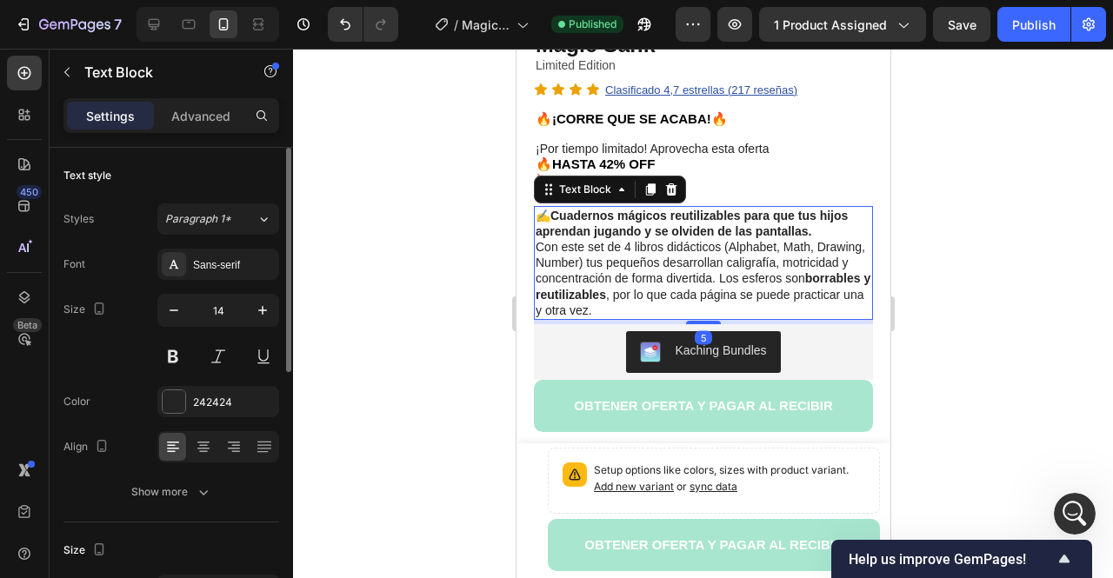
scroll to position [522, 0]
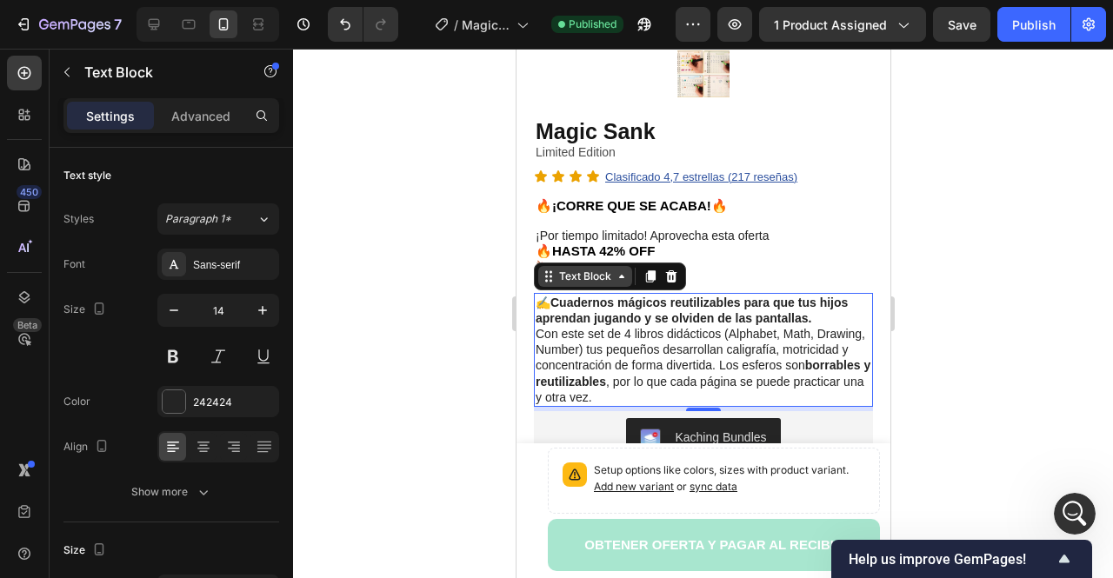
click at [593, 269] on div "Text Block" at bounding box center [584, 277] width 59 height 16
click at [612, 305] on strong "Cuadernos mágicos reutilizables para que tus hijos aprendan jugando y se olvide…" at bounding box center [691, 311] width 312 height 30
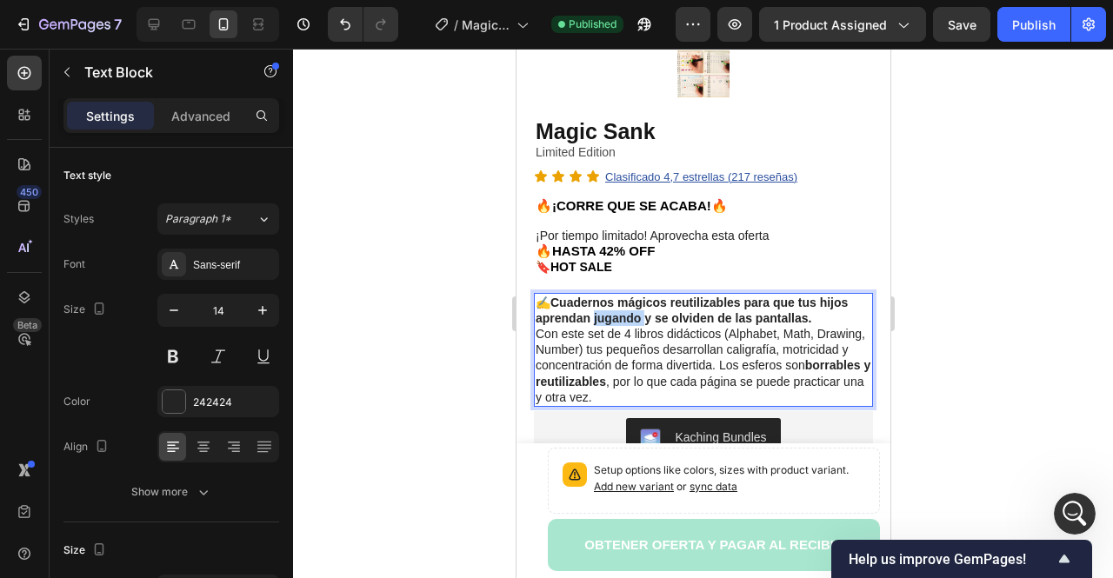
click at [612, 305] on strong "Cuadernos mágicos reutilizables para que tus hijos aprendan jugando y se olvide…" at bounding box center [691, 311] width 312 height 30
click at [629, 330] on p "✍️ Cuadernos mágicos reutilizables para que tus hijos aprendan jugando y se olv…" at bounding box center [703, 350] width 336 height 110
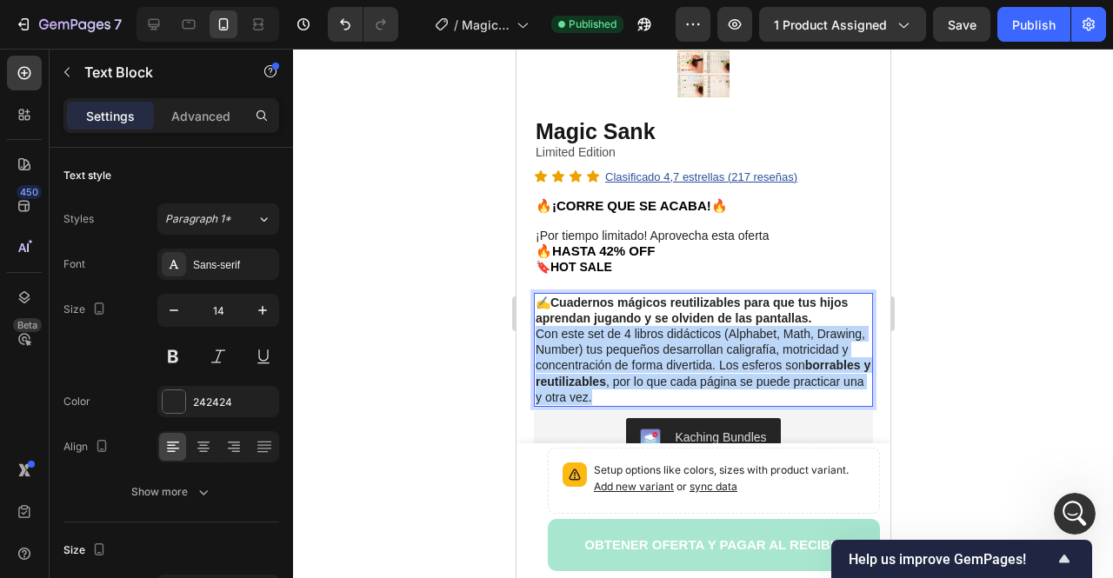
click at [629, 330] on p "✍️ Cuadernos mágicos reutilizables para que tus hijos aprendan jugando y se olv…" at bounding box center [703, 350] width 336 height 110
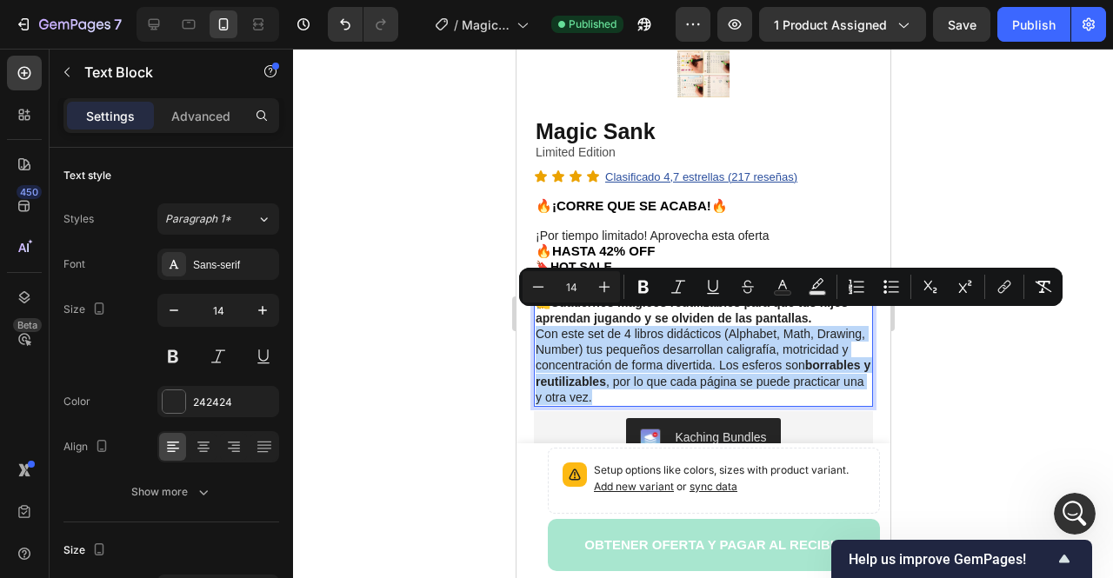
click at [724, 372] on p "✍️ Cuadernos mágicos reutilizables para que tus hijos aprendan jugando y se olv…" at bounding box center [703, 350] width 336 height 110
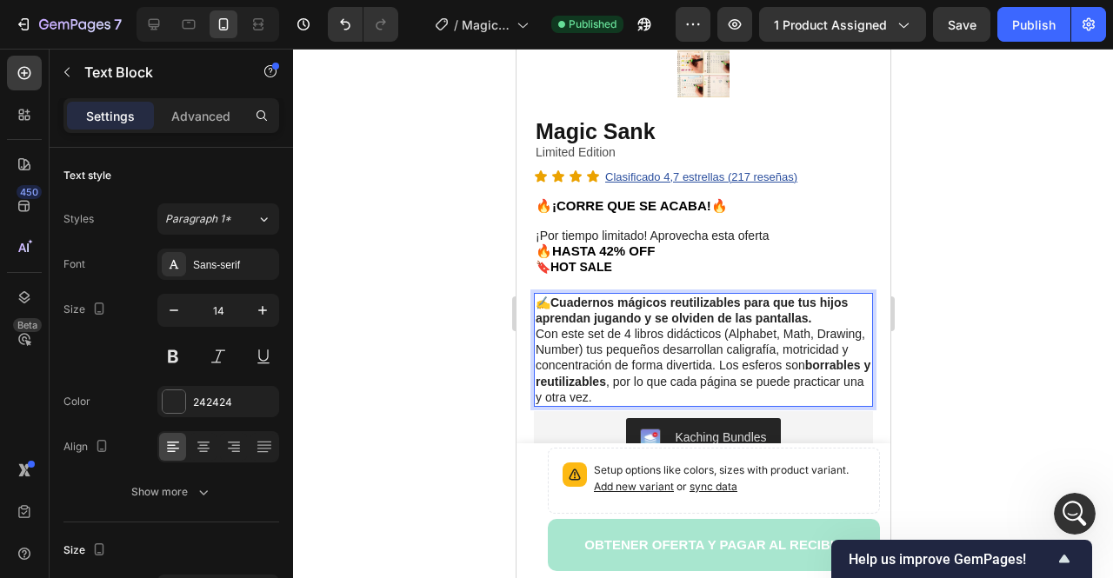
click at [688, 387] on p "✍️ Cuadernos mágicos reutilizables para que tus hijos aprendan jugando y se olv…" at bounding box center [703, 350] width 336 height 110
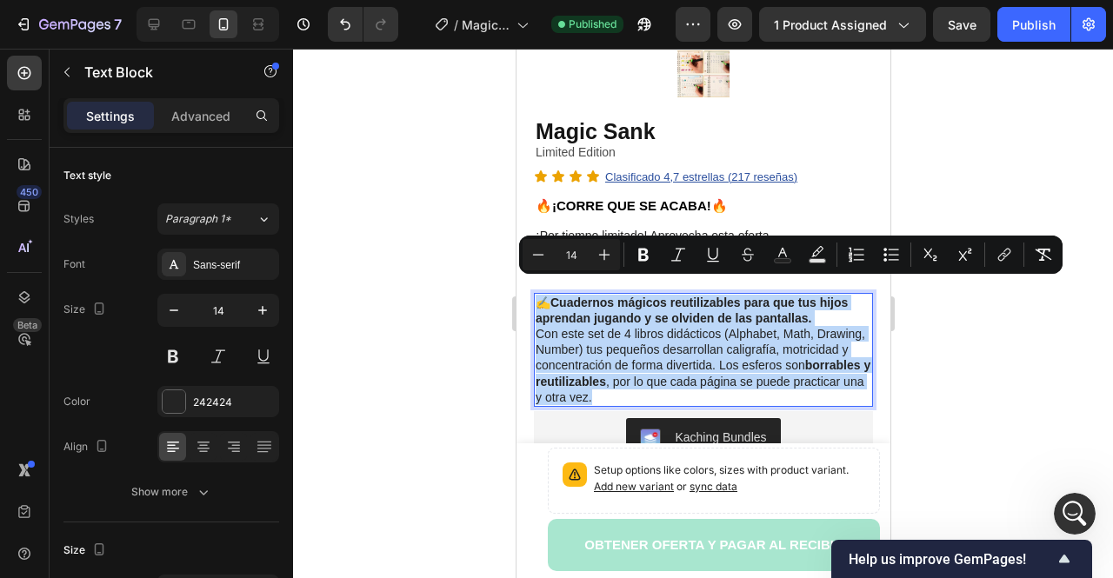
drag, startPoint x: 707, startPoint y: 383, endPoint x: 539, endPoint y: 293, distance: 190.6
click at [539, 295] on p "✍️ Cuadernos mágicos reutilizables para que tus hijos aprendan jugando y se olv…" at bounding box center [703, 350] width 336 height 110
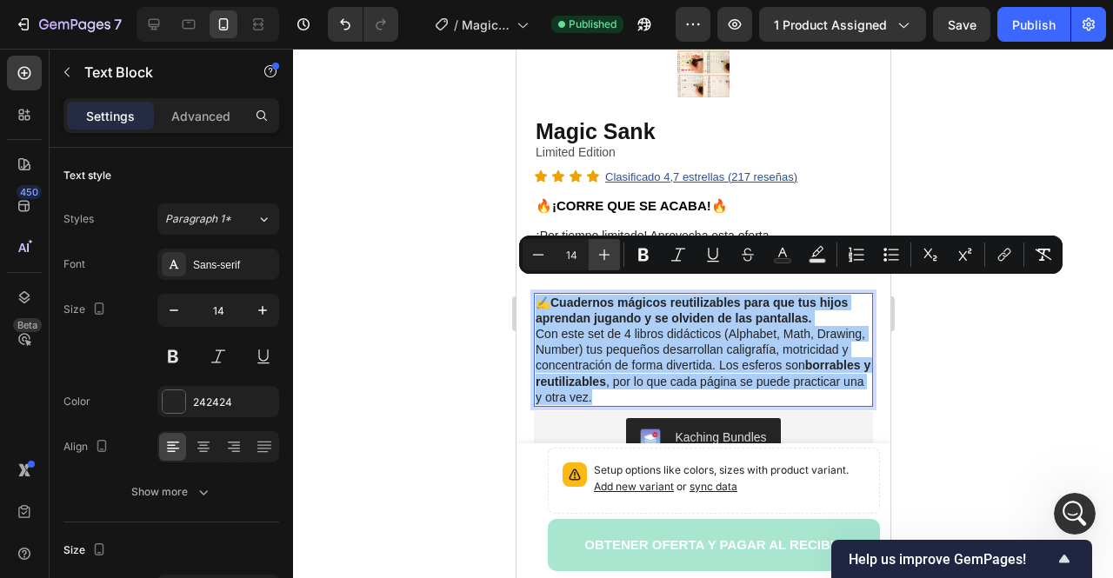
click at [598, 263] on icon "Editor contextual toolbar" at bounding box center [604, 254] width 17 height 17
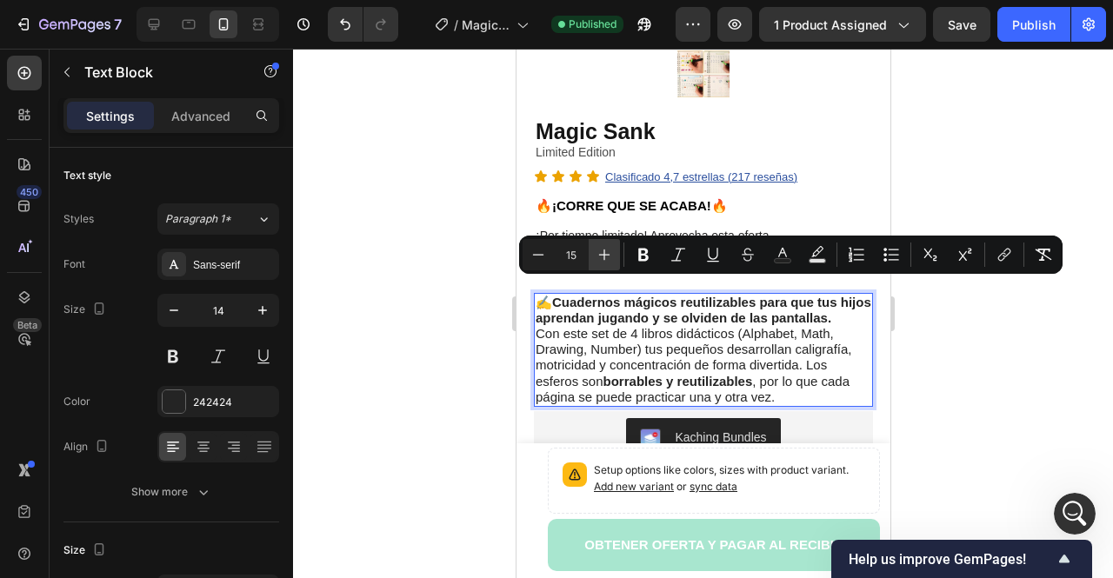
click at [598, 263] on icon "Editor contextual toolbar" at bounding box center [604, 254] width 17 height 17
type input "16"
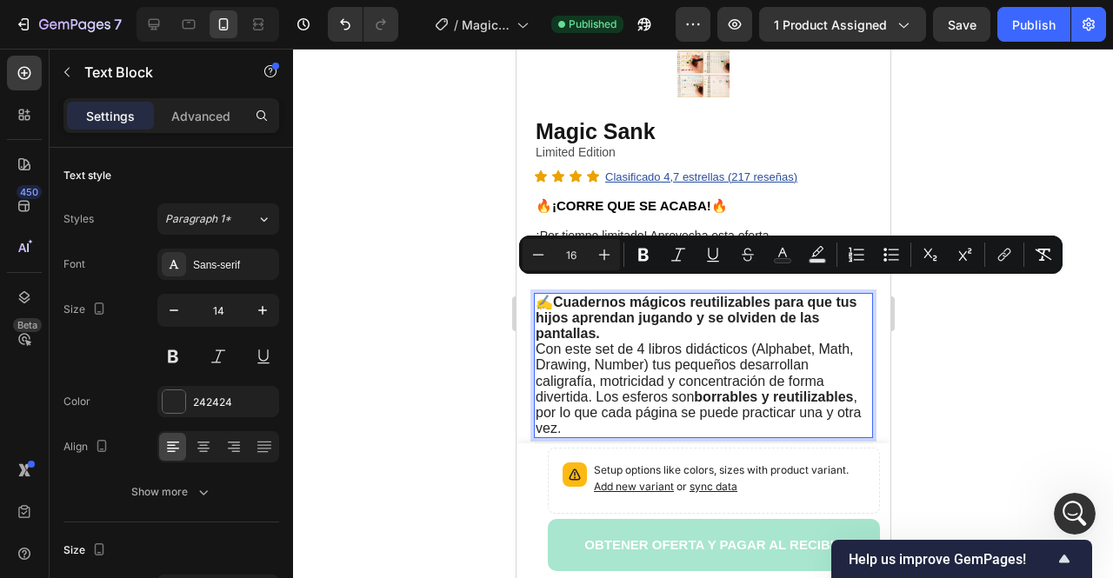
click at [629, 323] on p "✍️ Cuadernos mágicos reutilizables para que tus hijos aprendan jugando y se olv…" at bounding box center [703, 366] width 336 height 143
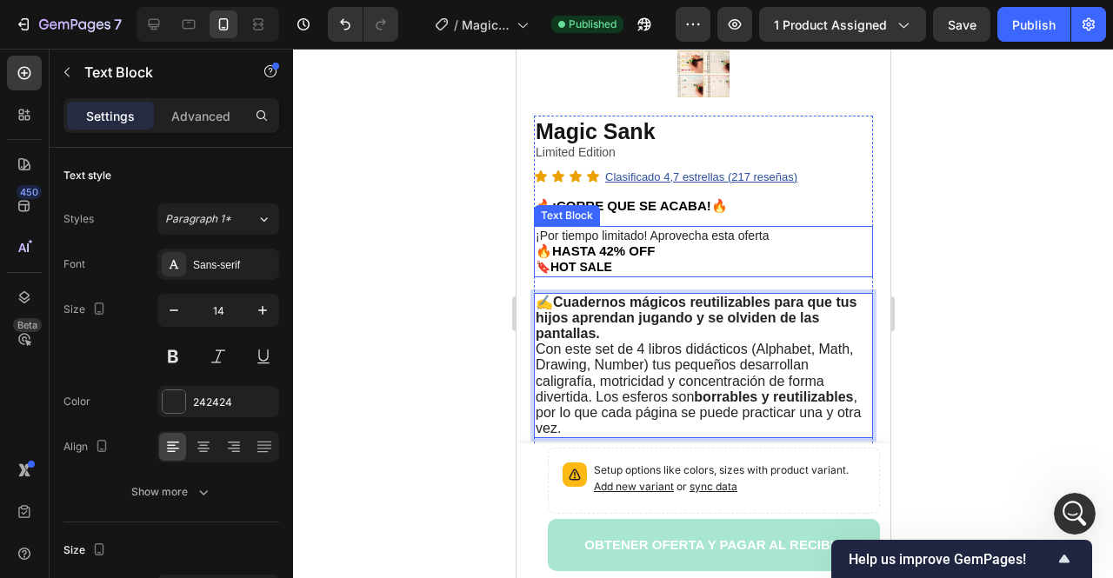
click at [594, 260] on strong "HOT SALE" at bounding box center [581, 267] width 62 height 14
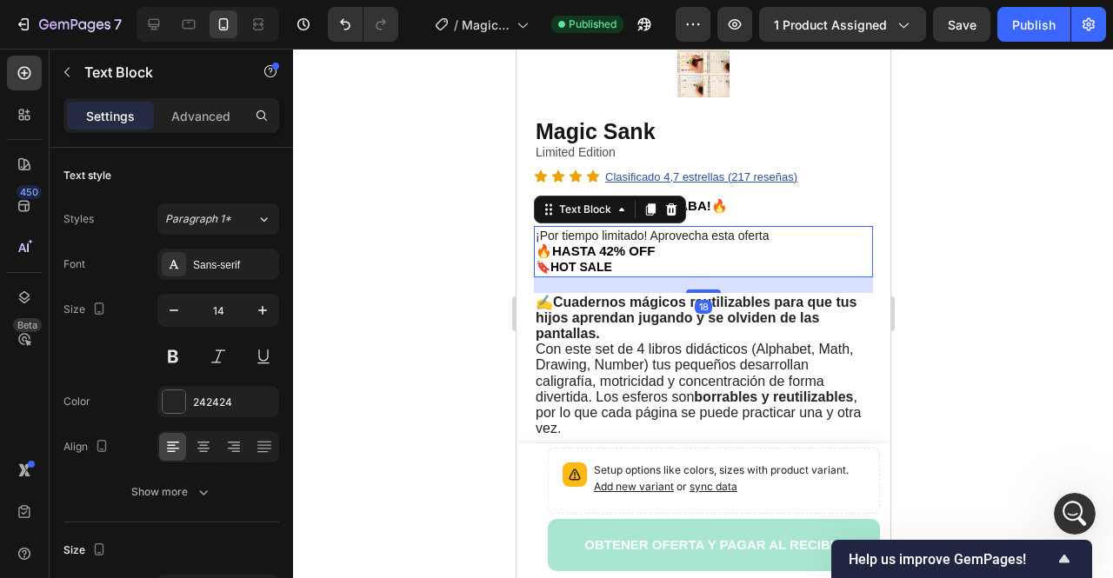
click at [593, 260] on strong "HOT SALE" at bounding box center [581, 267] width 62 height 14
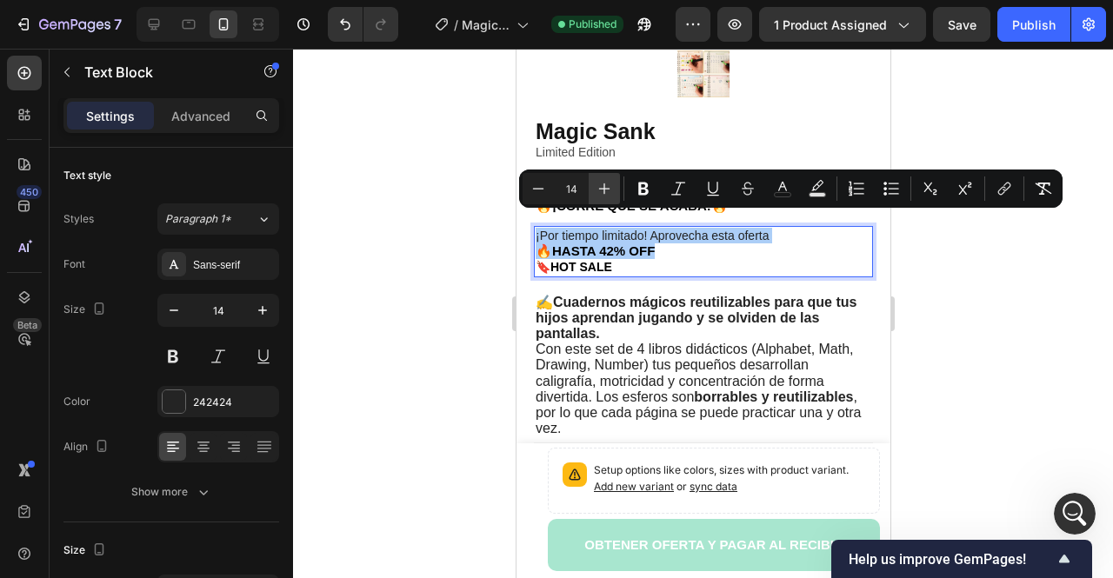
click at [600, 200] on button "Plus" at bounding box center [604, 188] width 31 height 31
type input "16"
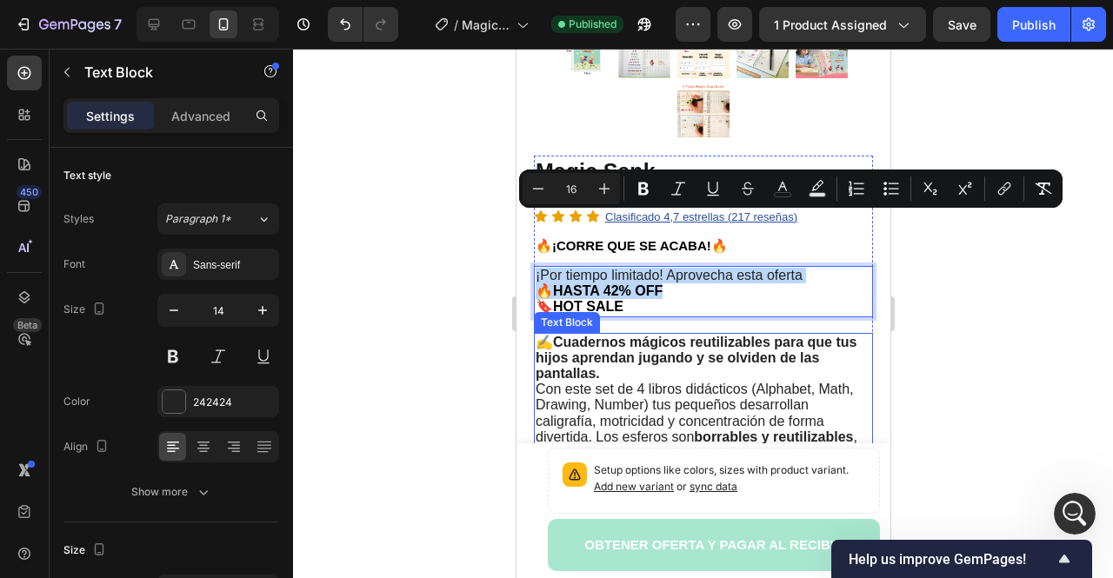
scroll to position [435, 0]
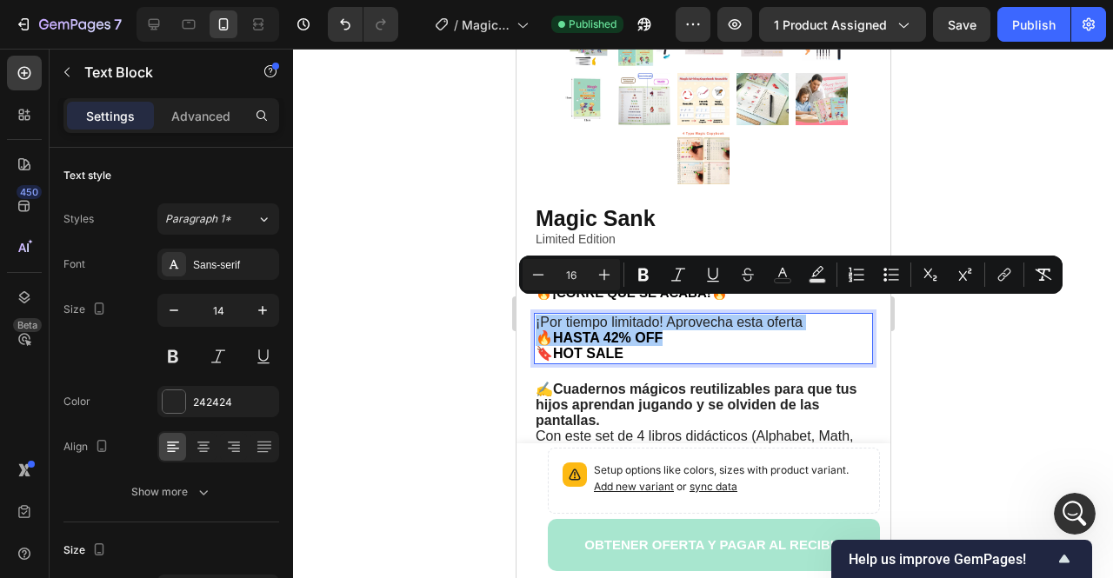
click at [468, 309] on div at bounding box center [703, 314] width 820 height 530
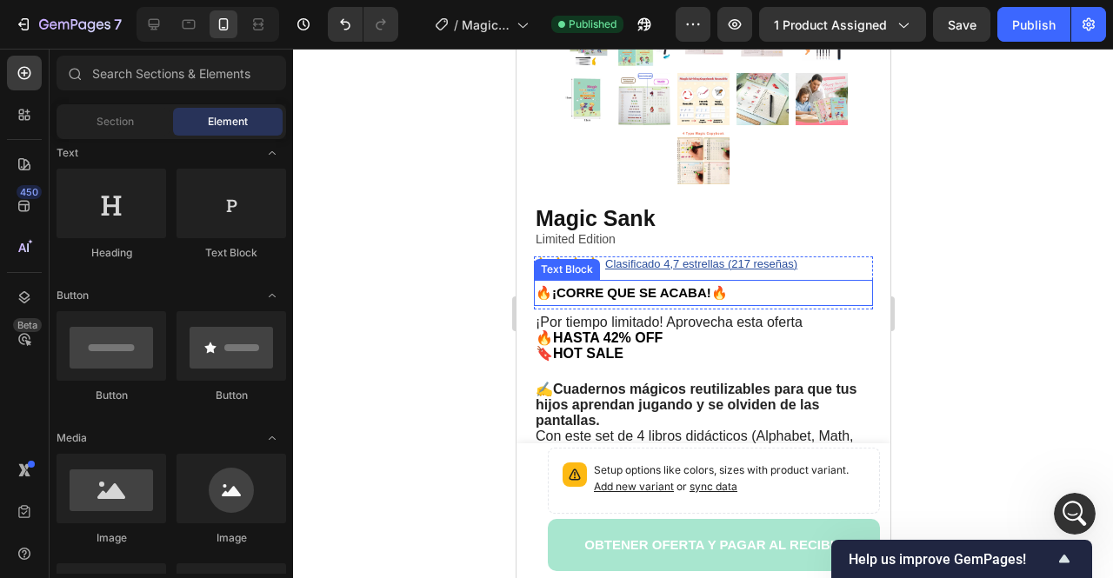
click at [617, 285] on strong "🔥¡CORRE QUE SE ACABA!🔥" at bounding box center [631, 292] width 192 height 15
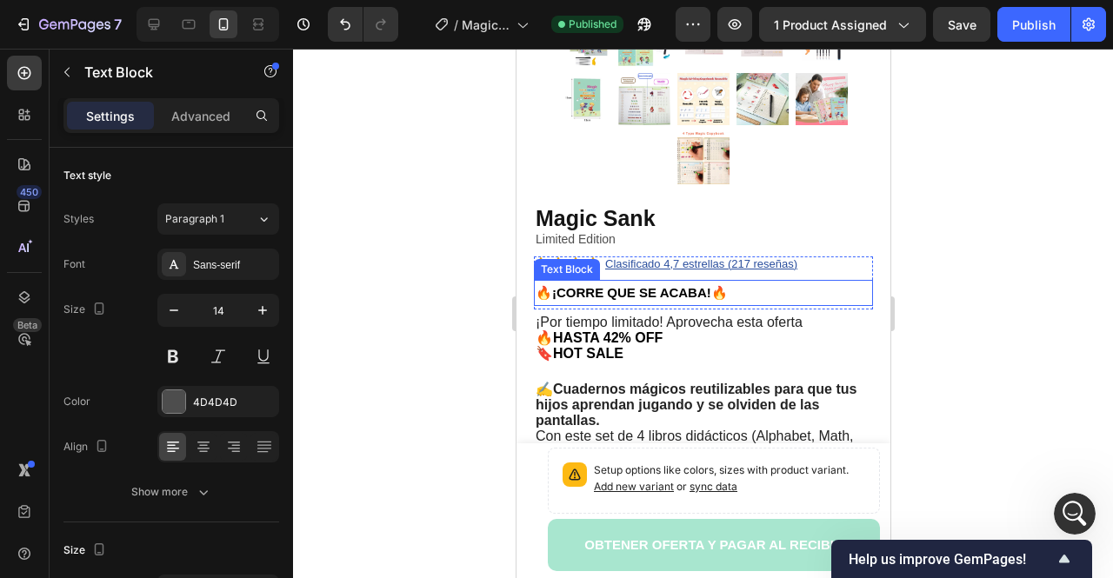
click at [617, 285] on strong "🔥¡CORRE QUE SE ACABA!🔥" at bounding box center [631, 292] width 192 height 15
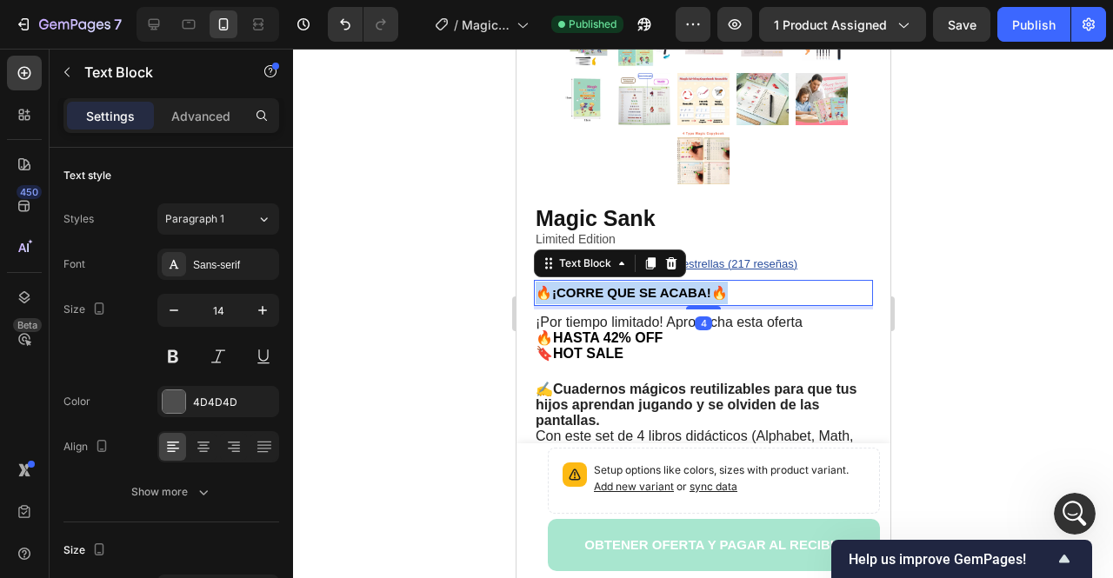
click at [617, 285] on strong "🔥¡CORRE QUE SE ACABA!🔥" at bounding box center [631, 292] width 192 height 15
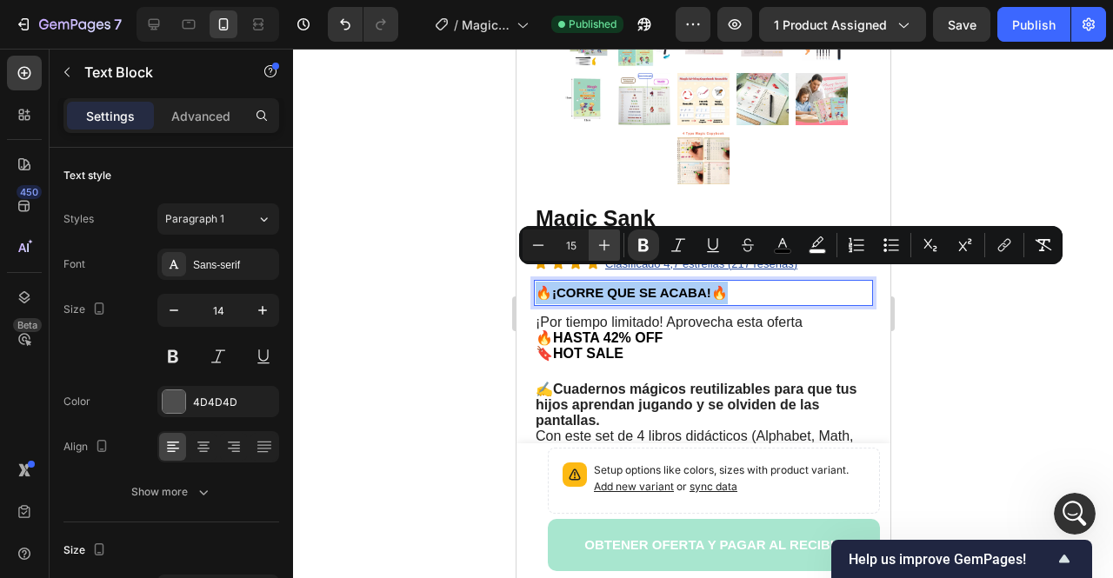
click at [603, 248] on icon "Editor contextual toolbar" at bounding box center [604, 244] width 17 height 17
type input "16"
click at [504, 294] on div at bounding box center [703, 314] width 820 height 530
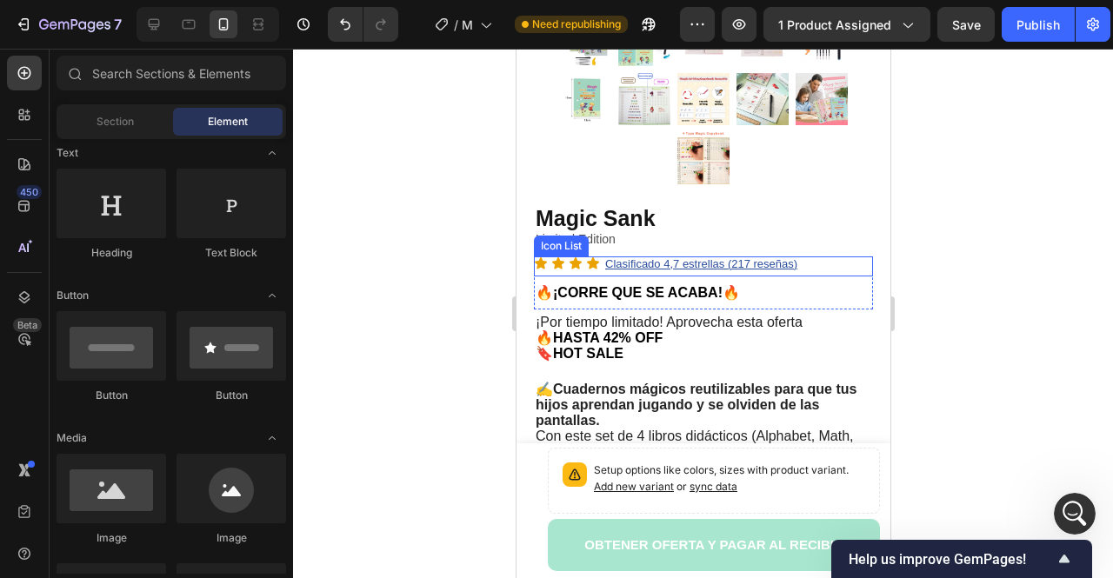
click at [821, 256] on div "Icon Icon Icon Icon Clasificado 4,7 estrellas (217 reseñas) Text Block" at bounding box center [702, 266] width 339 height 20
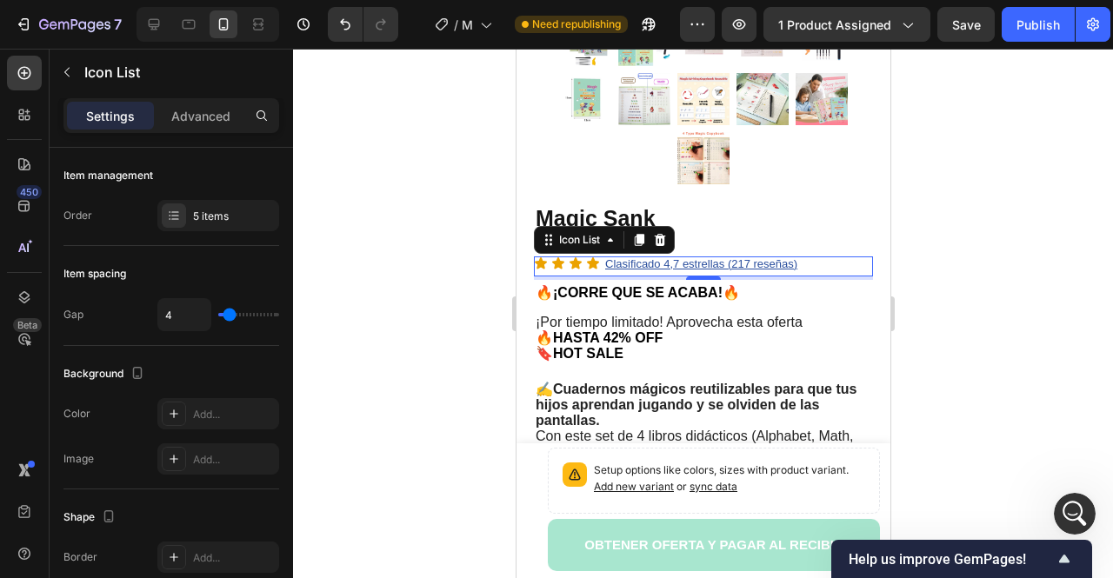
click at [821, 256] on div "Icon Icon Icon Icon Clasificado 4,7 estrellas (217 reseñas) Text Block" at bounding box center [702, 266] width 339 height 20
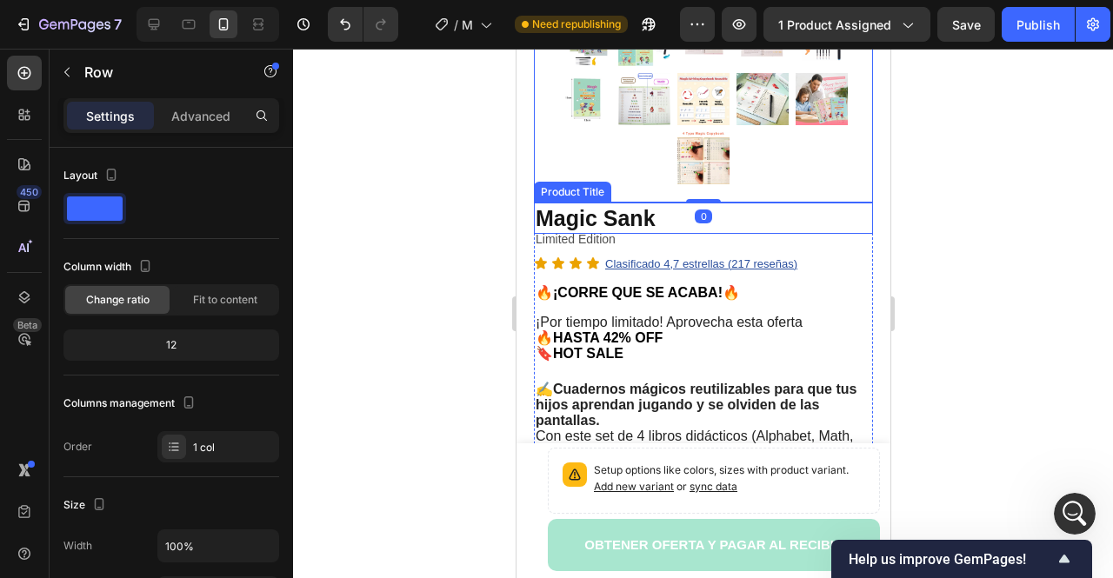
click at [609, 210] on h1 "Magic Sank" at bounding box center [702, 219] width 339 height 32
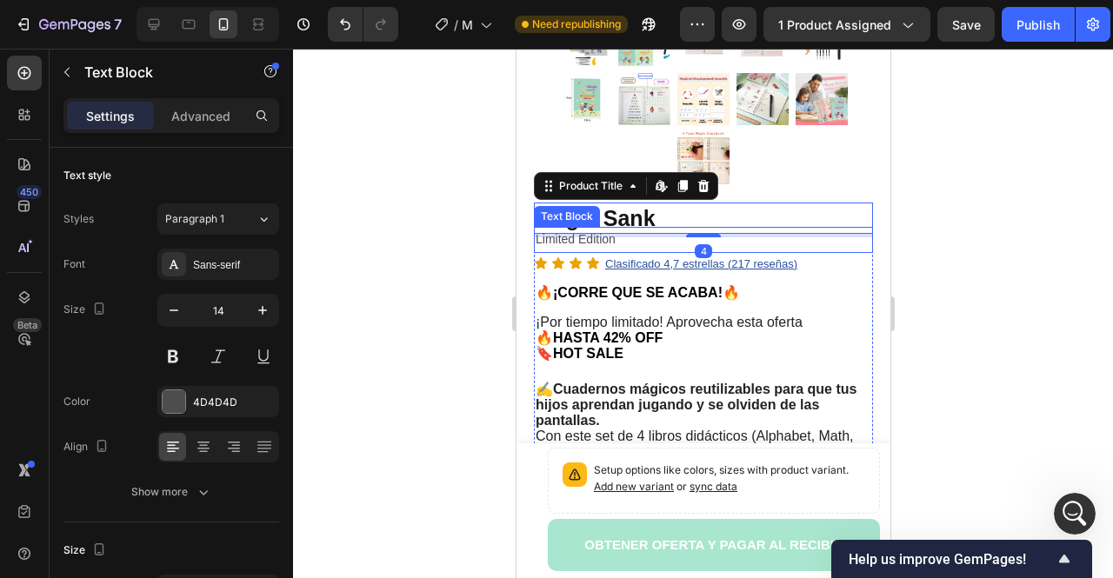
click at [590, 237] on div "Limited Edition" at bounding box center [702, 239] width 339 height 25
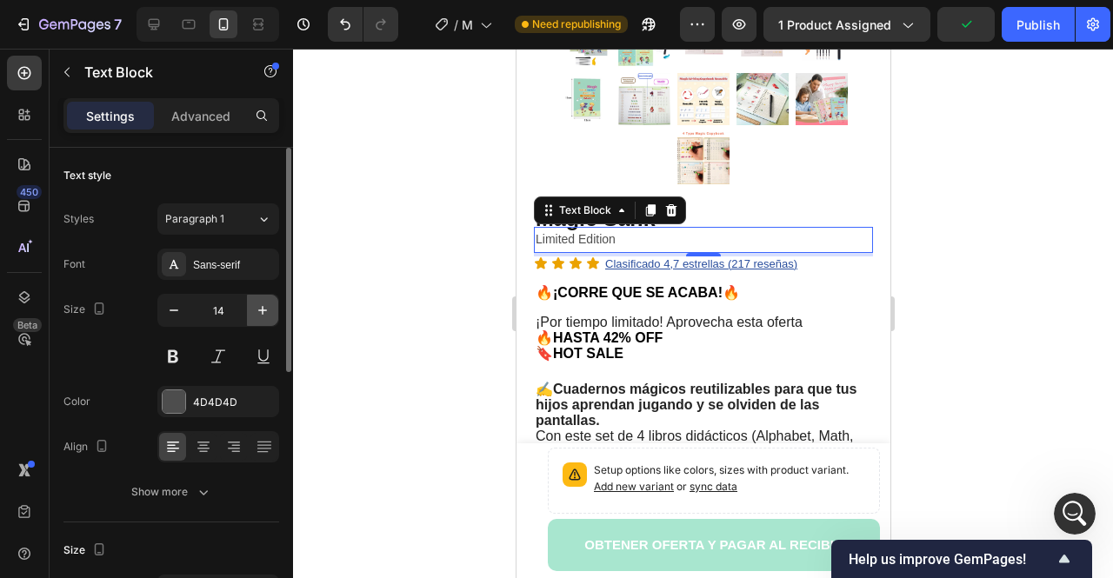
click at [258, 305] on icon "button" at bounding box center [262, 310] width 17 height 17
click at [259, 305] on icon "button" at bounding box center [262, 310] width 17 height 17
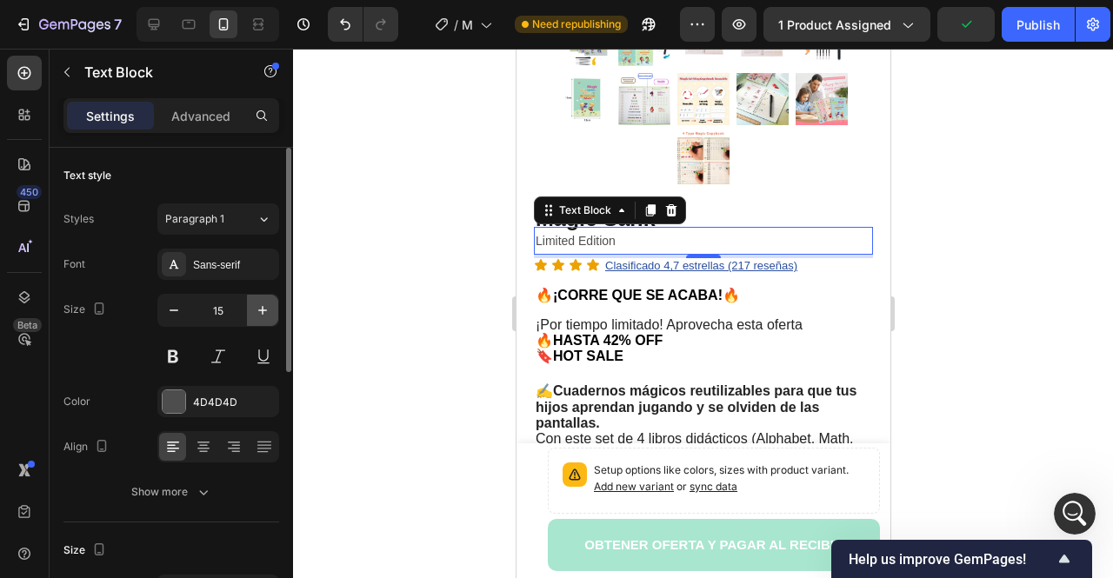
type input "16"
click at [417, 303] on div at bounding box center [703, 314] width 820 height 530
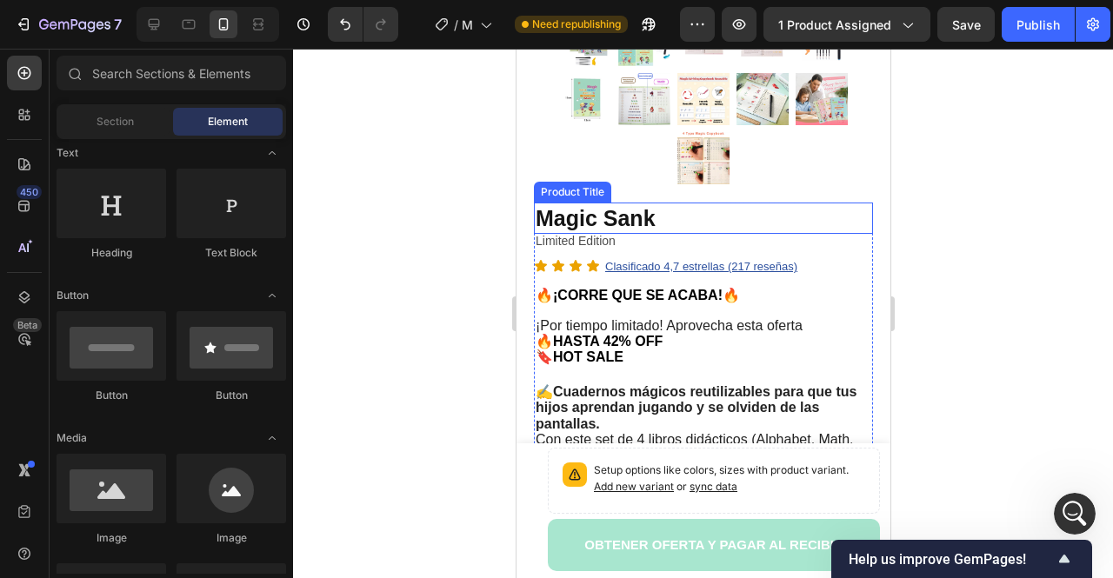
click at [642, 209] on h1 "Magic Sank" at bounding box center [702, 219] width 339 height 32
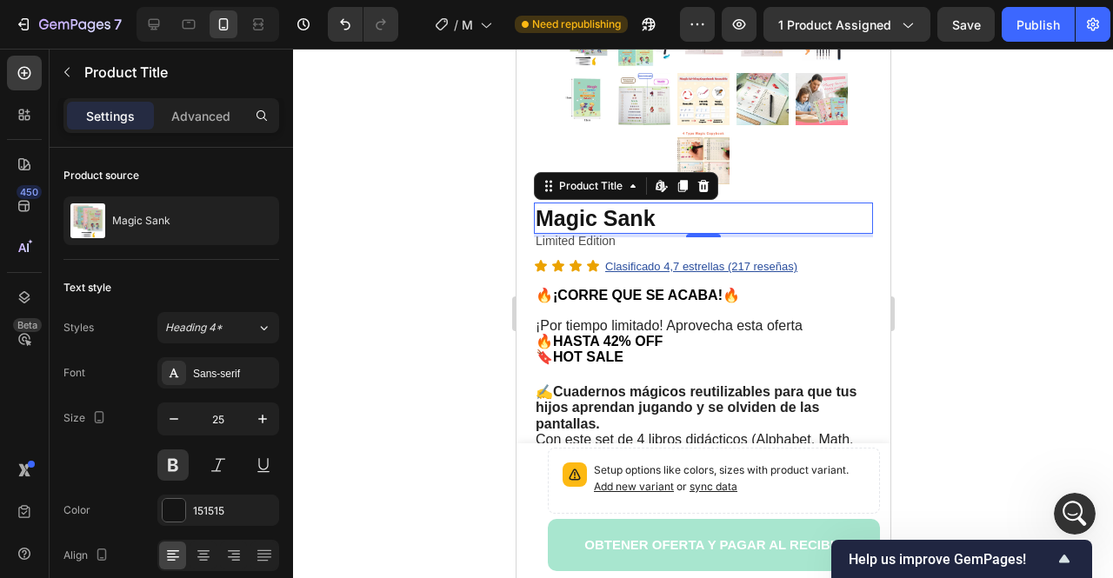
click at [616, 207] on h1 "Magic Sank" at bounding box center [702, 219] width 339 height 32
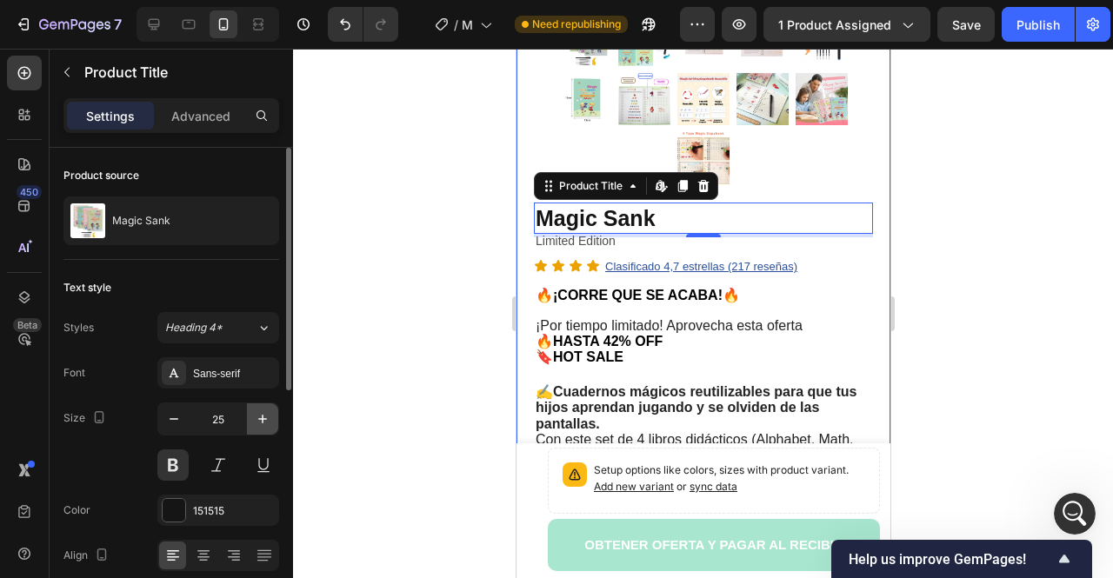
click at [270, 418] on icon "button" at bounding box center [262, 418] width 17 height 17
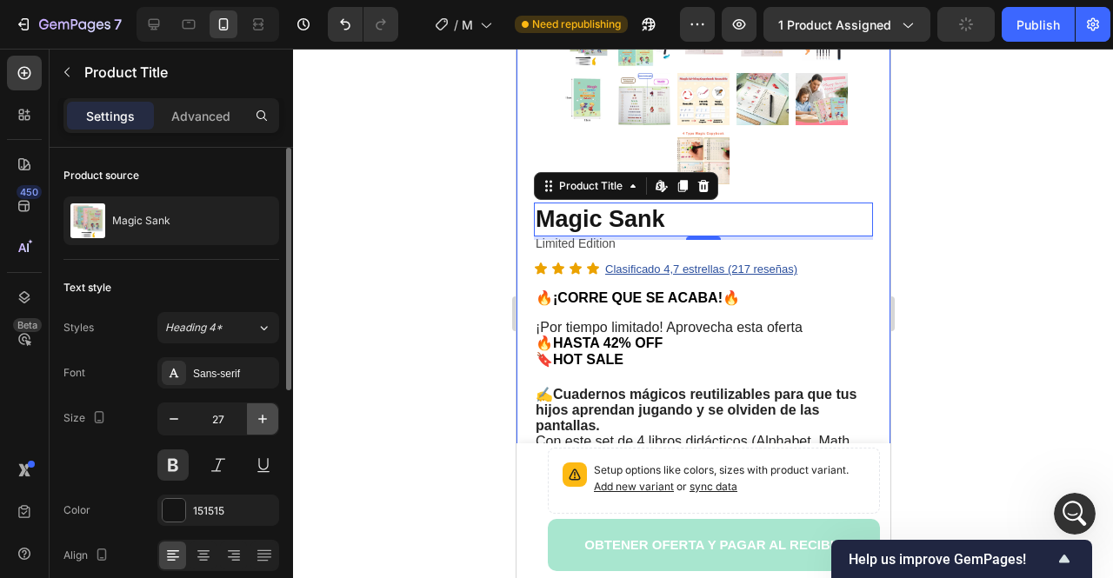
click at [270, 418] on icon "button" at bounding box center [262, 418] width 17 height 17
type input "28"
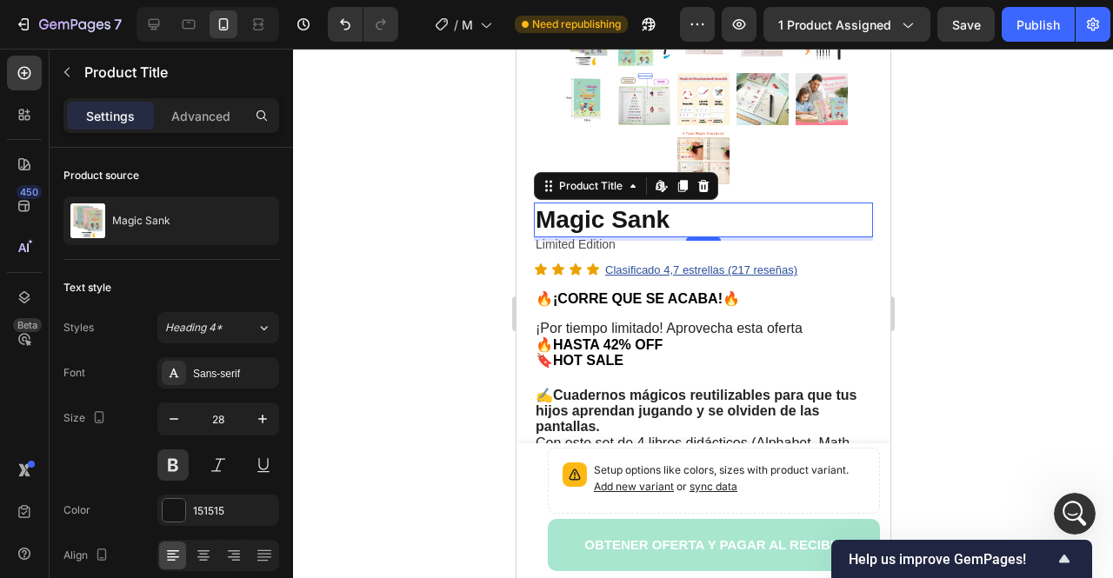
click at [456, 336] on div at bounding box center [703, 314] width 820 height 530
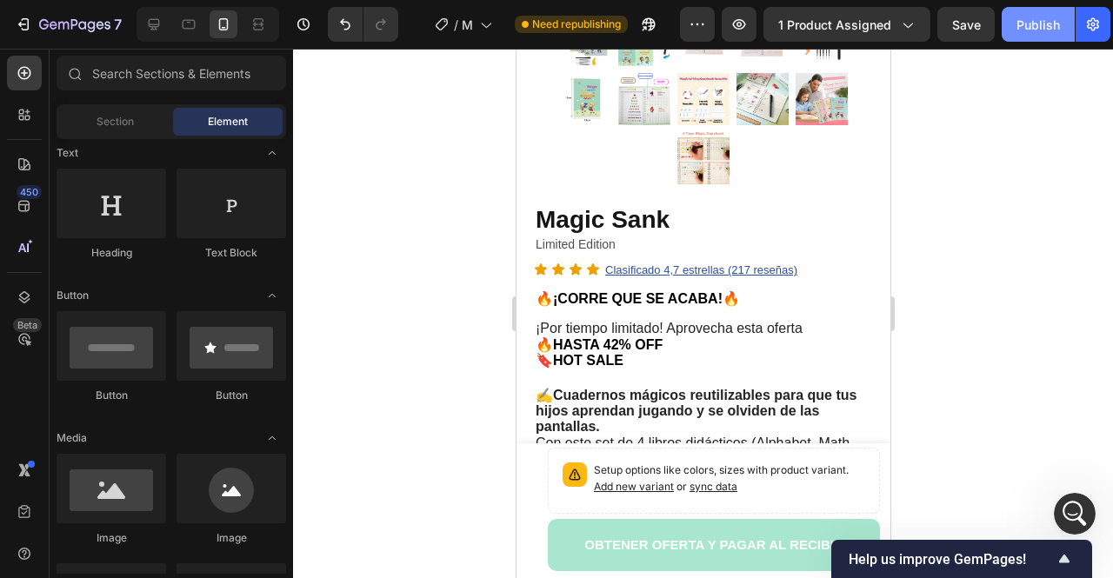
click at [1022, 29] on div "Publish" at bounding box center [1037, 25] width 43 height 18
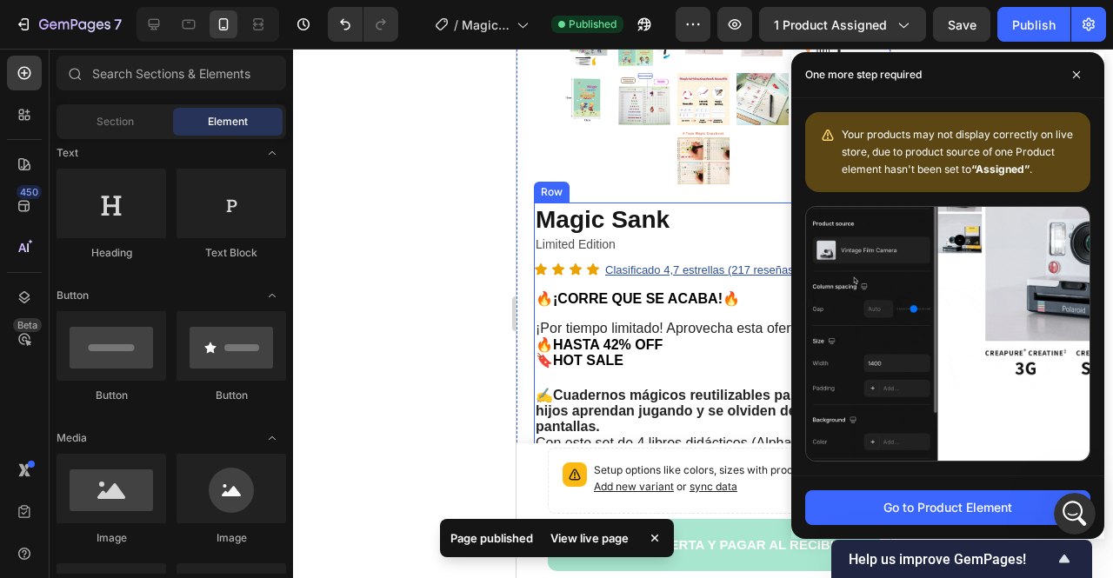
scroll to position [696, 0]
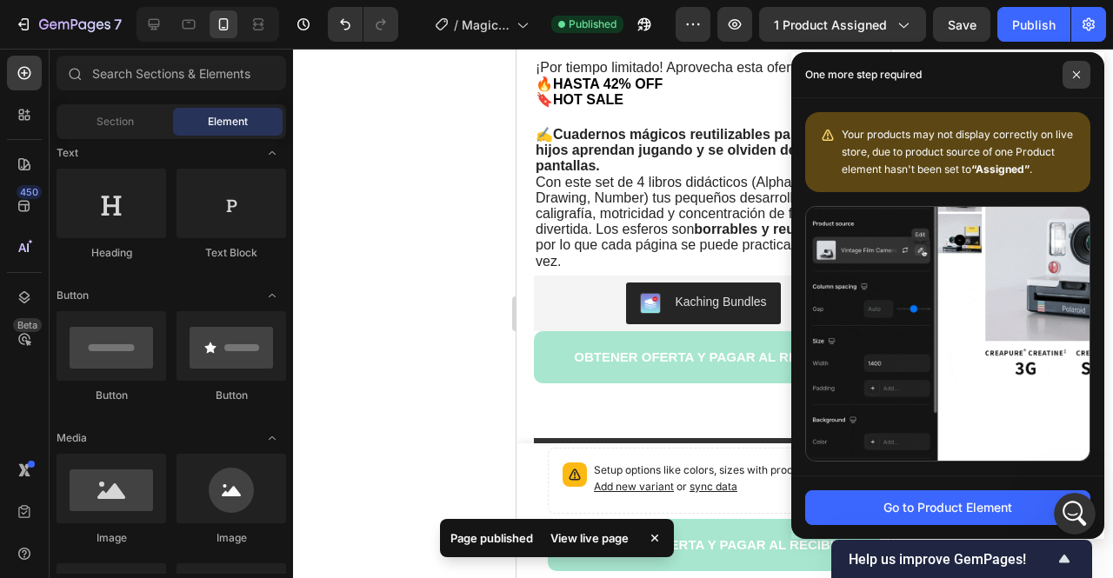
click at [1078, 78] on icon at bounding box center [1076, 74] width 9 height 9
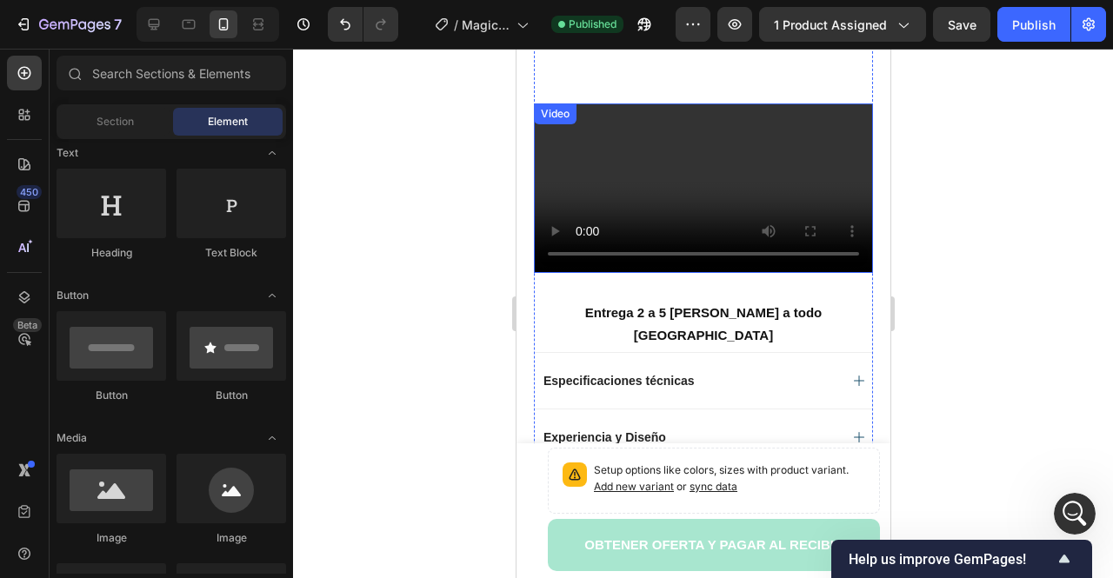
scroll to position [1043, 0]
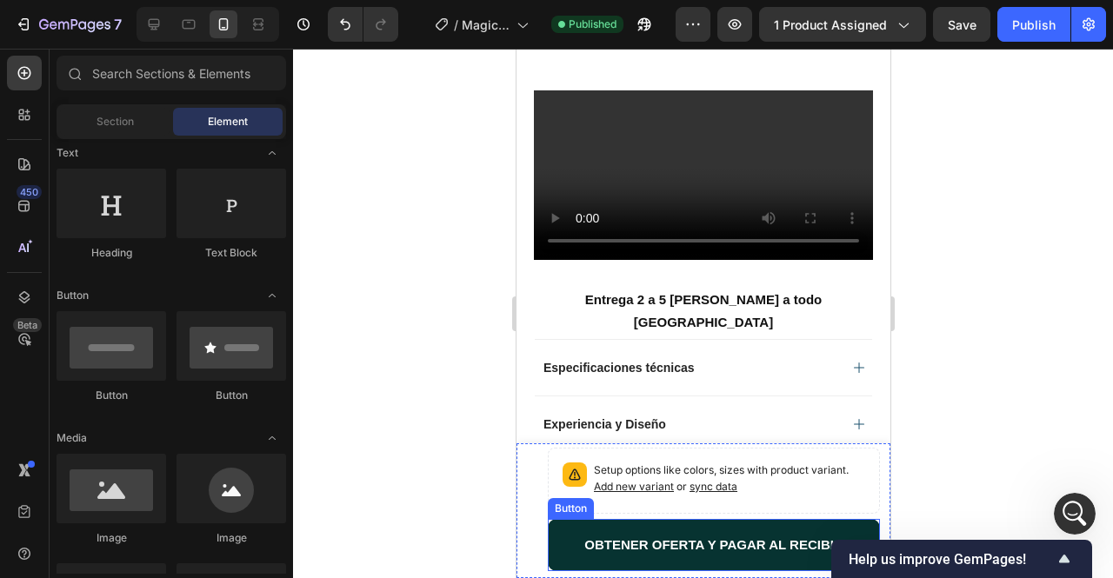
click at [564, 546] on button "OBTENER OFERTA Y PAGAR AL RECIBIR" at bounding box center [713, 545] width 332 height 52
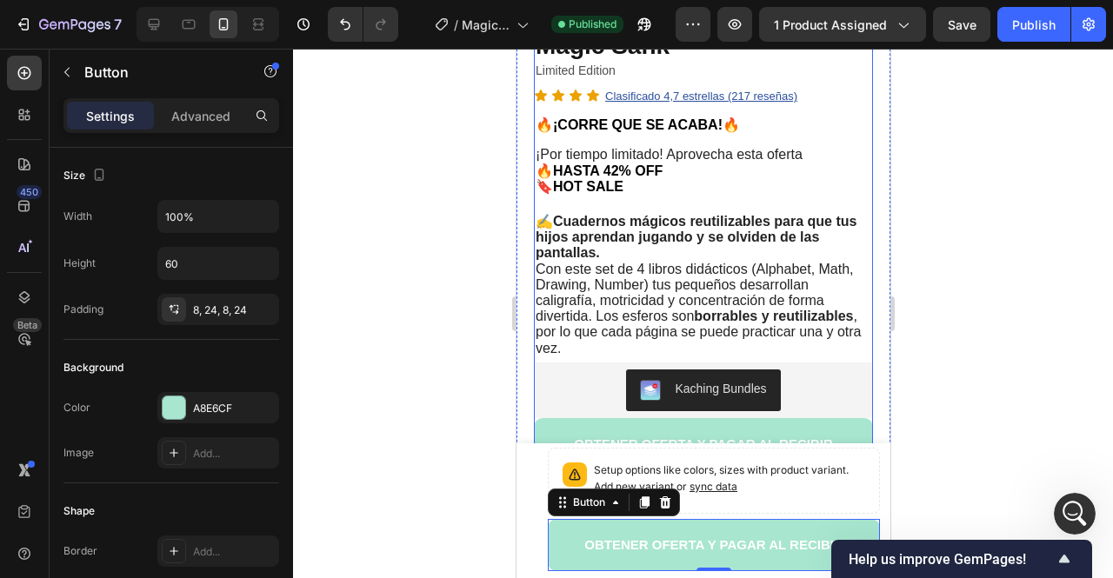
scroll to position [783, 0]
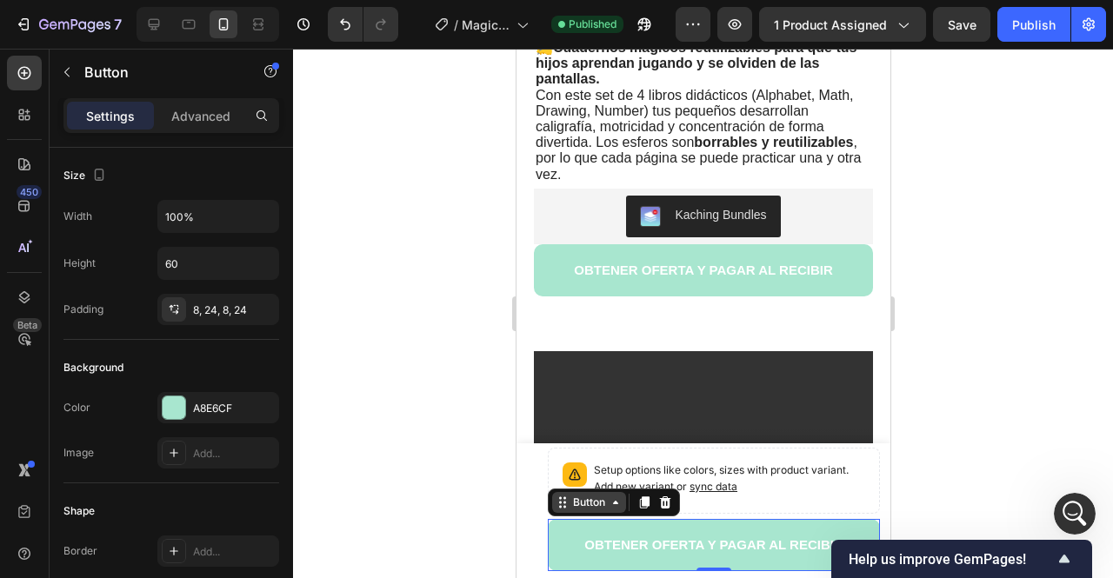
click at [598, 512] on div "Button" at bounding box center [588, 502] width 74 height 21
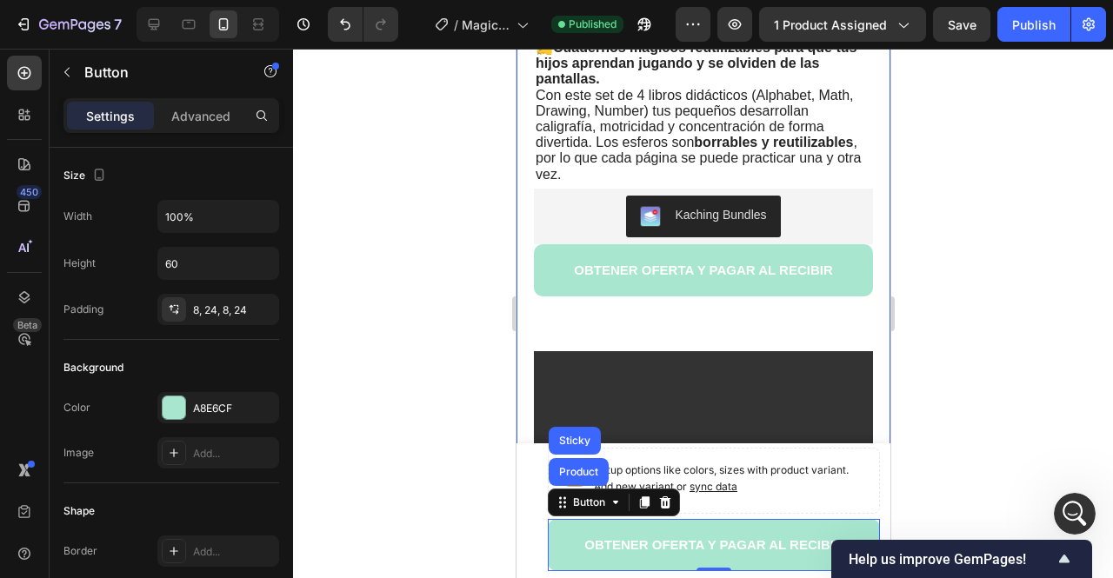
drag, startPoint x: 436, startPoint y: 403, endPoint x: 426, endPoint y: 415, distance: 15.4
click at [435, 406] on div at bounding box center [703, 314] width 820 height 530
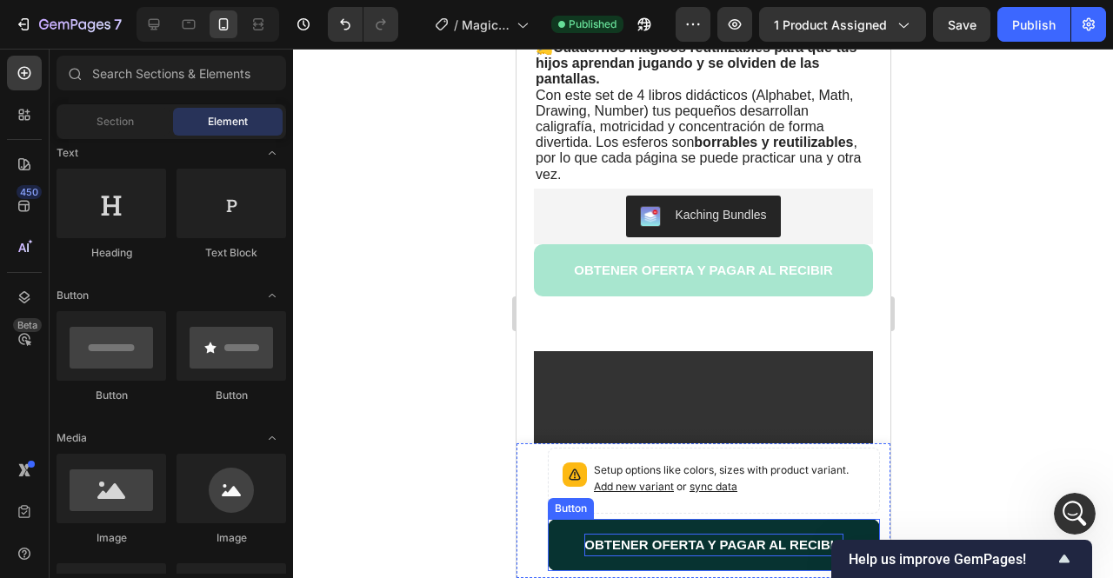
click at [629, 540] on span "OBTENER OFERTA Y PAGAR AL RECIBIR" at bounding box center [712, 544] width 259 height 15
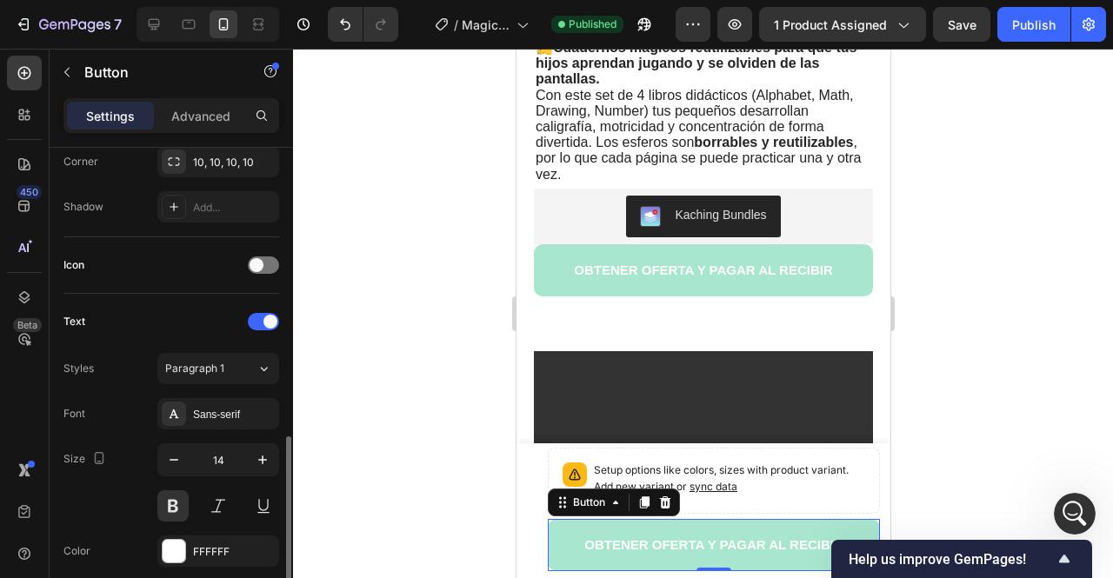
scroll to position [522, 0]
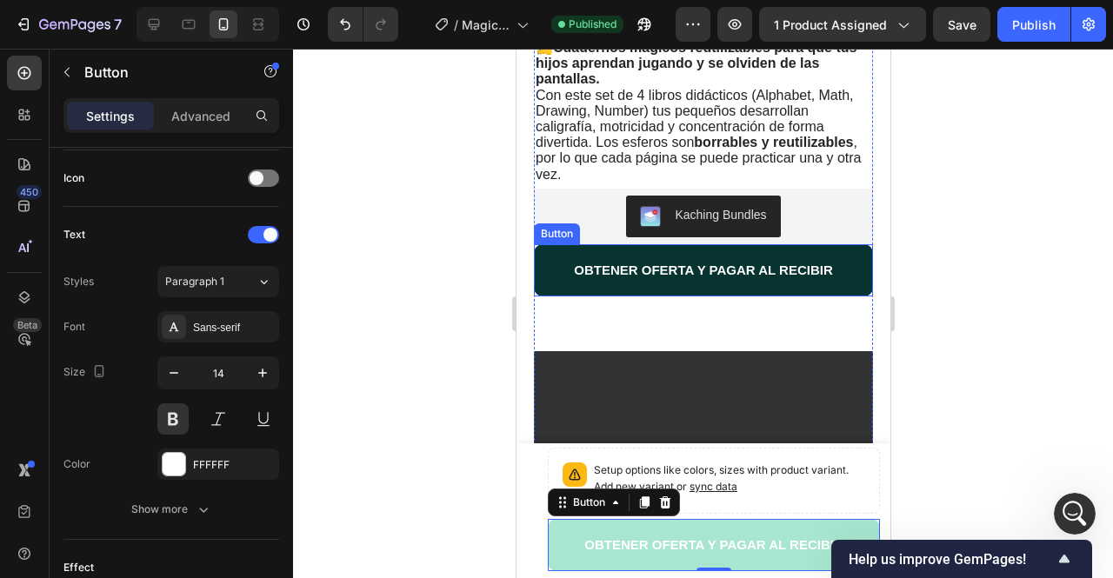
click at [551, 276] on button "OBTENER OFERTA Y PAGAR AL RECIBIR" at bounding box center [702, 270] width 339 height 52
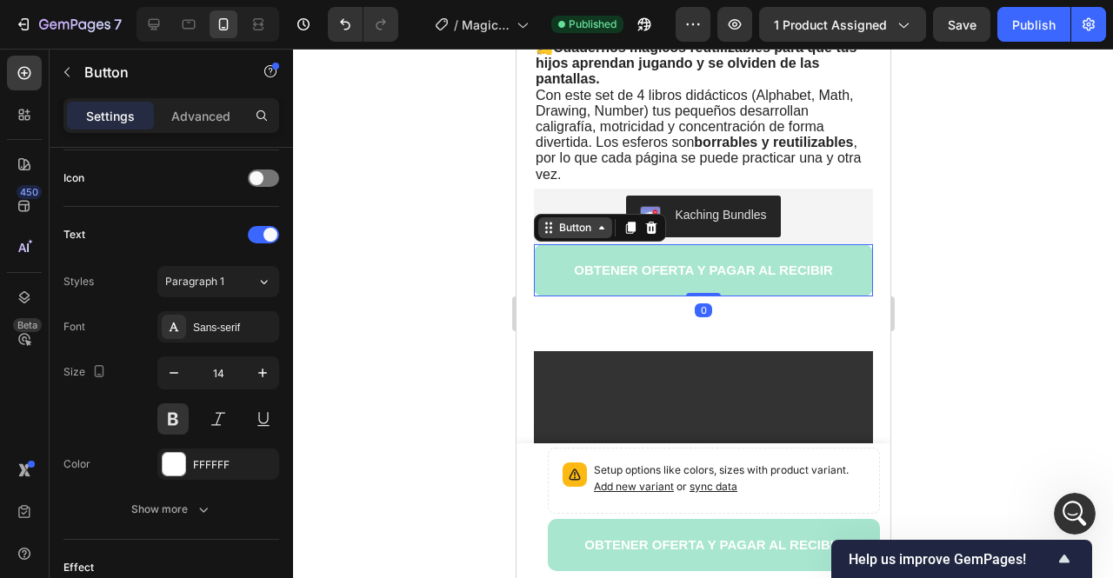
click at [567, 226] on div "Button" at bounding box center [574, 228] width 39 height 16
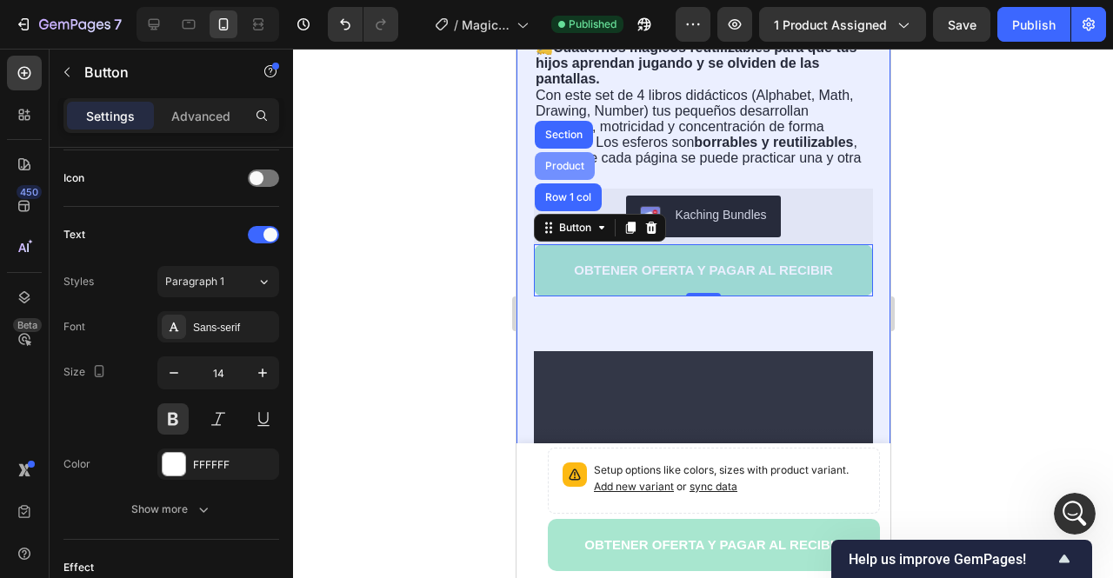
click at [562, 161] on div "Product" at bounding box center [564, 166] width 46 height 10
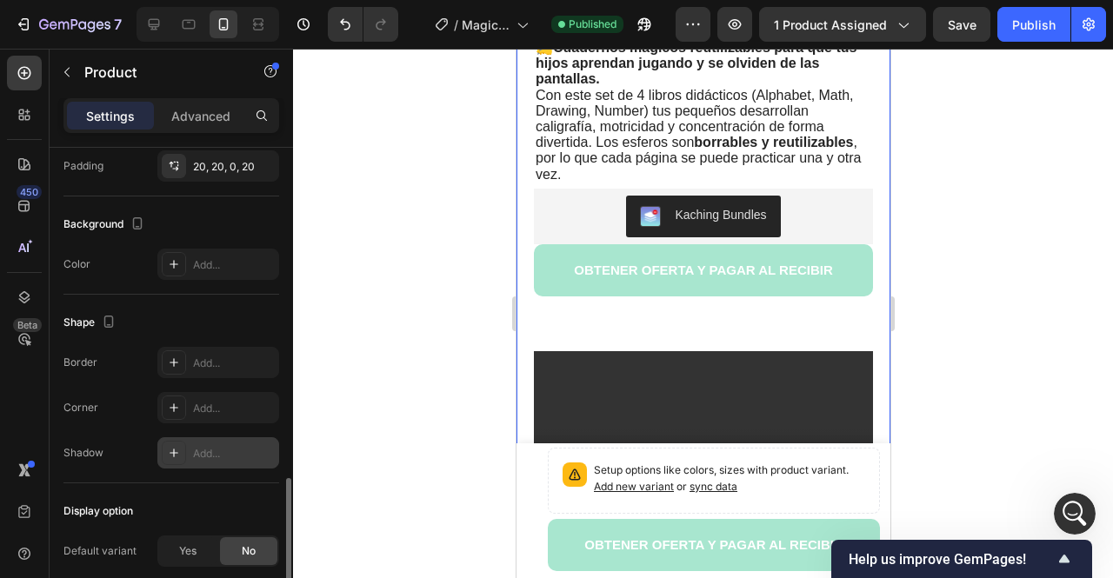
scroll to position [549, 0]
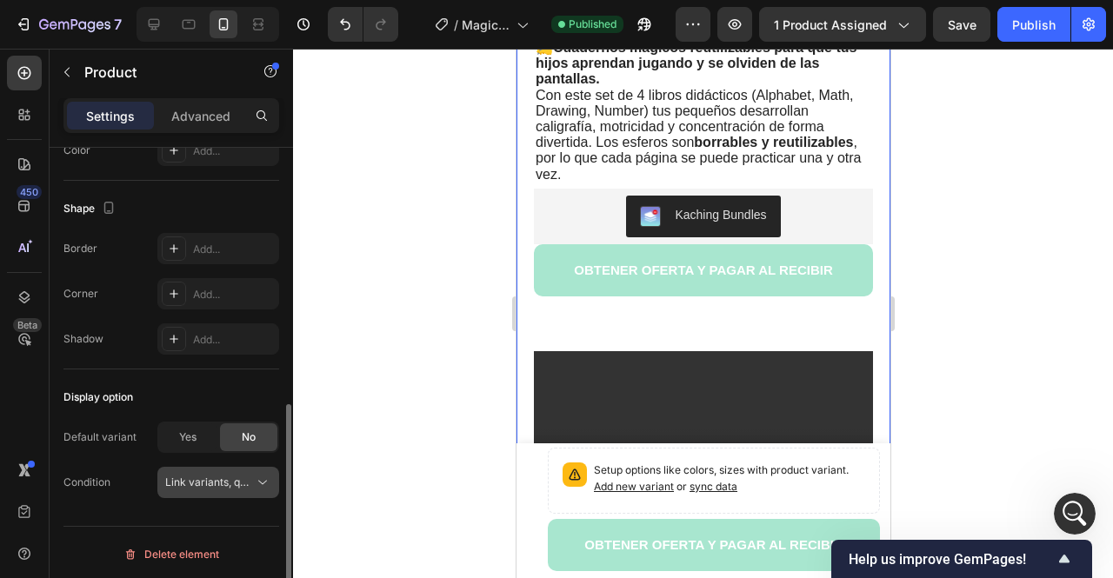
click at [195, 476] on span "Link variants, quantity <br> between same products" at bounding box center [293, 482] width 256 height 13
click at [149, 479] on div "Condition Link variants, quantity <br> between same products" at bounding box center [171, 482] width 216 height 31
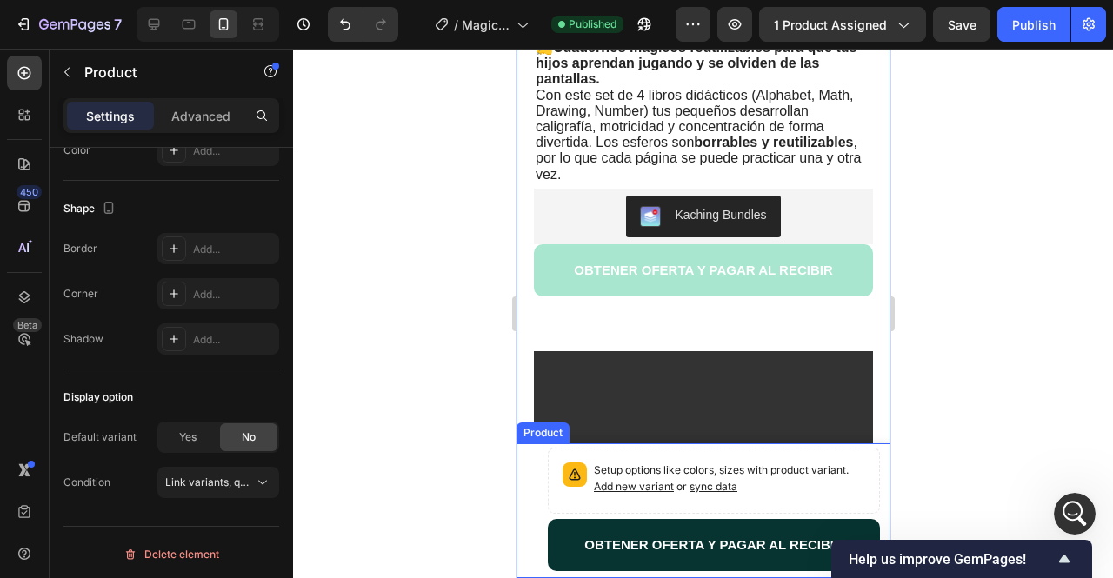
click at [572, 542] on button "OBTENER OFERTA Y PAGAR AL RECIBIR" at bounding box center [713, 545] width 332 height 52
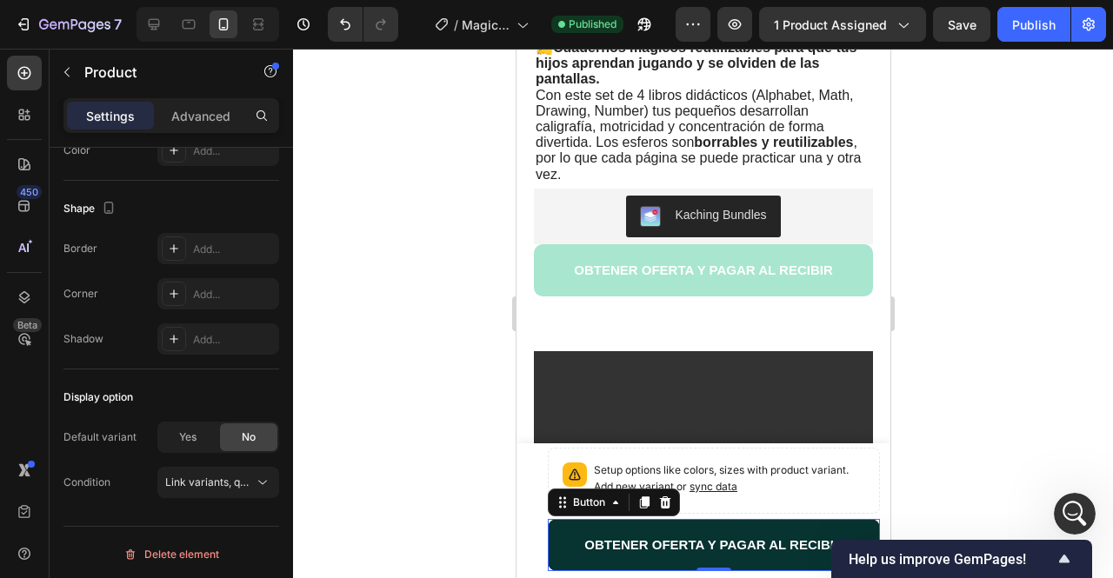
scroll to position [0, 0]
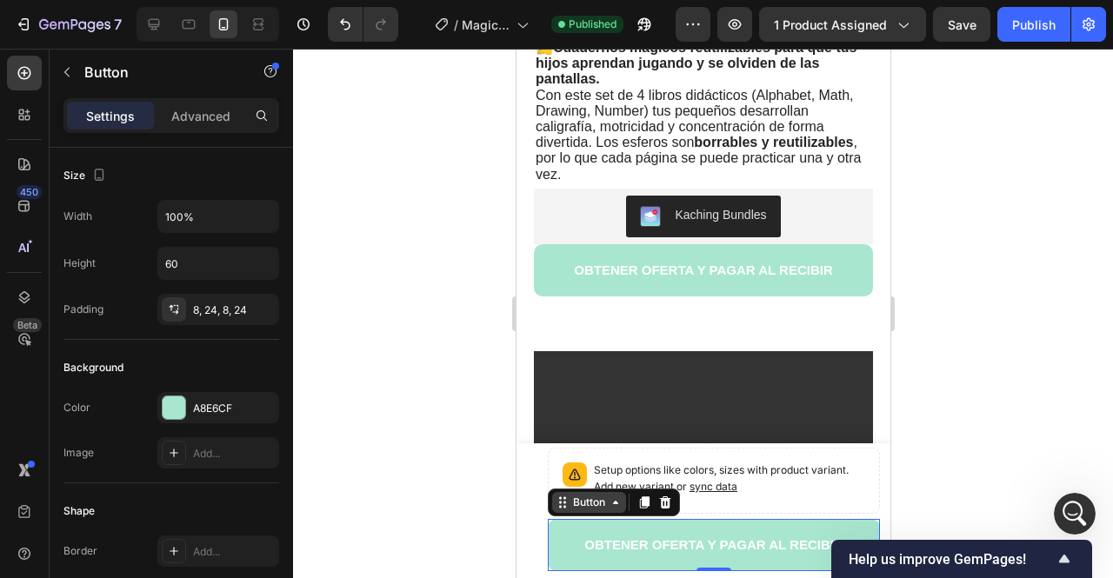
click at [588, 507] on div "Button" at bounding box center [588, 503] width 39 height 16
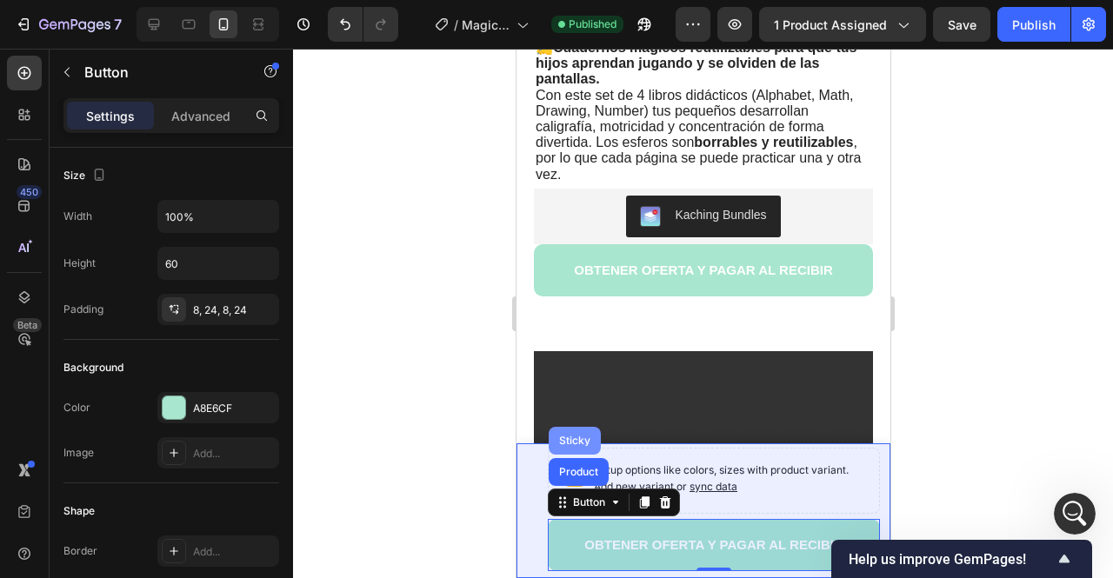
click at [575, 447] on div "Sticky" at bounding box center [574, 441] width 52 height 28
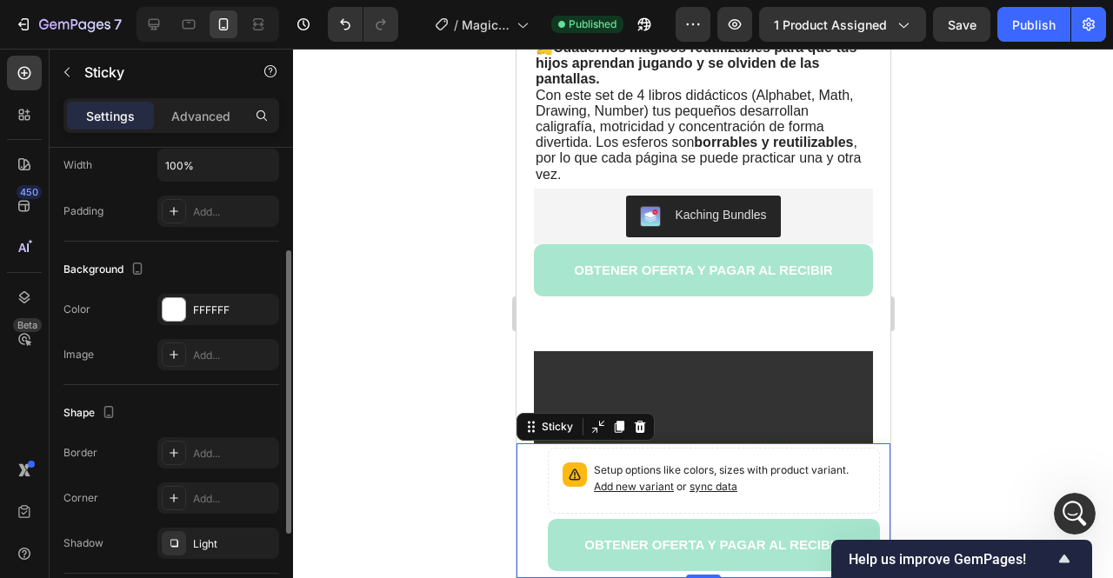
scroll to position [334, 0]
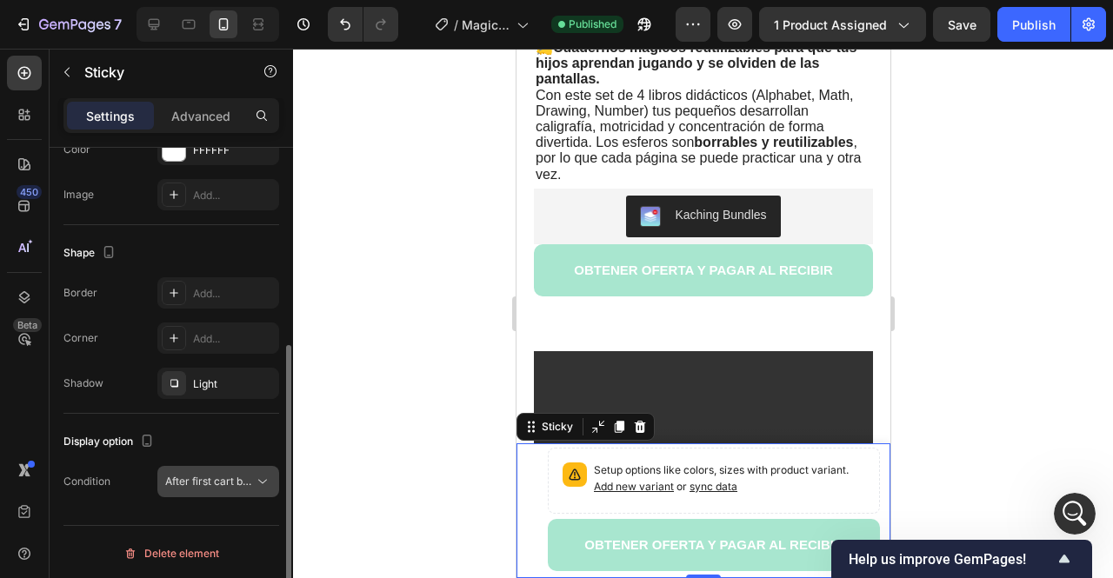
click at [195, 483] on span "After first cart button" at bounding box center [216, 481] width 103 height 13
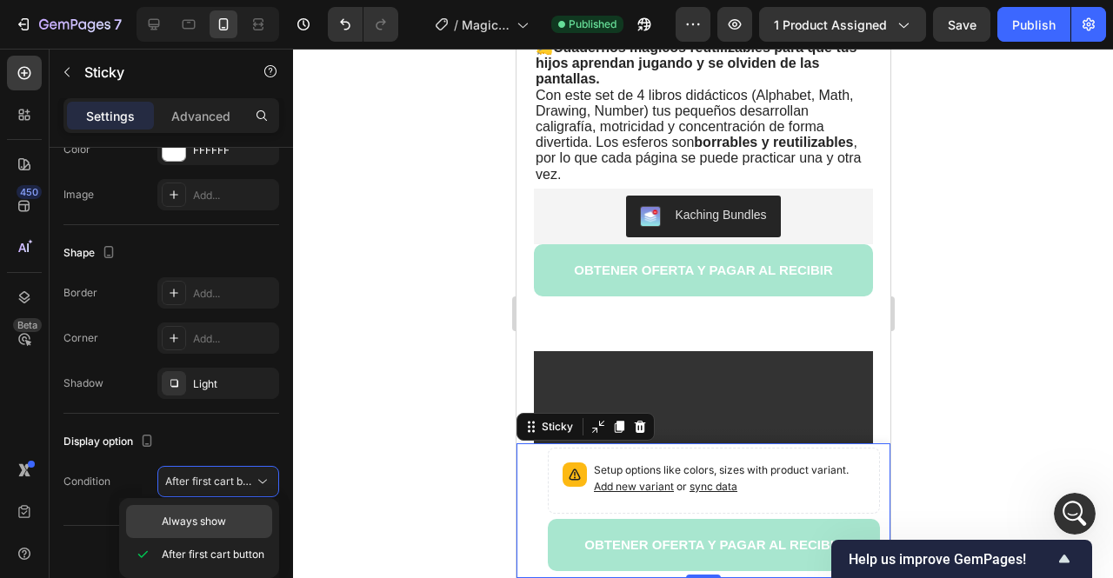
click at [205, 527] on span "Always show" at bounding box center [194, 522] width 64 height 16
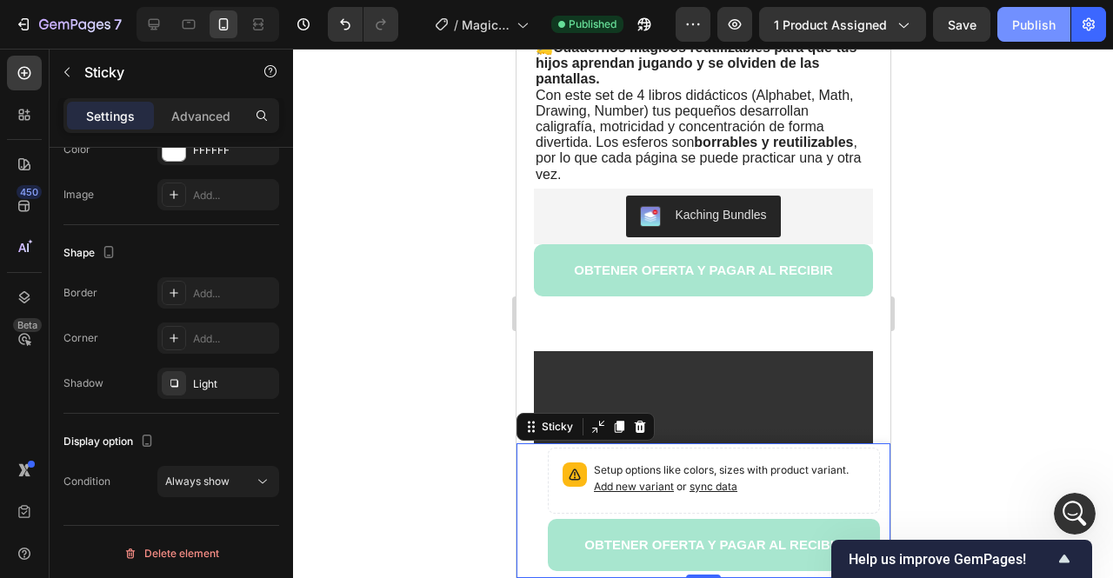
click at [1045, 38] on button "Publish" at bounding box center [1033, 24] width 73 height 35
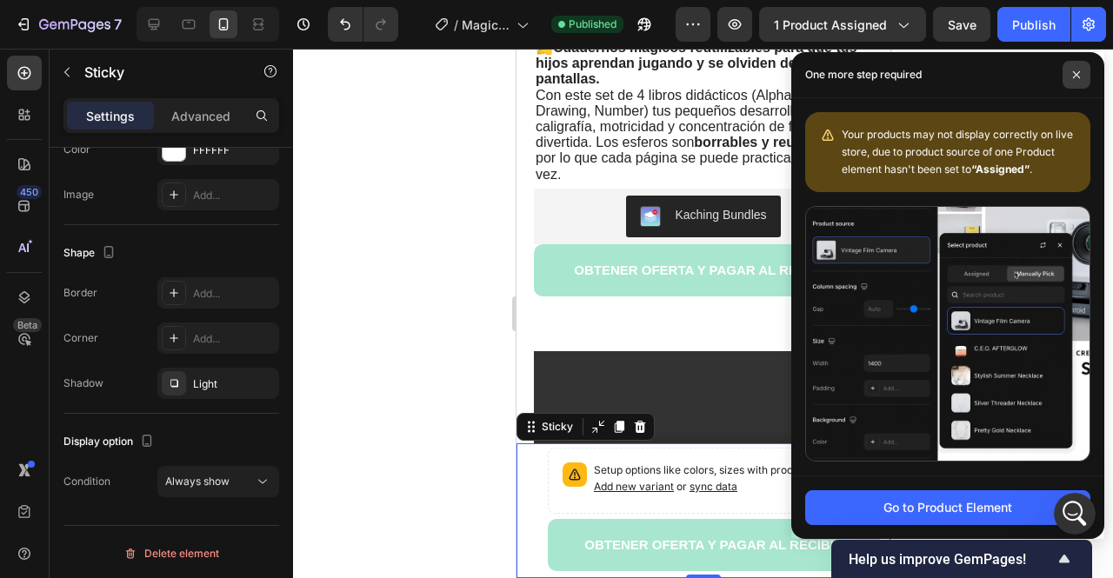
click at [1078, 83] on span at bounding box center [1076, 75] width 28 height 28
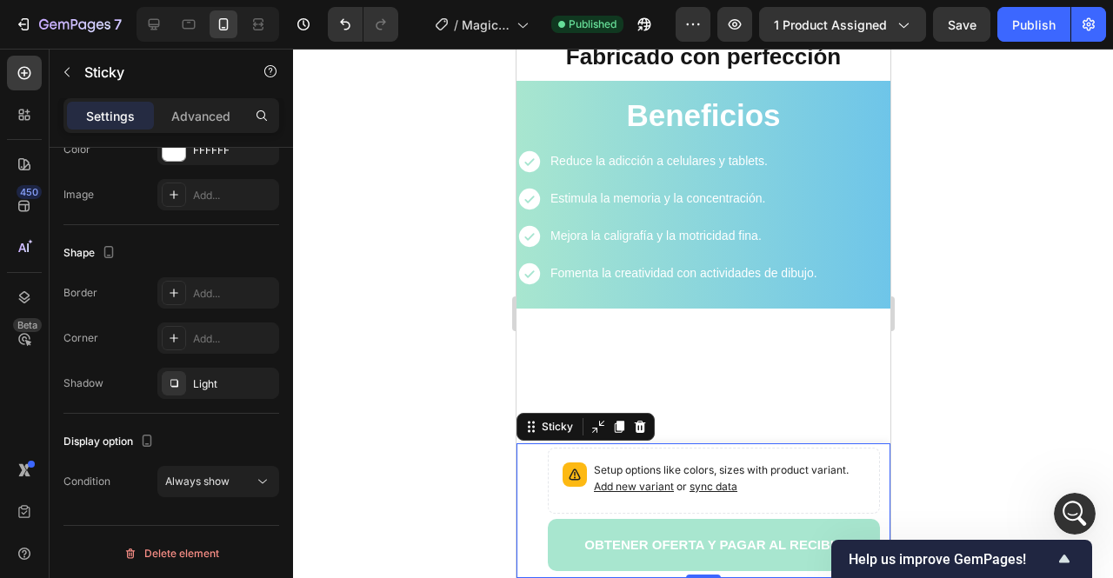
scroll to position [1652, 0]
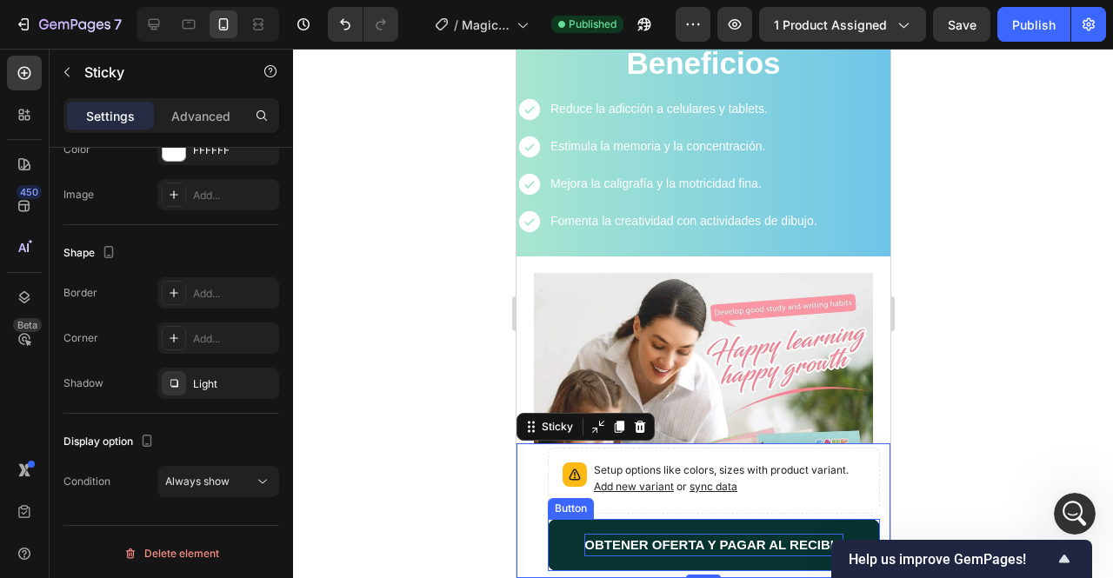
click at [604, 535] on p "OBTENER OFERTA Y PAGAR AL RECIBIR" at bounding box center [712, 545] width 259 height 23
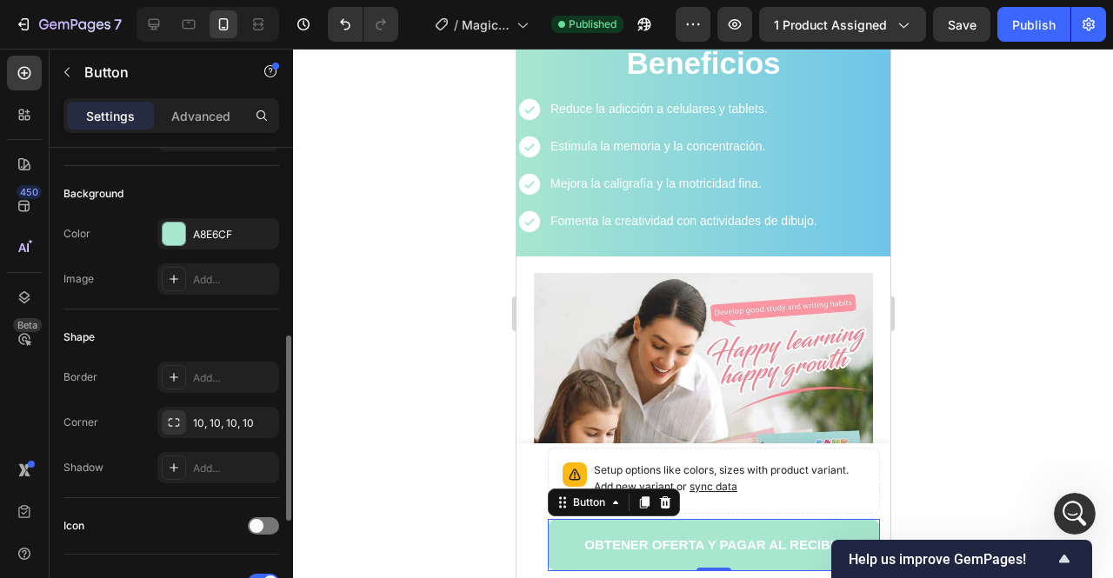
scroll to position [261, 0]
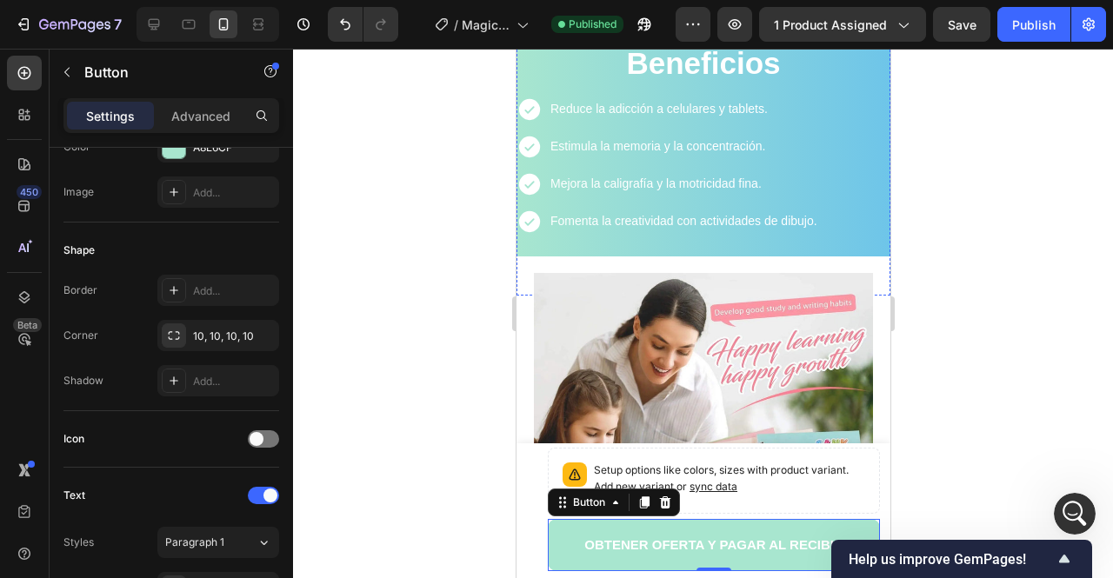
click at [629, 17] on strong "Fabricado con perfección" at bounding box center [702, 4] width 275 height 26
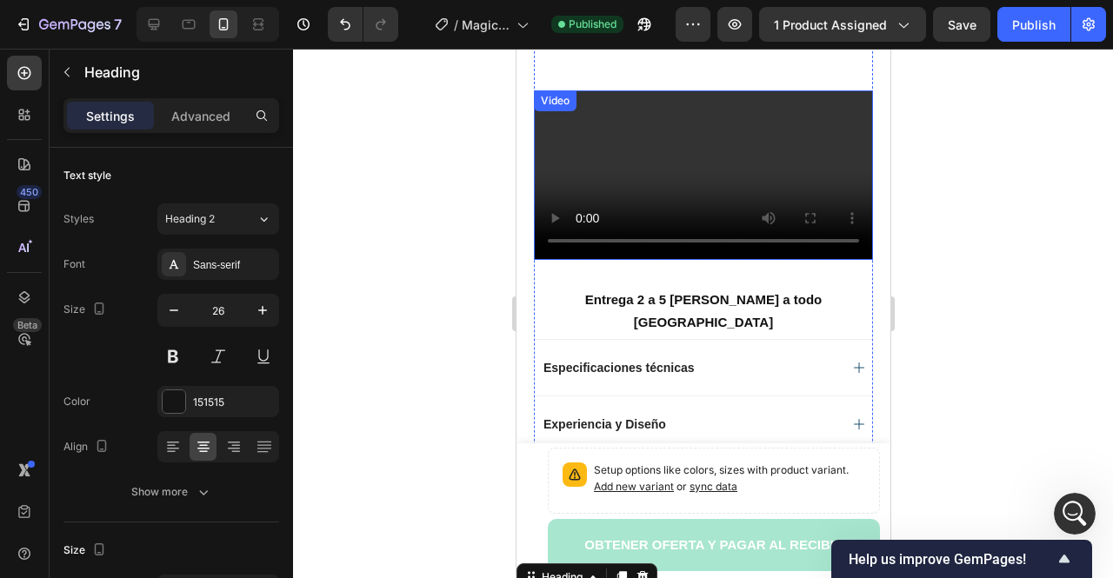
scroll to position [1217, 0]
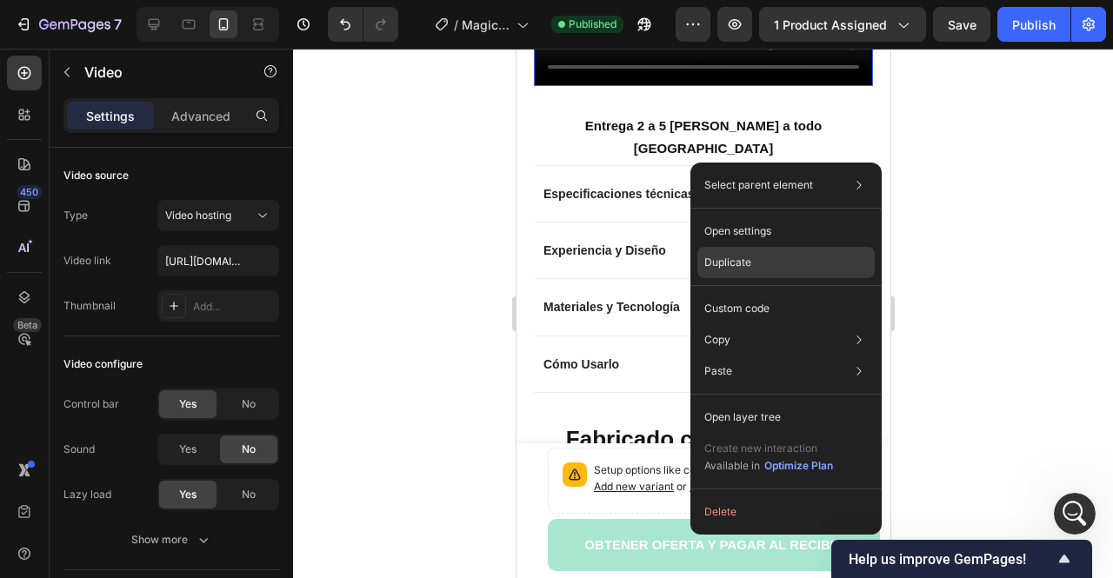
click at [719, 267] on p "Duplicate" at bounding box center [727, 263] width 47 height 16
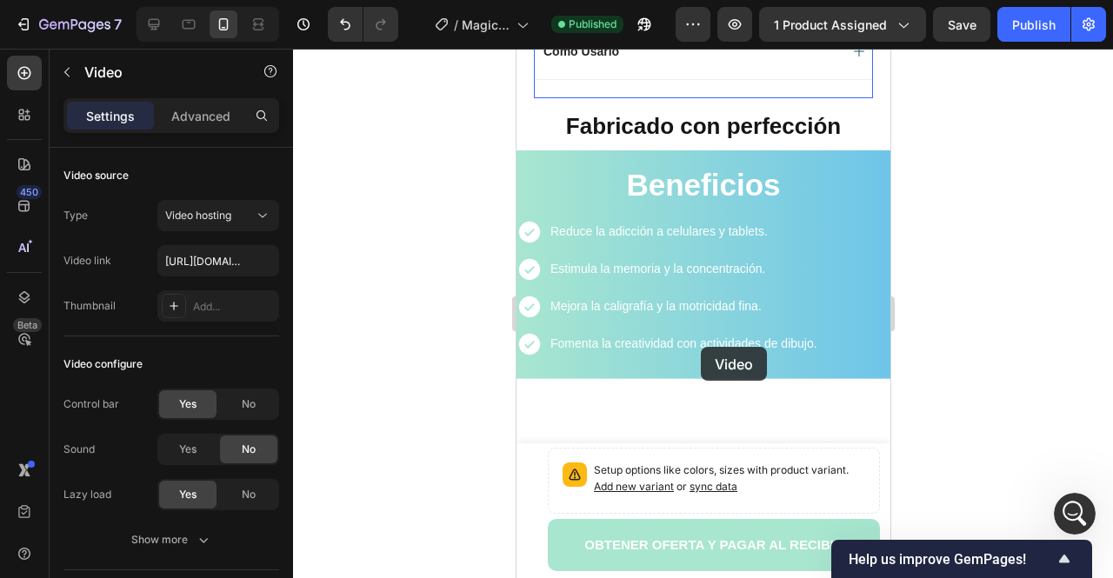
scroll to position [2000, 0]
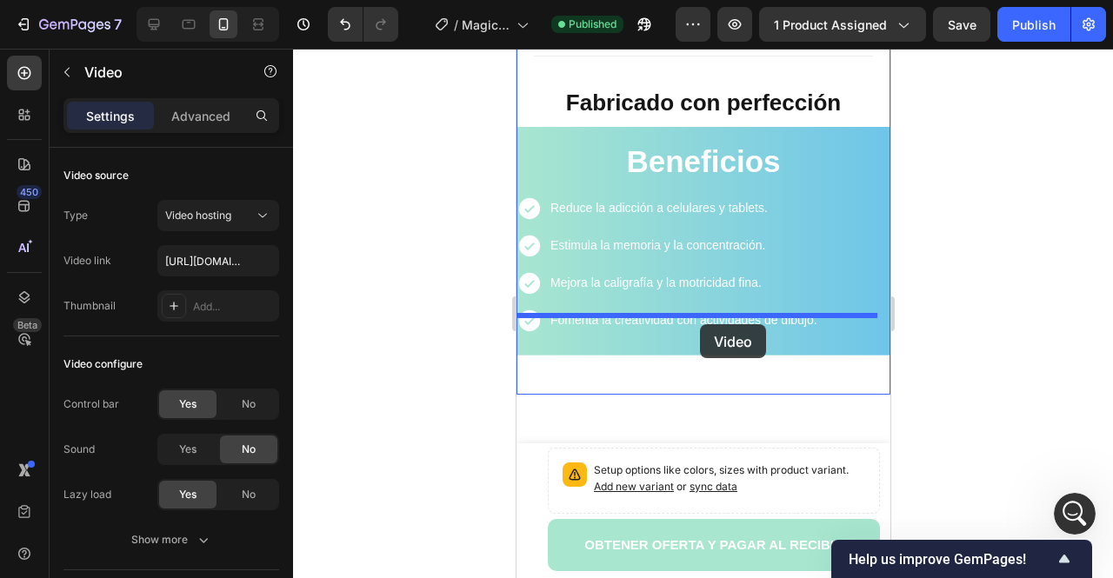
drag, startPoint x: 695, startPoint y: 192, endPoint x: 699, endPoint y: 324, distance: 132.2
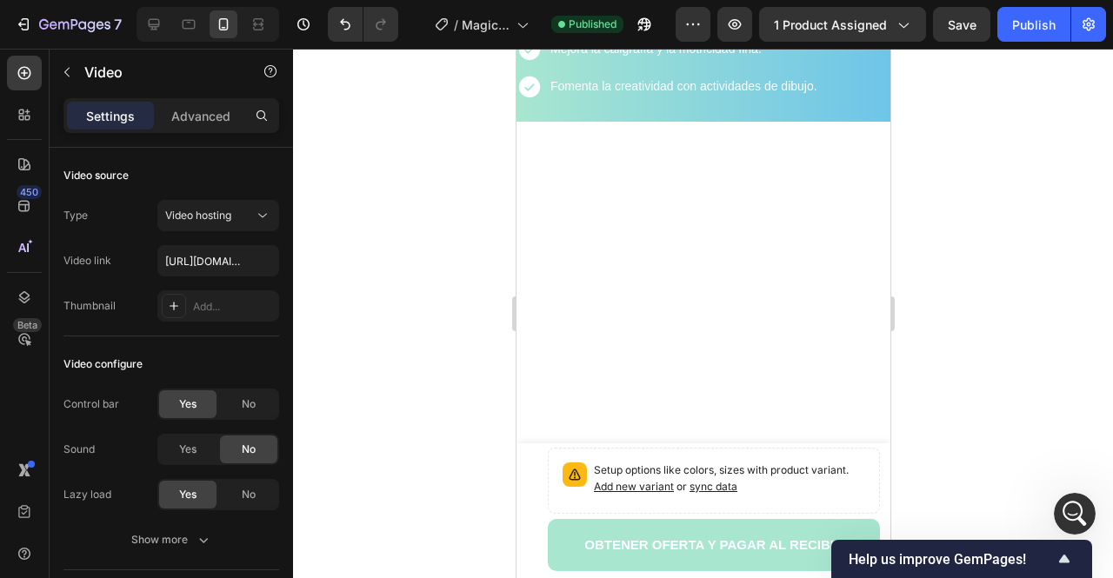
scroll to position [1988, 0]
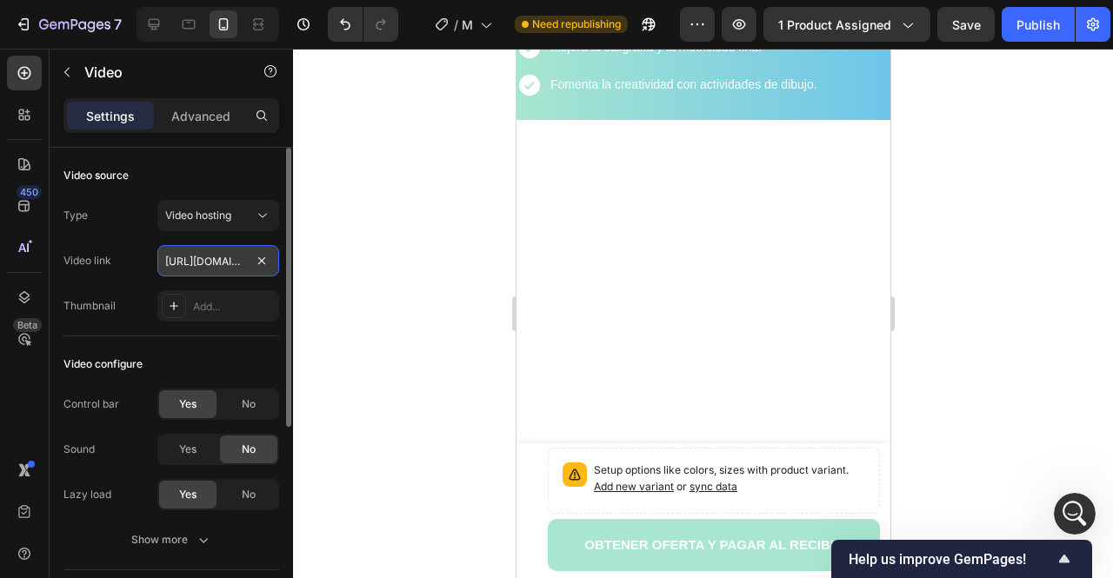
click at [231, 258] on input "[URL][DOMAIN_NAME]" at bounding box center [218, 260] width 122 height 31
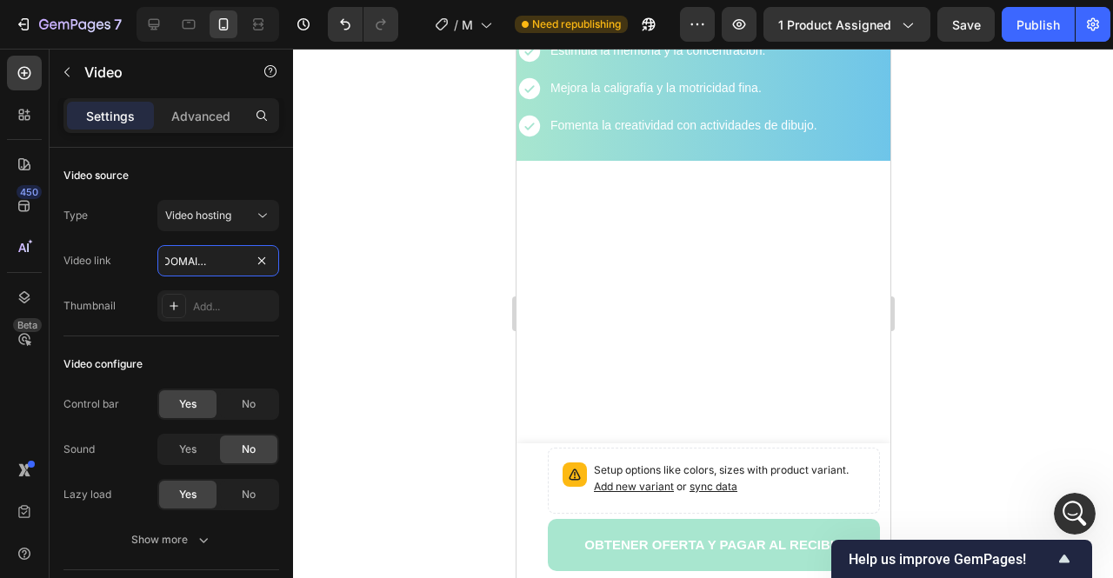
scroll to position [1814, 0]
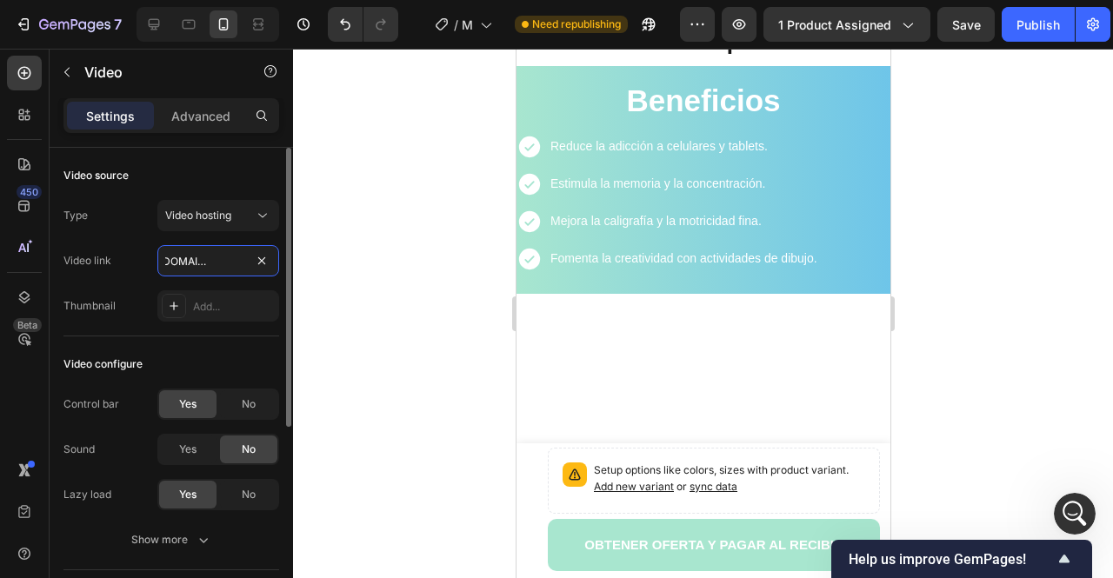
type input "[URL][DOMAIN_NAME]"
click at [214, 342] on div "Video configure Control bar Yes No Sound Yes No Lazy load Yes No Show more" at bounding box center [171, 453] width 216 height 234
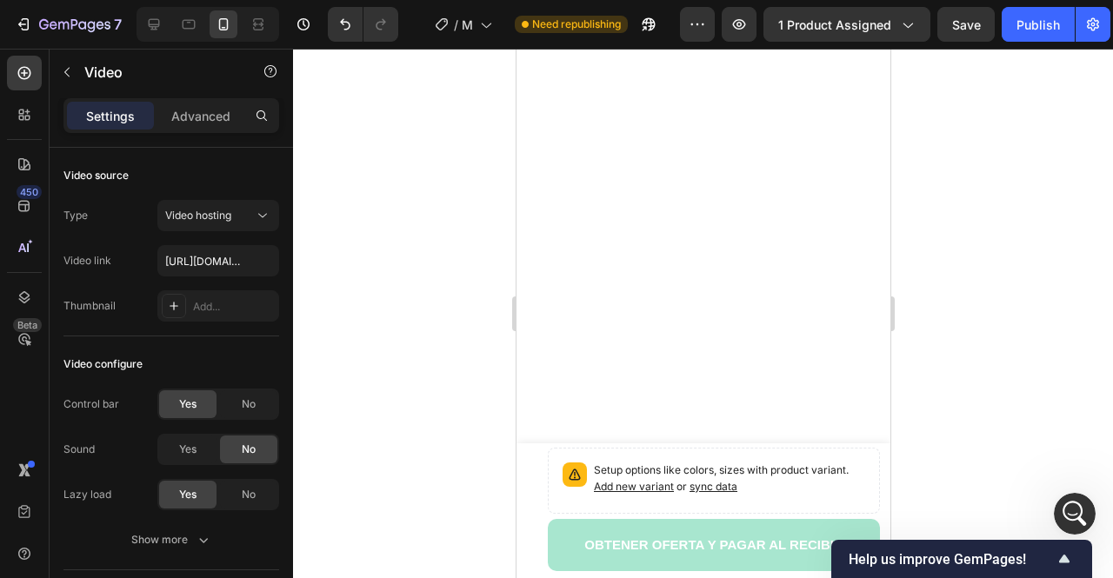
scroll to position [2075, 0]
click at [938, 228] on div at bounding box center [703, 314] width 820 height 530
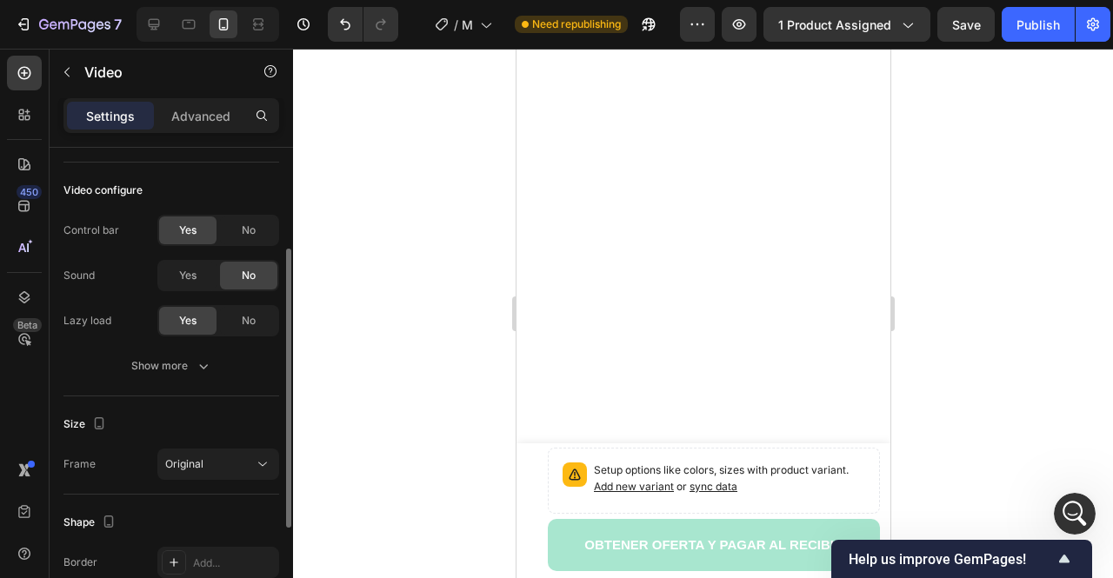
scroll to position [346, 0]
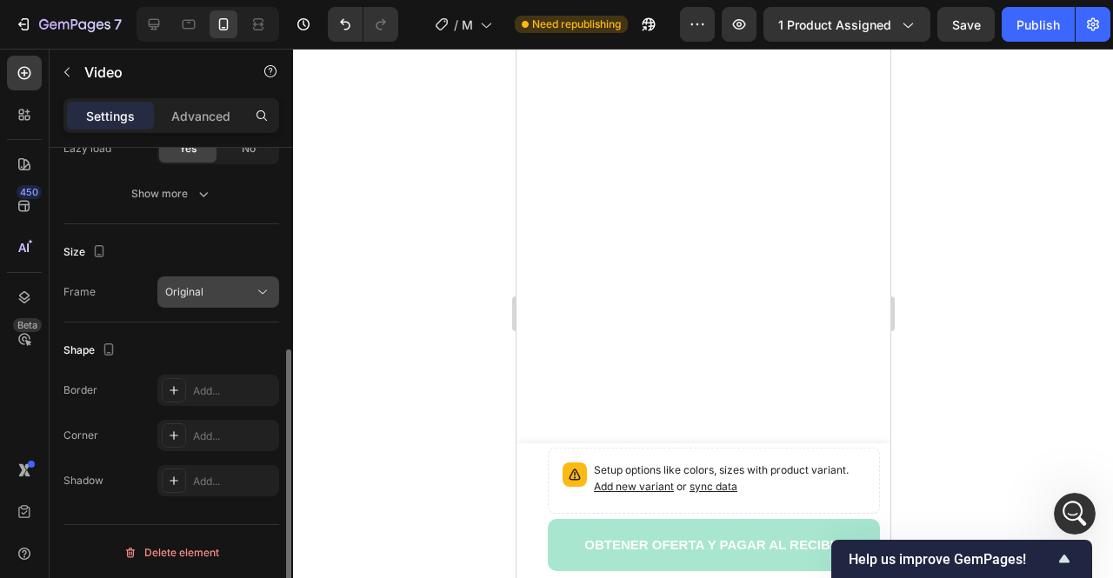
click at [230, 299] on button "Original" at bounding box center [218, 291] width 122 height 31
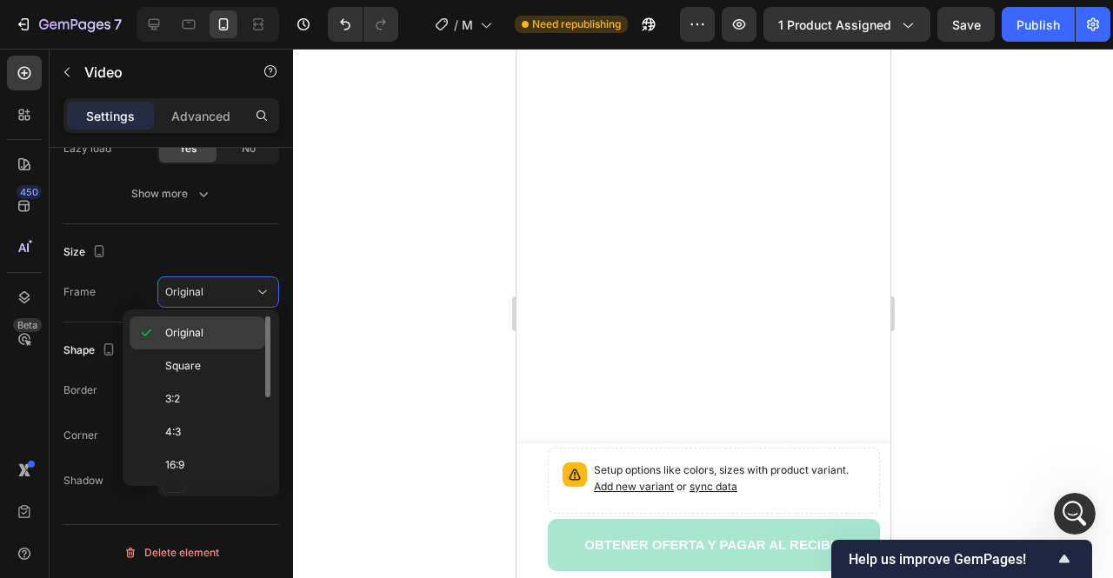
click at [230, 322] on div "Original" at bounding box center [198, 332] width 136 height 33
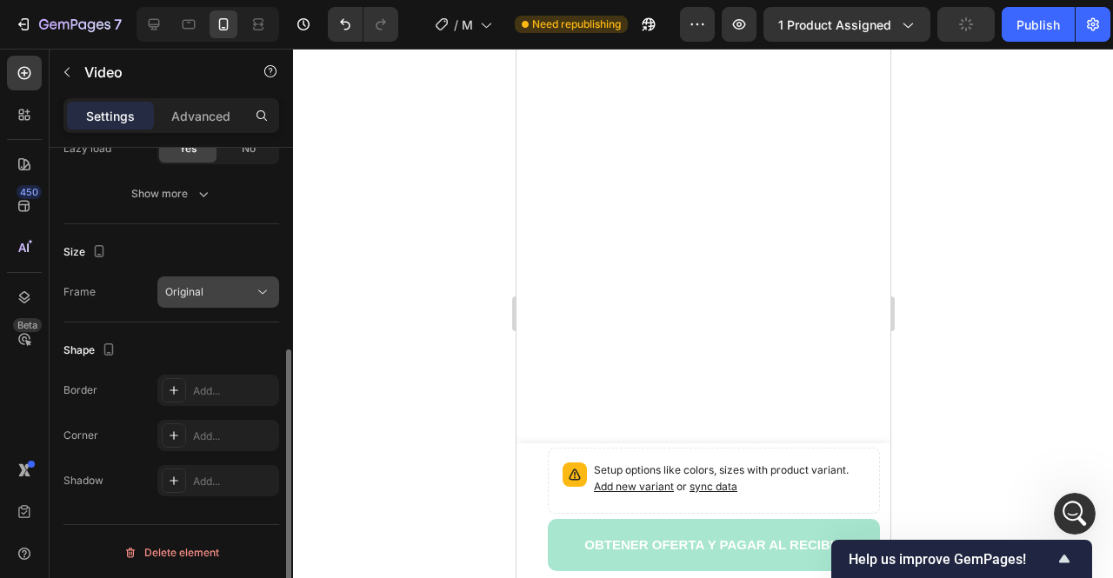
click at [247, 296] on div "Original" at bounding box center [209, 292] width 89 height 16
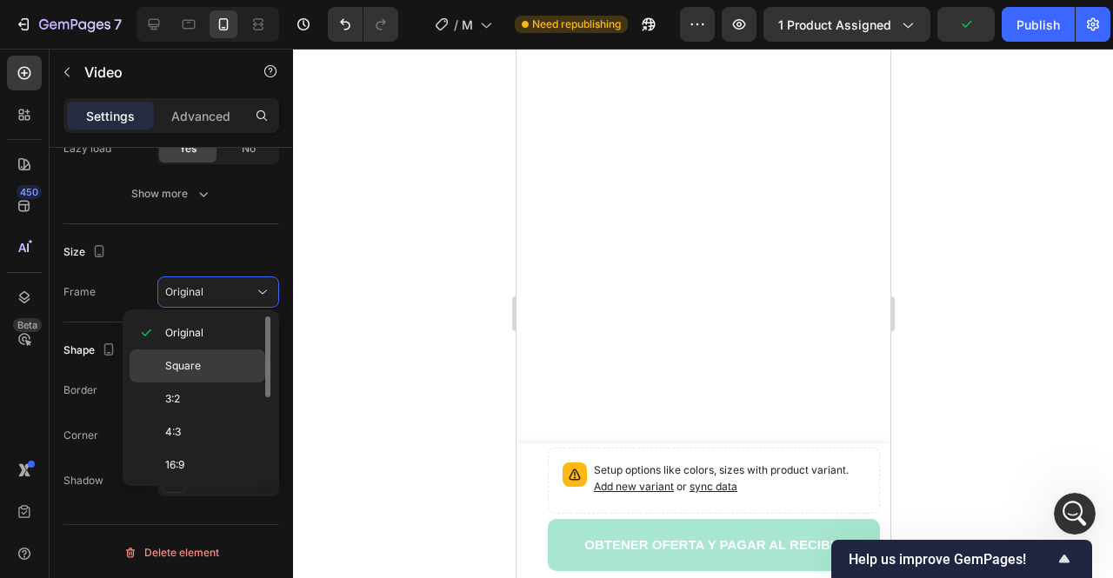
click at [233, 364] on p "Square" at bounding box center [211, 366] width 92 height 16
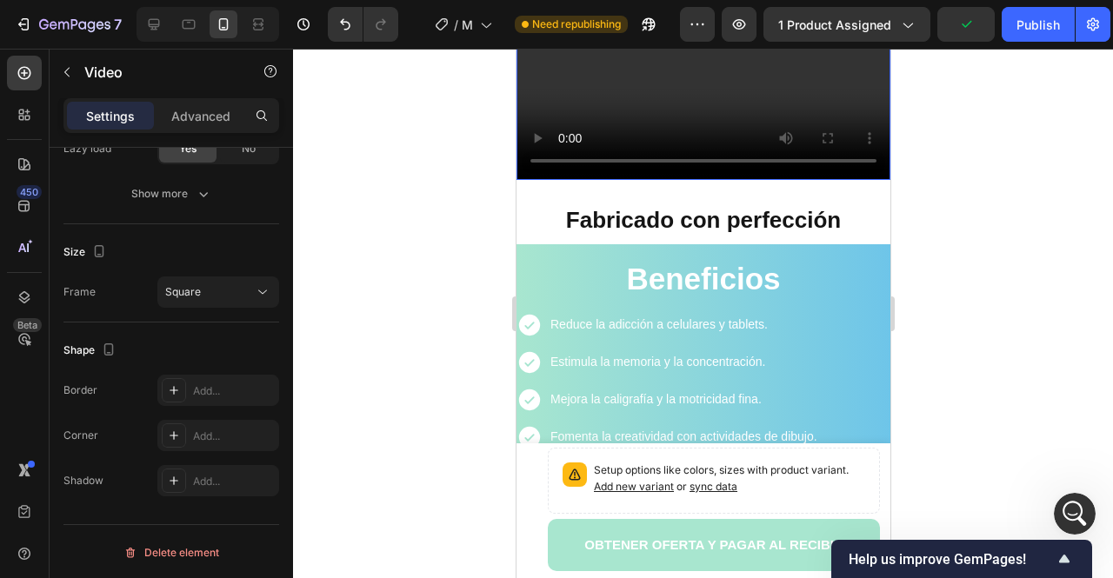
scroll to position [1901, 0]
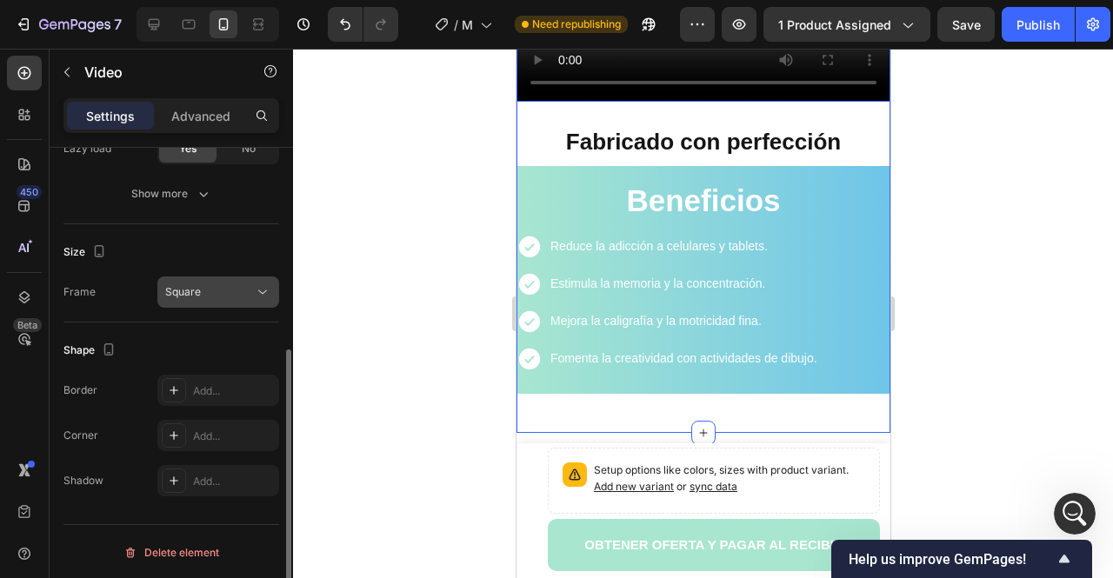
click at [215, 304] on button "Square" at bounding box center [218, 291] width 122 height 31
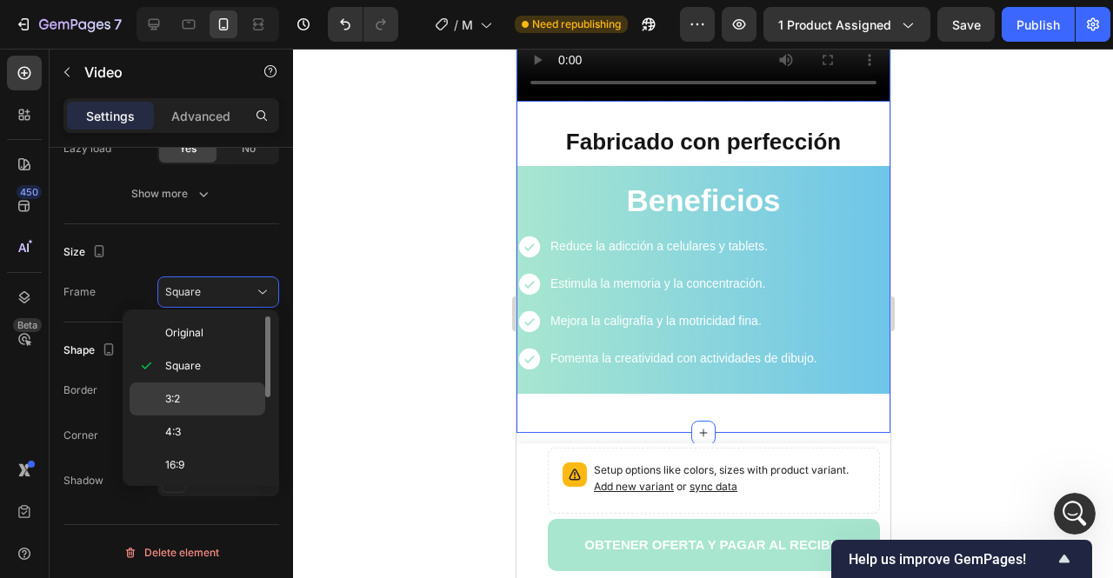
click at [203, 406] on div "3:2" at bounding box center [198, 399] width 136 height 33
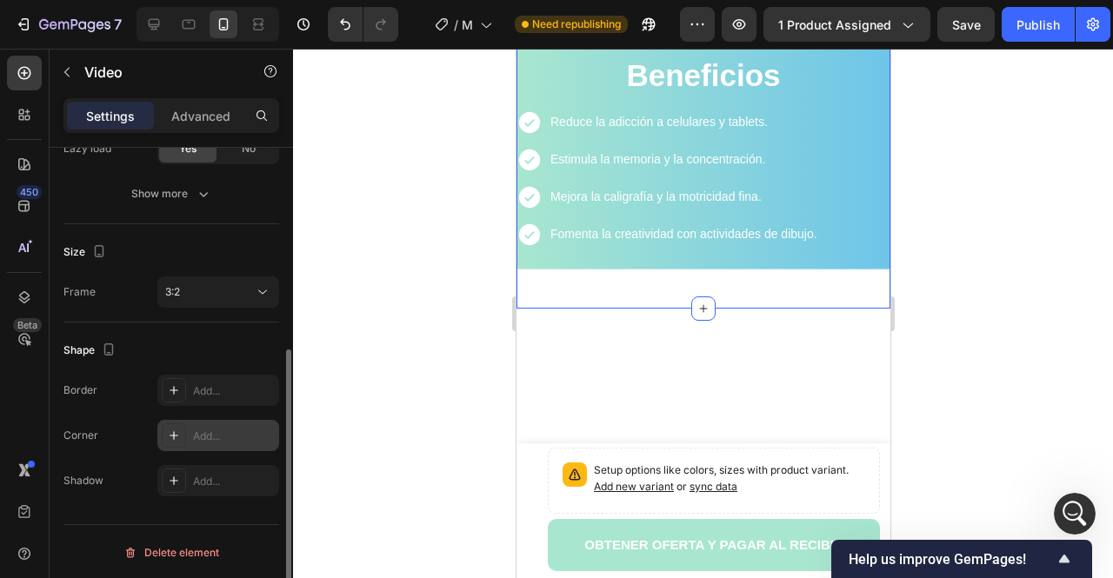
click at [198, 423] on div "Add..." at bounding box center [218, 435] width 122 height 31
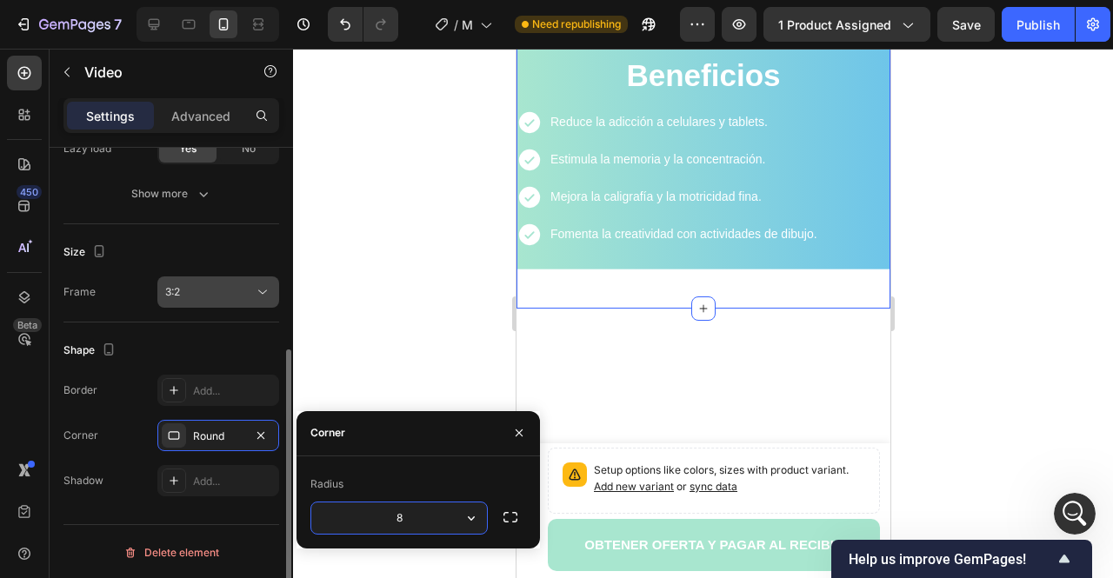
click at [205, 294] on div "3:2" at bounding box center [209, 292] width 89 height 16
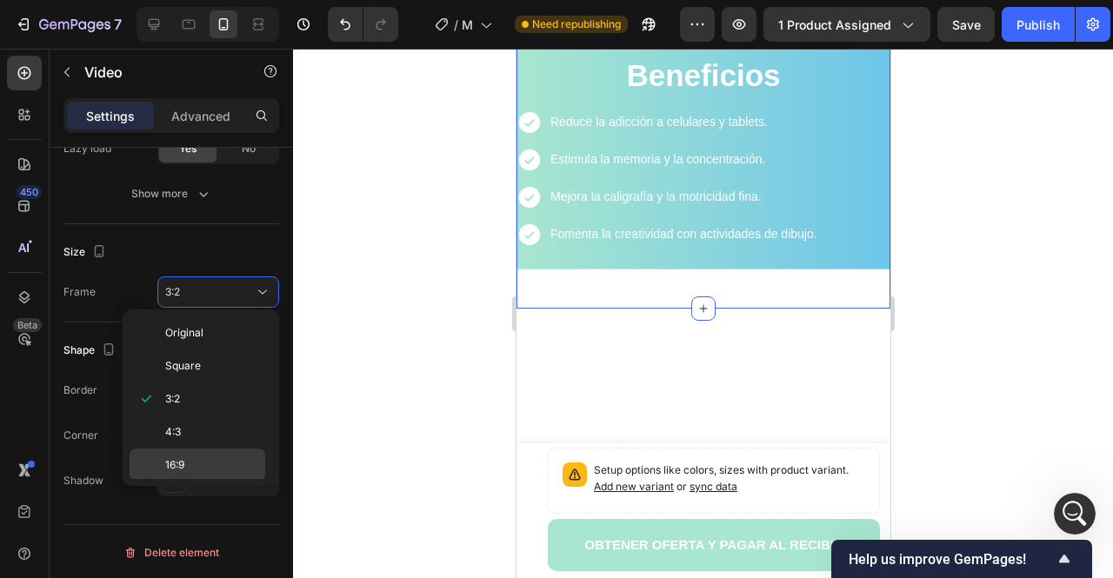
click at [196, 460] on p "16:9" at bounding box center [211, 465] width 92 height 16
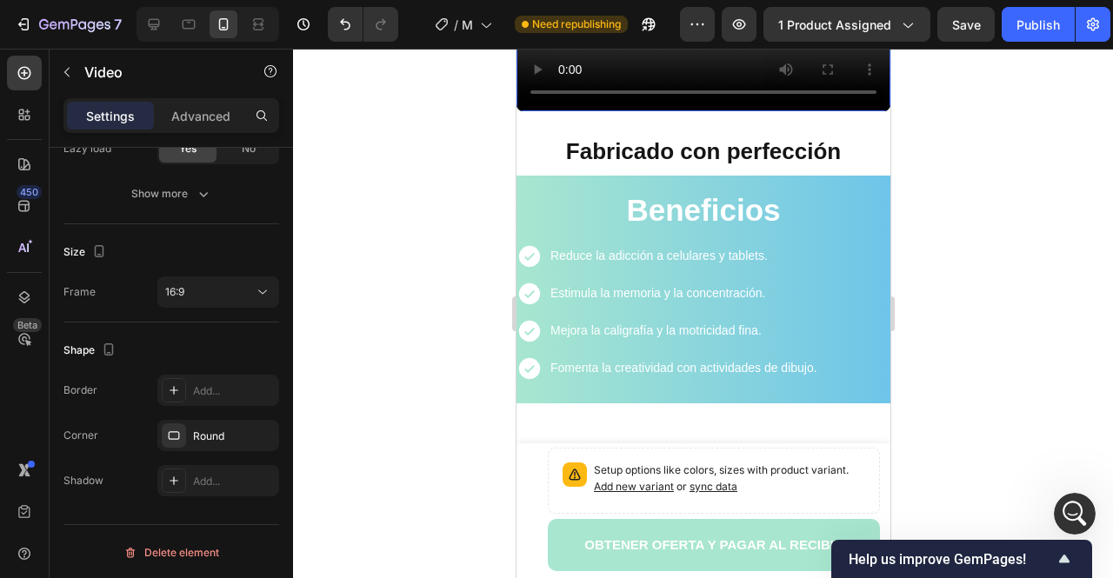
scroll to position [1727, 0]
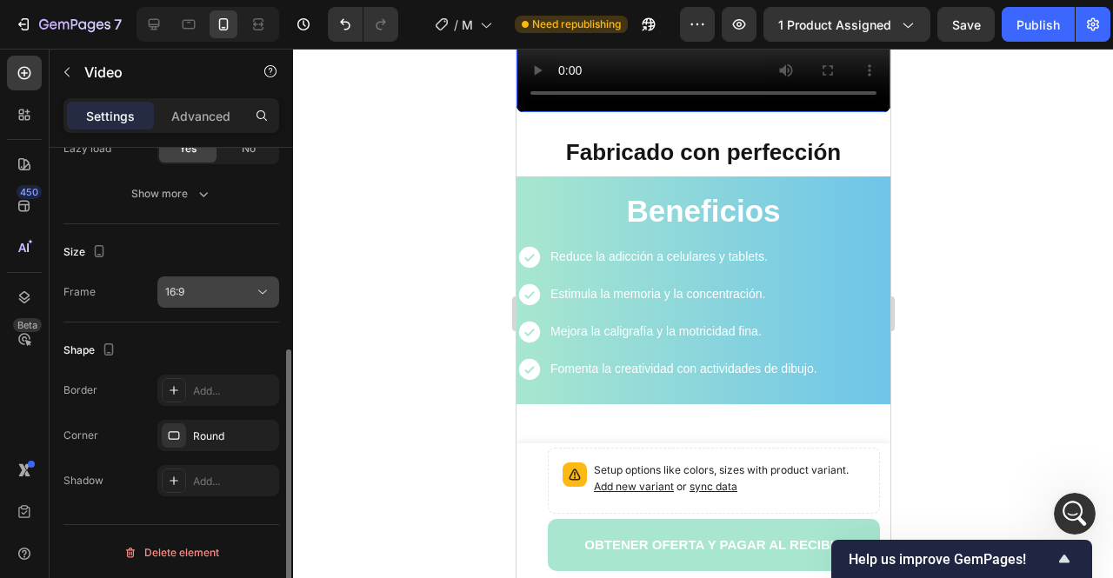
click at [196, 284] on div "16:9" at bounding box center [209, 292] width 89 height 16
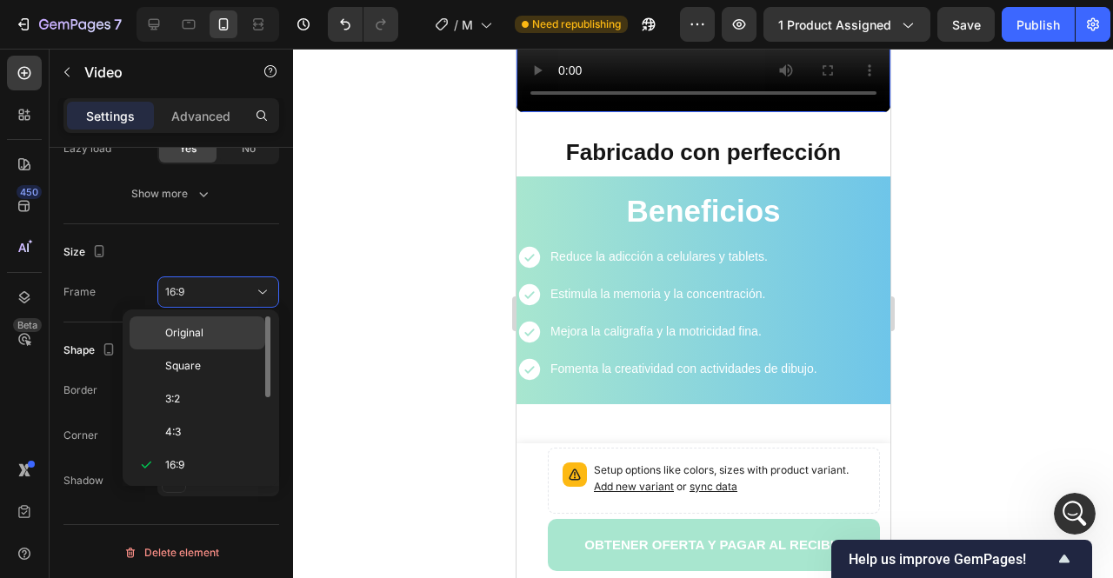
click at [223, 325] on p "Original" at bounding box center [211, 333] width 92 height 16
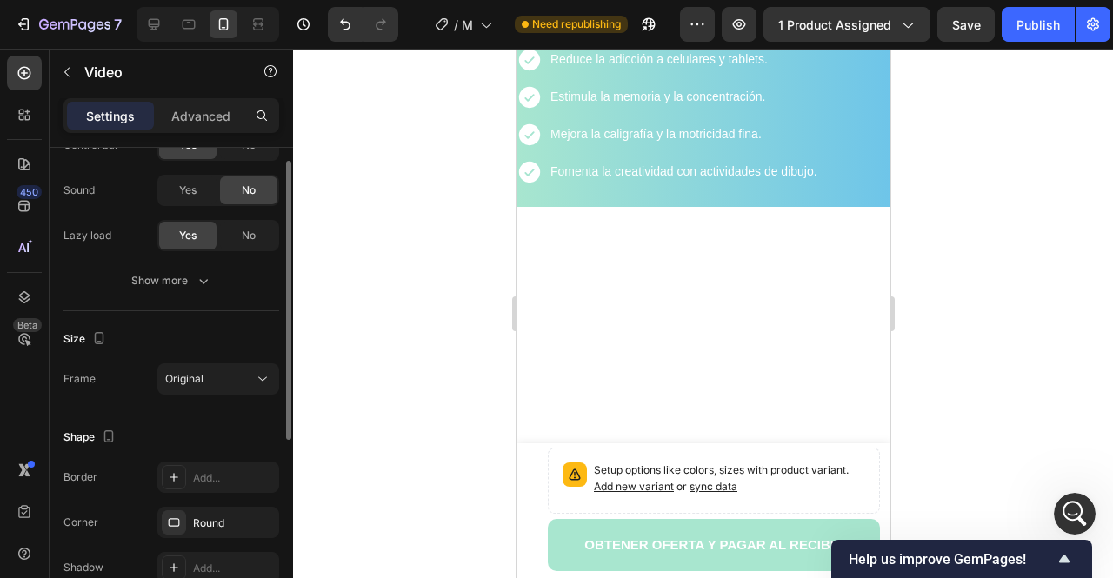
scroll to position [172, 0]
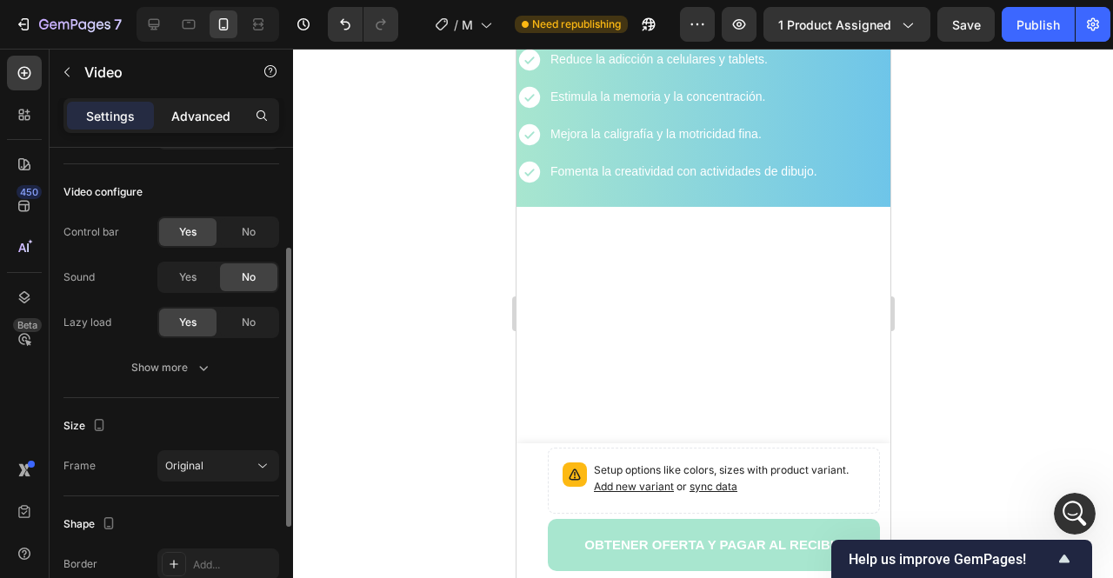
click at [193, 122] on p "Advanced" at bounding box center [200, 116] width 59 height 18
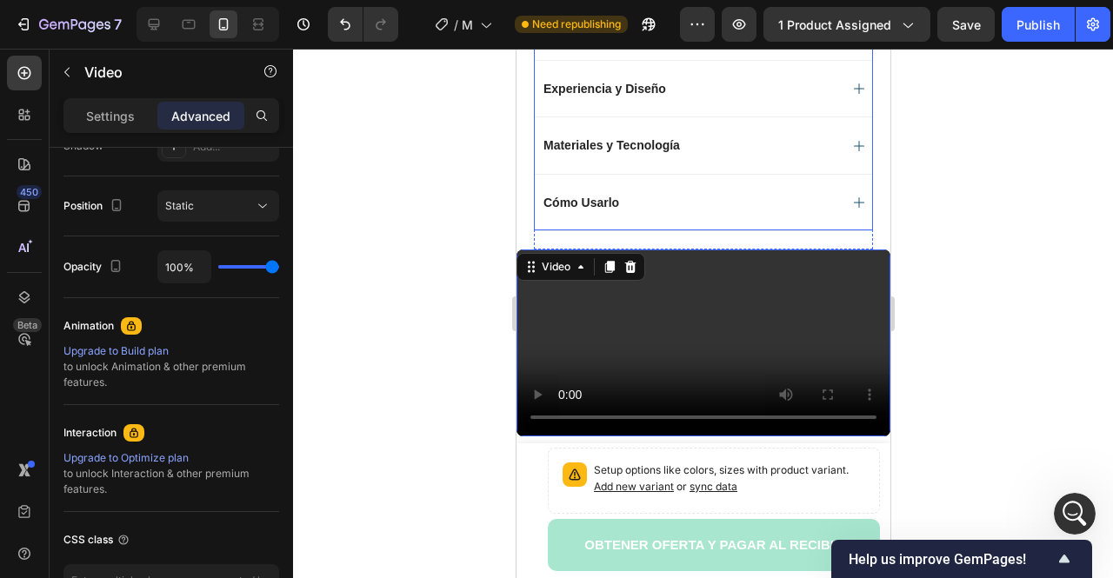
scroll to position [1640, 0]
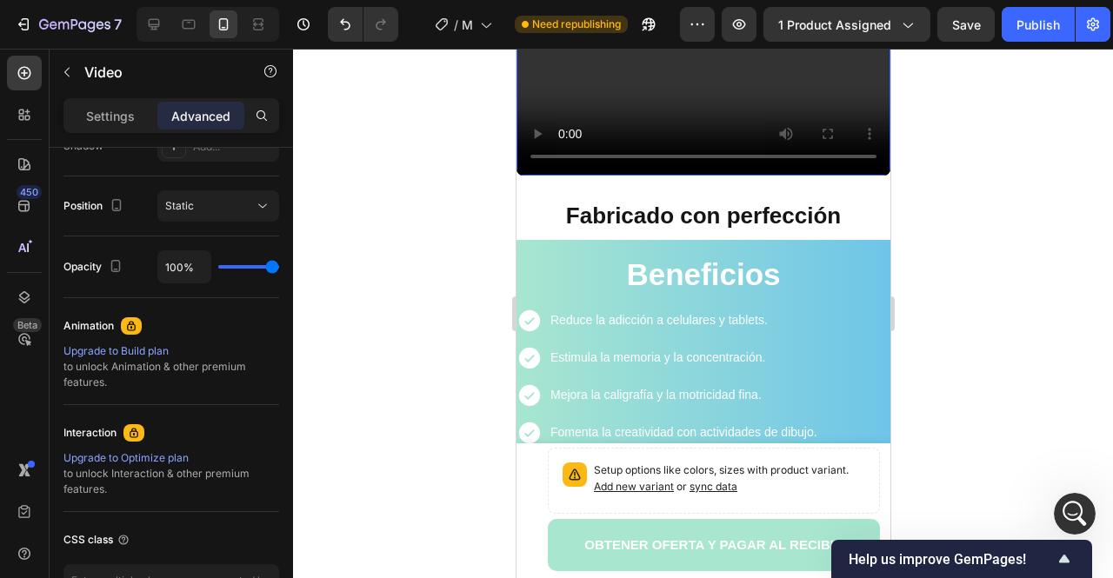
click at [637, 17] on div at bounding box center [629, 6] width 21 height 21
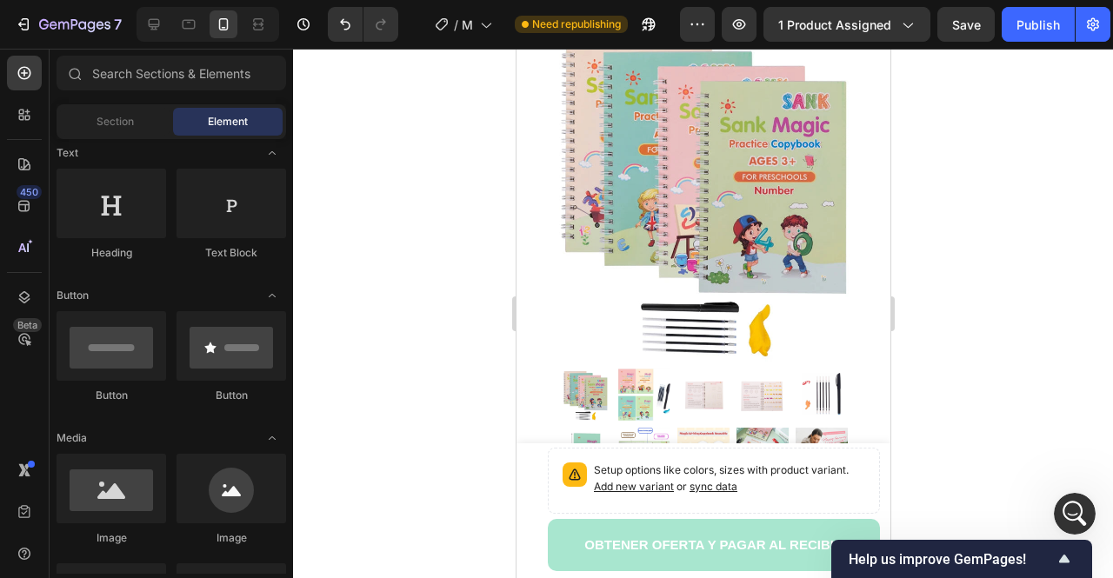
scroll to position [0, 0]
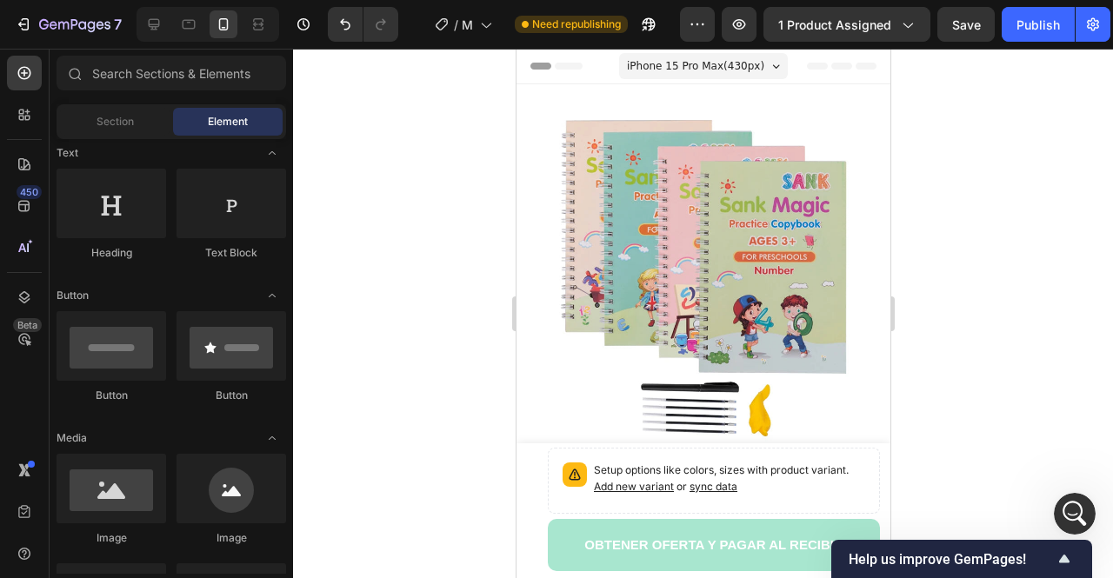
drag, startPoint x: 880, startPoint y: 425, endPoint x: 1406, endPoint y: 136, distance: 600.4
click at [718, 70] on span "iPhone 15 Pro Max ( 430 px)" at bounding box center [694, 65] width 137 height 17
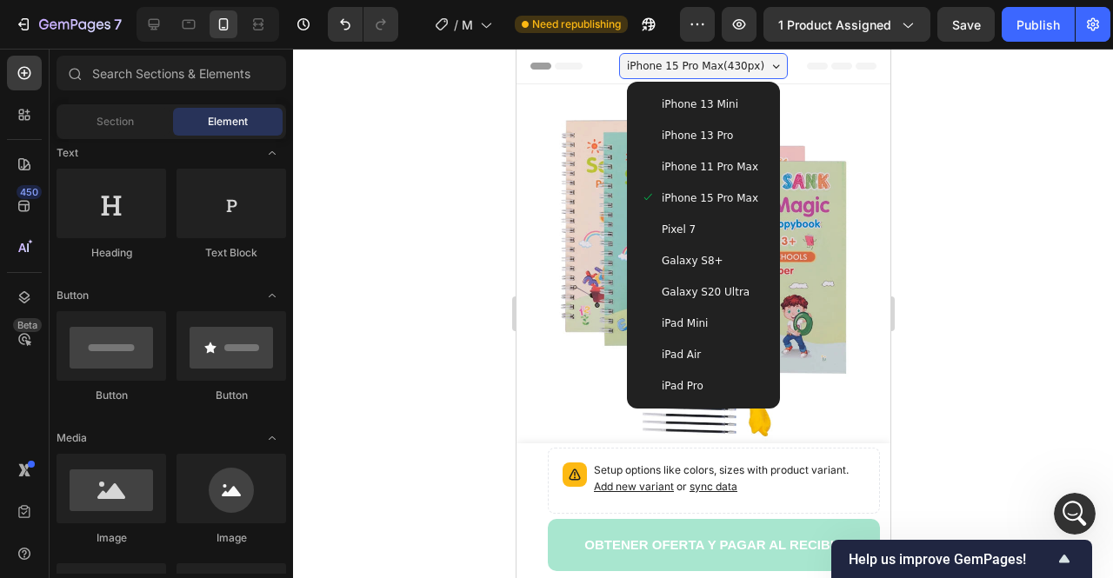
click at [739, 357] on div "iPad Air" at bounding box center [702, 354] width 125 height 17
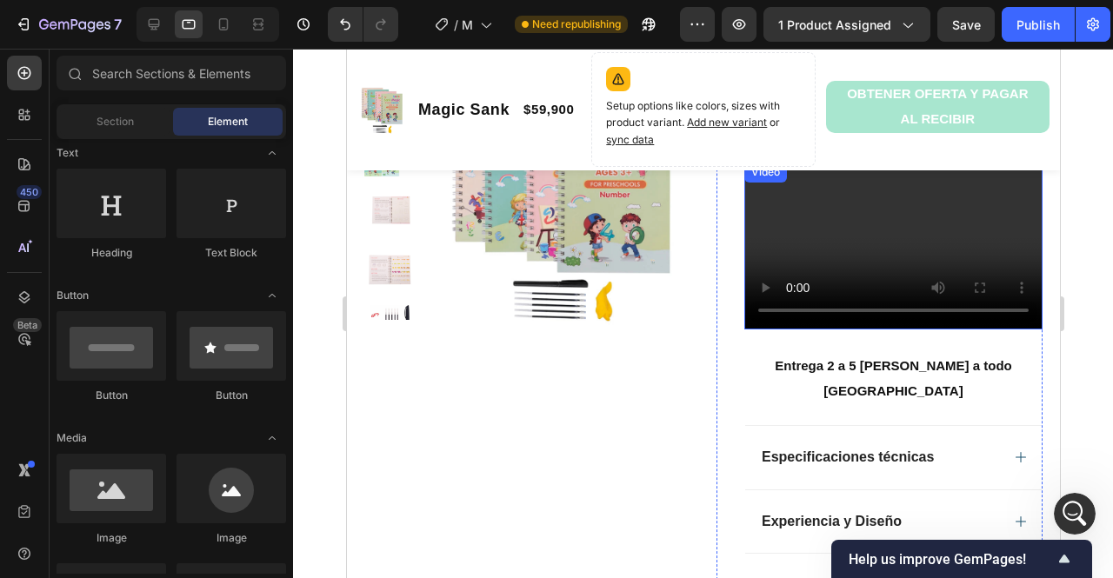
scroll to position [522, 0]
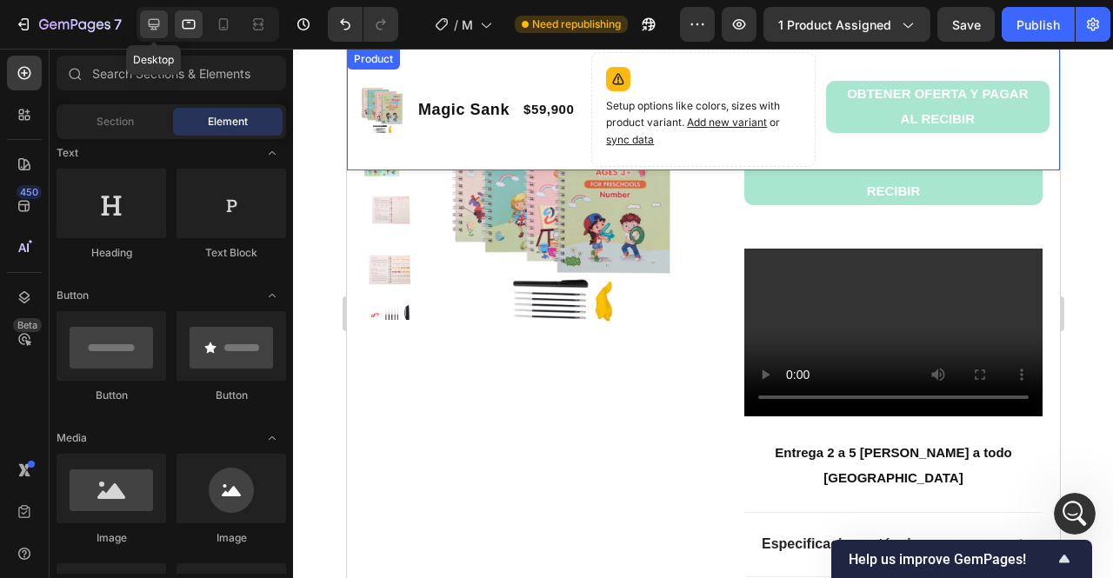
click at [162, 25] on icon at bounding box center [153, 24] width 17 height 17
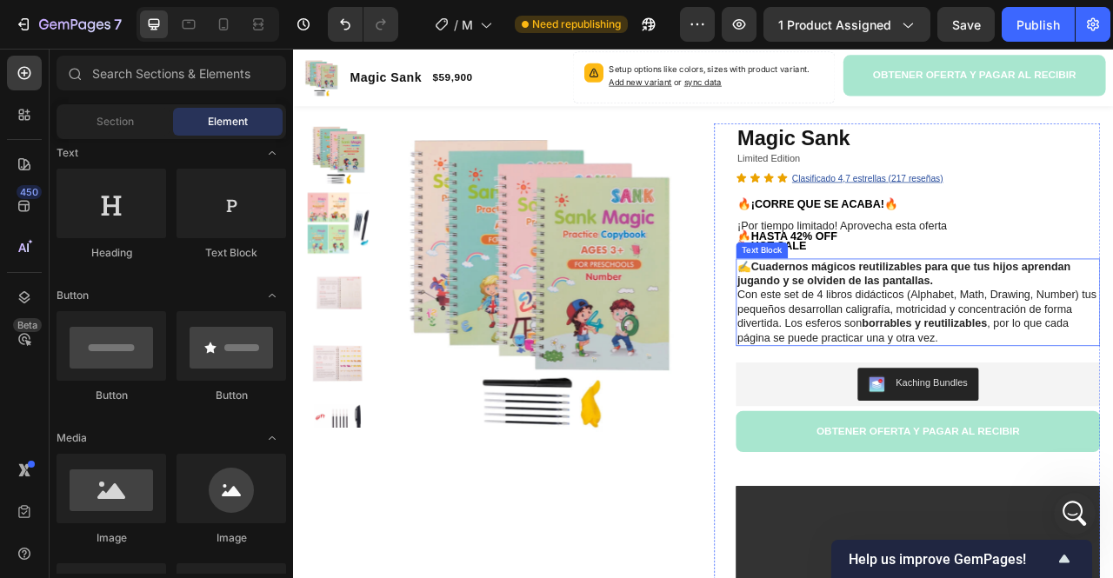
scroll to position [54, 0]
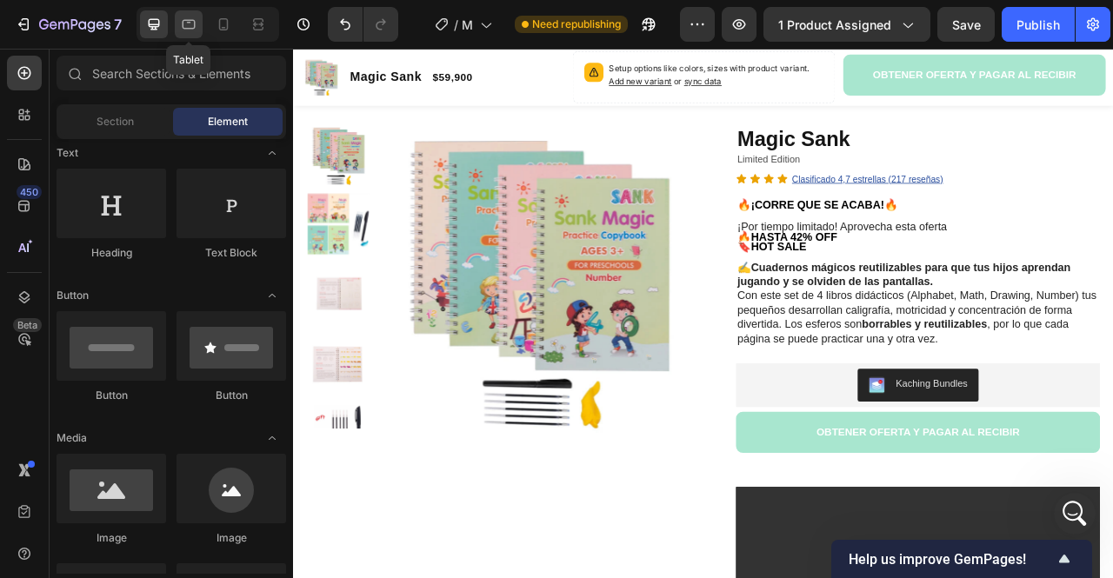
click at [176, 29] on div at bounding box center [189, 24] width 28 height 28
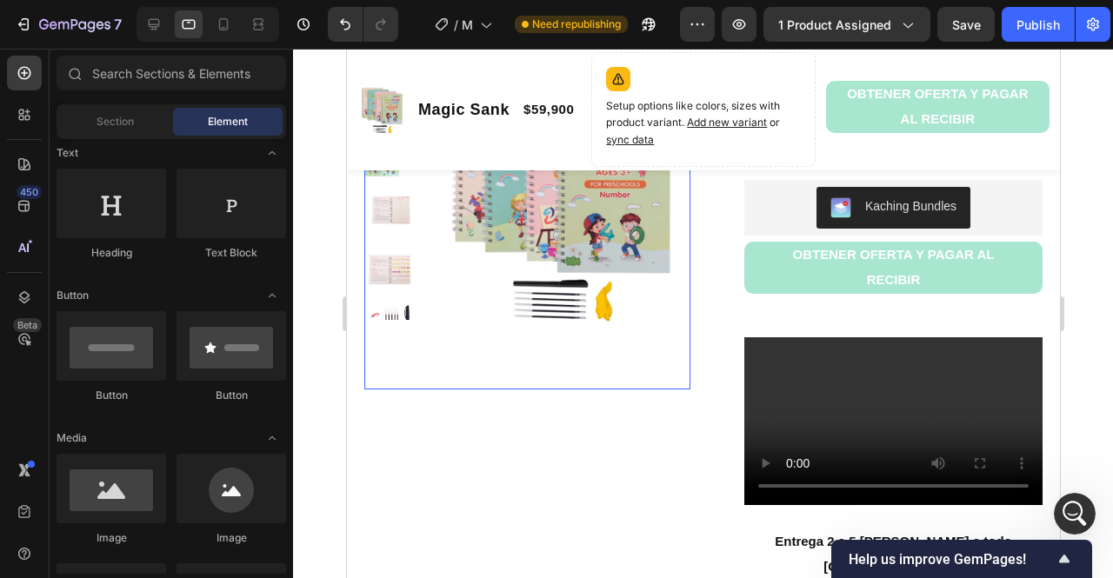
scroll to position [694, 0]
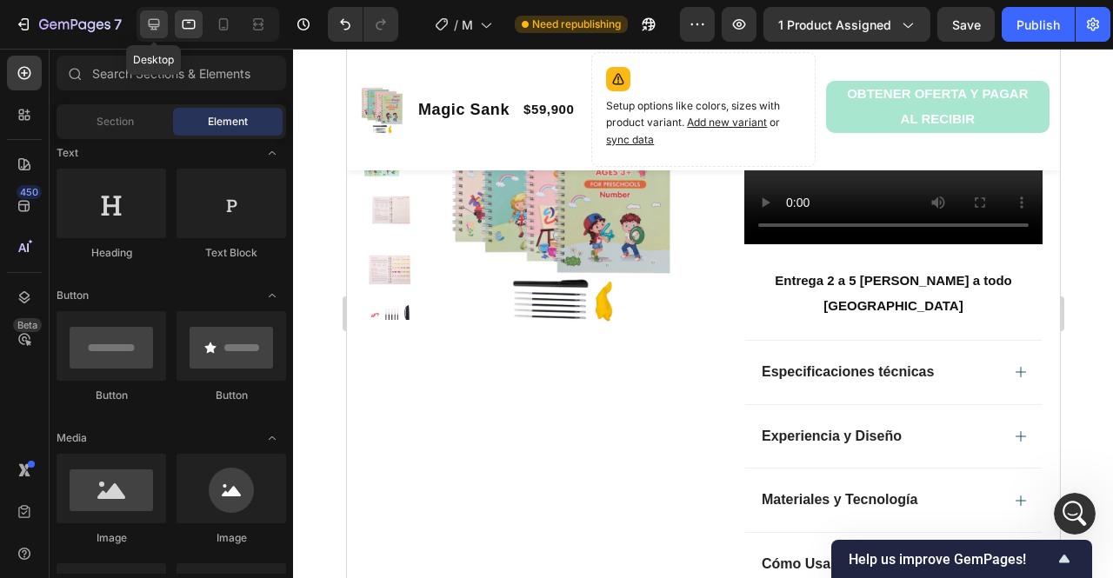
click at [160, 36] on div at bounding box center [154, 24] width 28 height 28
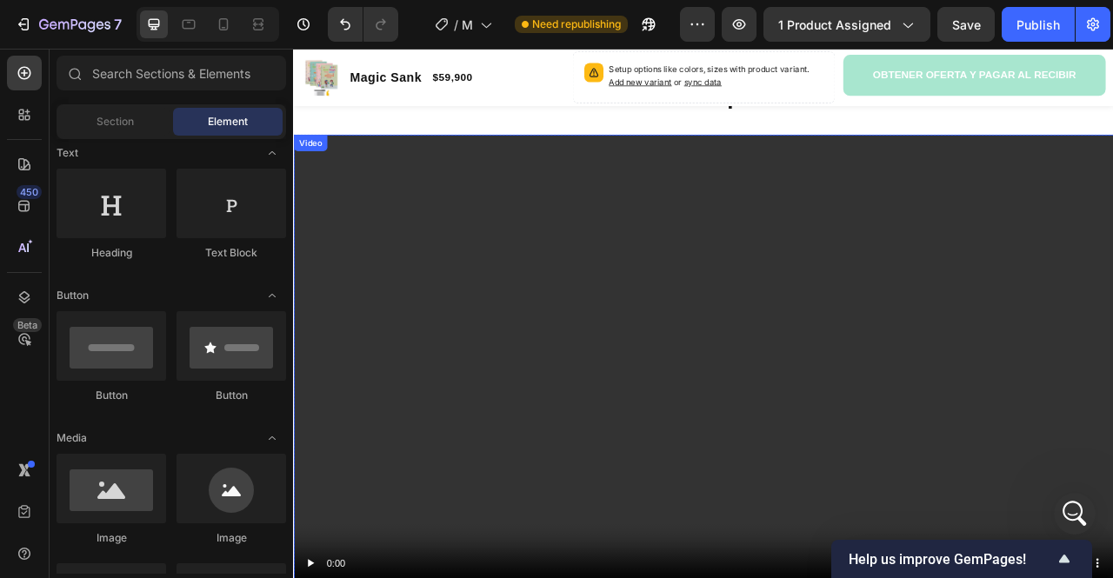
scroll to position [1167, 0]
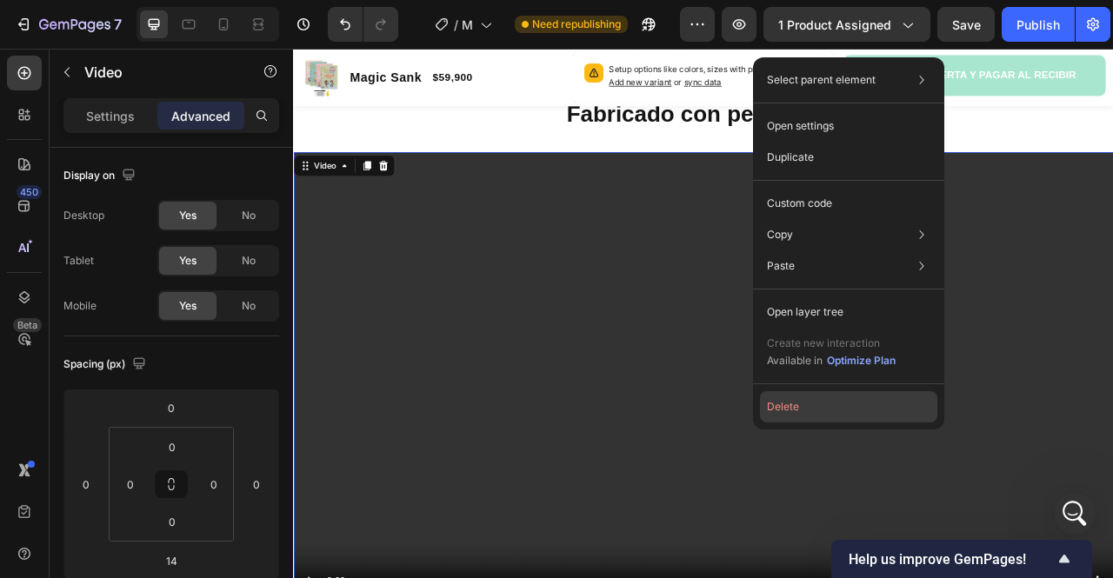
click at [777, 415] on button "Delete" at bounding box center [848, 406] width 177 height 31
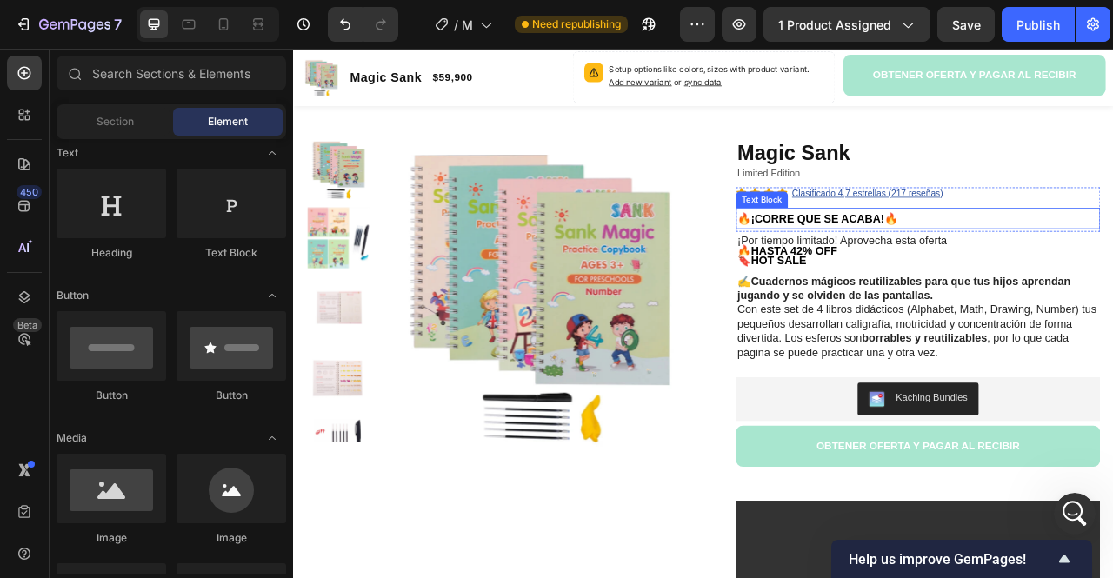
scroll to position [297, 0]
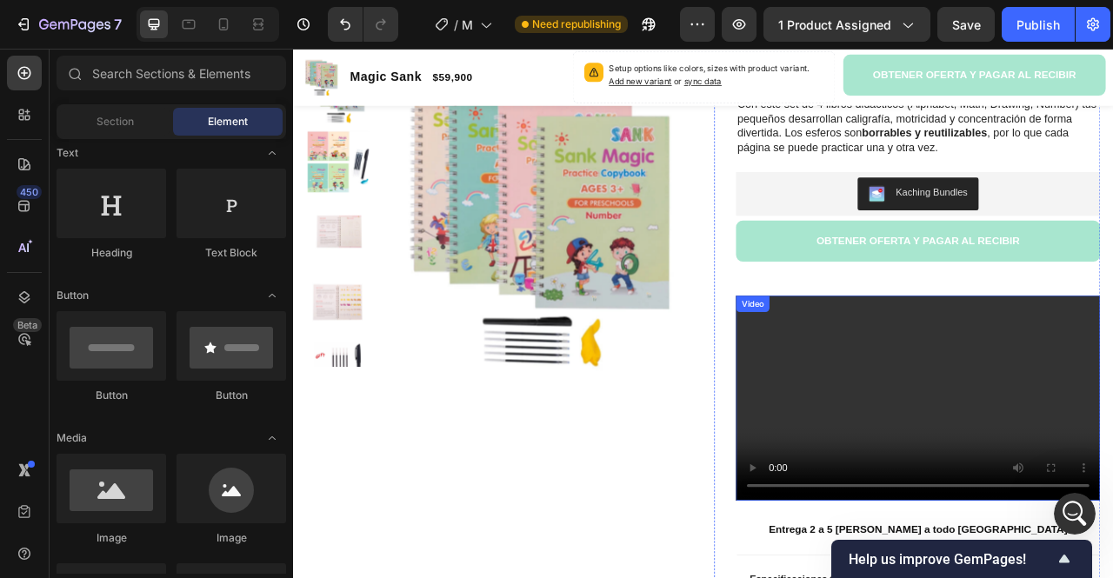
click at [1009, 489] on video at bounding box center [1087, 493] width 463 height 261
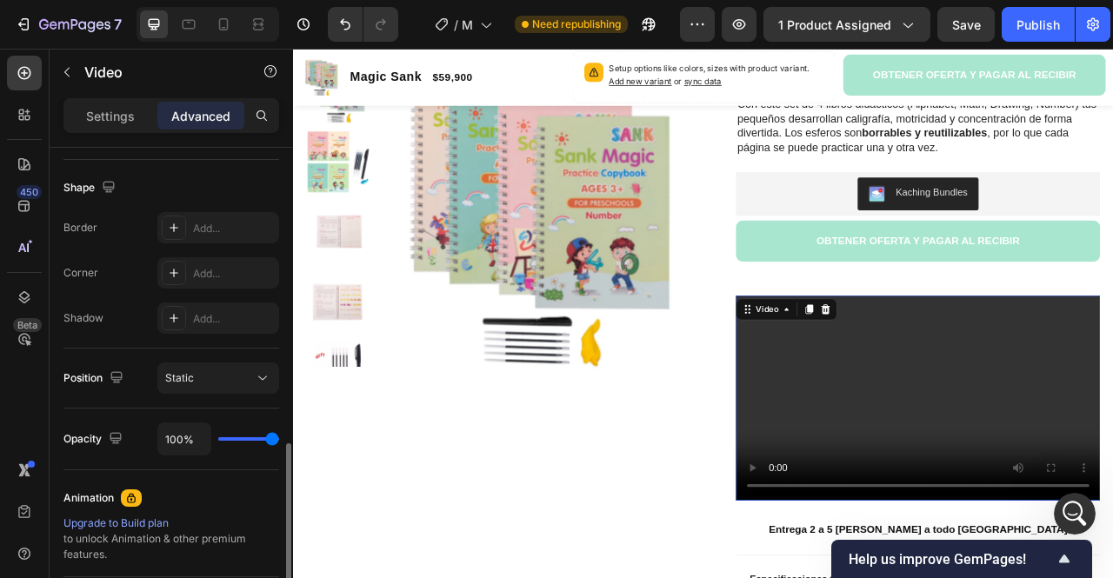
scroll to position [609, 0]
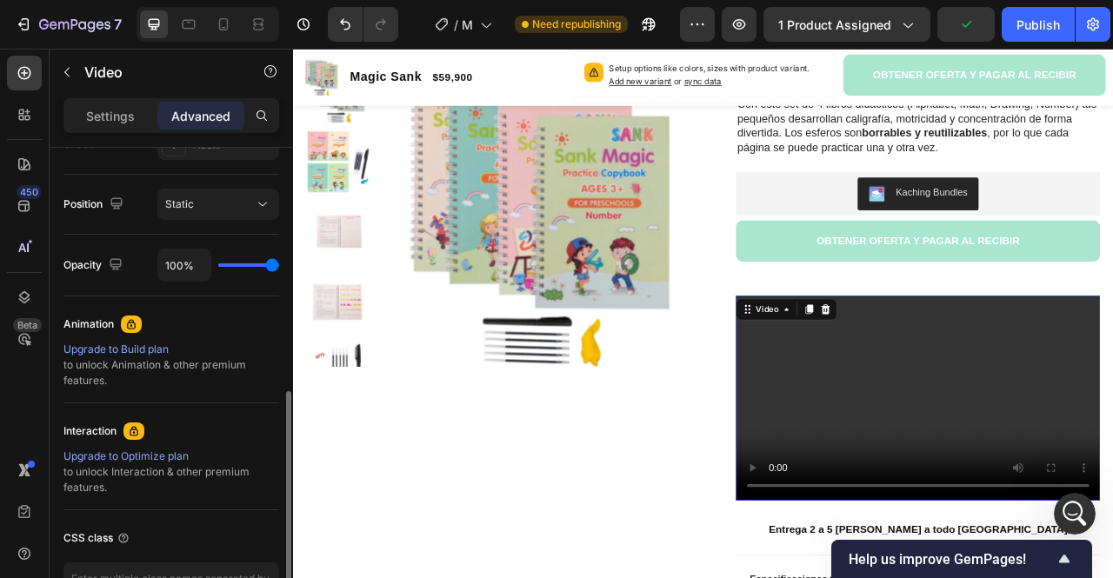
click at [104, 130] on div "Settings Advanced" at bounding box center [171, 115] width 216 height 35
click at [111, 124] on div "Settings" at bounding box center [110, 116] width 87 height 28
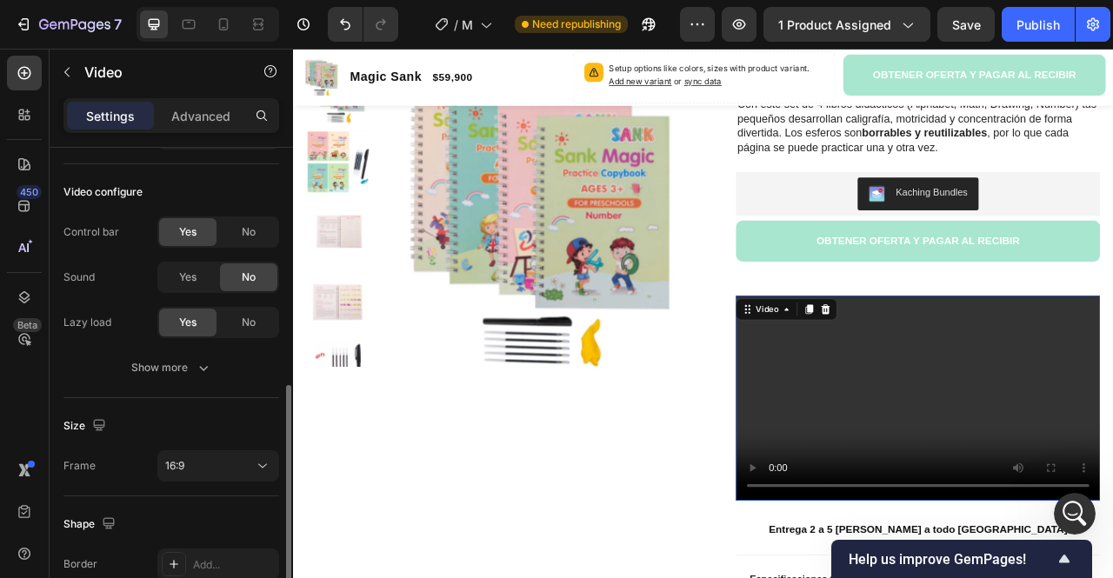
scroll to position [259, 0]
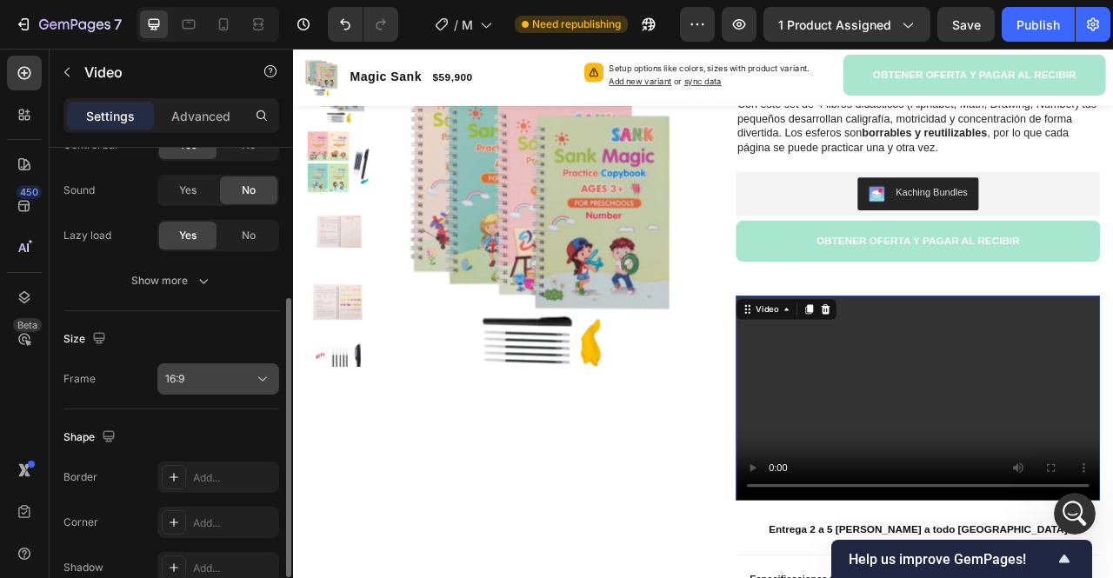
click at [238, 373] on div "16:9" at bounding box center [209, 379] width 89 height 16
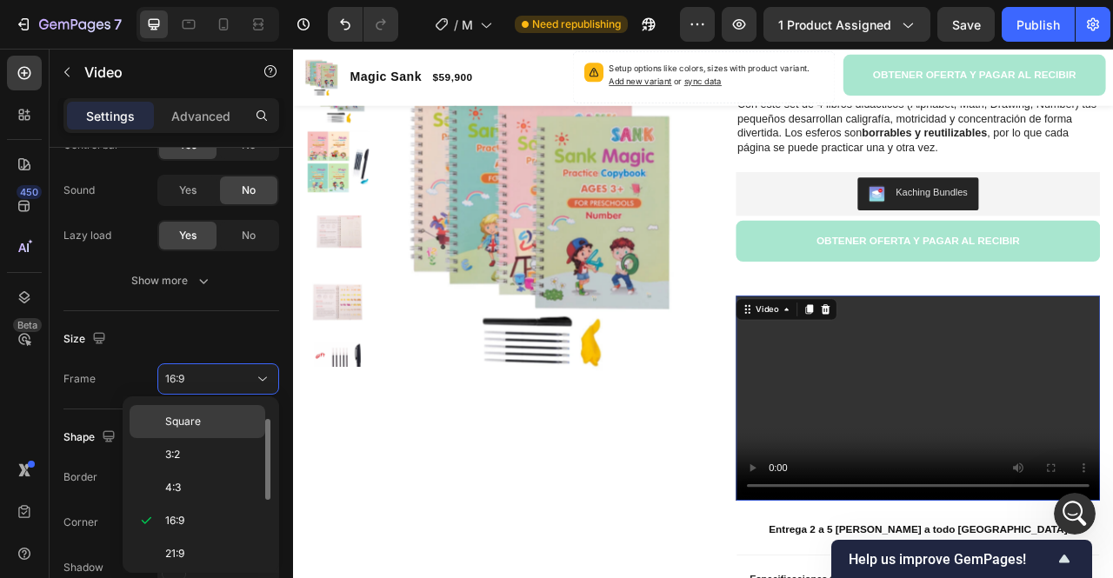
scroll to position [162, 0]
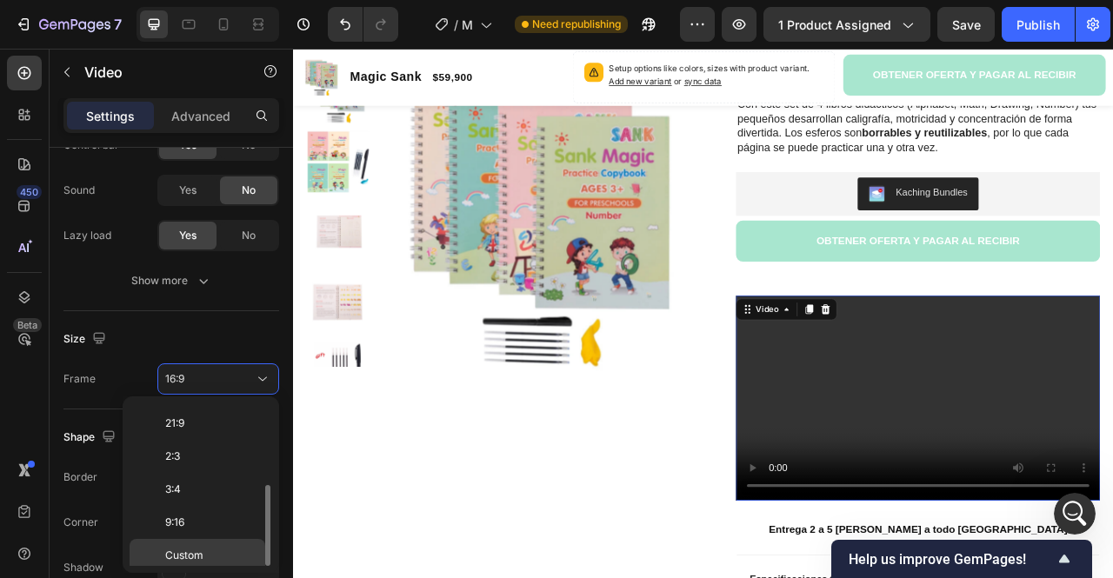
click at [224, 549] on p "Custom" at bounding box center [211, 556] width 92 height 16
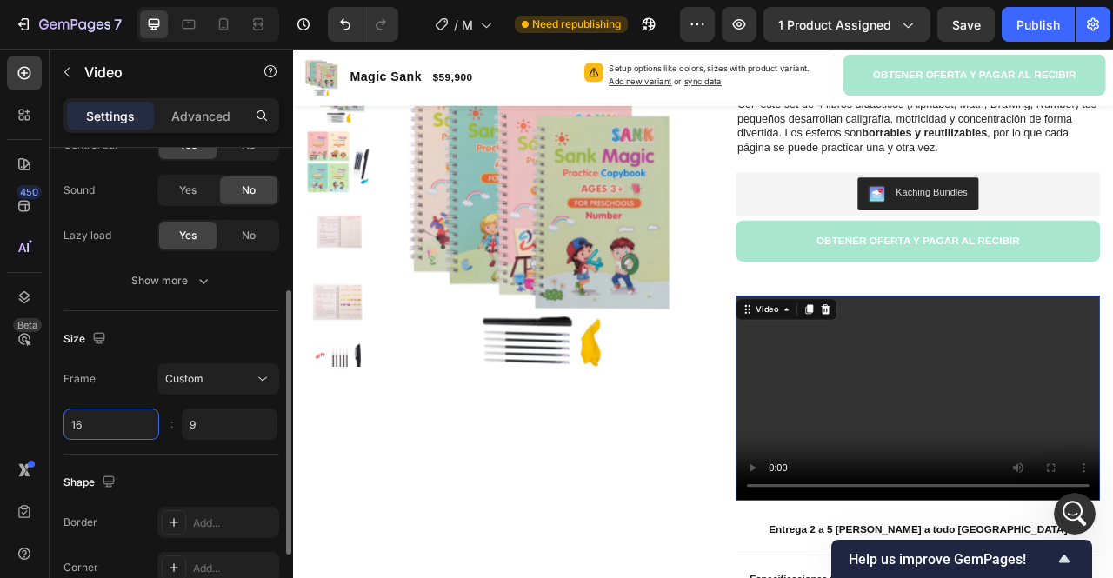
click at [130, 417] on input "16" at bounding box center [111, 424] width 96 height 31
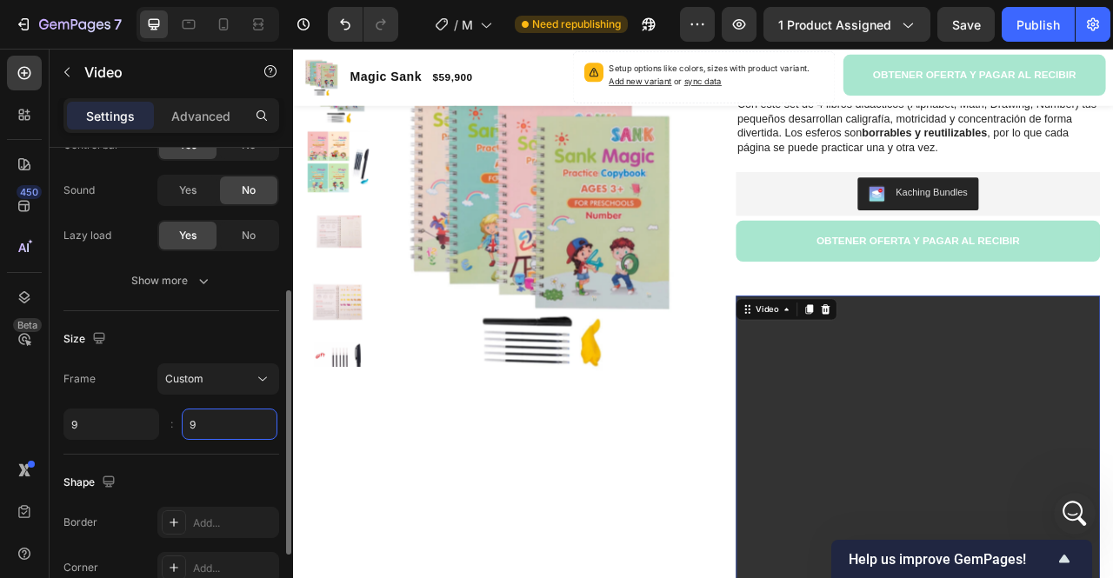
type input "9"
click at [221, 429] on input "9" at bounding box center [230, 424] width 96 height 31
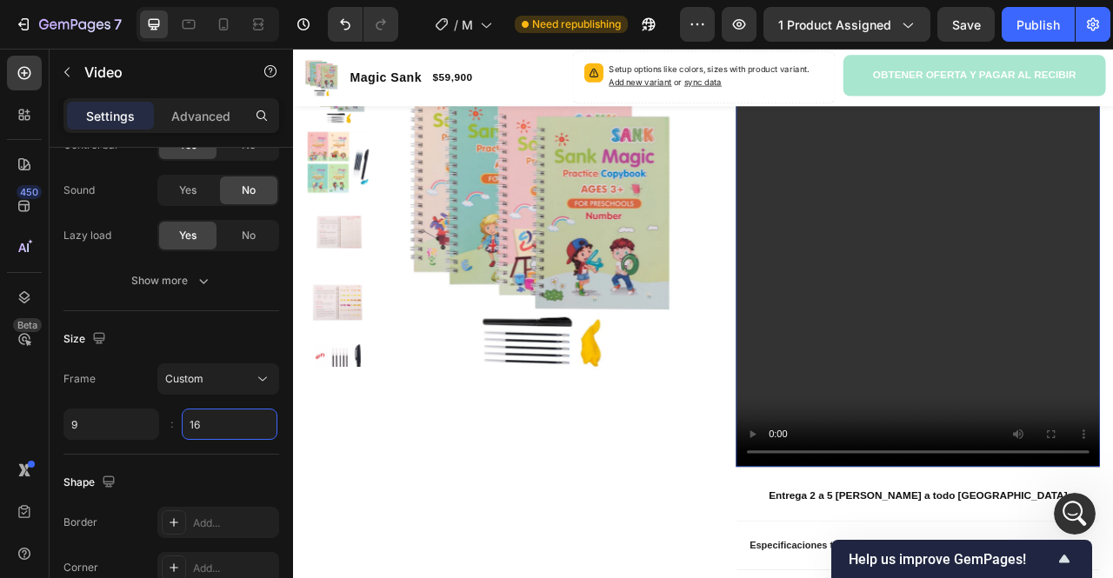
scroll to position [906, 0]
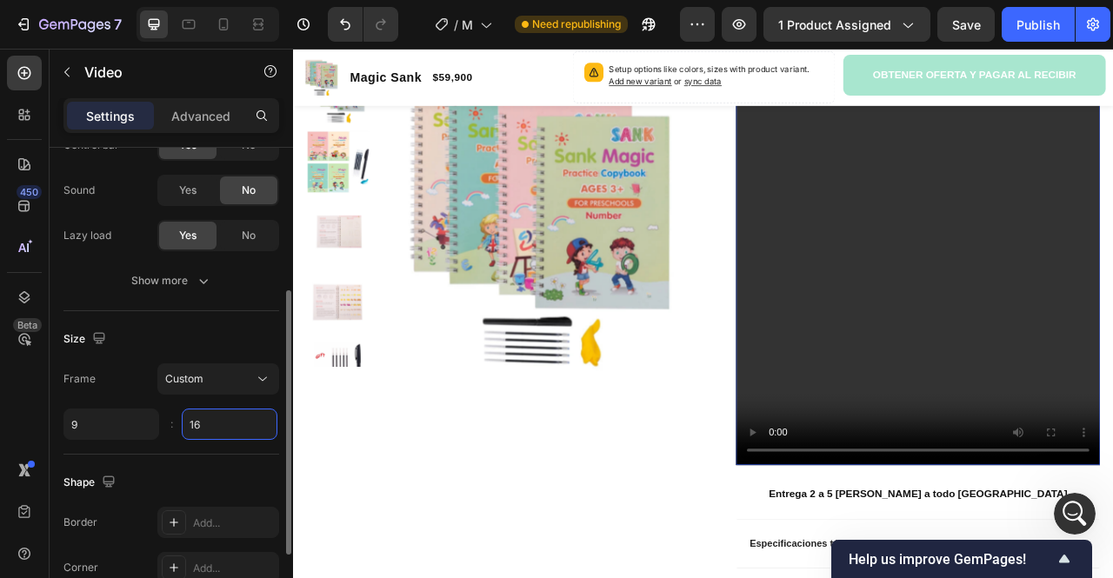
click at [238, 423] on input "16" at bounding box center [230, 424] width 96 height 31
type input "1"
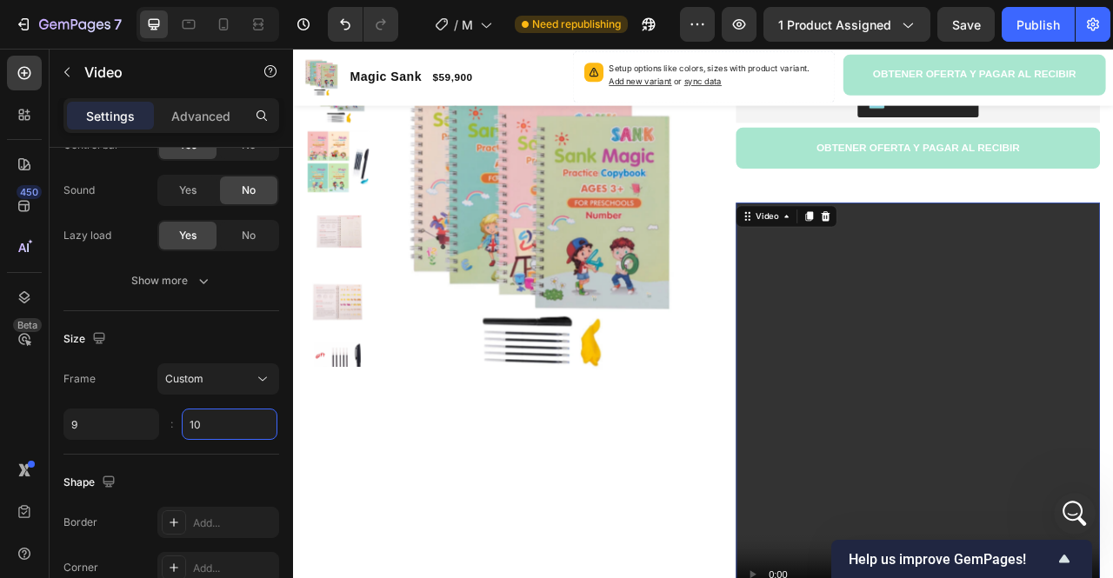
scroll to position [384, 0]
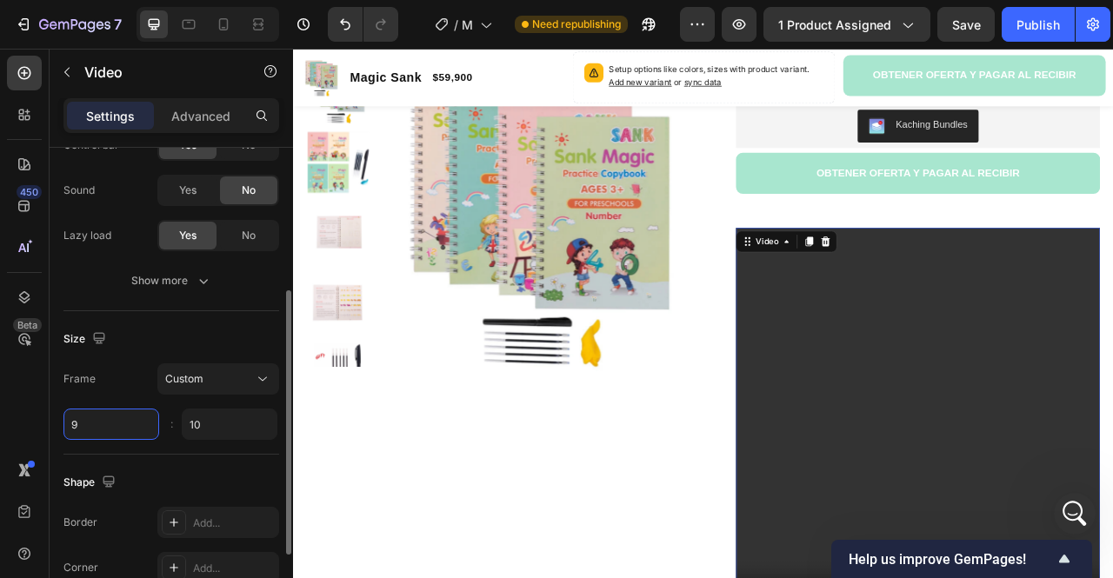
type input "10"
click at [128, 423] on input "9" at bounding box center [111, 424] width 96 height 31
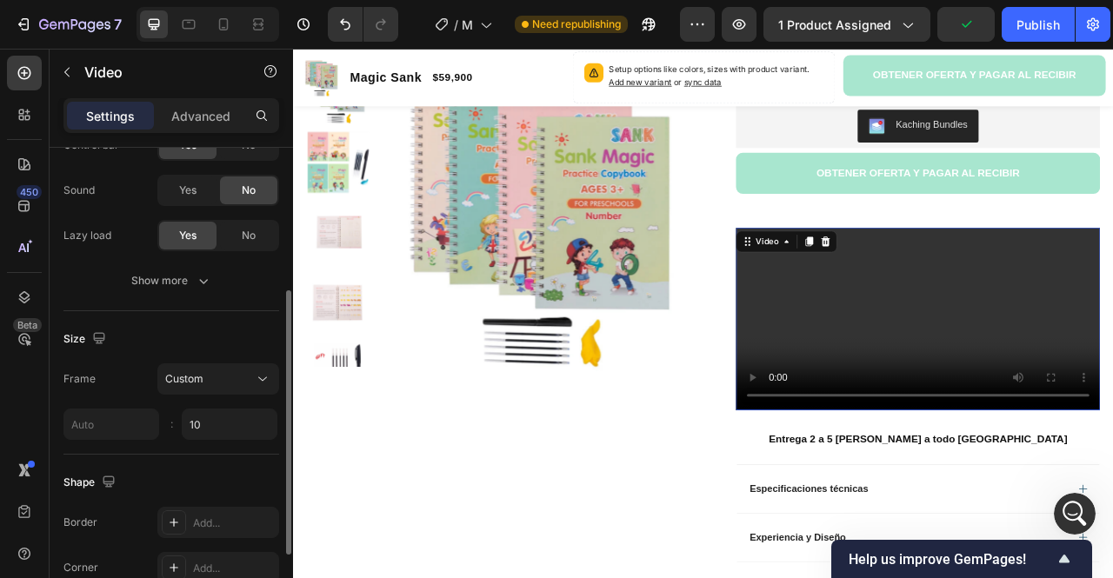
type input "9"
click at [151, 384] on div "Frame Custom" at bounding box center [171, 378] width 216 height 31
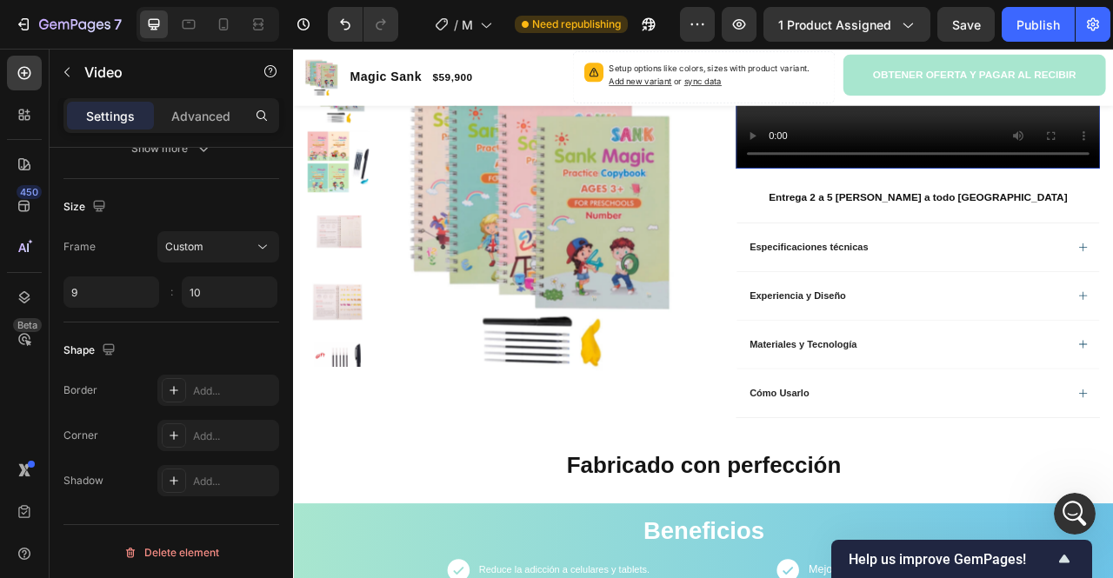
scroll to position [819, 0]
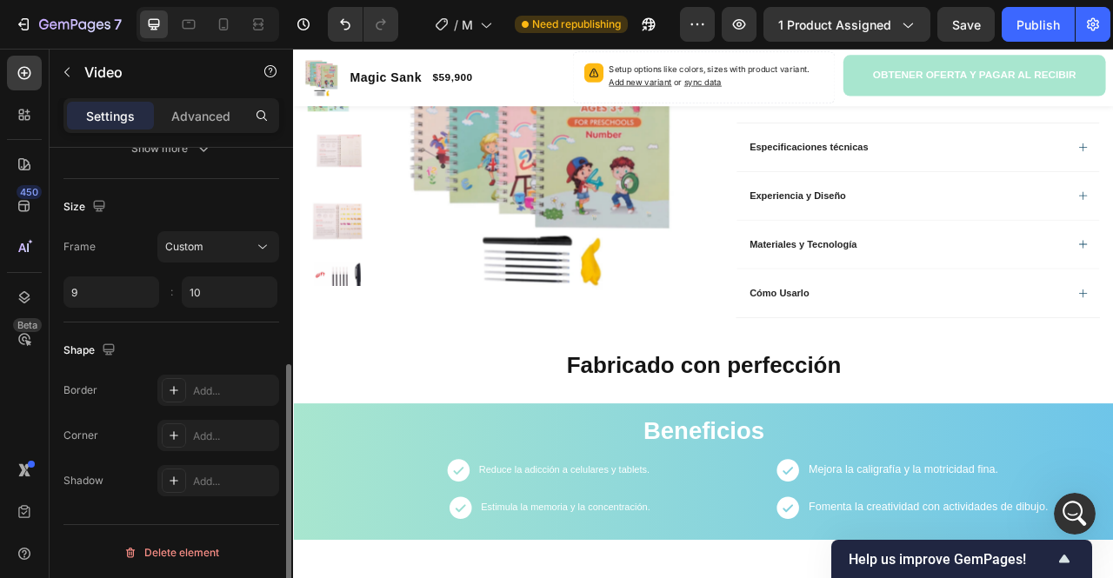
click at [227, 331] on div "Shape Border Add... Corner Add... Shadow Add..." at bounding box center [171, 417] width 216 height 188
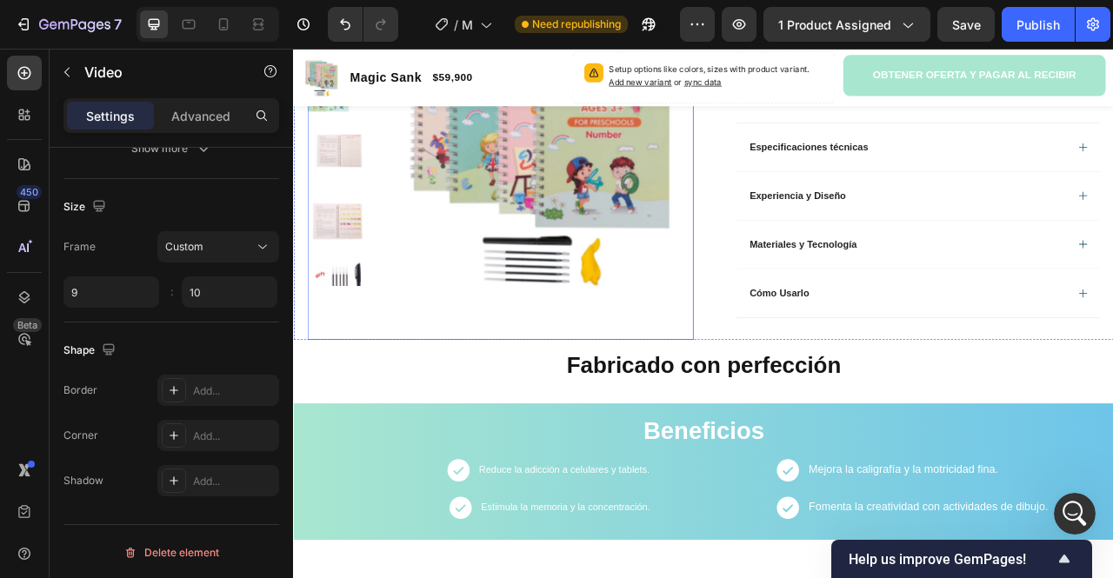
scroll to position [471, 0]
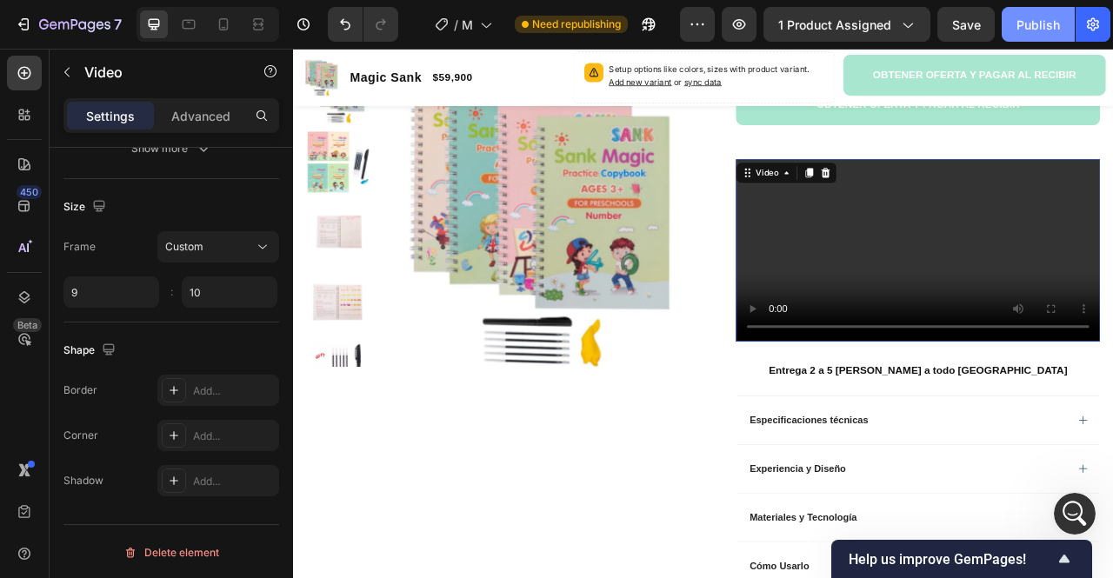
click at [1019, 31] on div "Publish" at bounding box center [1037, 25] width 43 height 18
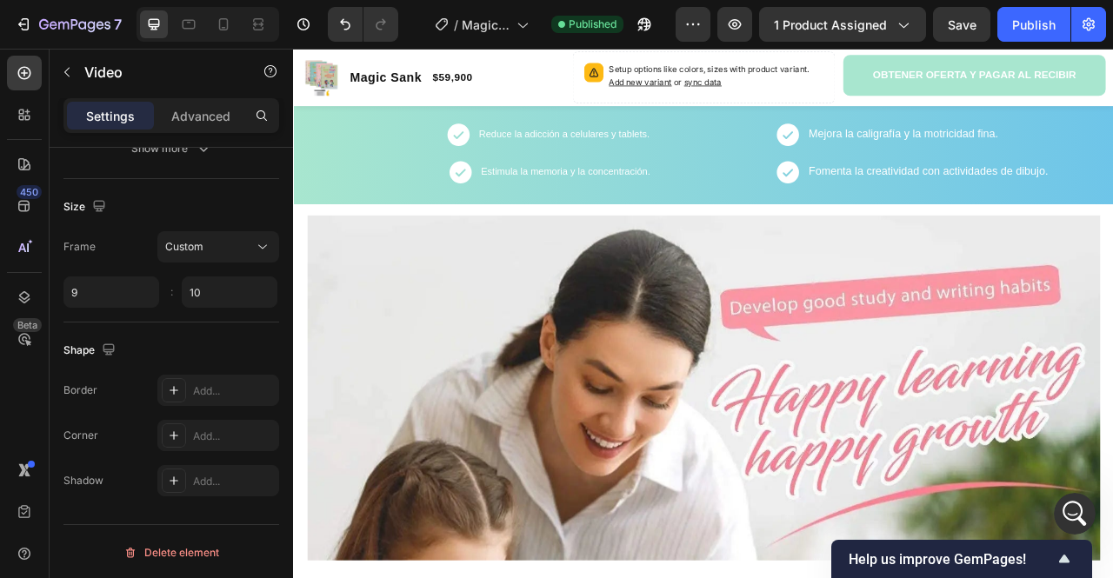
scroll to position [1254, 0]
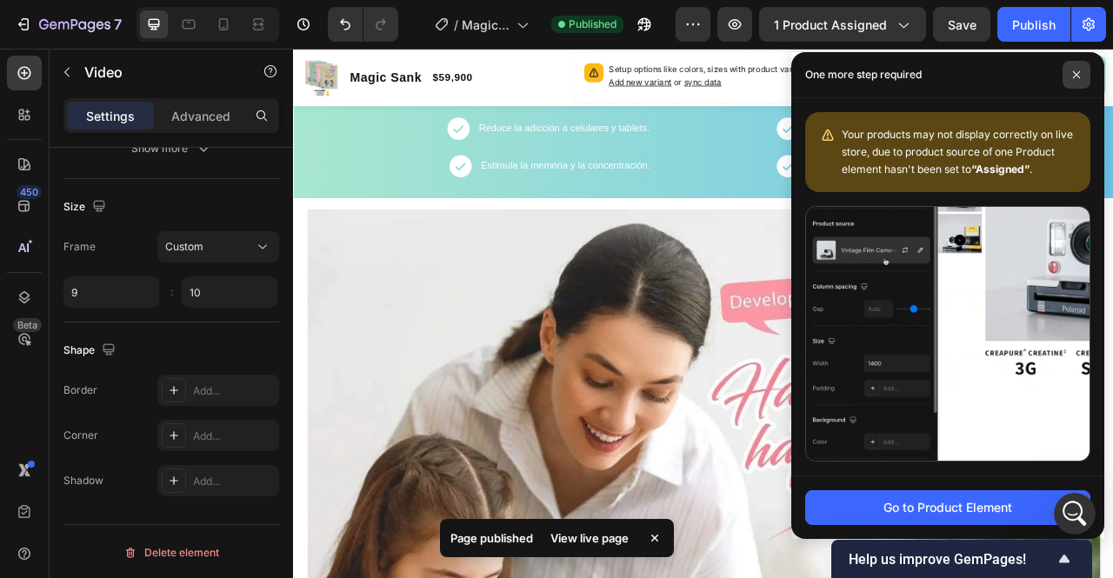
click at [1080, 76] on span at bounding box center [1076, 75] width 28 height 28
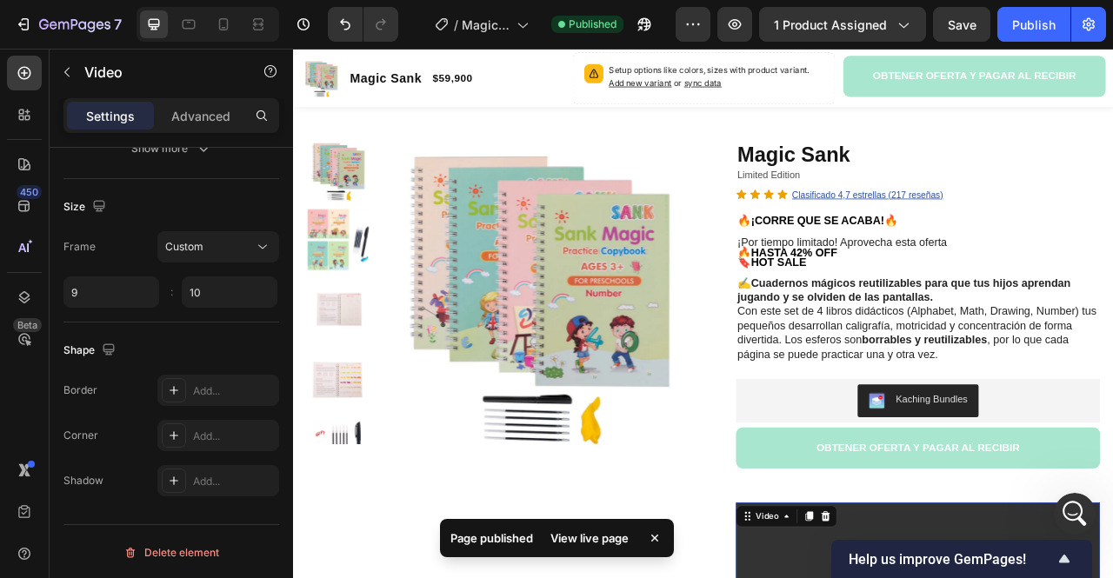
scroll to position [0, 0]
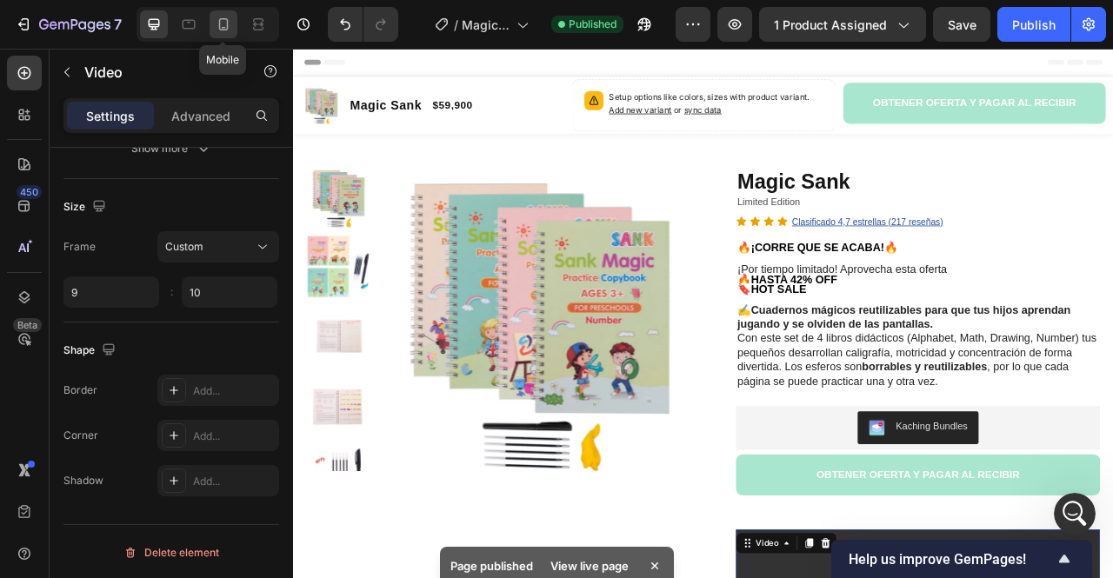
click at [221, 32] on icon at bounding box center [223, 24] width 17 height 17
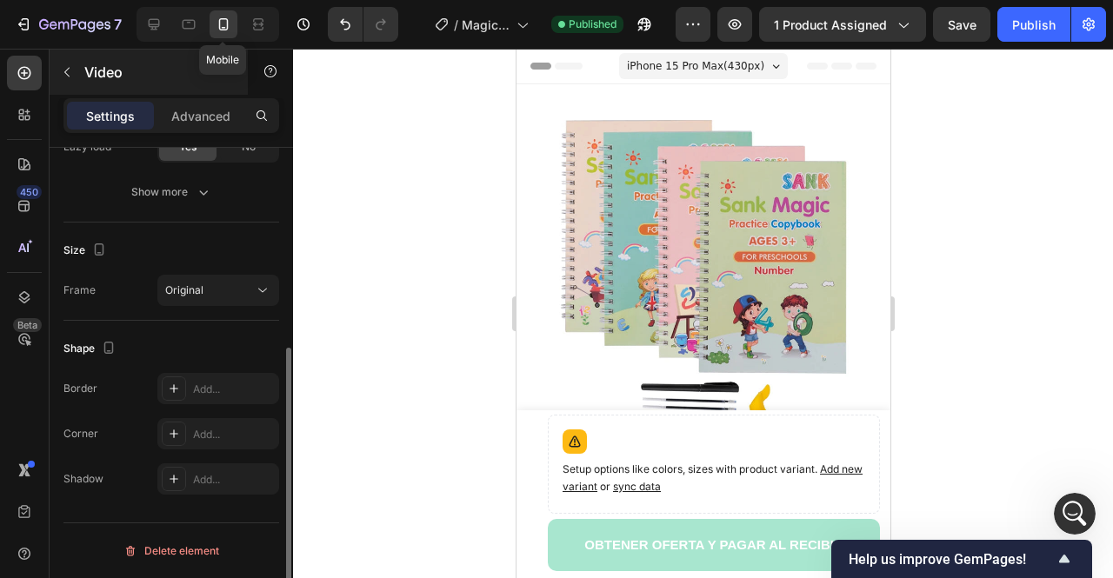
scroll to position [346, 0]
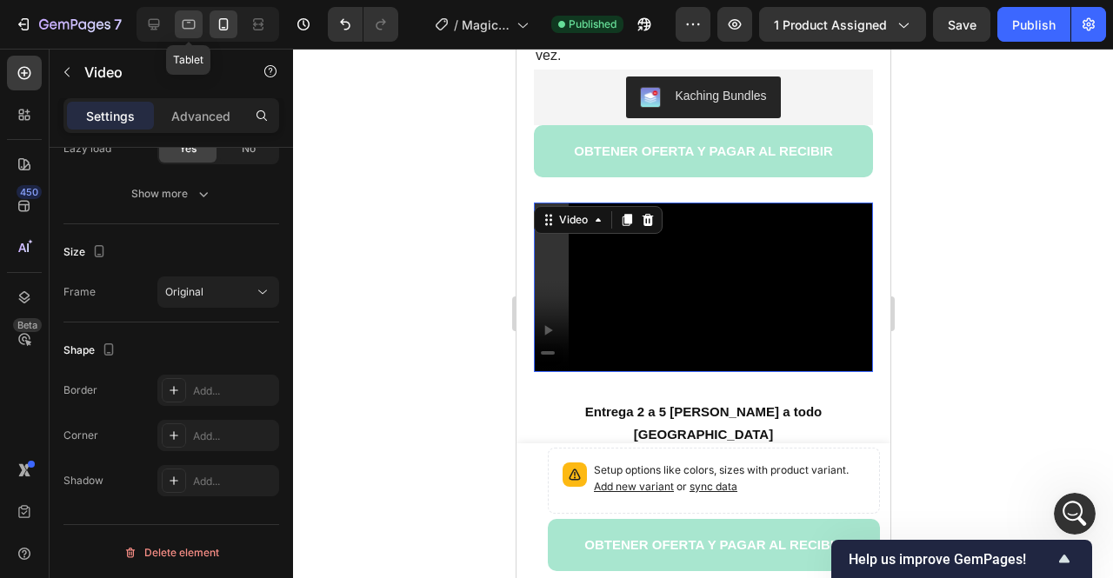
click at [190, 27] on icon at bounding box center [188, 24] width 17 height 17
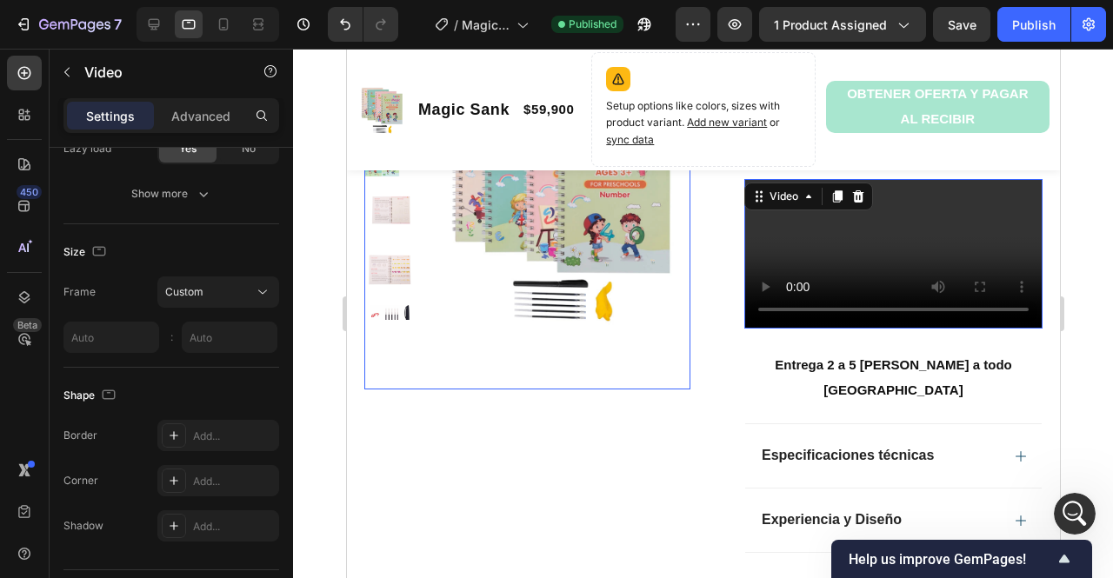
scroll to position [592, 0]
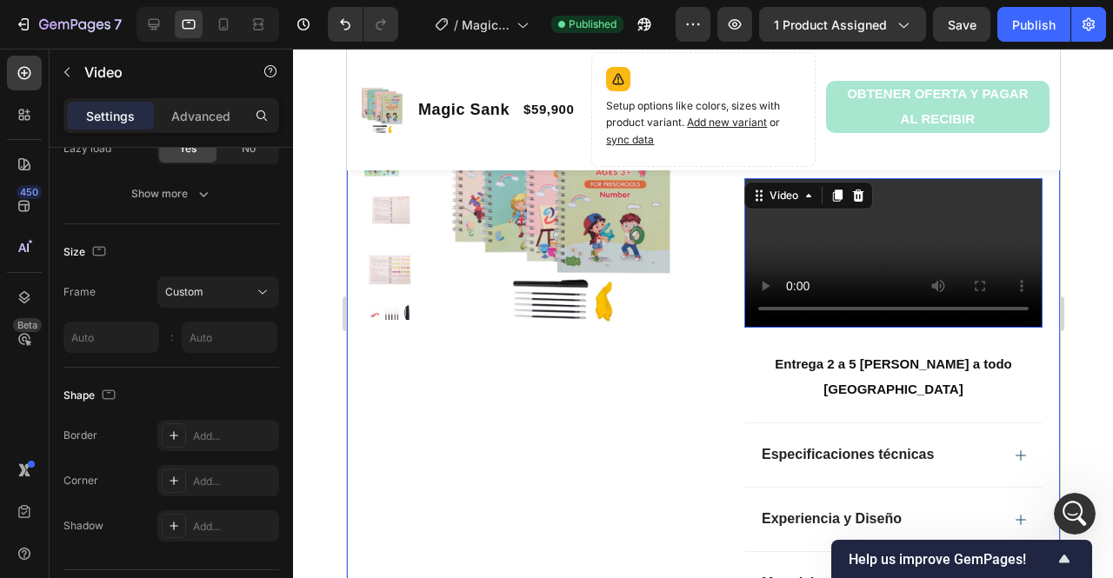
click at [594, 435] on div "Product Images Row" at bounding box center [526, 182] width 326 height 1053
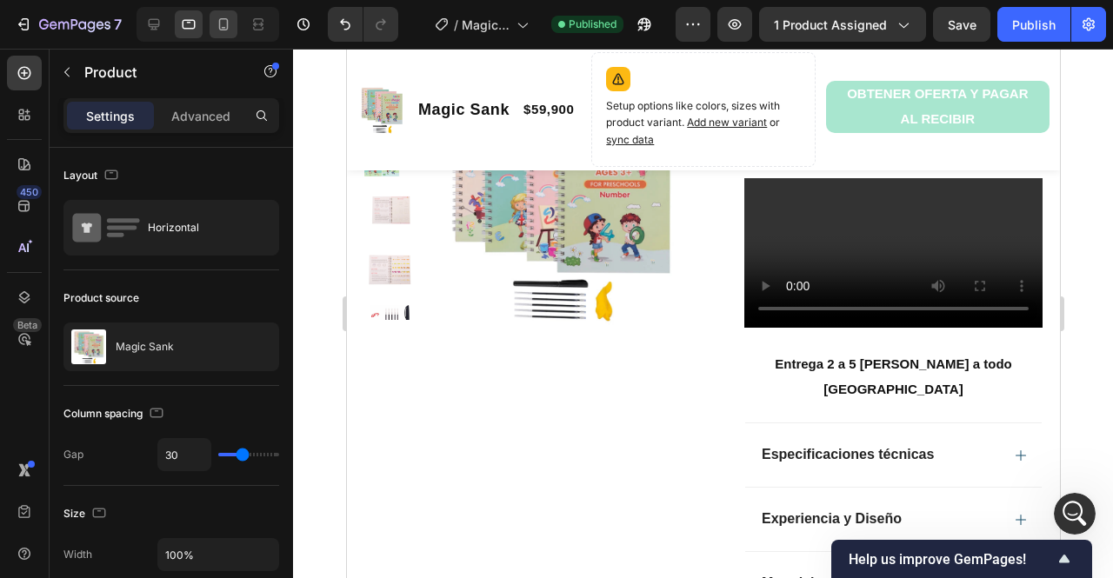
click at [216, 18] on div at bounding box center [224, 24] width 28 height 28
type input "0"
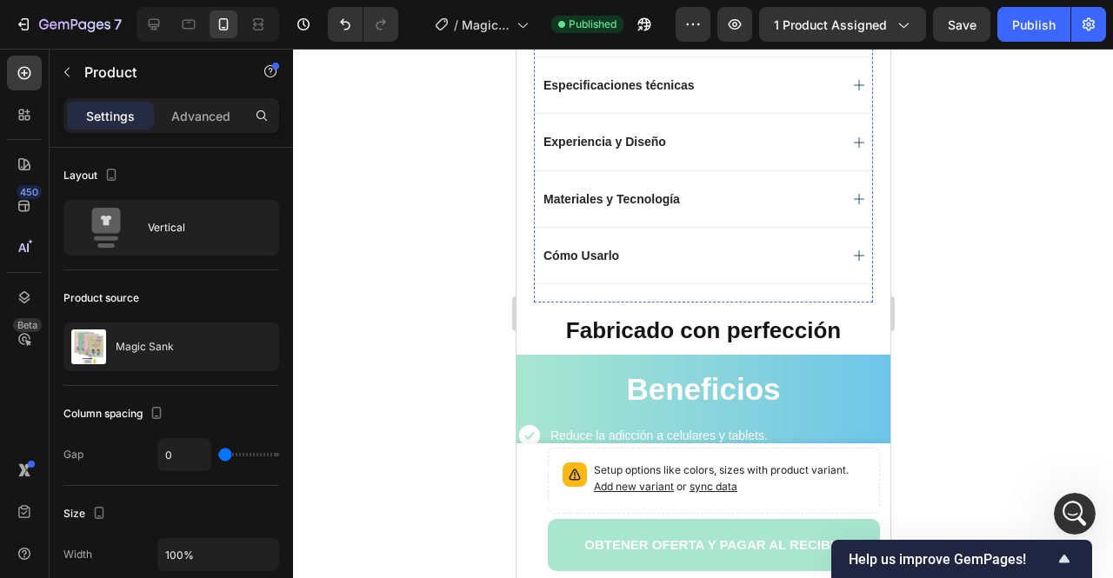
scroll to position [1304, 0]
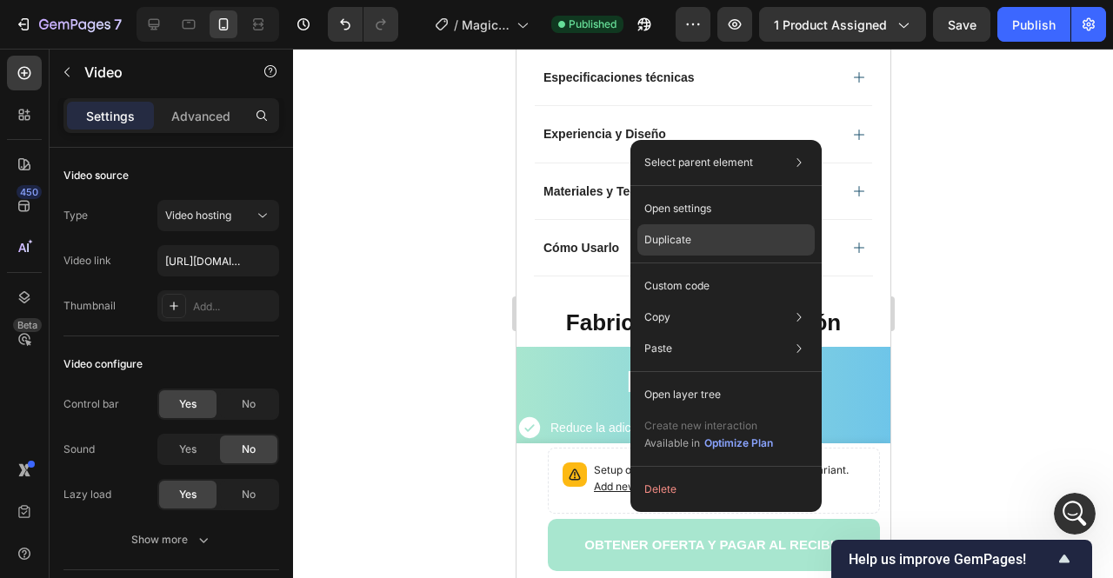
drag, startPoint x: 680, startPoint y: 242, endPoint x: 15, endPoint y: 293, distance: 667.1
click at [680, 242] on p "Duplicate" at bounding box center [667, 240] width 47 height 16
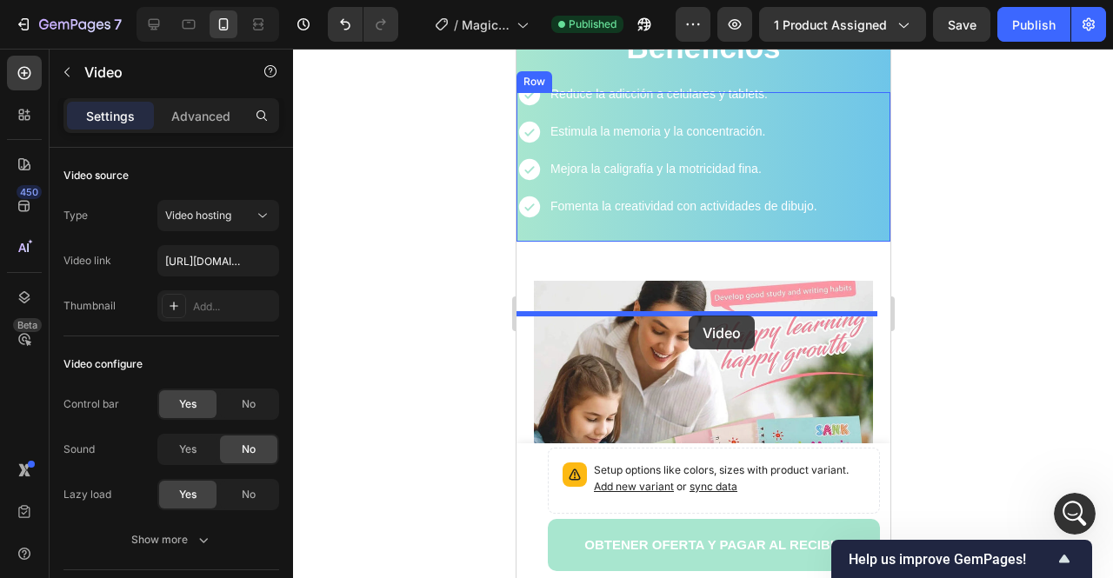
scroll to position [2087, 0]
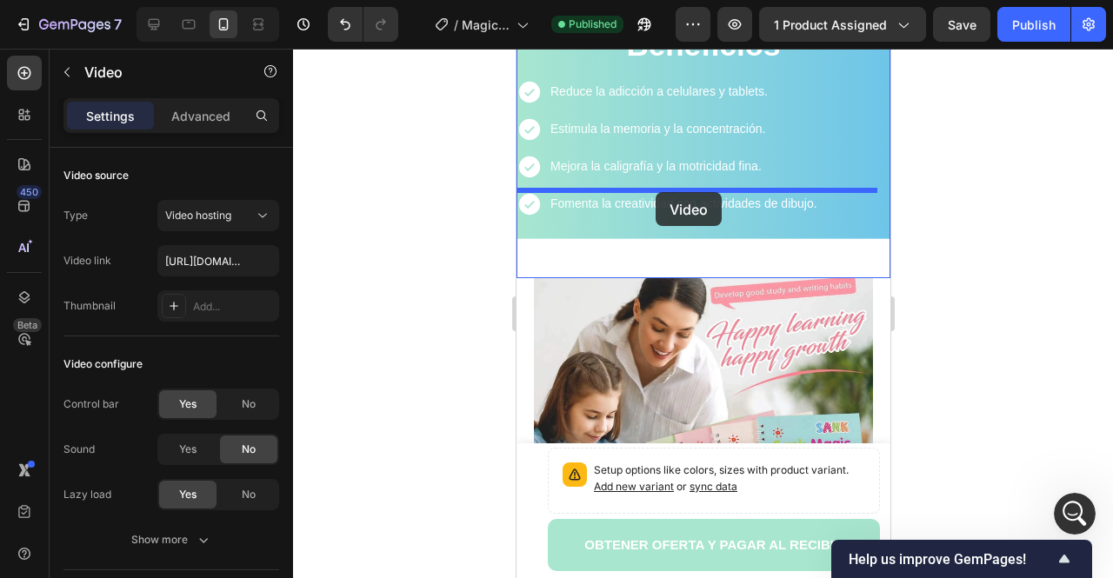
drag, startPoint x: 706, startPoint y: 168, endPoint x: 655, endPoint y: 192, distance: 56.8
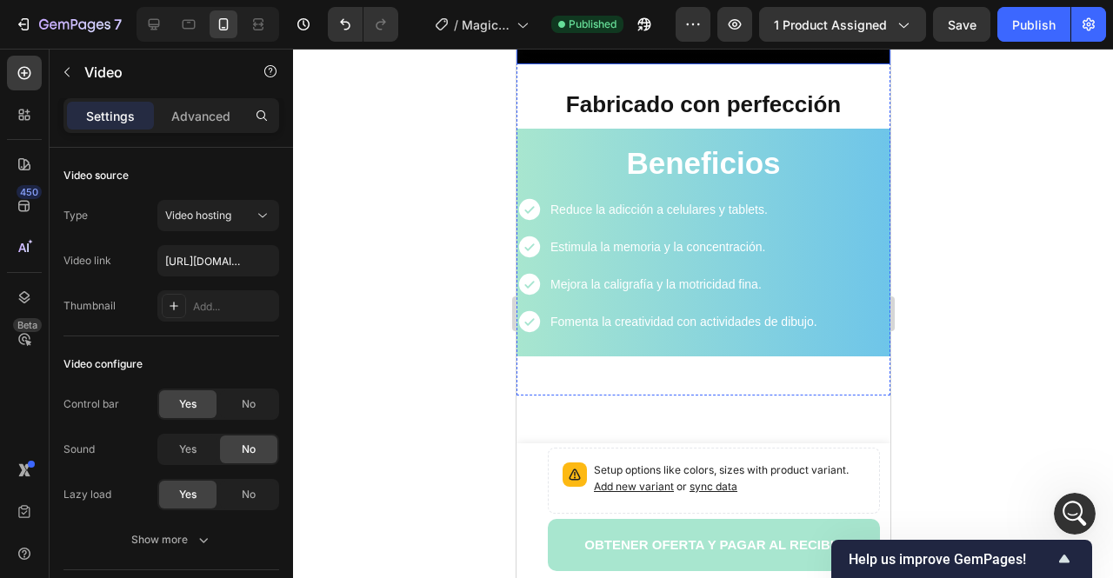
scroll to position [1901, 0]
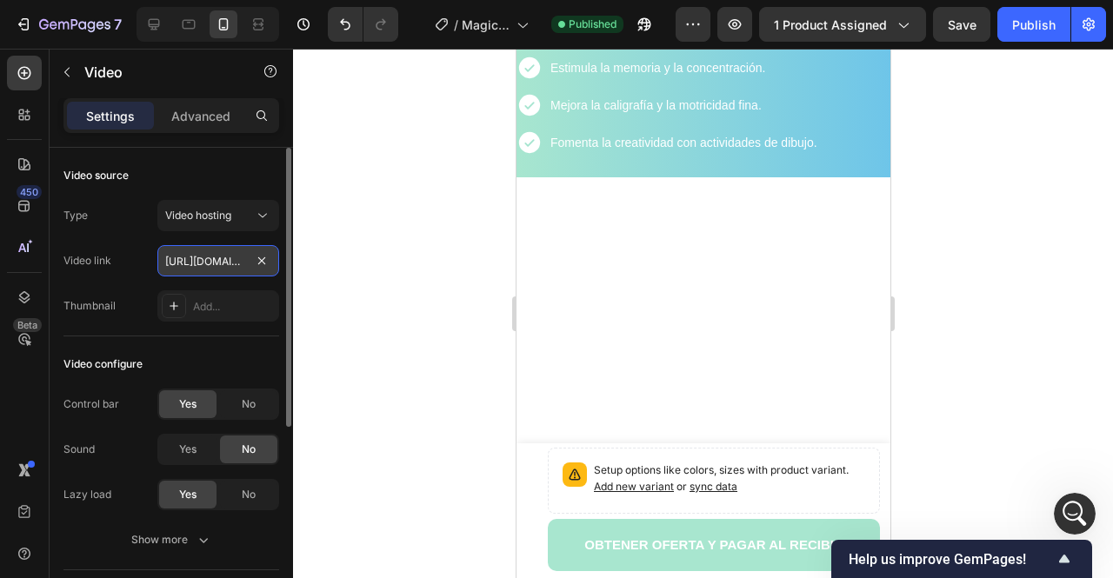
click at [214, 269] on input "[URL][DOMAIN_NAME]" at bounding box center [218, 260] width 122 height 31
paste input "fcf34c1bff5443ebb4073220a329057"
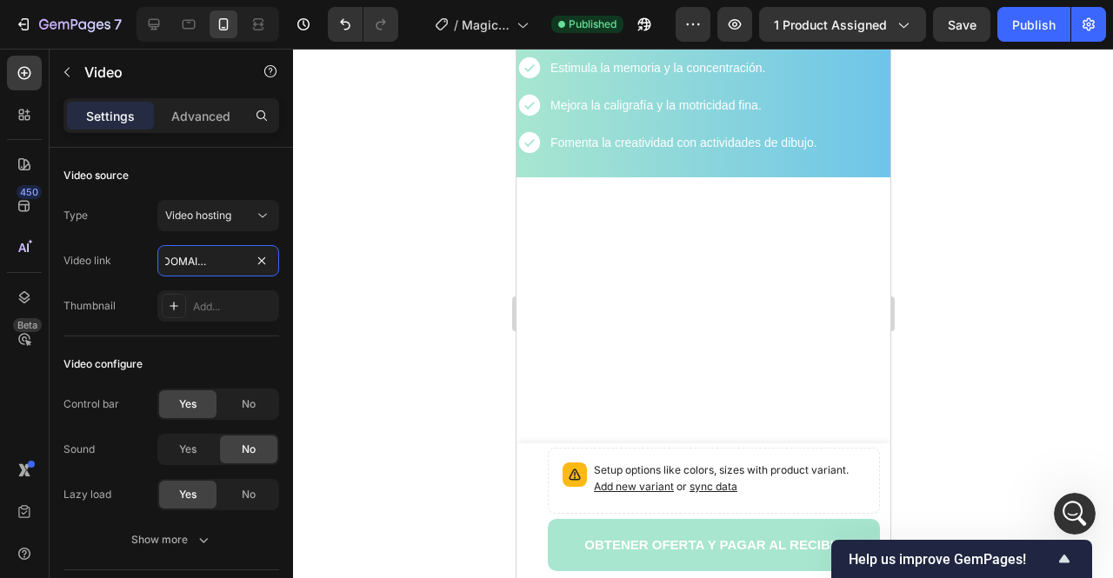
type input "[URL][DOMAIN_NAME]"
click at [395, 280] on div at bounding box center [703, 314] width 820 height 530
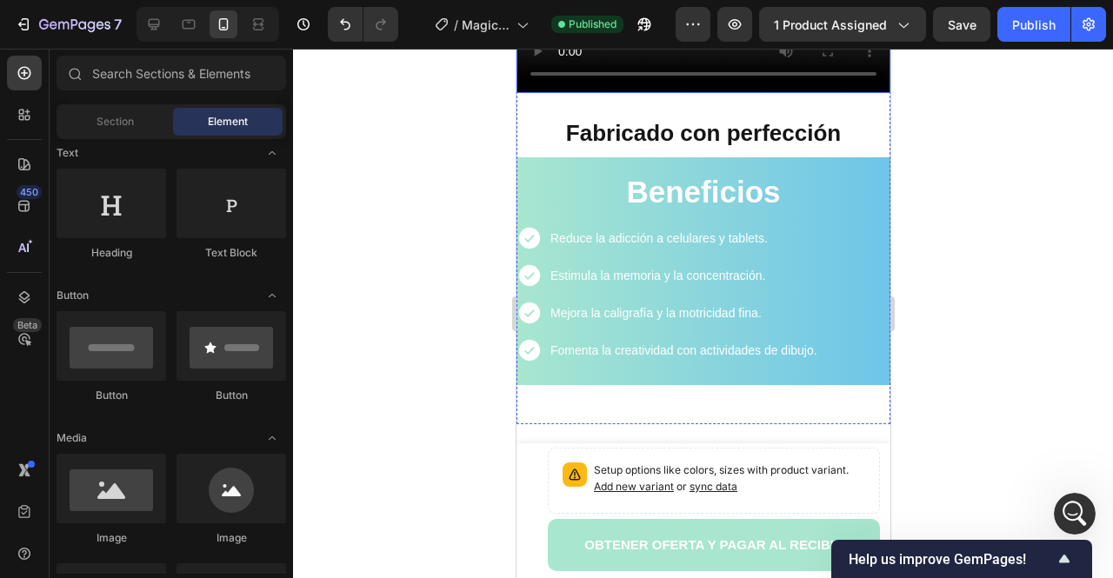
scroll to position [1640, 0]
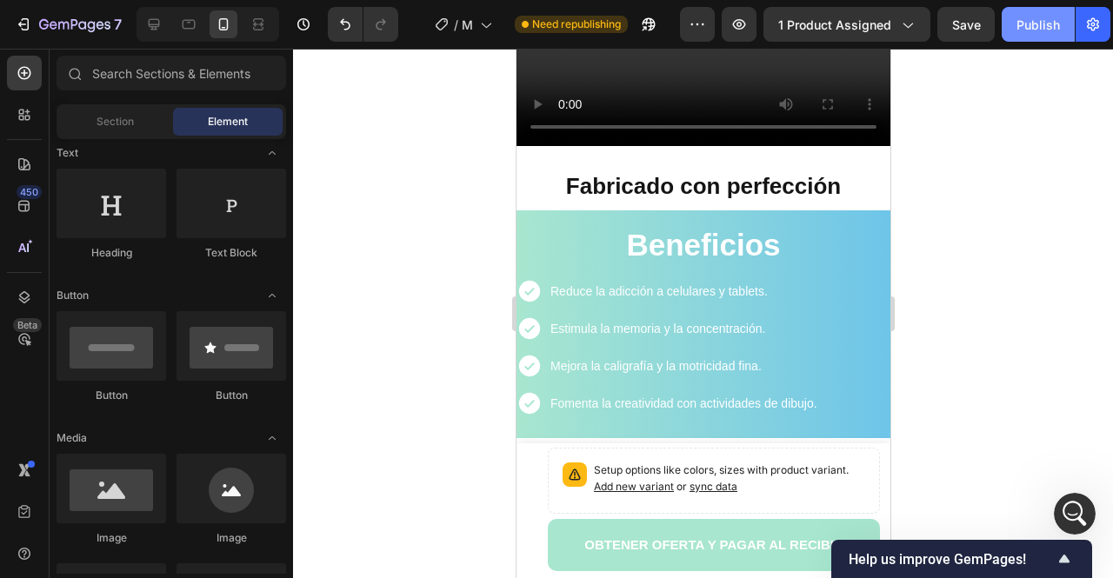
click at [1022, 32] on button "Publish" at bounding box center [1038, 24] width 73 height 35
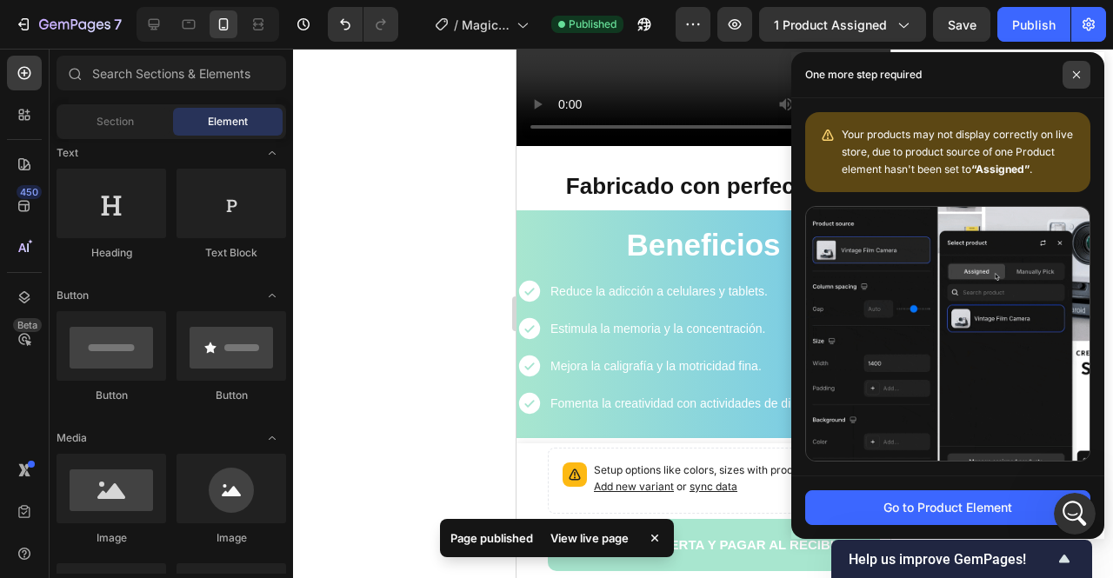
drag, startPoint x: 1096, startPoint y: 70, endPoint x: 1085, endPoint y: 76, distance: 12.4
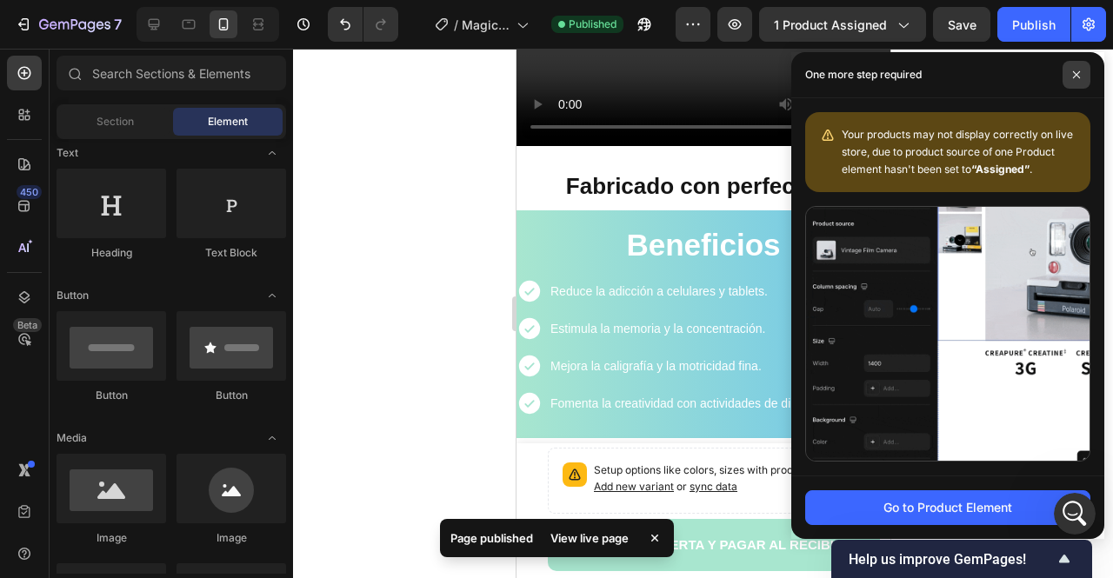
click at [1096, 70] on div "One more step required" at bounding box center [947, 75] width 313 height 46
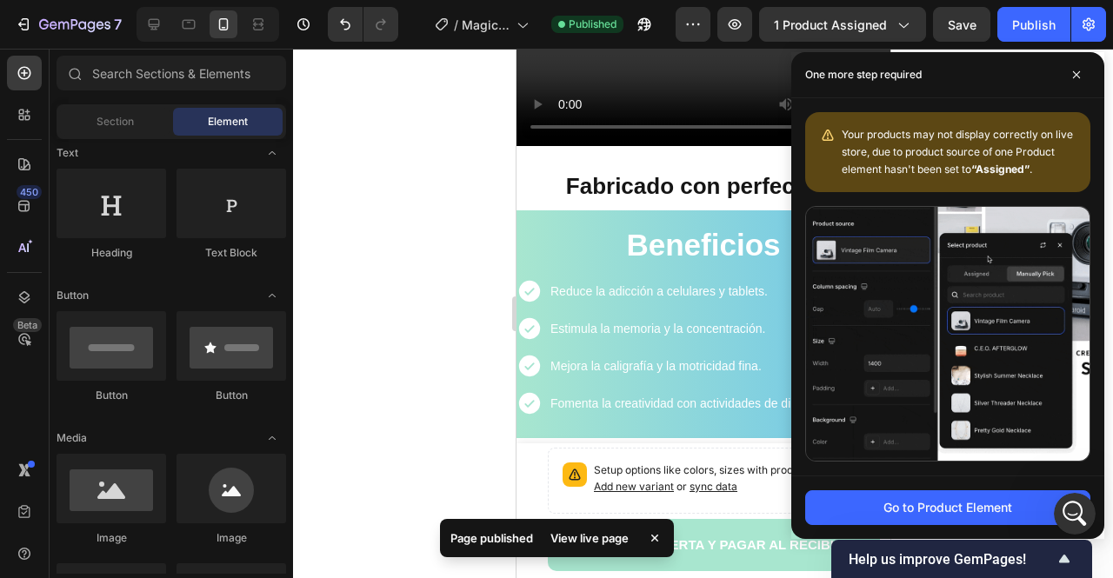
drag, startPoint x: 1073, startPoint y: 76, endPoint x: 976, endPoint y: 90, distance: 98.4
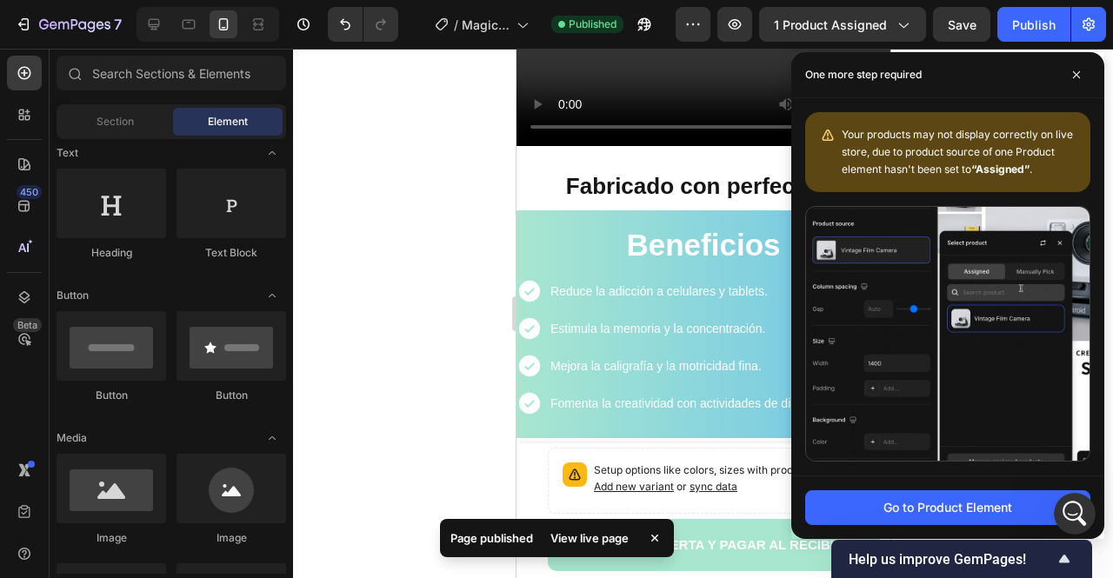
click at [1073, 78] on icon at bounding box center [1076, 74] width 9 height 9
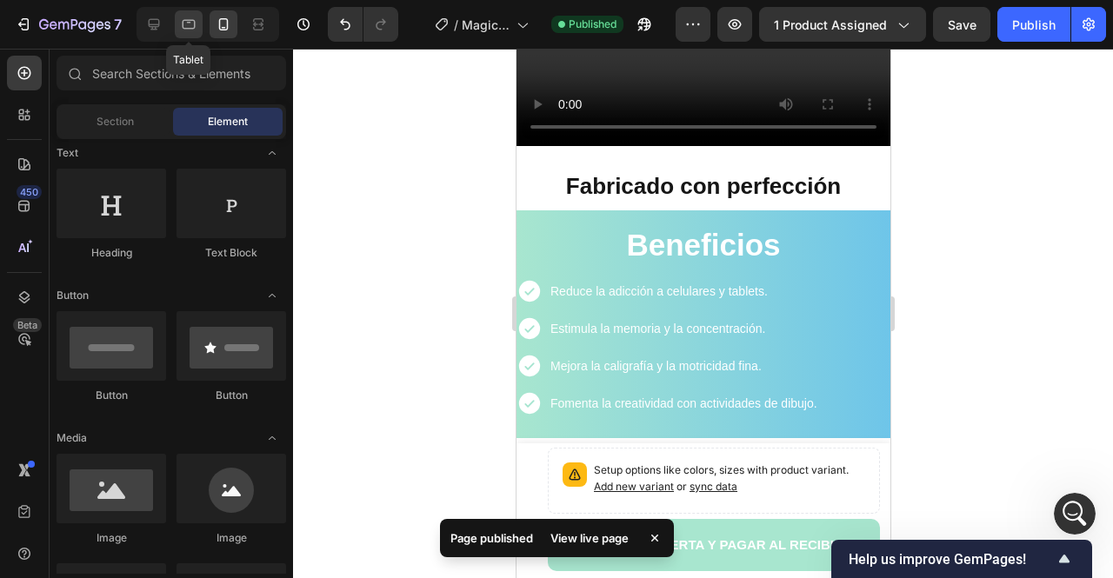
click at [190, 20] on icon at bounding box center [189, 25] width 13 height 10
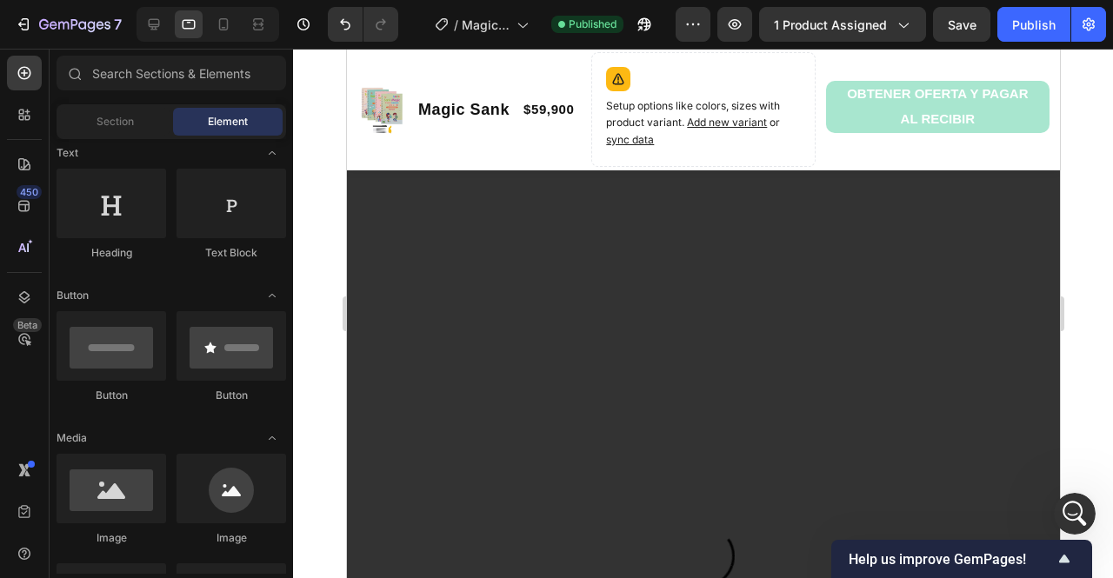
scroll to position [1478, 0]
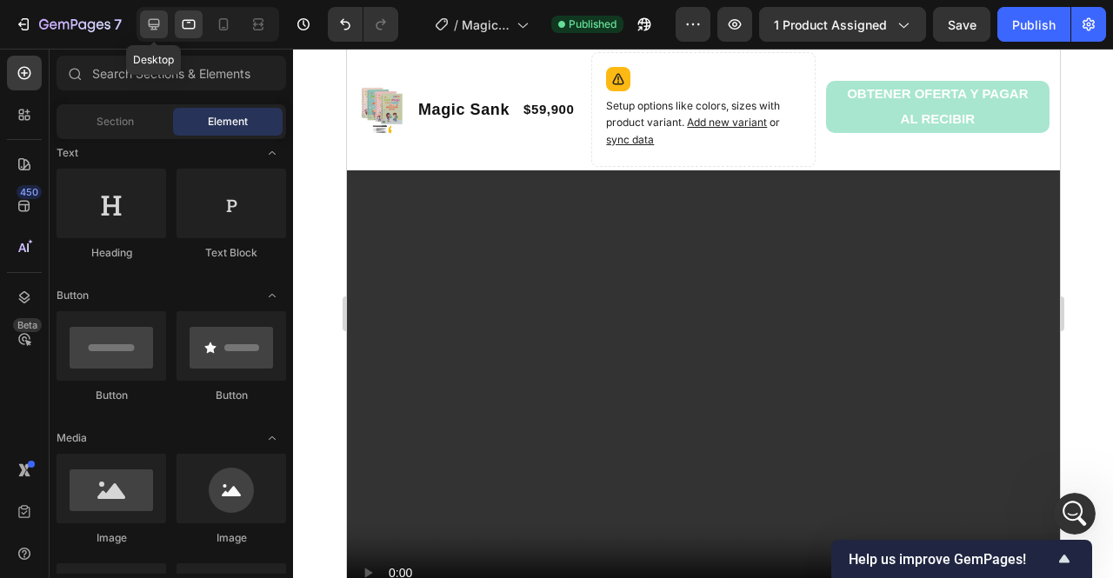
click at [146, 16] on icon at bounding box center [153, 24] width 17 height 17
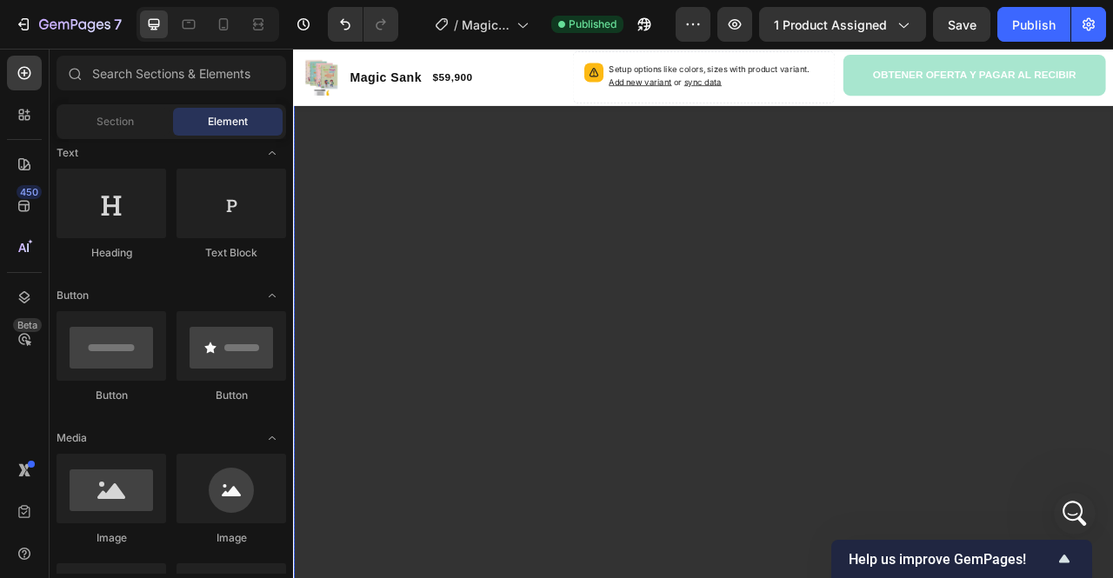
click at [518, 319] on video at bounding box center [814, 388] width 1043 height 1159
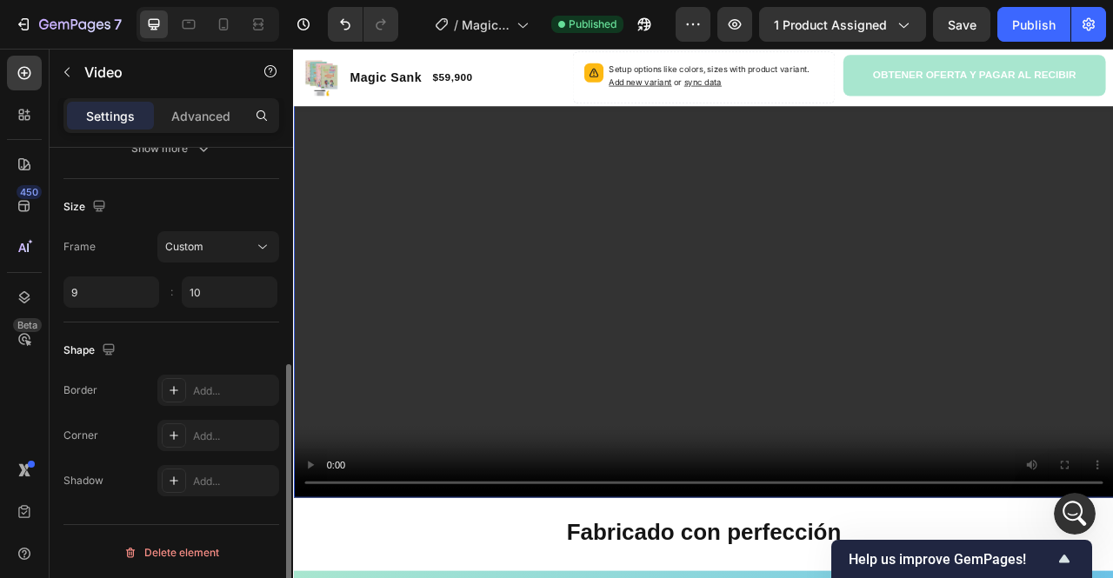
scroll to position [217, 0]
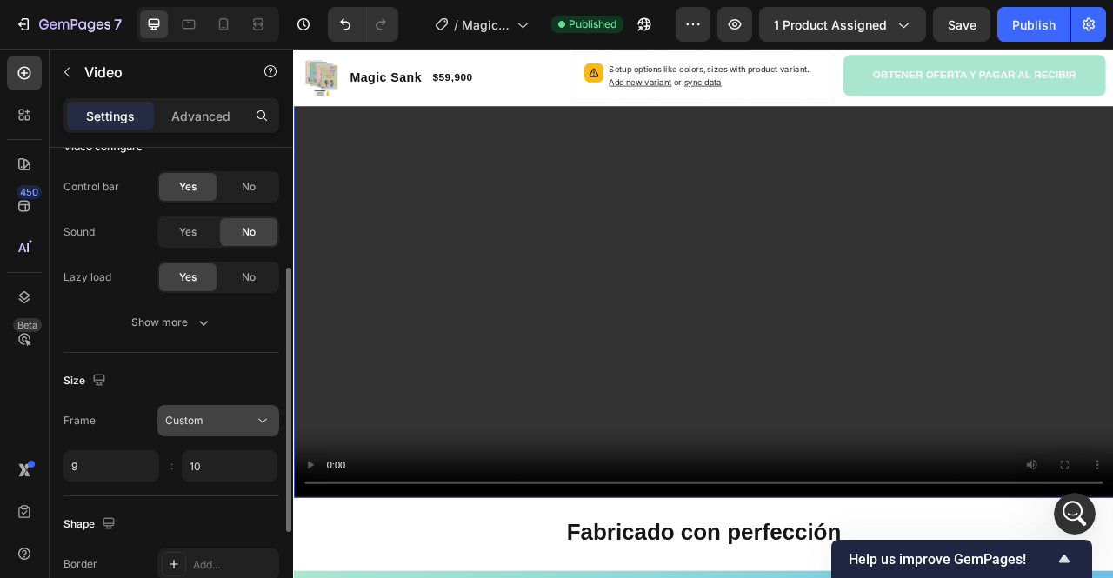
click at [226, 405] on button "Custom" at bounding box center [218, 420] width 122 height 31
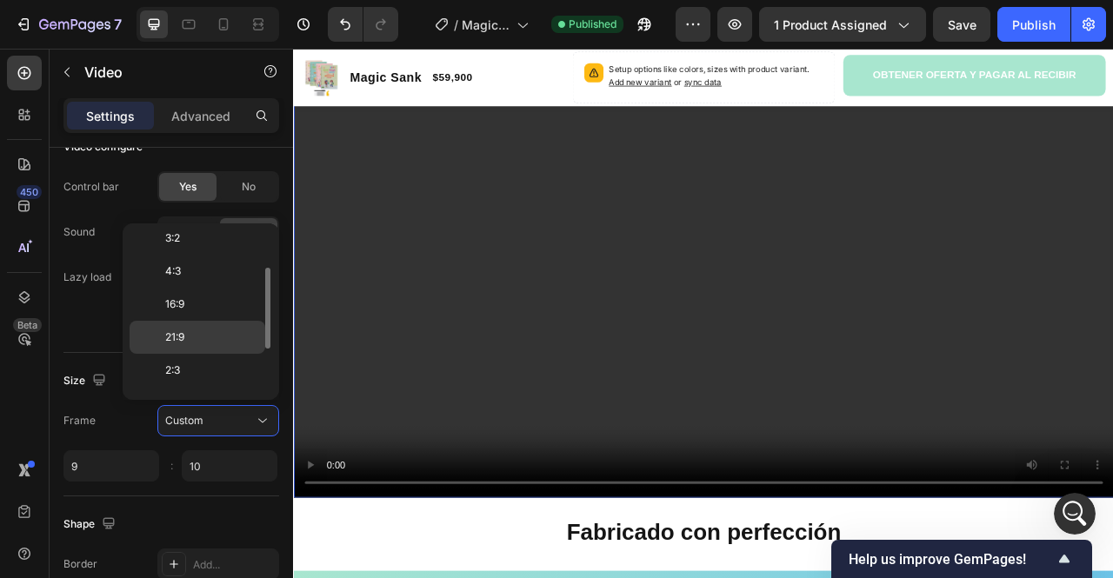
scroll to position [0, 0]
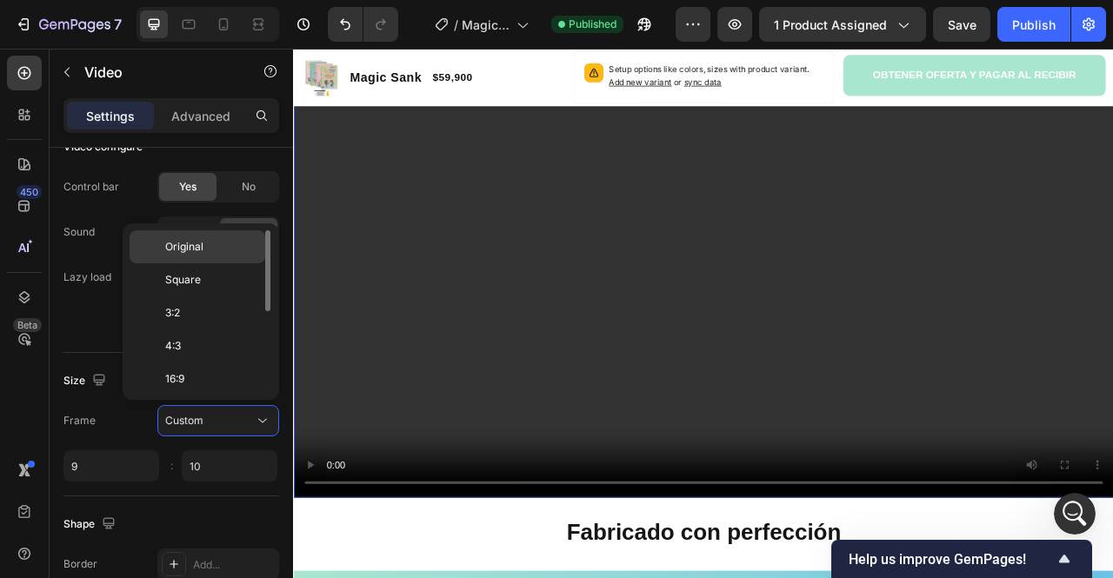
click at [190, 253] on span "Original" at bounding box center [184, 247] width 38 height 16
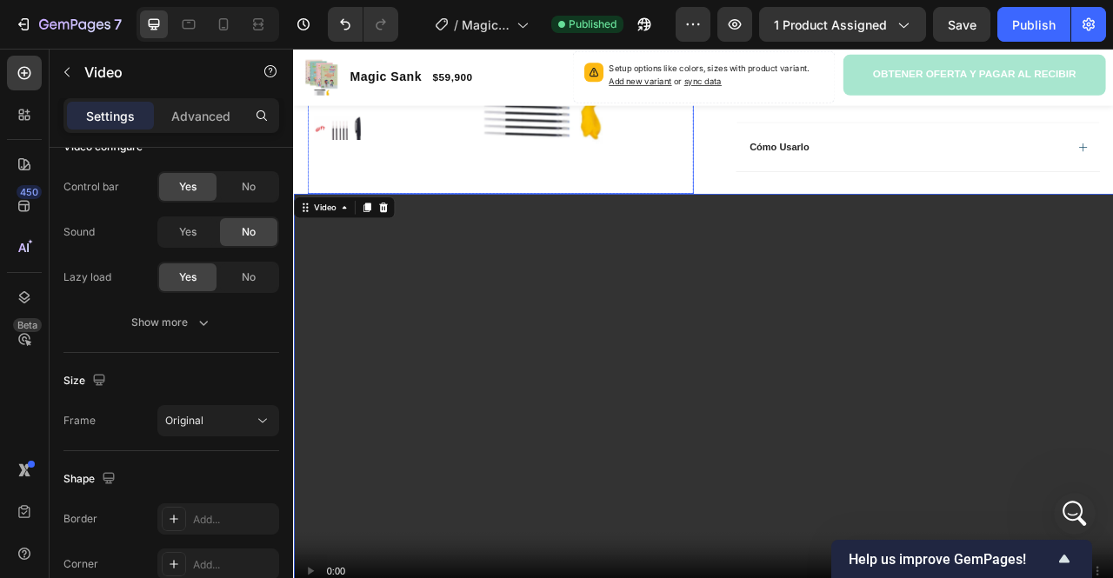
scroll to position [1256, 0]
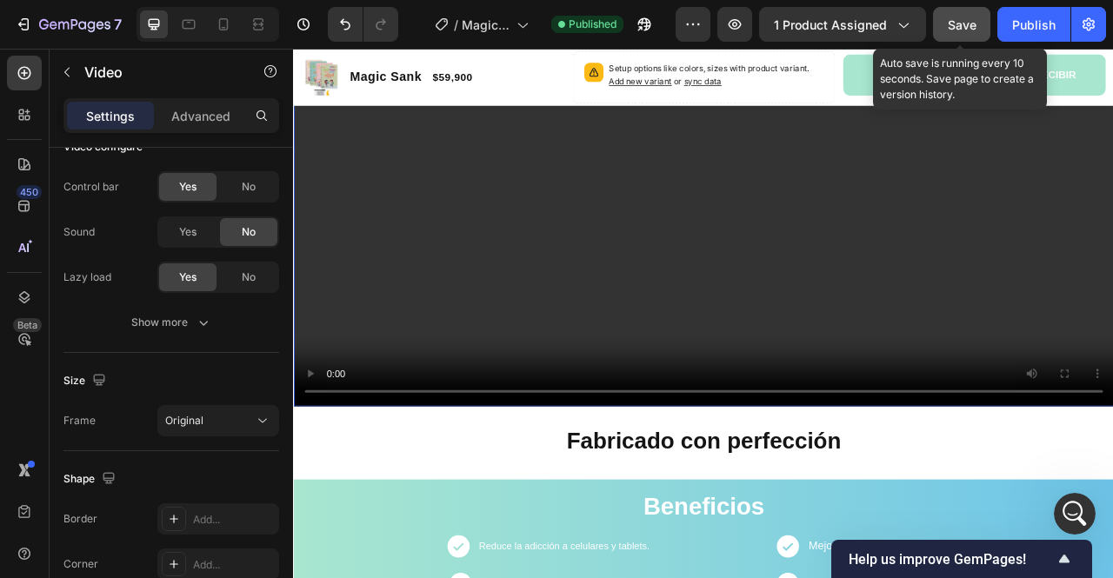
click at [958, 23] on span "Save" at bounding box center [962, 24] width 29 height 15
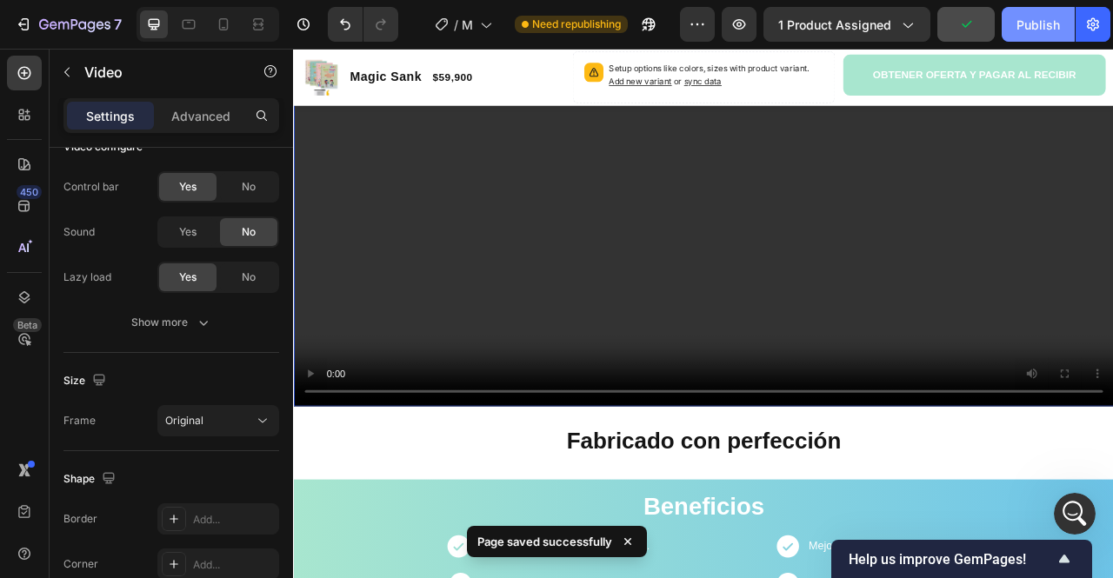
click at [1029, 18] on div "Publish" at bounding box center [1037, 25] width 43 height 18
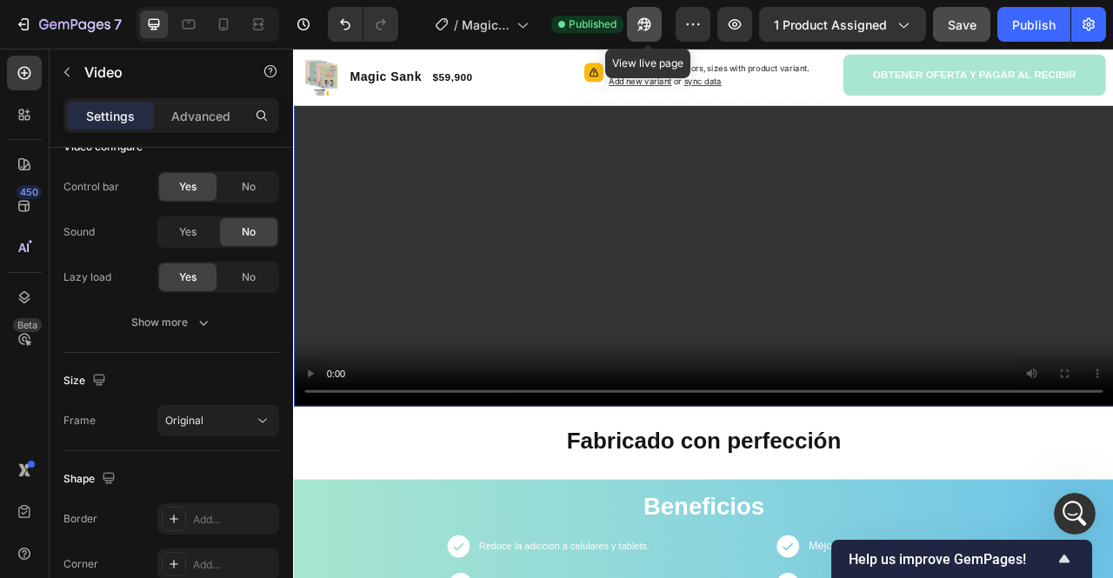
click at [636, 22] on button "button" at bounding box center [644, 24] width 35 height 35
click at [657, 27] on button "button" at bounding box center [644, 24] width 35 height 35
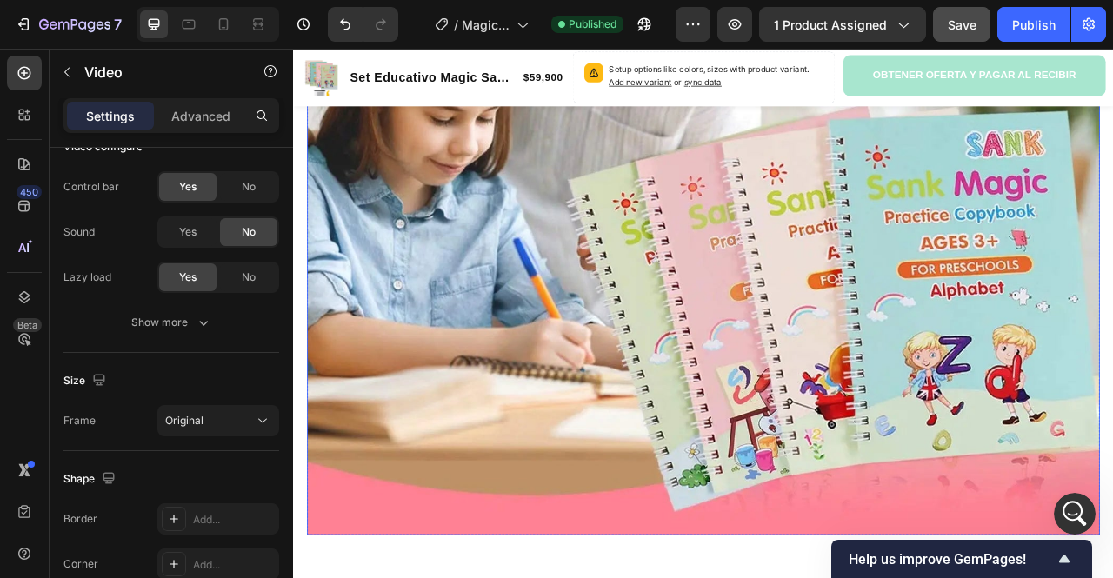
scroll to position [3163, 0]
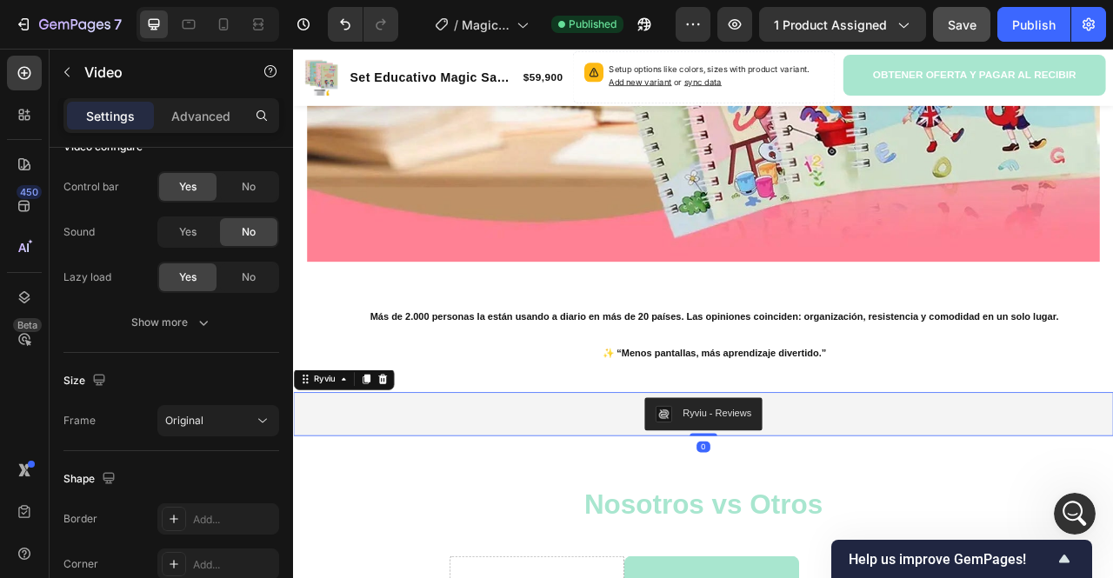
click at [630, 517] on div "Ryviu - Reviews" at bounding box center [814, 514] width 1029 height 42
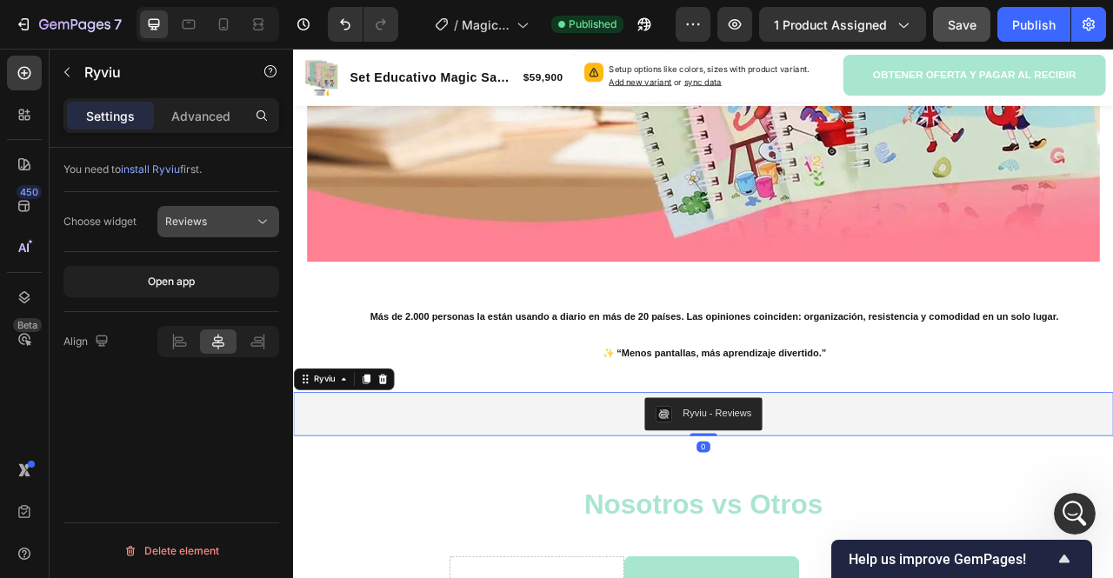
click at [196, 237] on div "Choose widget Reviews" at bounding box center [171, 222] width 216 height 60
click at [196, 225] on span "Reviews" at bounding box center [186, 221] width 42 height 13
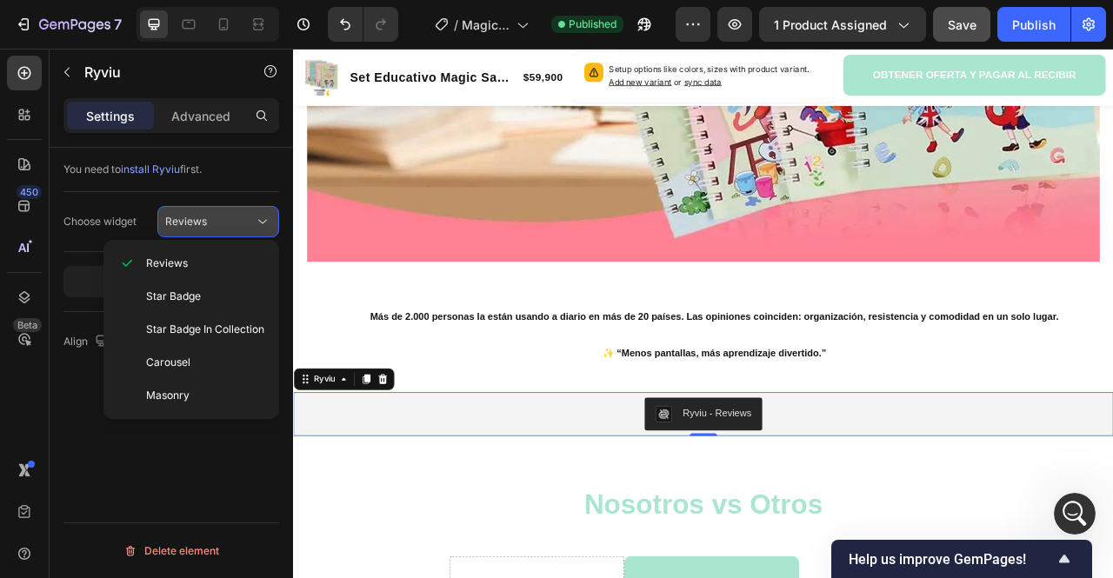
click at [196, 220] on span "Reviews" at bounding box center [186, 221] width 42 height 13
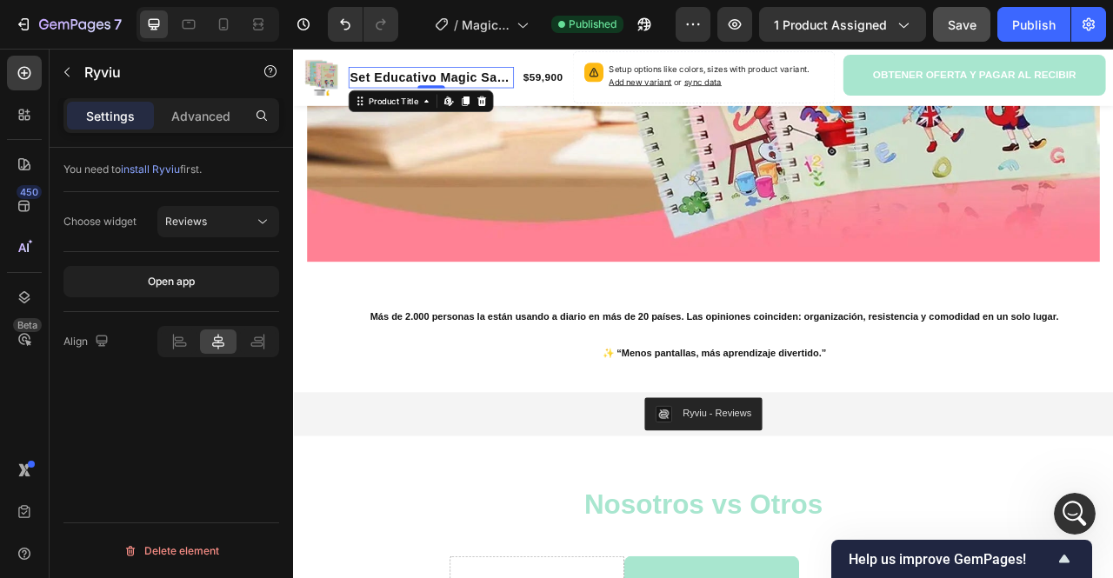
click at [430, 75] on h1 "Set Educativo Magic Sank ✨ 4 Cuadernos para Escribir, Contar, Dibujar y Aprender" at bounding box center [468, 85] width 210 height 27
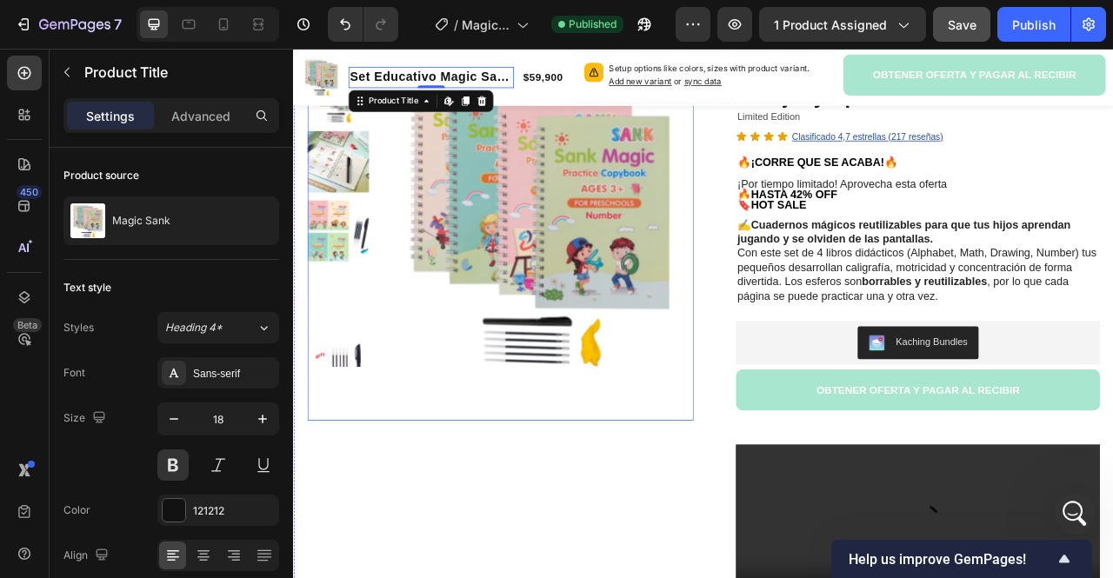
scroll to position [261, 0]
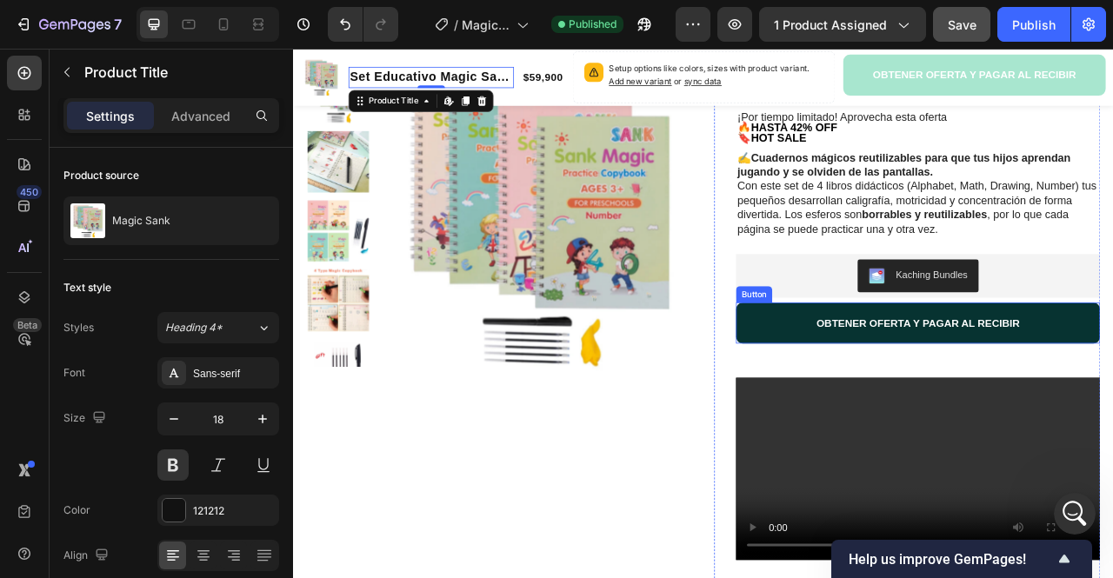
click at [884, 403] on button "OBTENER OFERTA Y PAGAR AL RECIBIR" at bounding box center [1087, 398] width 463 height 52
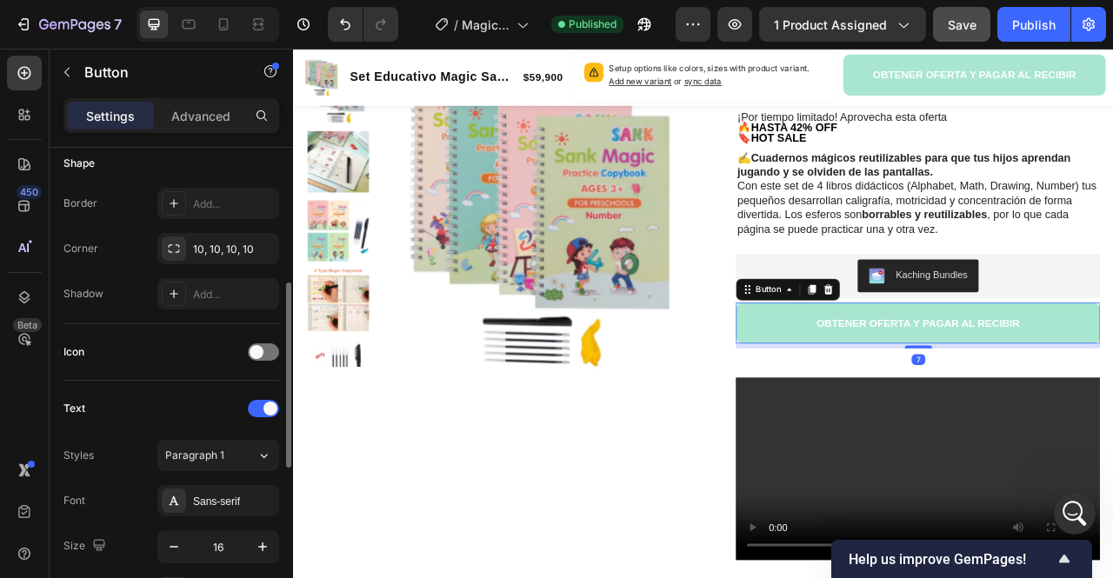
scroll to position [0, 0]
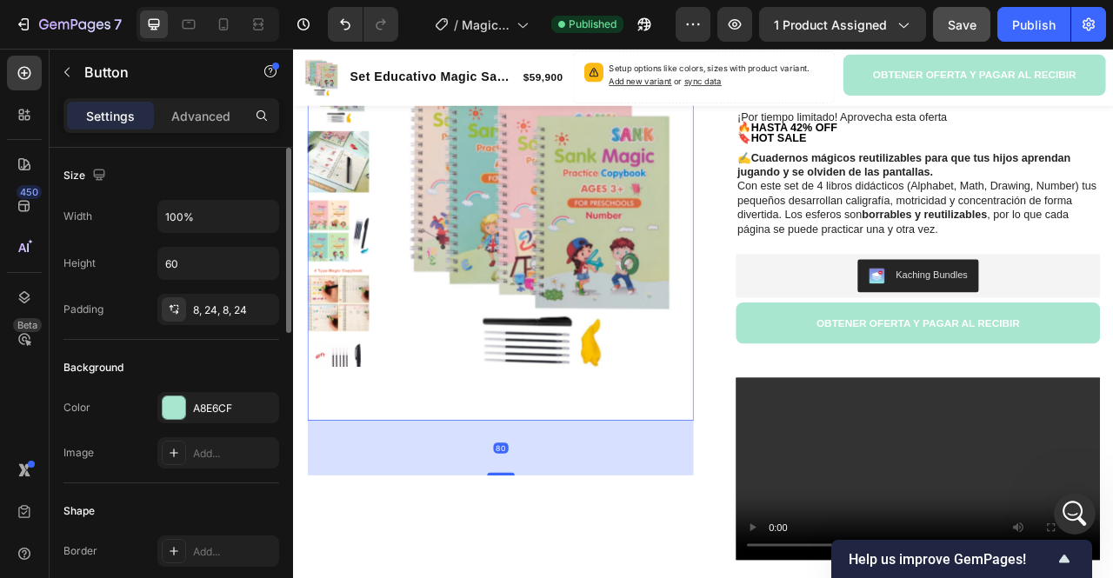
click at [495, 324] on img at bounding box center [606, 262] width 392 height 393
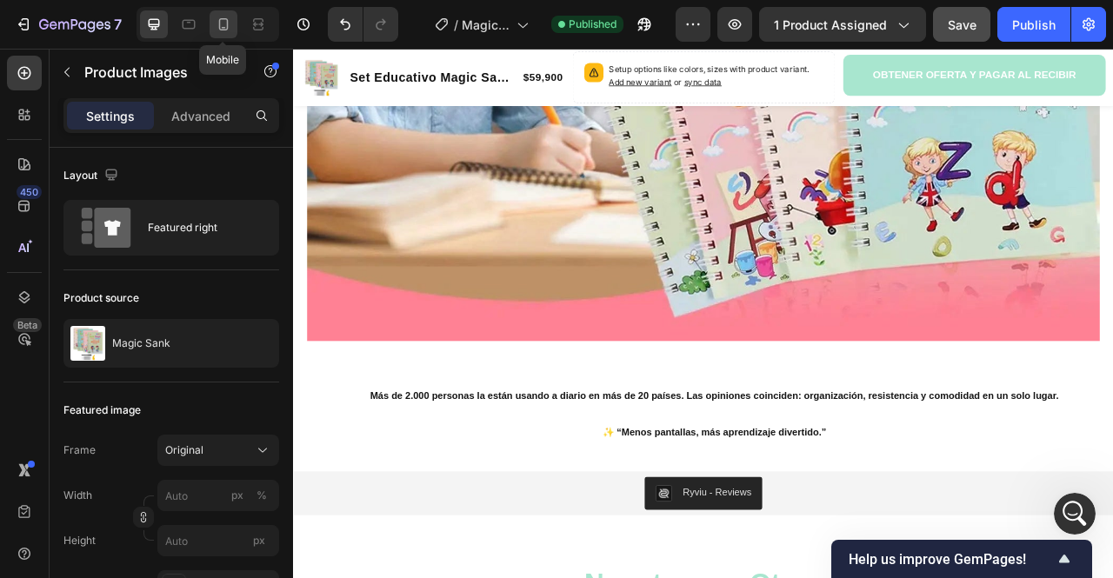
click at [223, 25] on icon at bounding box center [223, 24] width 17 height 17
type input "8"
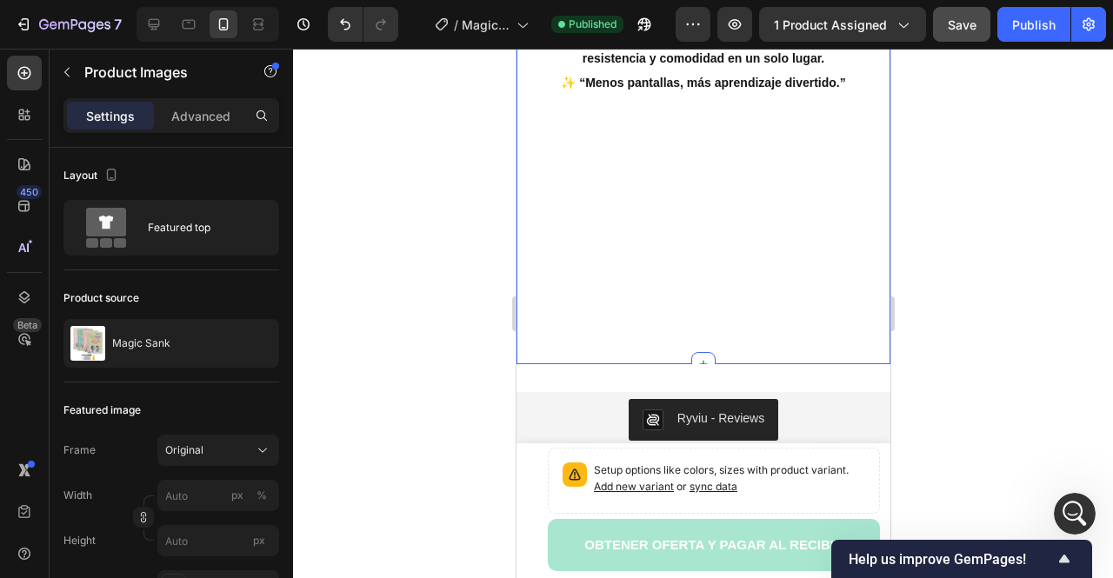
scroll to position [2814, 0]
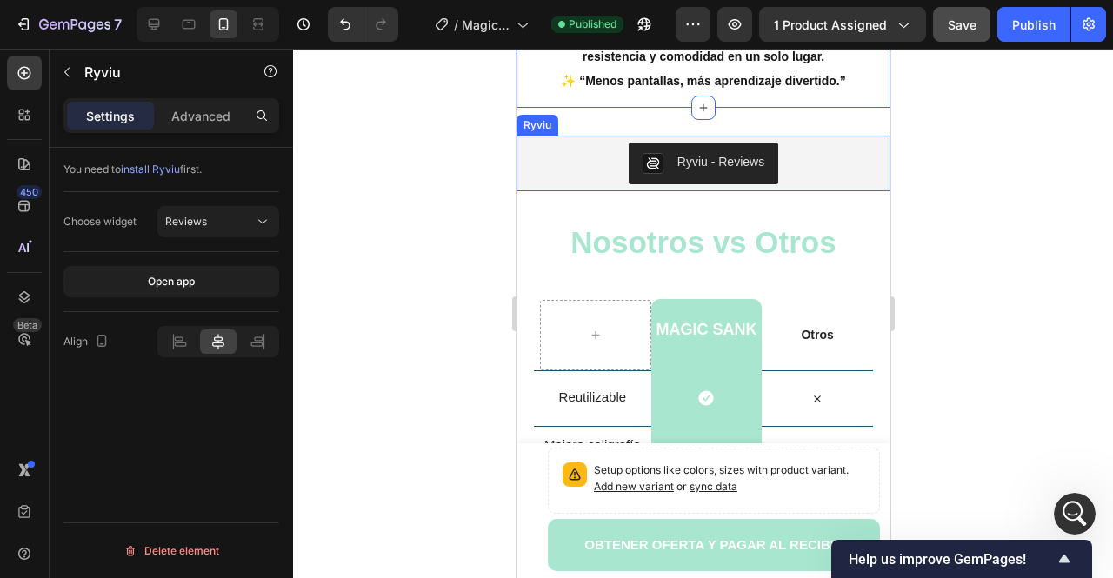
click at [558, 170] on div "Ryviu - Reviews" at bounding box center [703, 164] width 360 height 42
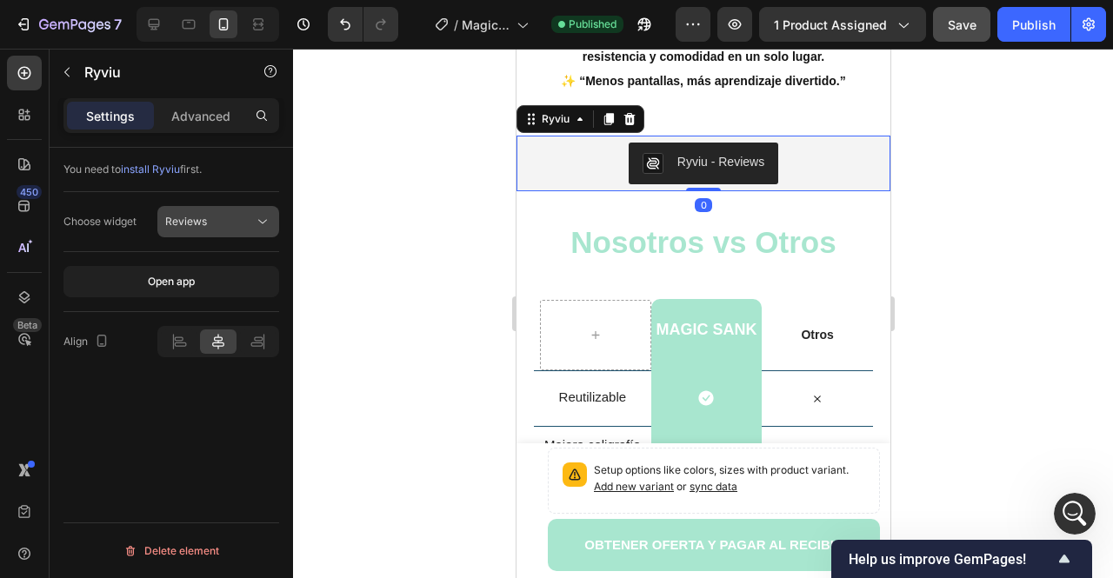
click at [200, 225] on span "Reviews" at bounding box center [186, 221] width 42 height 13
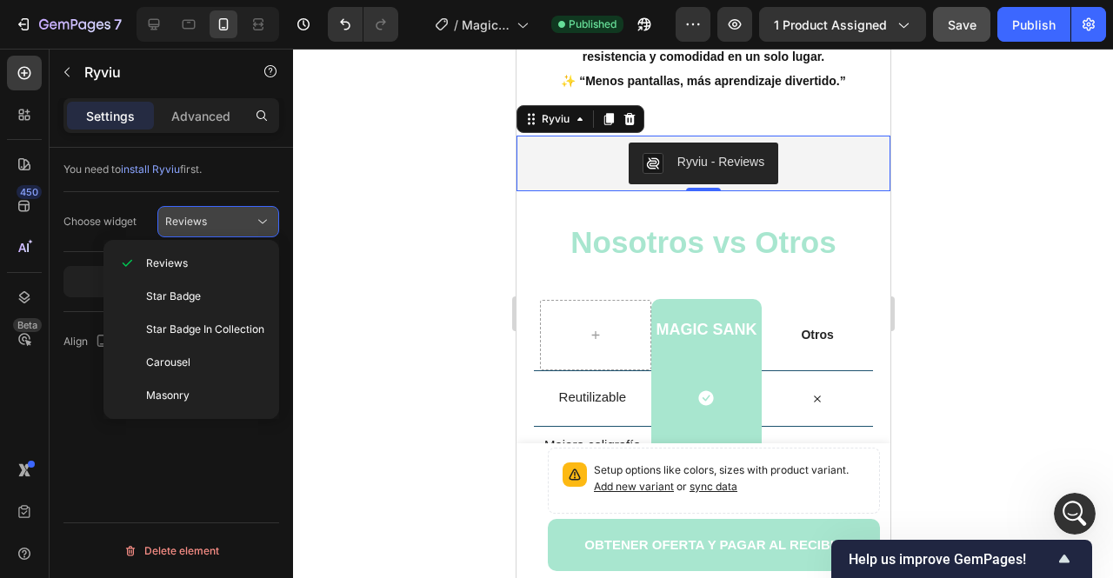
click at [200, 224] on span "Reviews" at bounding box center [186, 221] width 42 height 13
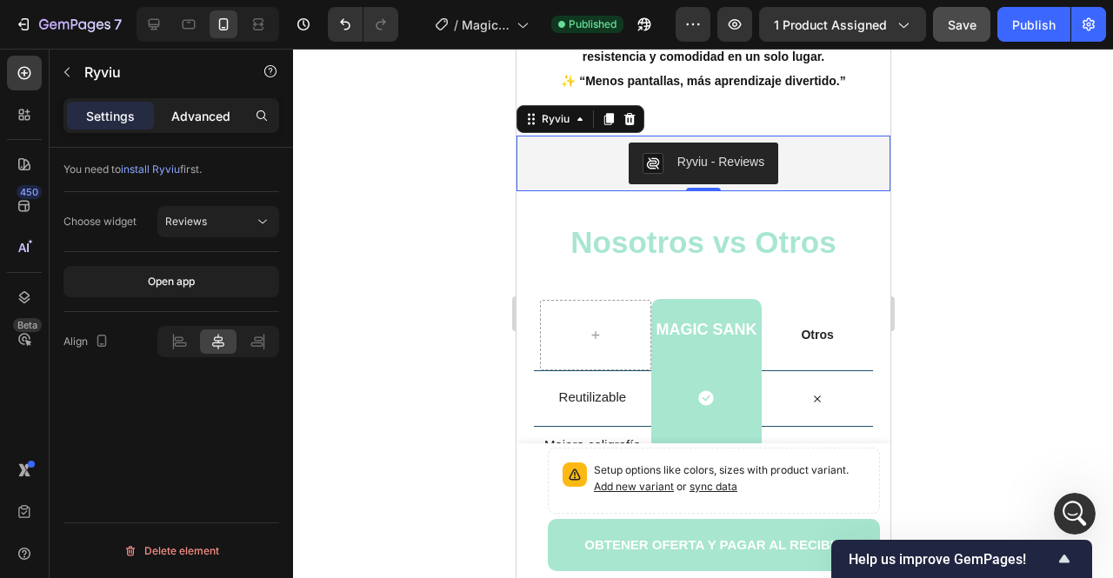
click at [174, 110] on p "Advanced" at bounding box center [200, 116] width 59 height 18
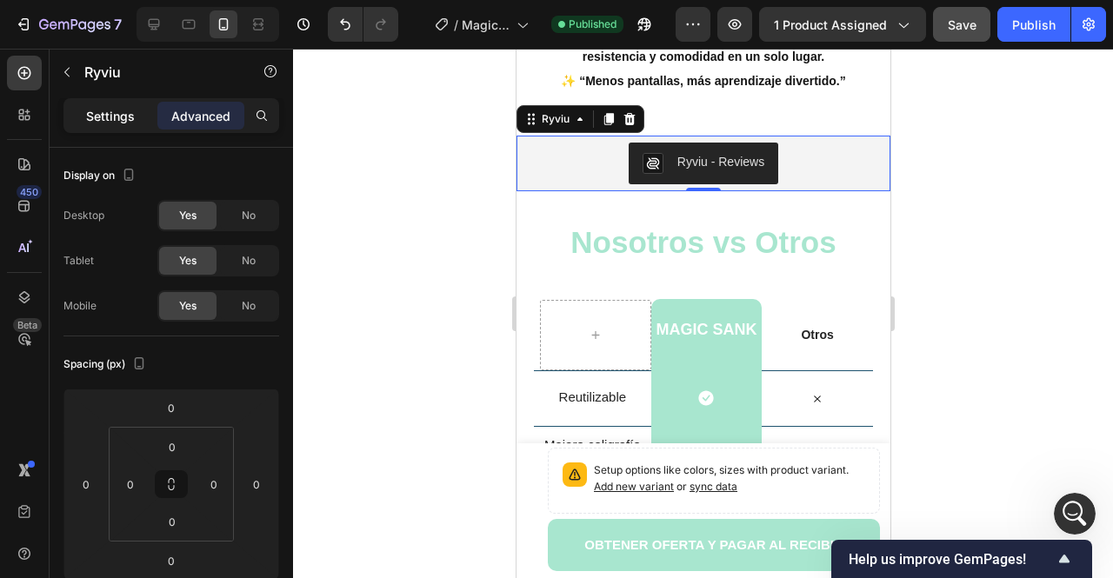
click at [109, 109] on p "Settings" at bounding box center [110, 116] width 49 height 18
